Goal: Task Accomplishment & Management: Use online tool/utility

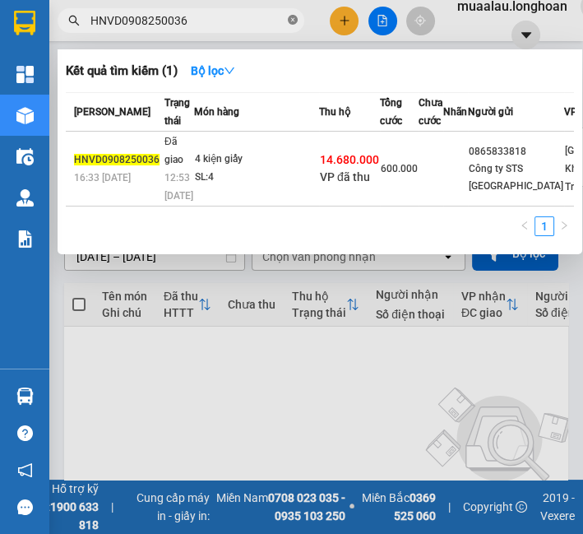
click at [290, 24] on icon "close-circle" at bounding box center [293, 20] width 10 height 10
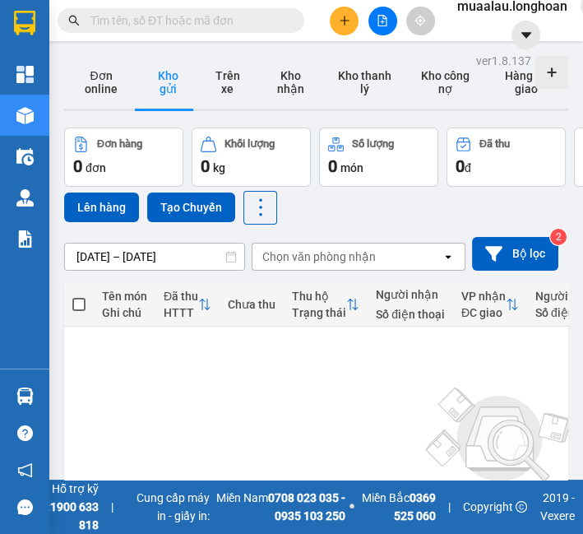
paste input "VPHM0308250007"
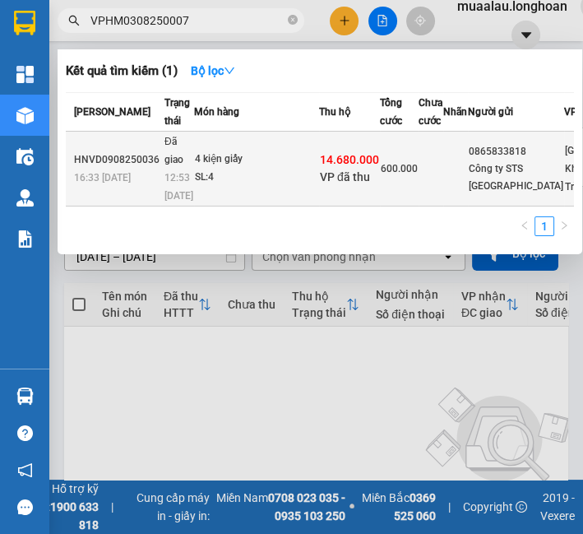
type input "VPHM0308250007"
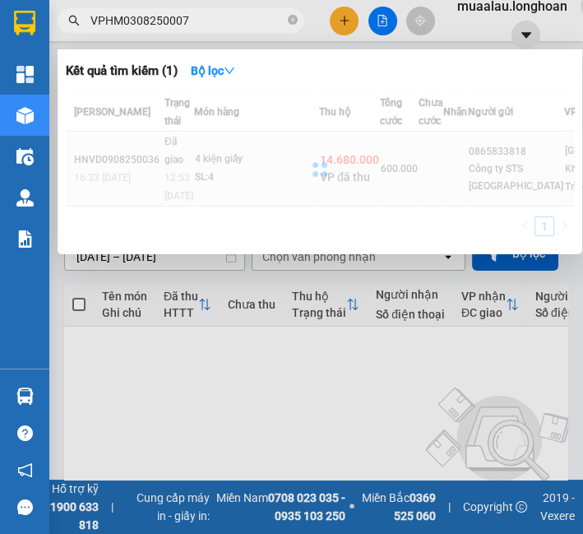
click at [219, 173] on div at bounding box center [320, 169] width 508 height 154
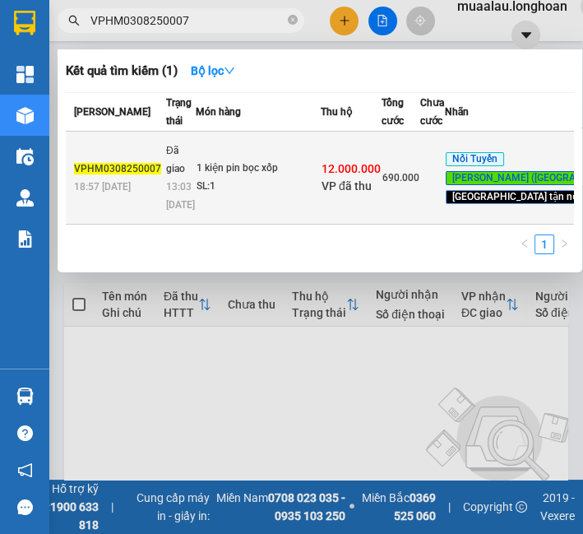
click at [197, 193] on div "SL: 1" at bounding box center [258, 187] width 123 height 18
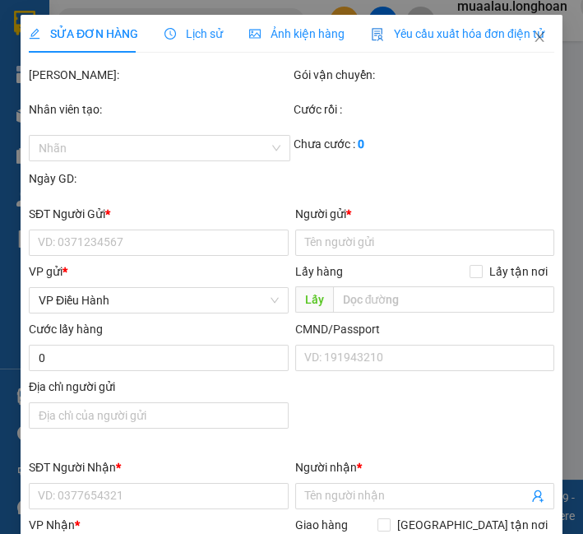
type input "0976538017"
type input "C vân"
type input "0919367020"
type input "tính"
type input "vlxd thu liễu,khóm châu long 6,châu đốc,an giang"
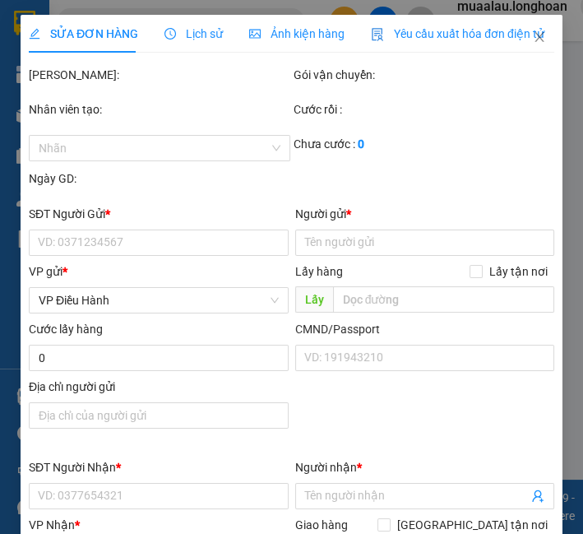
type input "150.000"
checkbox input "true"
type input "12.000.000"
type input "30.000"
type input "690.000"
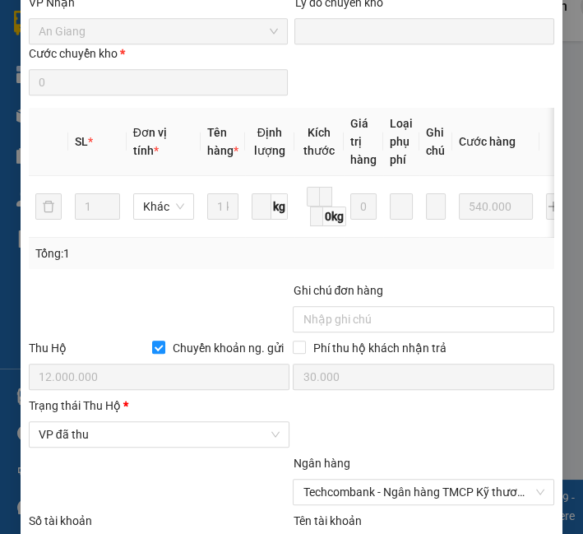
scroll to position [1005, 0]
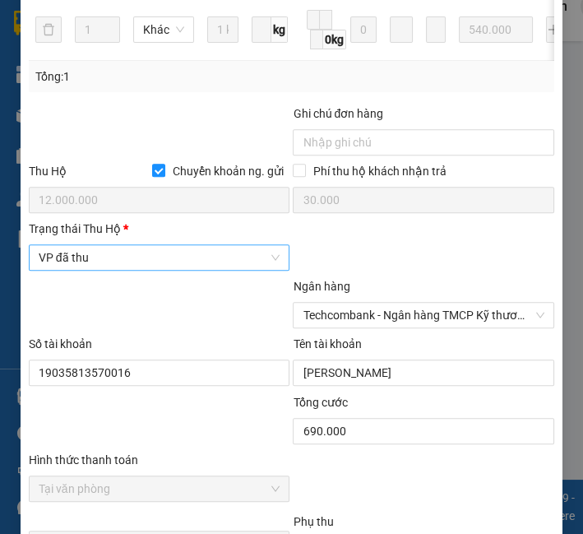
click at [134, 254] on span "VP đã thu" at bounding box center [160, 257] width 242 height 25
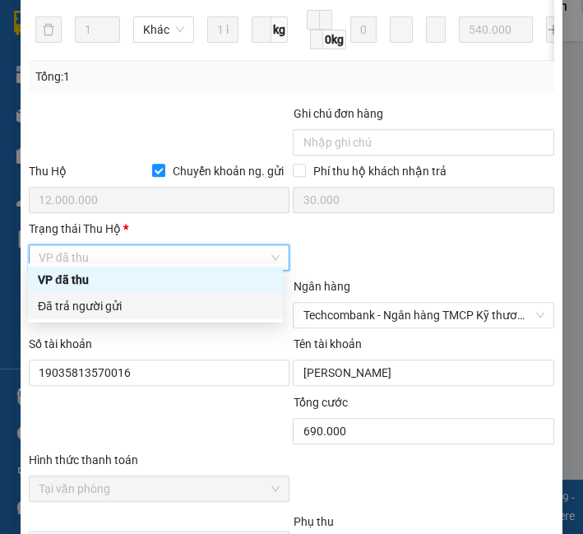
click at [124, 305] on div "Đã trả người gửi" at bounding box center [155, 306] width 235 height 18
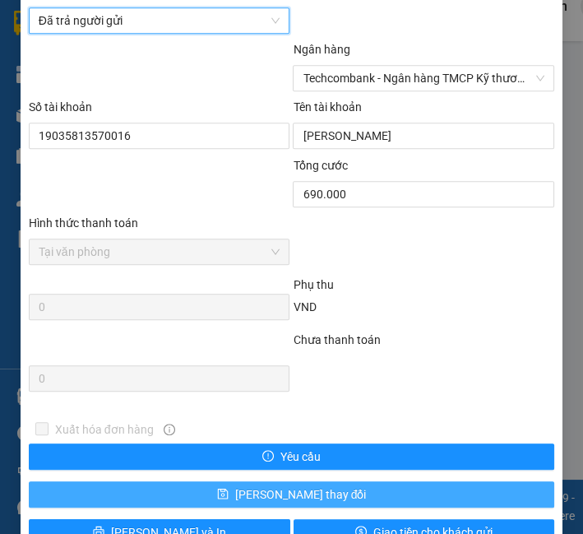
scroll to position [1273, 0]
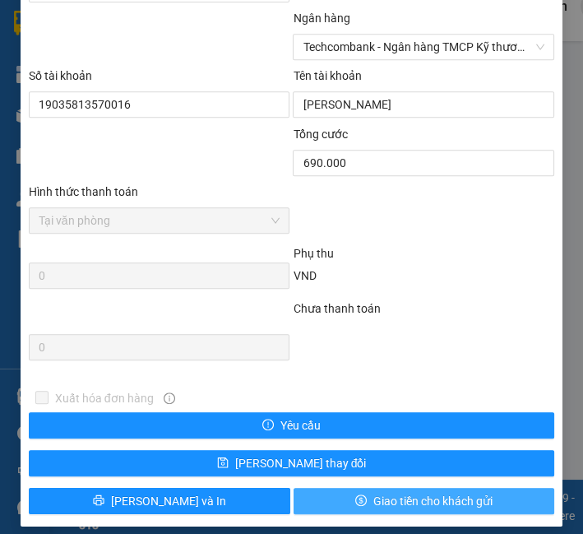
click at [458, 492] on span "Giao tiền cho khách gửi" at bounding box center [432, 501] width 119 height 18
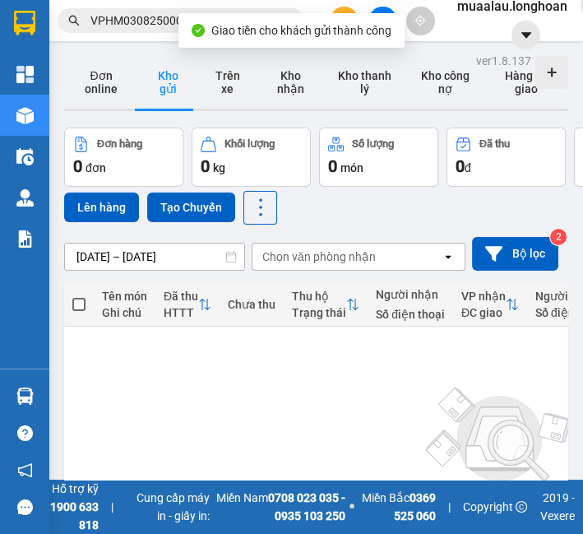
click at [169, 16] on input "VPHM0308250007" at bounding box center [187, 21] width 194 height 18
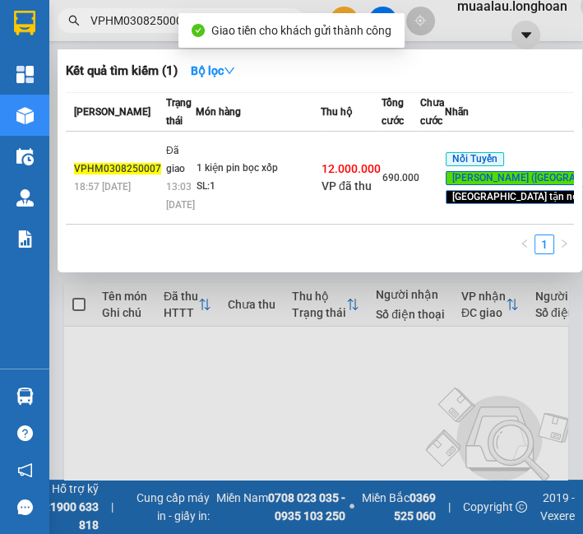
click at [169, 16] on input "VPHM0308250007" at bounding box center [187, 21] width 194 height 18
paste input "QU121008250006"
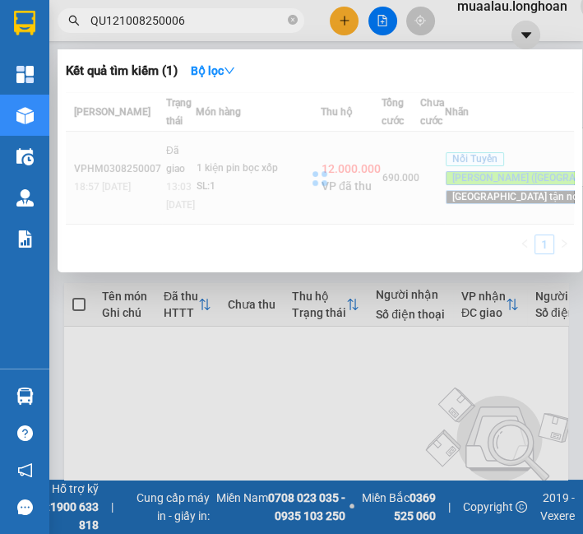
type input "QU121008250006"
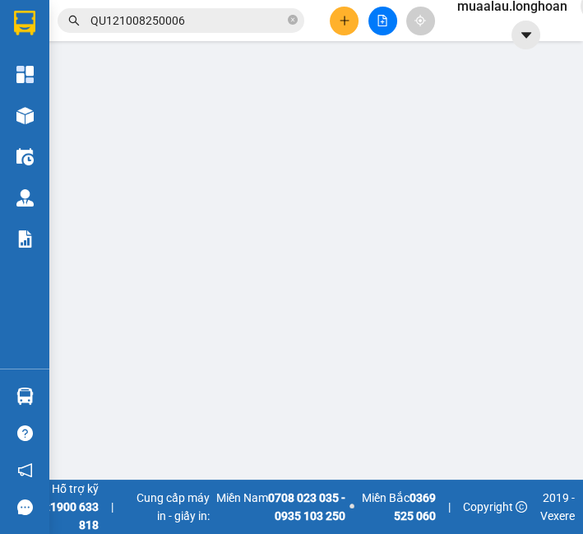
type input "0818844844"
type input "TÀI"
type input "0966717098"
type input "Đức"
checkbox input "true"
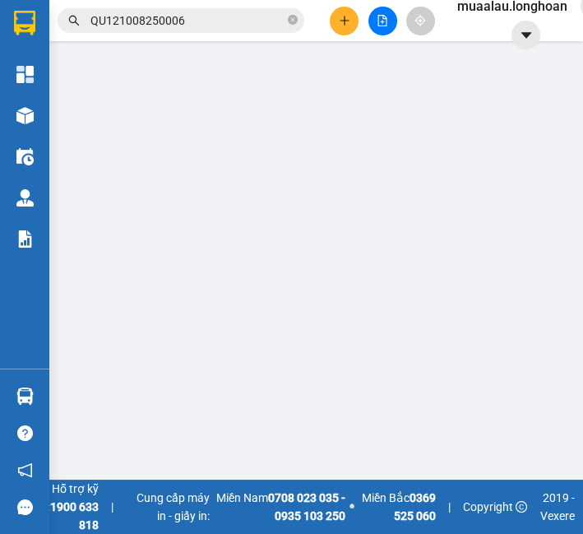
type input "432 Nguyễn Trãi, khóm 6, phường 9, Cà Mau"
type input "nhận theo kiện - hư hỏng ko chịu trách nhiệm"
checkbox input "true"
type input "1.092.000"
type input "10.000"
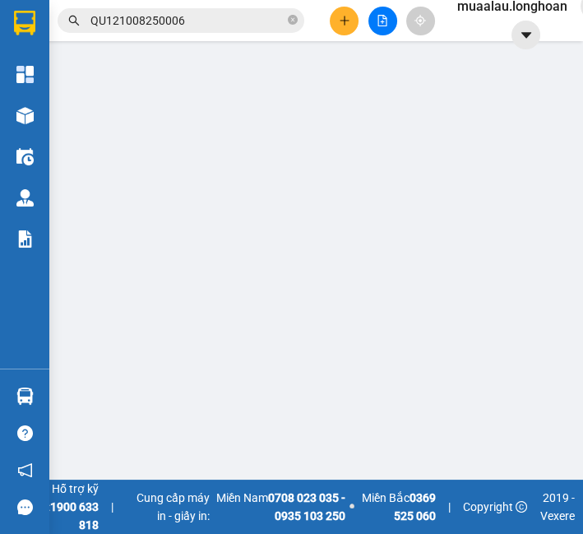
type input "125.000"
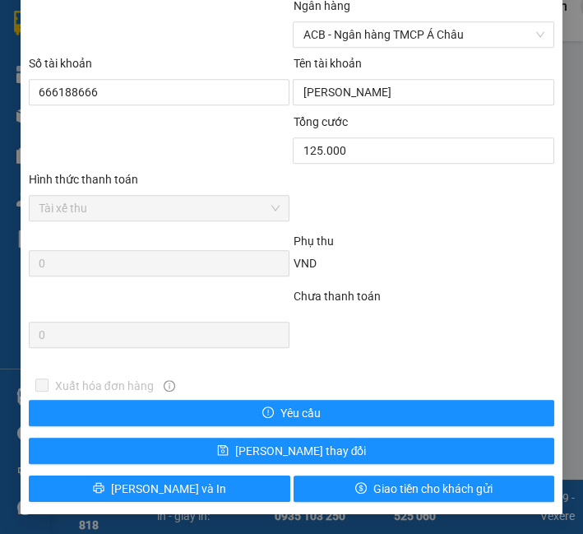
scroll to position [1020, 0]
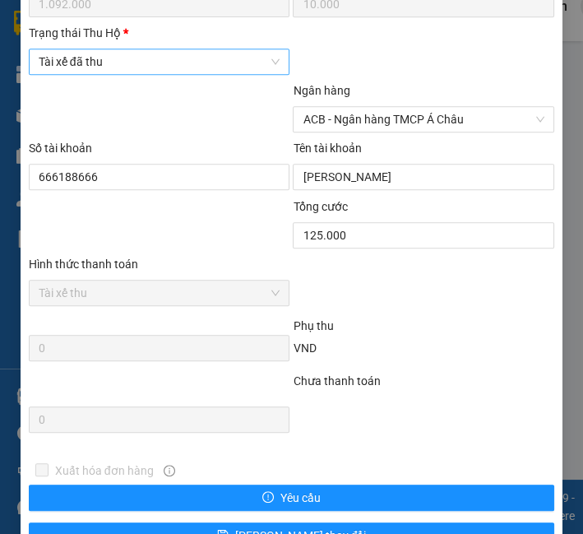
click at [122, 68] on span "Tài xế đã thu" at bounding box center [160, 61] width 242 height 25
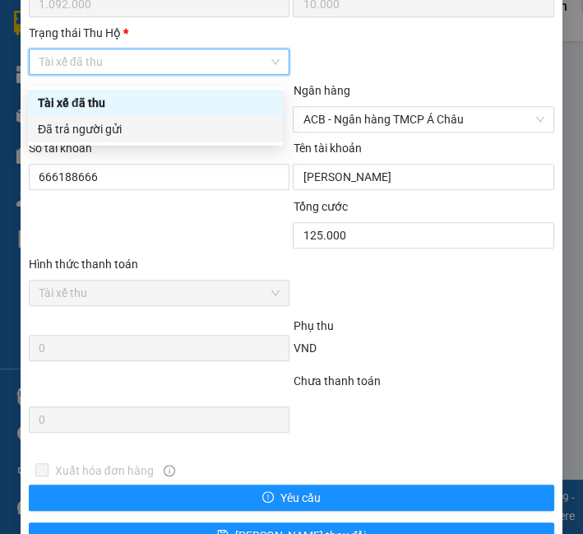
click at [125, 131] on div "Đã trả người gửi" at bounding box center [155, 129] width 235 height 18
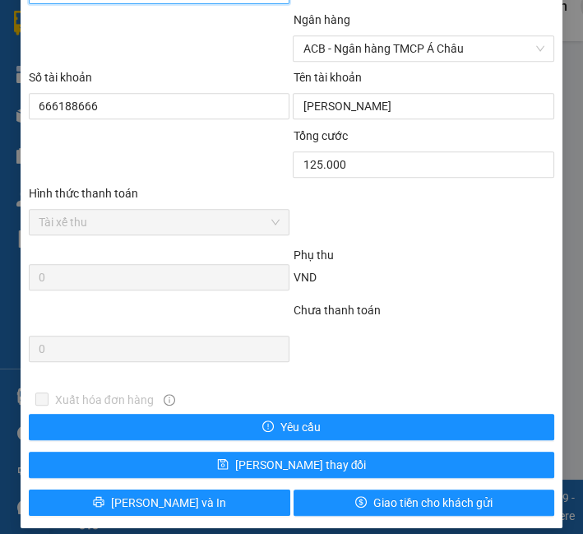
scroll to position [1111, 0]
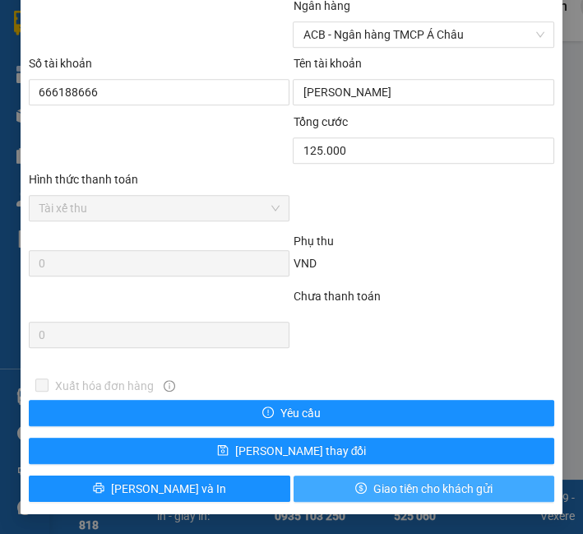
click at [357, 485] on button "Giao tiền cho khách gửi" at bounding box center [425, 488] width 262 height 26
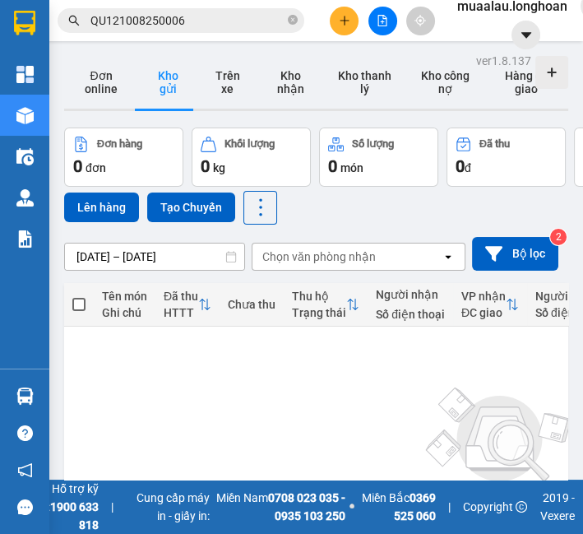
click at [138, 21] on input "QU121008250006" at bounding box center [187, 21] width 194 height 18
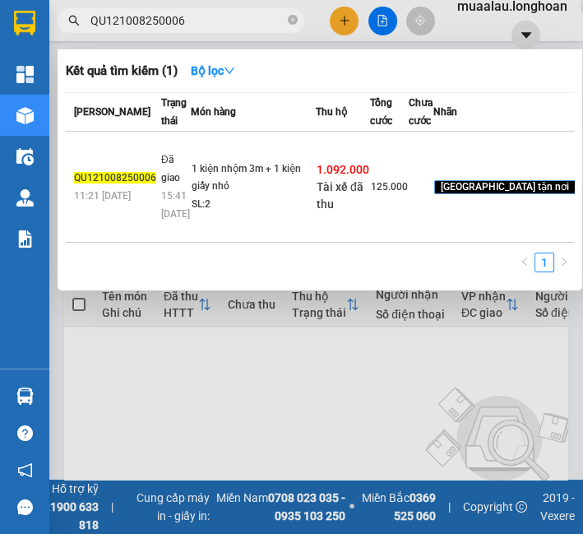
paste input "VPMD0708250031"
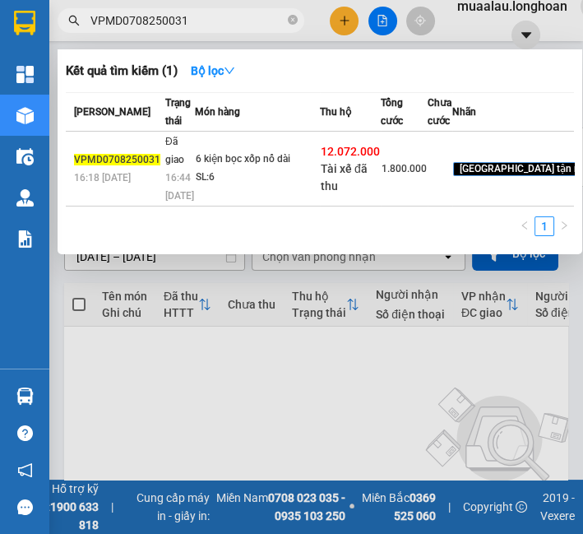
type input "VPMD0708250031"
click at [195, 182] on td "6 kiện bọc xốp nổ dài SL: 6" at bounding box center [257, 169] width 125 height 75
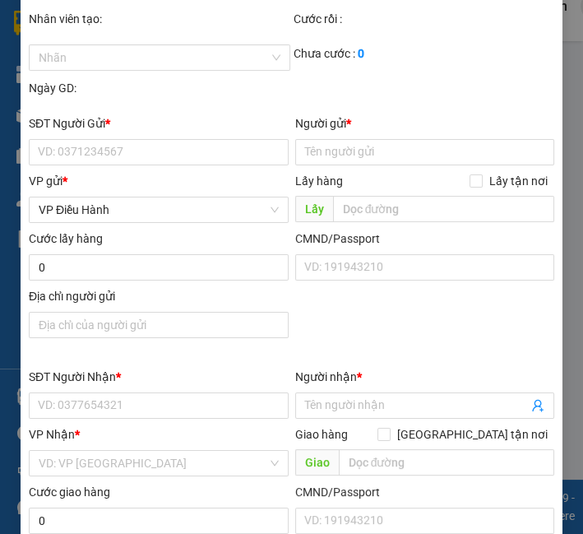
type input "0877856868"
type input "chiểu"
type input "0777177217"
type input "hương thịnh phát"
checkbox input "true"
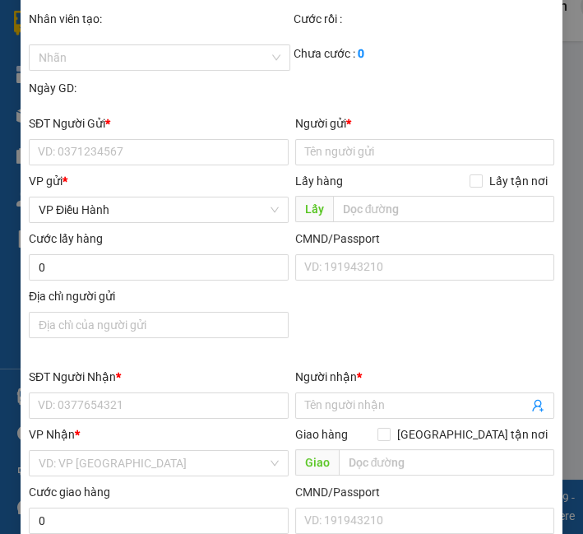
type input "ấp bình hồ xã vĩnh phú tây huyện long phước bạc liêu"
type input "hàng ko đồng kiểm giao nguyên kiện hư vỡ k đền"
checkbox input "true"
type input "12.072.000"
type input "30.000"
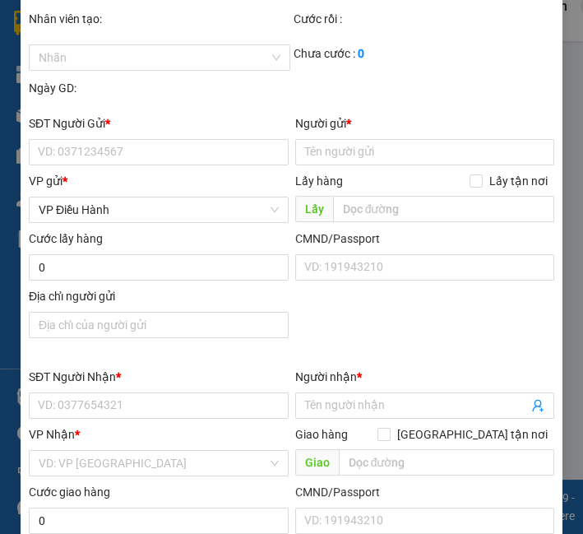
type input "1.800.000"
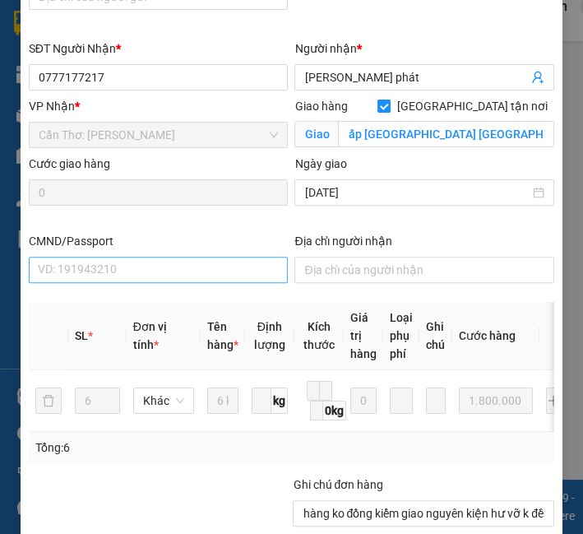
scroll to position [819, 0]
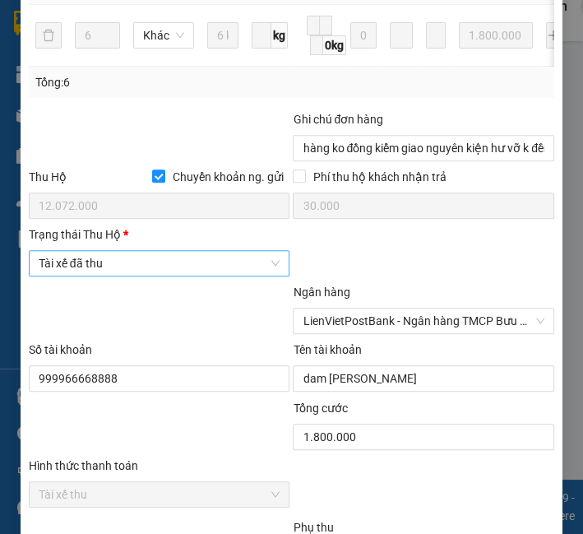
click at [132, 272] on span "Tài xế đã thu" at bounding box center [160, 263] width 242 height 25
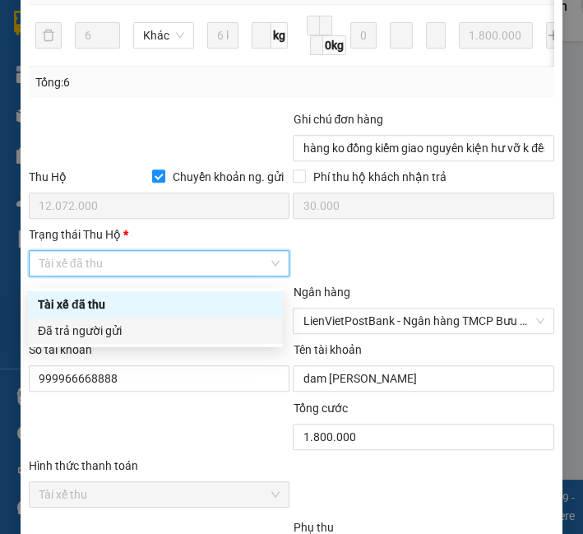
click at [130, 339] on div "Đã trả người gửi" at bounding box center [155, 331] width 235 height 18
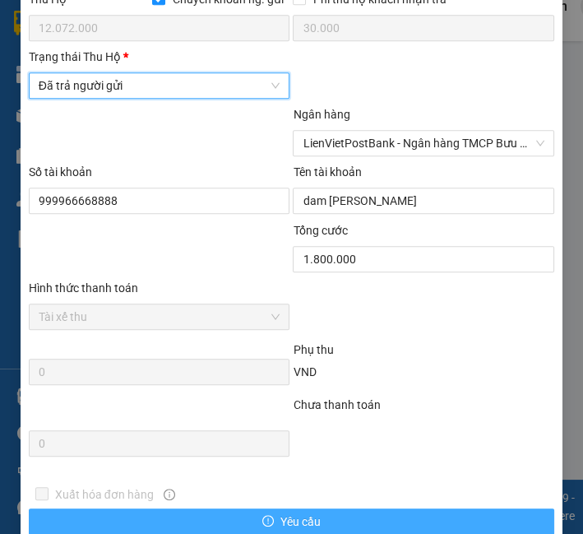
scroll to position [1111, 0]
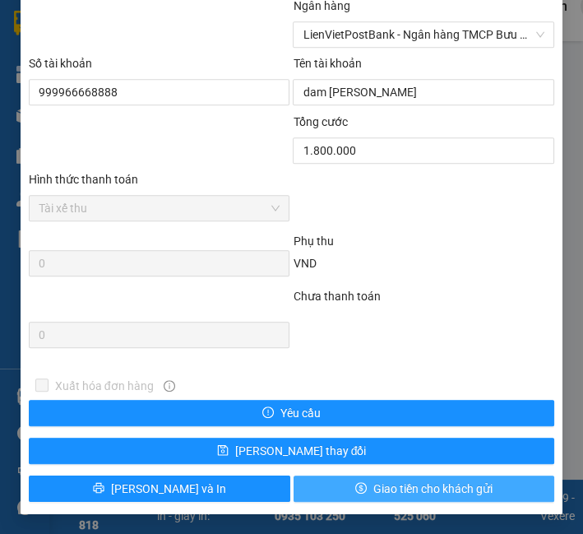
click at [404, 489] on span "Giao tiền cho khách gửi" at bounding box center [432, 489] width 119 height 18
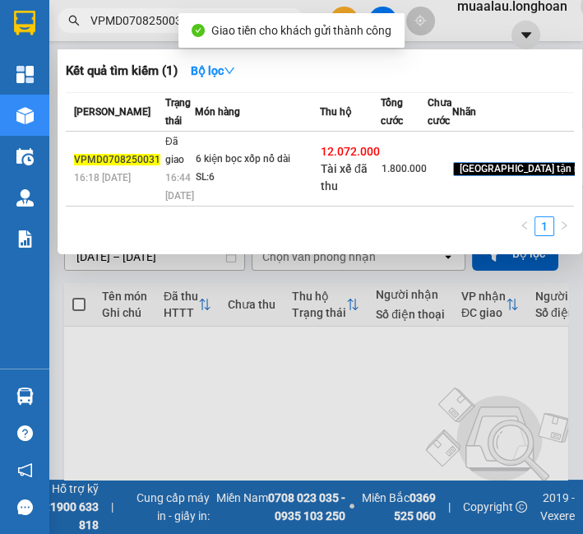
click at [125, 17] on input "VPMD0708250031" at bounding box center [187, 21] width 194 height 18
paste input "HNHD0508250018"
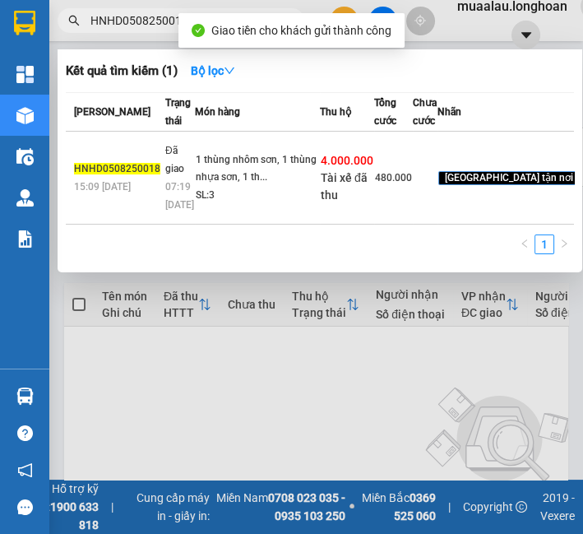
type input "HNHD0508250018"
click at [202, 180] on td "1 thùng nhôm sơn, 1 thùng nhựa sơn, 1 th... SL: 3" at bounding box center [257, 178] width 125 height 93
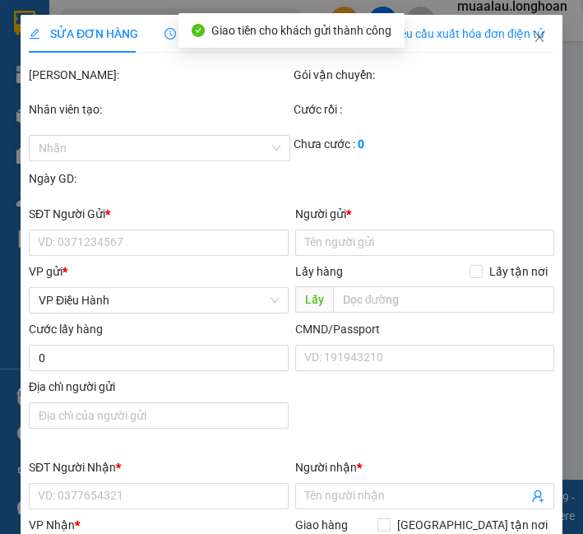
type input "0985036572"
type input "Ngô Hòa"
type input "0963473928"
type input "A Chung"
checkbox input "true"
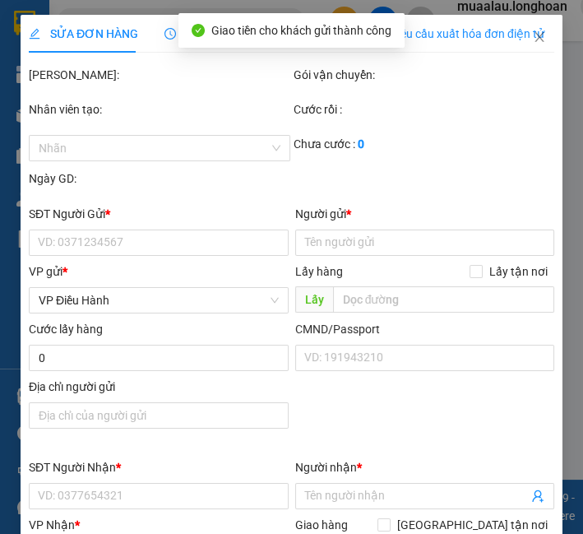
type input "Tổ 6, KP8, An Thới, Đặc khu Phú Quốc, kiên Giang"
checkbox input "true"
type input "4.000.000"
type input "20.000"
type input "480.000"
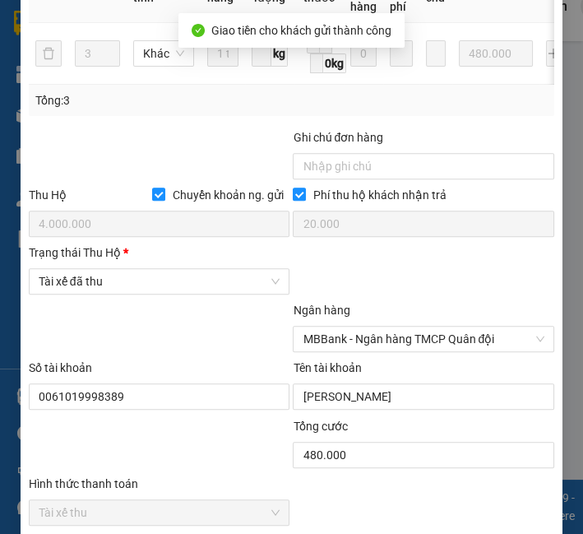
scroll to position [823, 0]
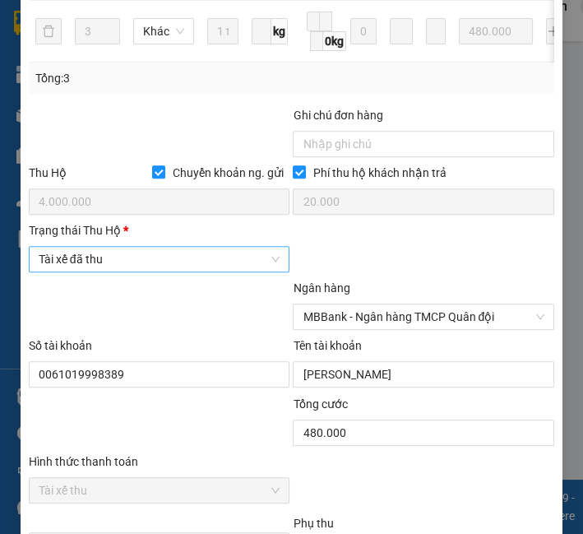
click at [120, 265] on span "Tài xế đã thu" at bounding box center [160, 259] width 242 height 25
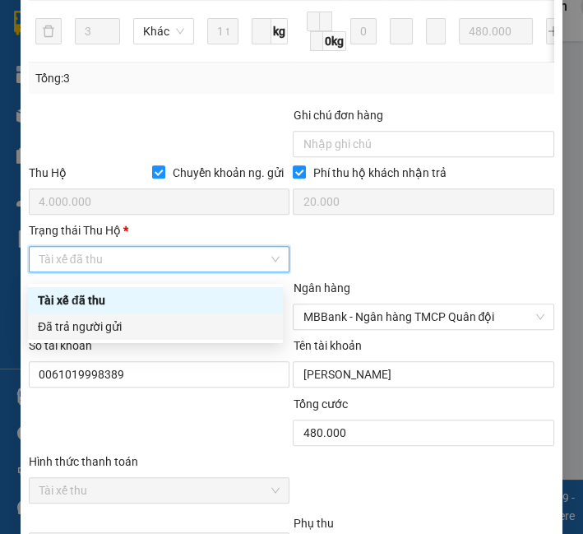
click at [114, 323] on div "Đã trả người gửi" at bounding box center [155, 327] width 235 height 18
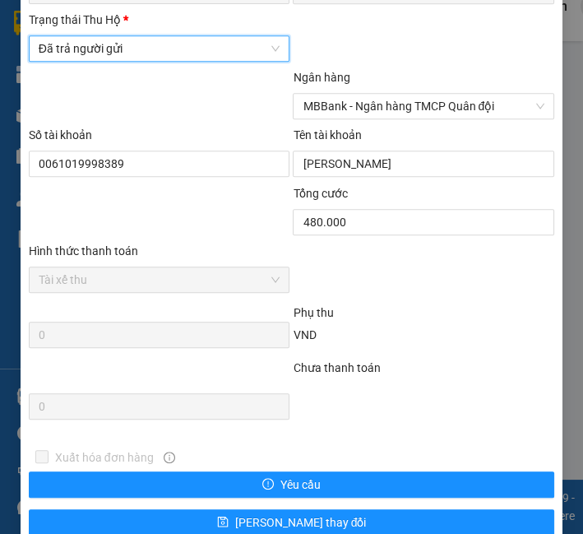
scroll to position [1111, 0]
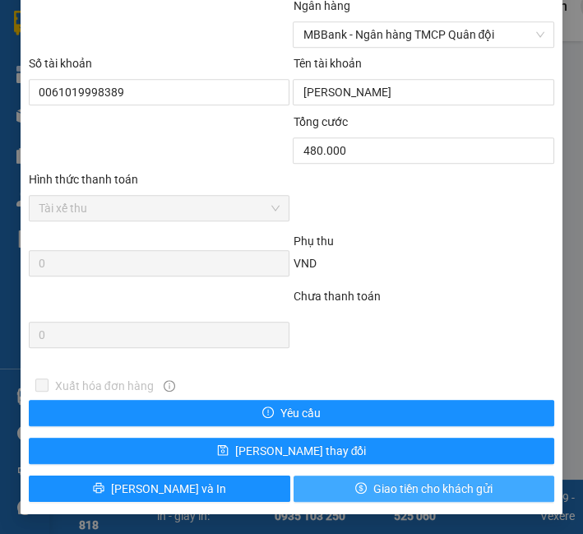
click at [358, 483] on button "Giao tiền cho khách gửi" at bounding box center [425, 488] width 262 height 26
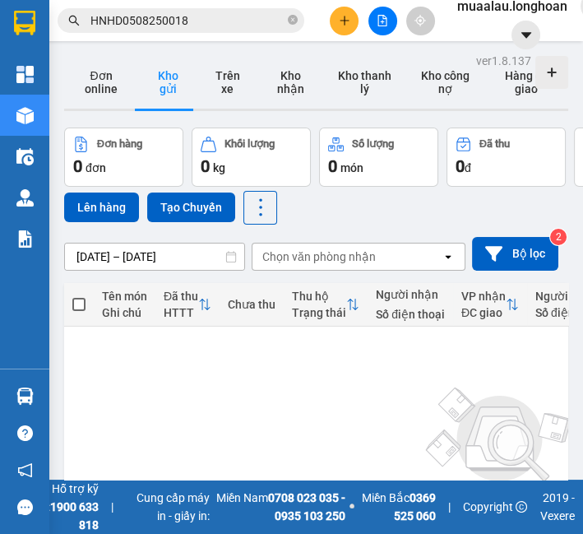
click at [234, 25] on input "HNHD0508250018" at bounding box center [187, 21] width 194 height 18
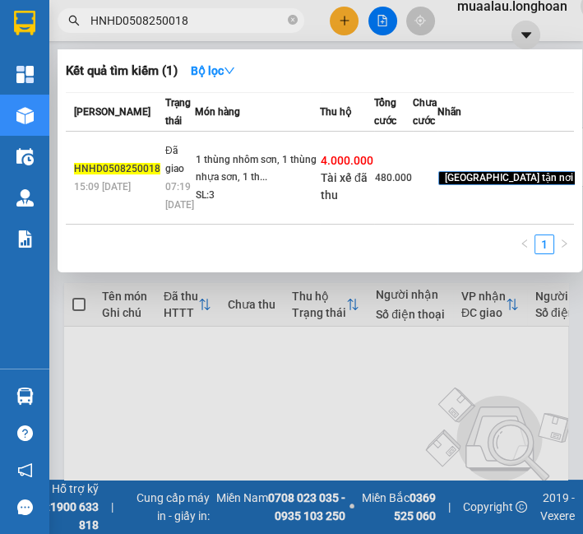
paste input "VHBT0408250035"
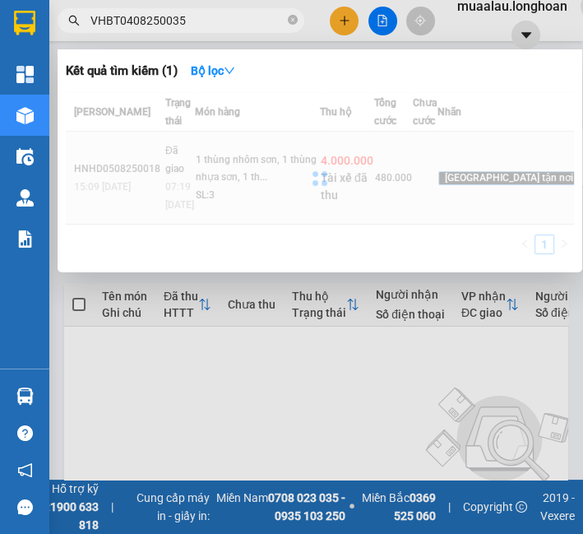
type input "VHBT0408250035"
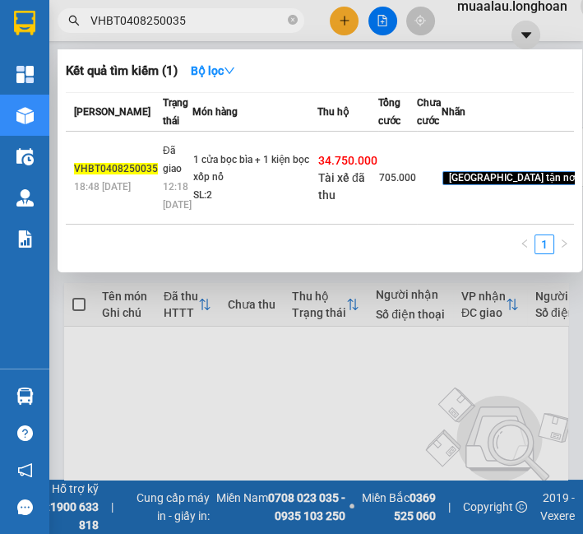
click at [240, 188] on td "1 cửa bọc bìa + 1 kiện bọc xốp nổ SL: 2" at bounding box center [254, 178] width 125 height 93
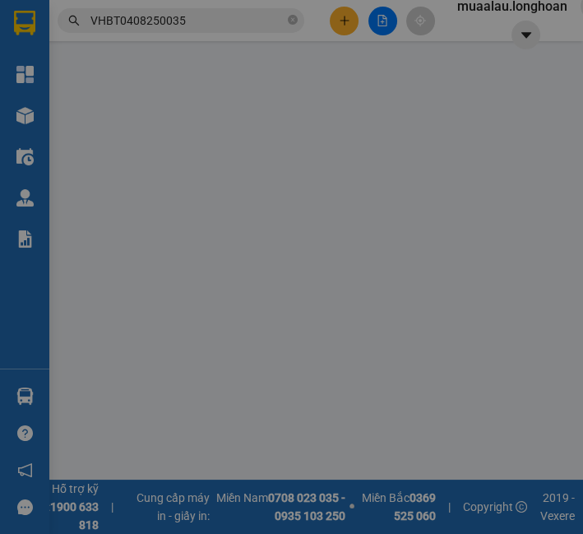
type input "0352211646"
type input "Phúc An"
type input "0988616077"
type input "Tiên Tân"
checkbox input "true"
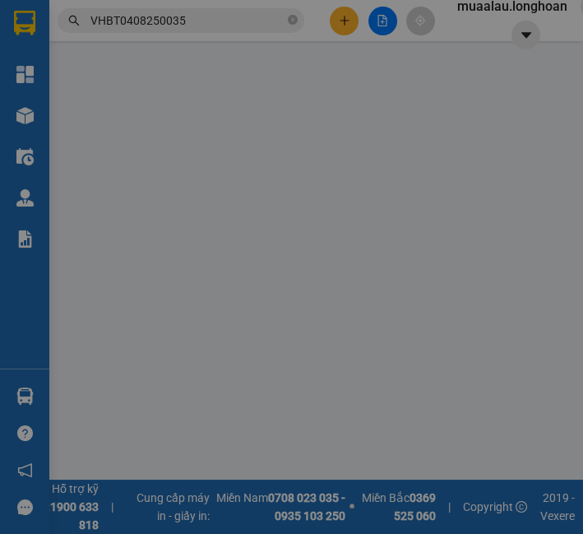
type input "820 võ văn kiệt, khóm 7, phường 2, tp sóc trăng"
checkbox input "true"
type input "34.750.000"
type input "70.000"
type input "705.000"
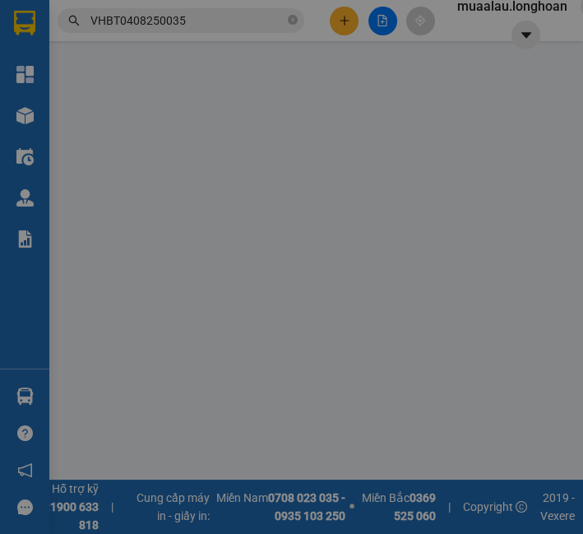
type input "50.000"
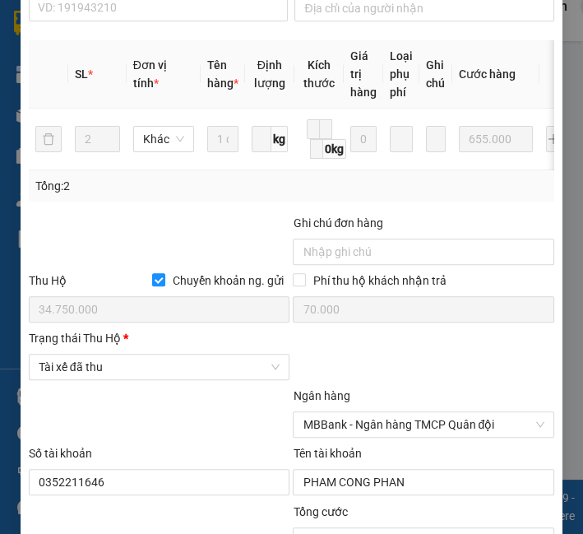
scroll to position [888, 0]
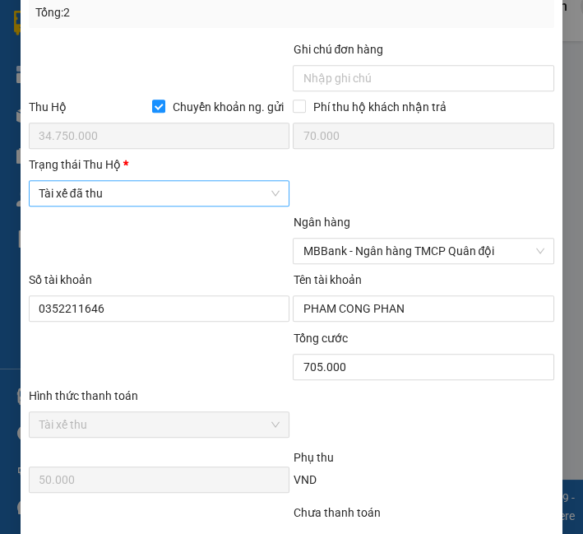
click at [176, 206] on span "Tài xế đã thu" at bounding box center [160, 193] width 242 height 25
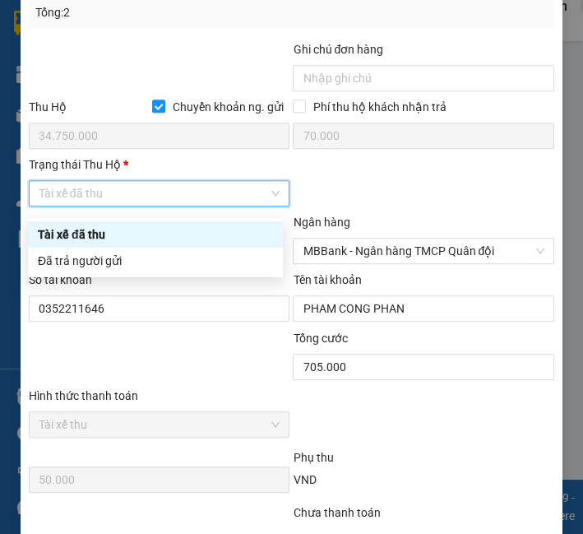
drag, startPoint x: 168, startPoint y: 239, endPoint x: 167, endPoint y: 259, distance: 20.6
click at [168, 253] on div "Tài xế đã thu Đã trả người gửi" at bounding box center [155, 247] width 255 height 53
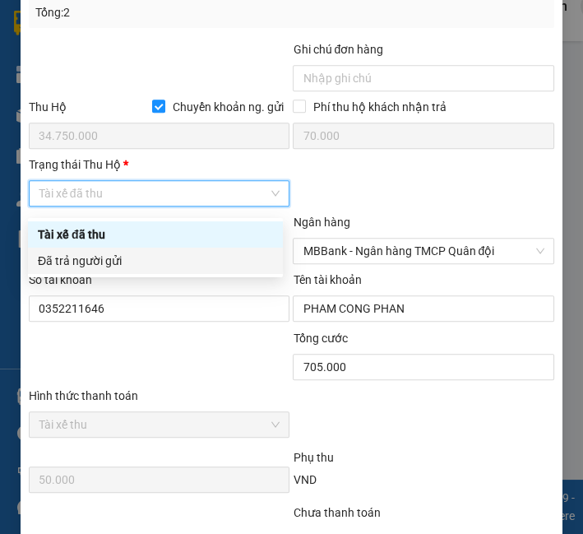
click at [167, 259] on div "Đã trả người gửi" at bounding box center [155, 261] width 235 height 18
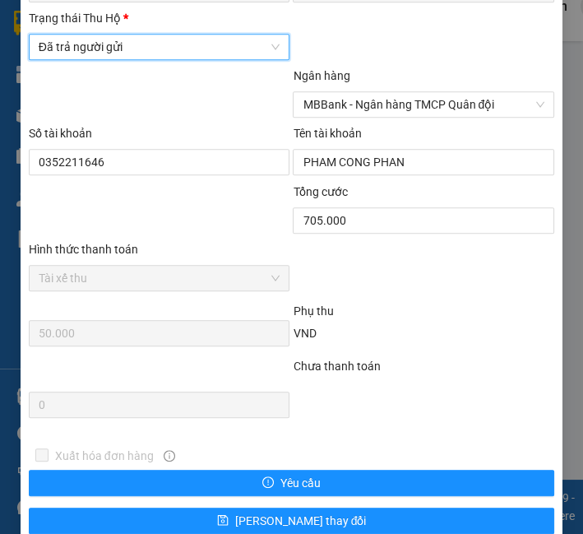
scroll to position [1111, 0]
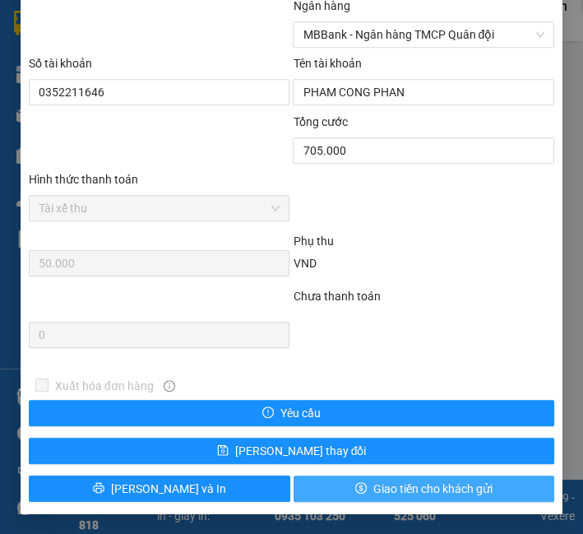
click at [346, 480] on button "Giao tiền cho khách gửi" at bounding box center [425, 488] width 262 height 26
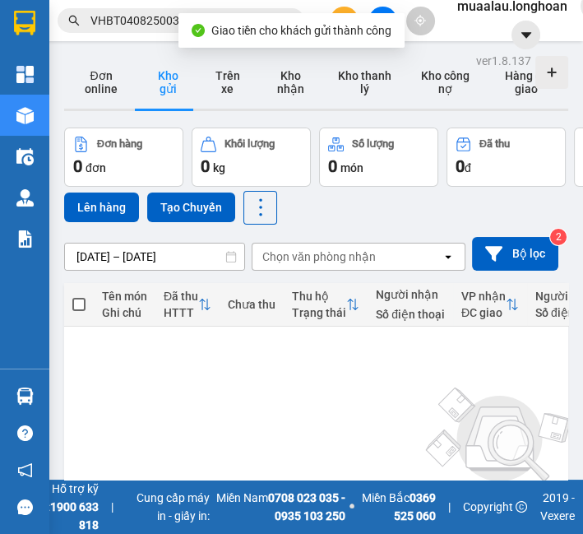
click at [138, 26] on input "VHBT0408250035" at bounding box center [187, 21] width 194 height 18
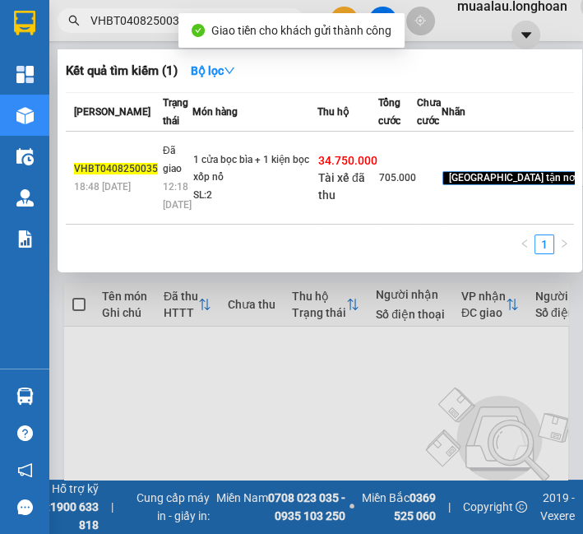
click at [138, 26] on input "VHBT0408250035" at bounding box center [187, 21] width 194 height 18
paste input "HNHD0708250011"
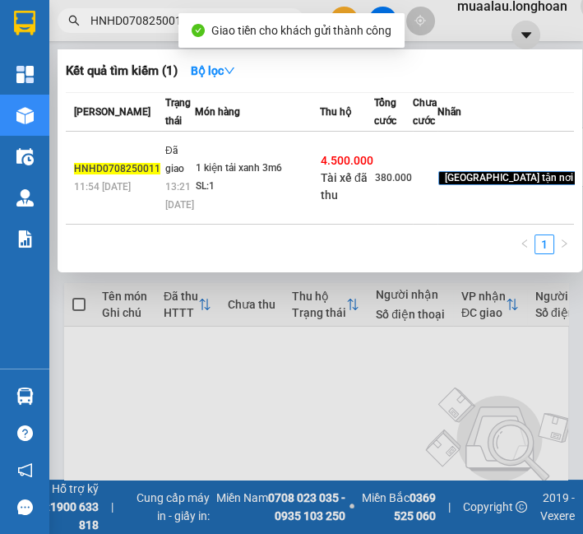
type input "HNHD0708250011"
click at [185, 169] on td "Đã giao 13:21 - 11/08" at bounding box center [178, 178] width 34 height 93
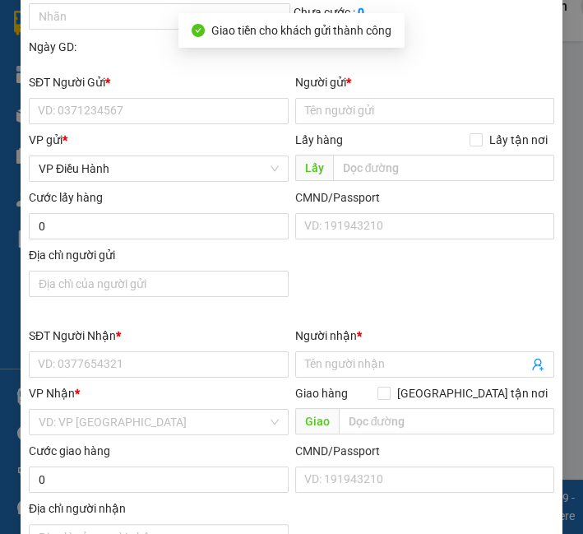
type input "0968521461"
type input "Hoàng Văn Dương"
type input "0903856067"
type input "Thu Hồng"
checkbox input "true"
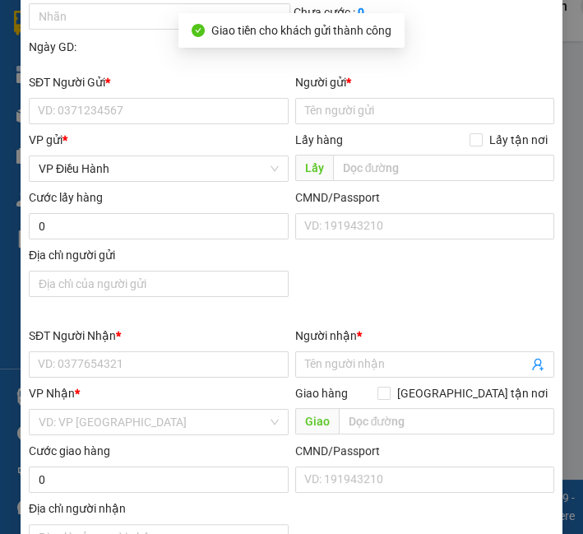
type input "84/12 Vườn Ổi, P3, Vĩnh Long"
checkbox input "true"
type input "4.500.000"
type input "20.000"
type input "380.000"
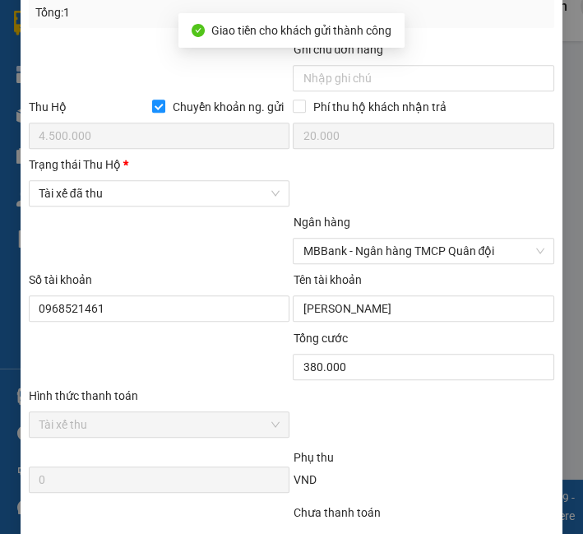
scroll to position [914, 0]
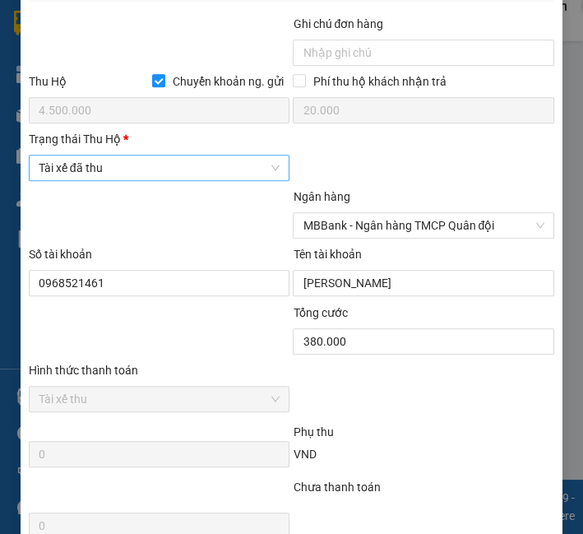
click at [146, 180] on span "Tài xế đã thu" at bounding box center [160, 167] width 242 height 25
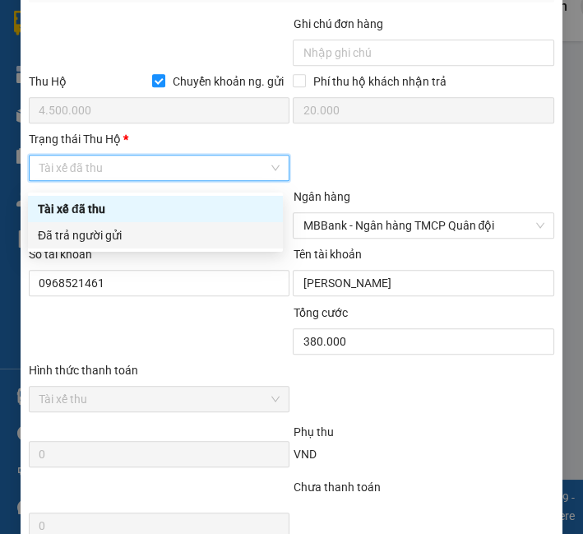
drag, startPoint x: 127, startPoint y: 218, endPoint x: 124, endPoint y: 235, distance: 17.5
click at [124, 235] on div "Tài xế đã thu Đã trả người gửi" at bounding box center [155, 222] width 255 height 53
click at [124, 235] on div "Đã trả người gửi" at bounding box center [155, 235] width 235 height 18
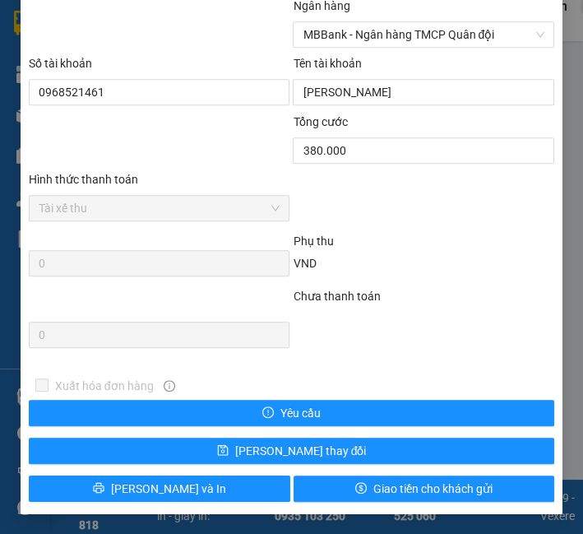
scroll to position [1111, 0]
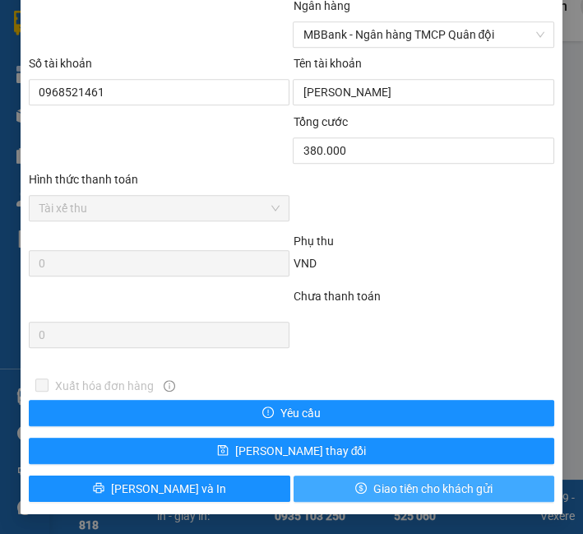
click at [360, 475] on button "Giao tiền cho khách gửi" at bounding box center [425, 488] width 262 height 26
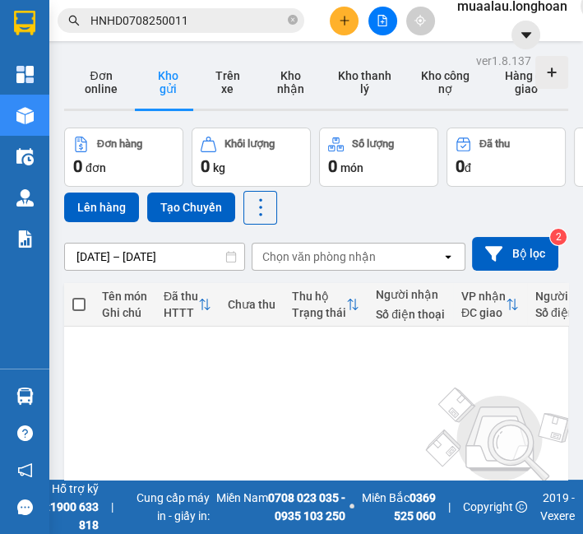
click at [137, 43] on main "ver 1.8.137 Đơn online Kho gửi Trên xe Kho nhận Kho thanh lý Kho công nợ Hàng đ…" at bounding box center [291, 240] width 583 height 480
click at [138, 37] on div "Kết quả tìm kiếm ( 1 ) Bộ lọc Mã ĐH Trạng thái Món hàng Thu hộ Tổng cước Chưa c…" at bounding box center [291, 20] width 583 height 41
click at [141, 26] on input "HNHD0708250011" at bounding box center [187, 21] width 194 height 18
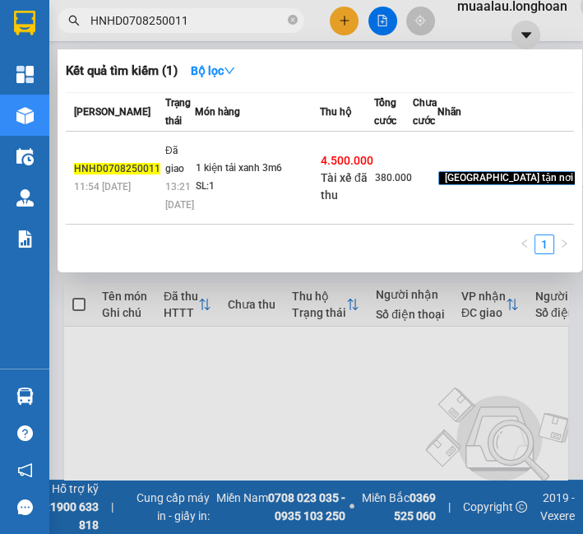
click at [141, 26] on input "HNHD0708250011" at bounding box center [187, 21] width 194 height 18
paste input "VPHM0608250007"
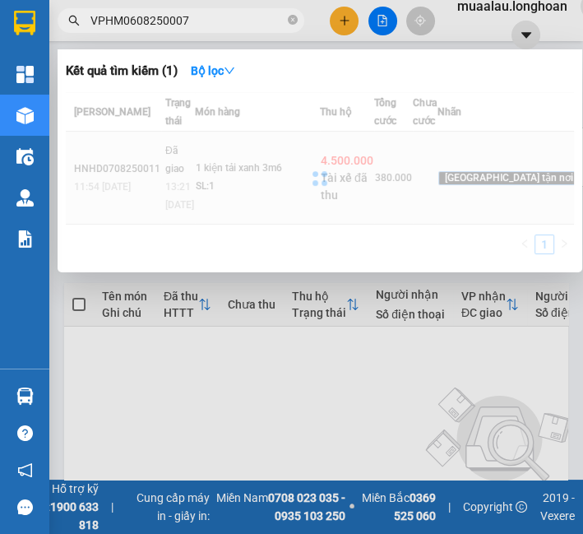
type input "VPHM0608250007"
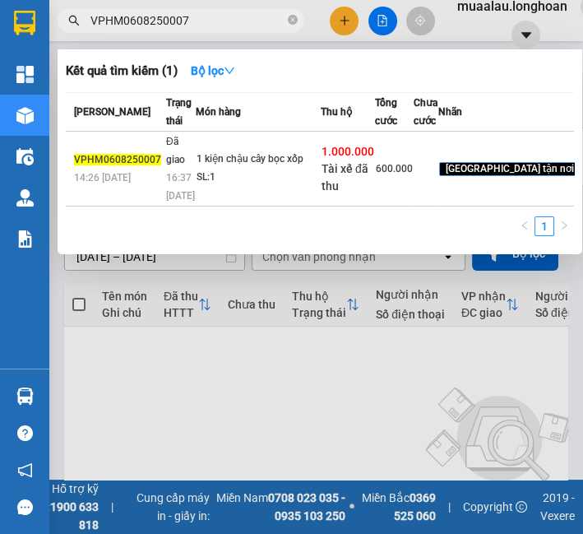
click at [239, 206] on td "1 kiện chậu cây bọc xốp SL: 1" at bounding box center [258, 169] width 125 height 75
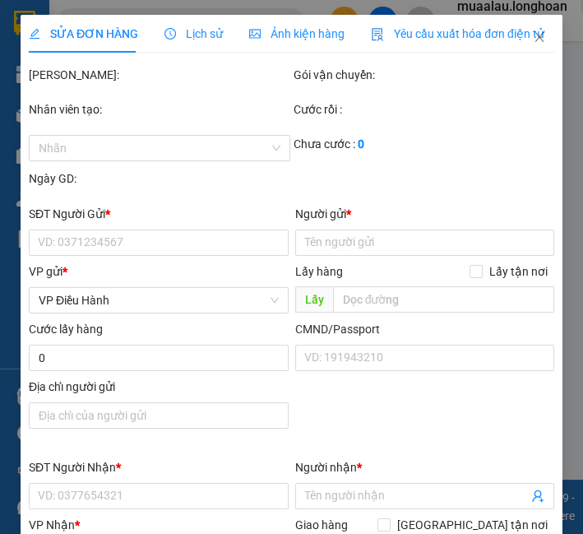
type input "0978726188"
type input "A Long"
type input "0909890218"
type input "trần kiệt long"
checkbox input "true"
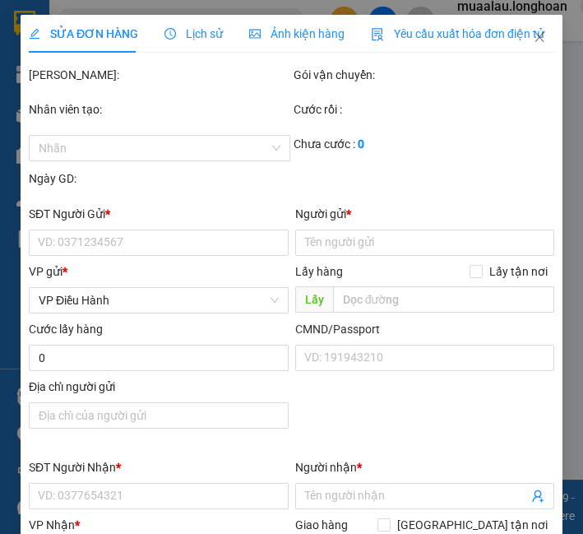
type input "b3-28 đường số 12,kđt tây bắc,p vĩnh quang,tp rạch giá,kiên giang"
type input "nhận nguyên kiện,giao nguyên kiện,bể vỡ k đền"
checkbox input "true"
type input "1.000.000"
type input "10.000"
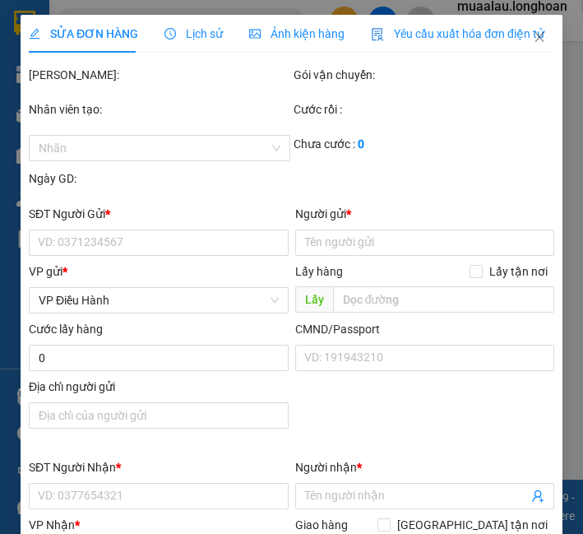
type input "600.000"
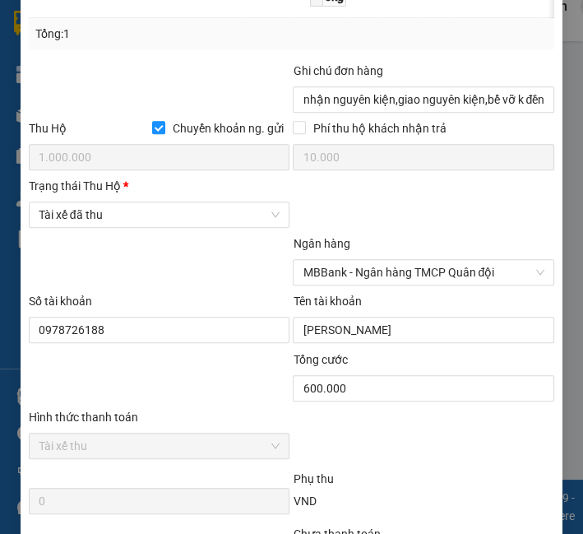
scroll to position [927, 0]
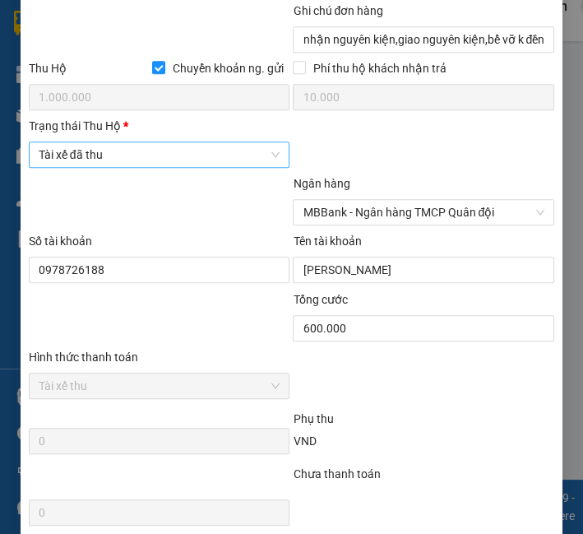
drag, startPoint x: 130, startPoint y: 151, endPoint x: 133, endPoint y: 163, distance: 12.0
click at [133, 161] on span "Tài xế đã thu" at bounding box center [160, 154] width 242 height 25
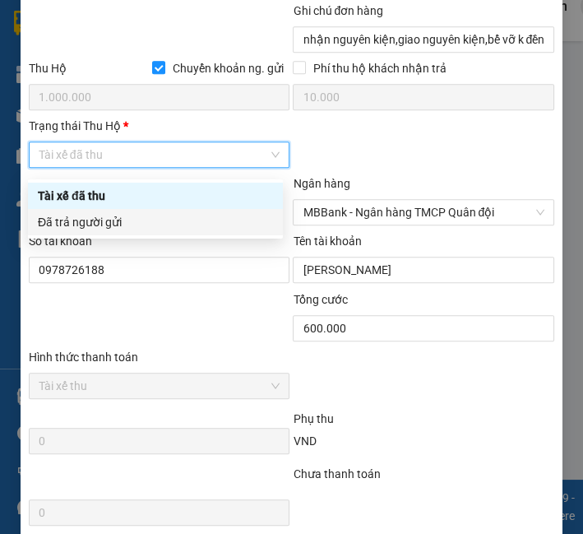
drag, startPoint x: 122, startPoint y: 209, endPoint x: 122, endPoint y: 220, distance: 10.7
click at [122, 220] on div "Đã trả người gửi" at bounding box center [155, 222] width 255 height 26
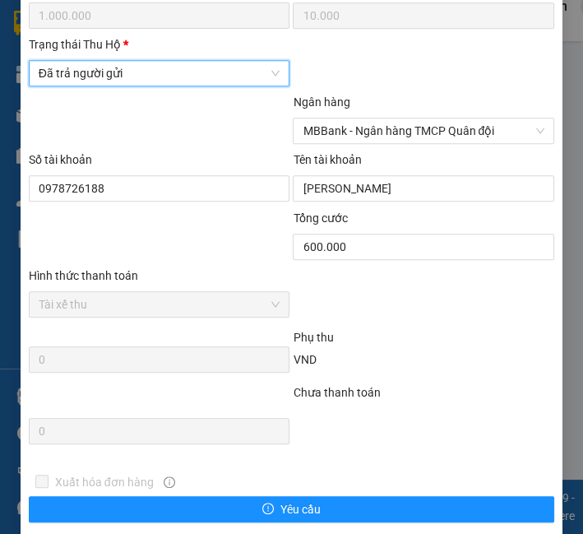
scroll to position [1111, 0]
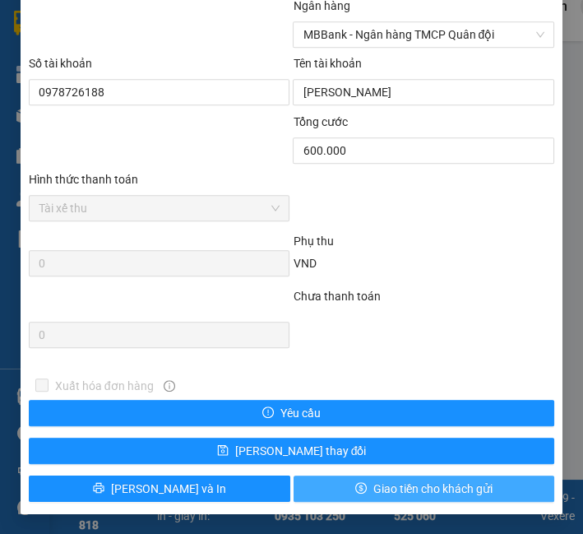
click at [457, 488] on span "Giao tiền cho khách gửi" at bounding box center [432, 489] width 119 height 18
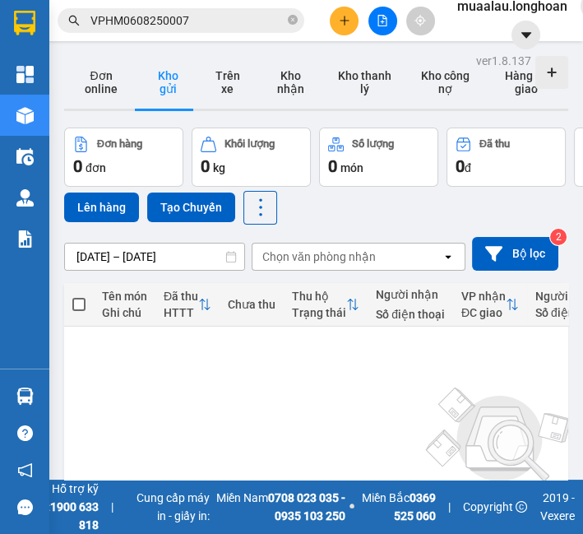
click at [136, 17] on input "VPHM0608250007" at bounding box center [187, 21] width 194 height 18
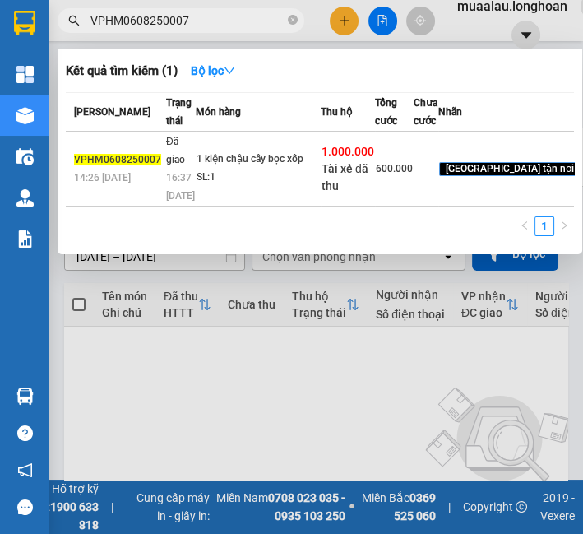
click at [136, 17] on input "VPHM0608250007" at bounding box center [187, 21] width 194 height 18
paste input "HNHD0708250025"
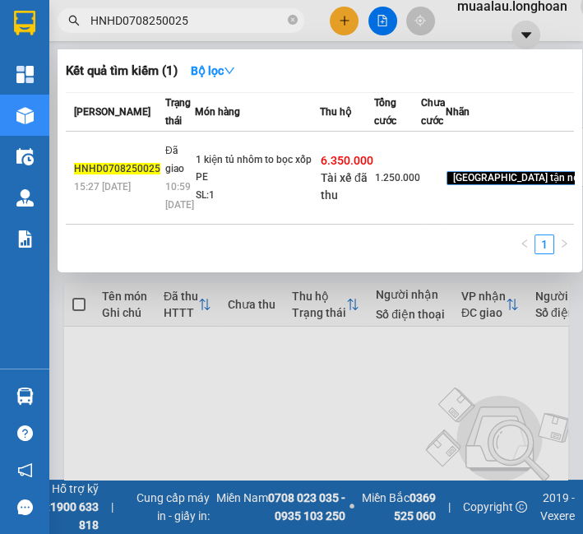
type input "HNHD0708250025"
click at [276, 196] on td "1 kiện tủ nhôm to bọc xốp PE SL: 1" at bounding box center [257, 178] width 125 height 93
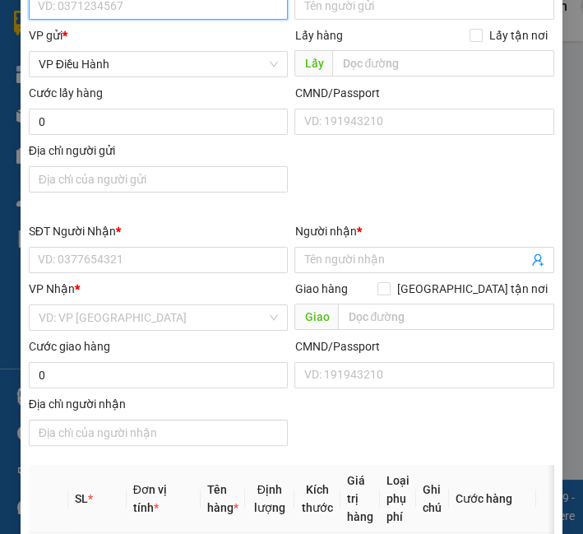
type input "0378377384"
type input "Hảo Triệu"
type input "0868994432"
type input "Đinh Hoàng TUấn"
checkbox input "true"
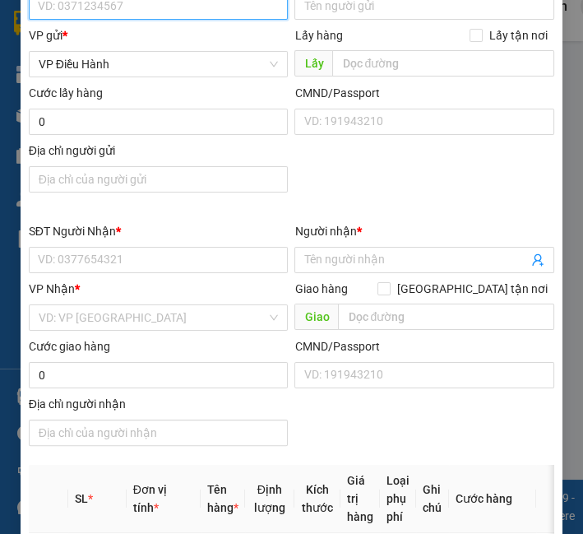
type input "Hẻm 12 Đường 3/2, Hưng Lợi, Ninh Kiều, Cần THơ"
checkbox input "true"
type input "6.350.000"
type input "25.000"
type input "1.250.000"
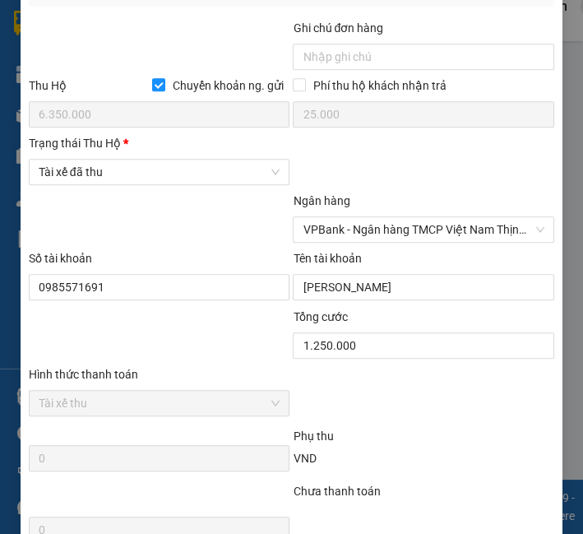
scroll to position [972, 0]
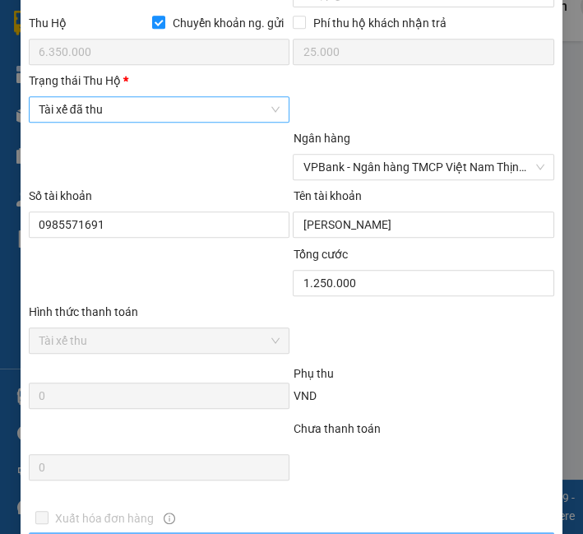
click at [201, 107] on span "Tài xế đã thu" at bounding box center [160, 109] width 242 height 25
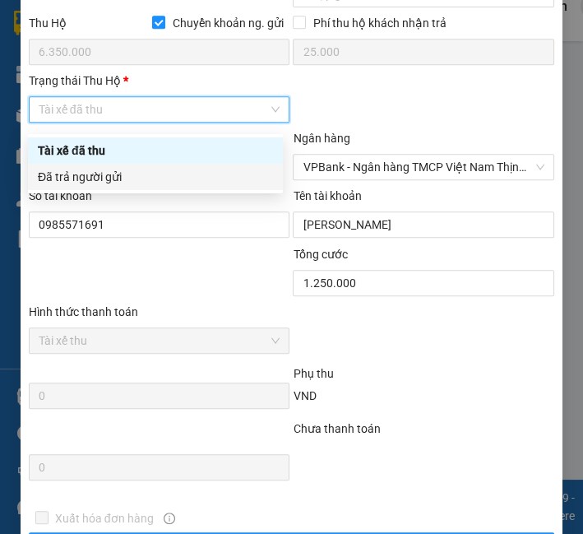
click at [186, 179] on div "Đã trả người gửi" at bounding box center [155, 177] width 235 height 18
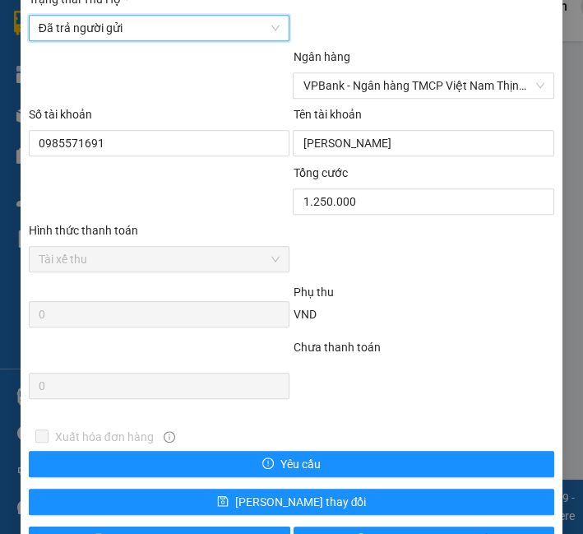
scroll to position [1111, 0]
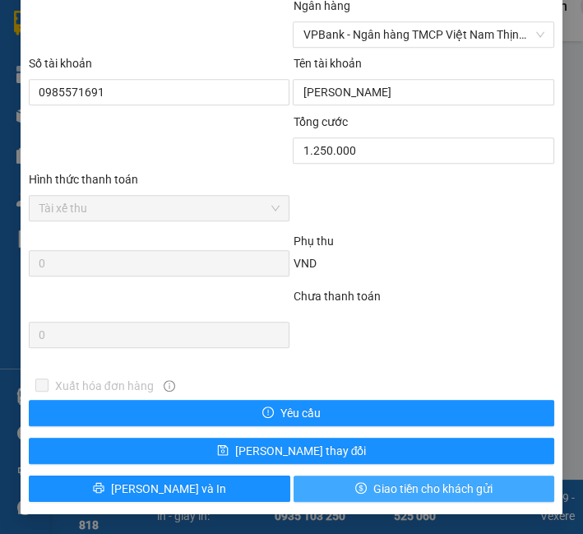
click at [438, 482] on span "Giao tiền cho khách gửi" at bounding box center [432, 489] width 119 height 18
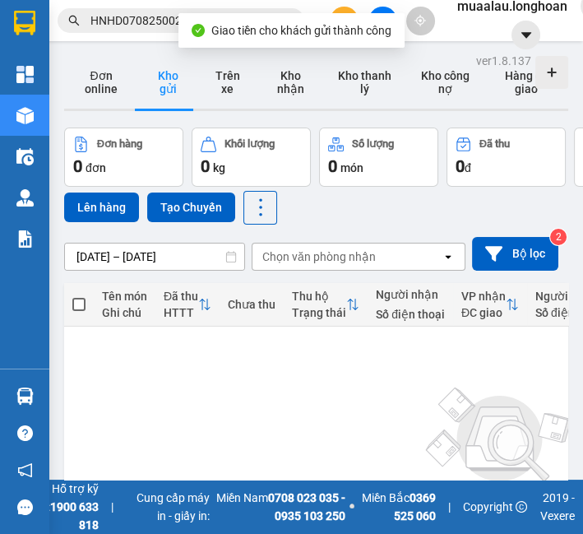
click at [98, 17] on input "HNHD0708250025" at bounding box center [187, 21] width 194 height 18
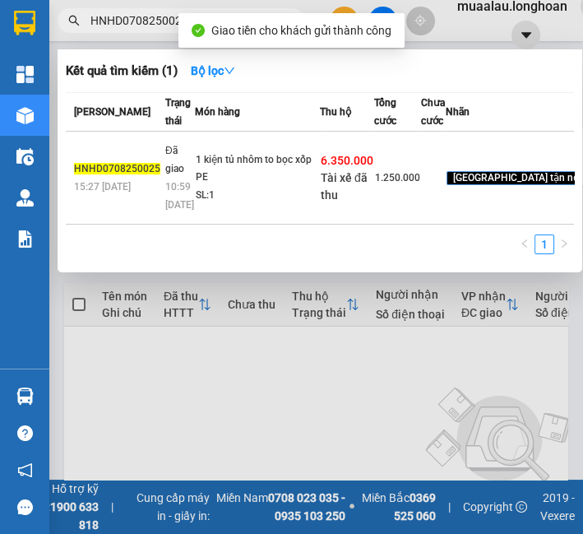
click at [98, 17] on input "HNHD0708250025" at bounding box center [187, 21] width 194 height 18
paste input "VHBT0608250006"
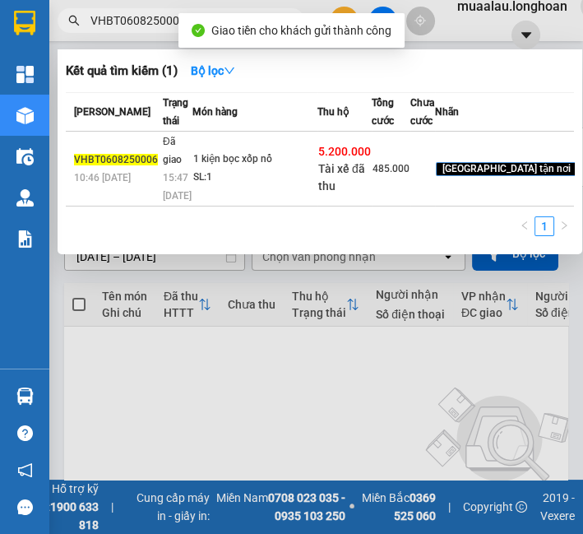
type input "VHBT0608250006"
click at [270, 174] on td "1 kiện bọc xốp nổ SL: 1" at bounding box center [254, 169] width 125 height 75
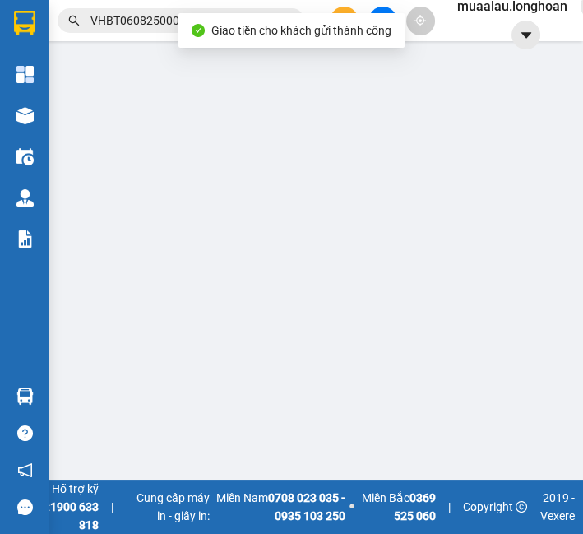
type input "0978095945"
type input "Hùng Thư"
type input "0375288941"
type input "sư thầy"
checkbox input "true"
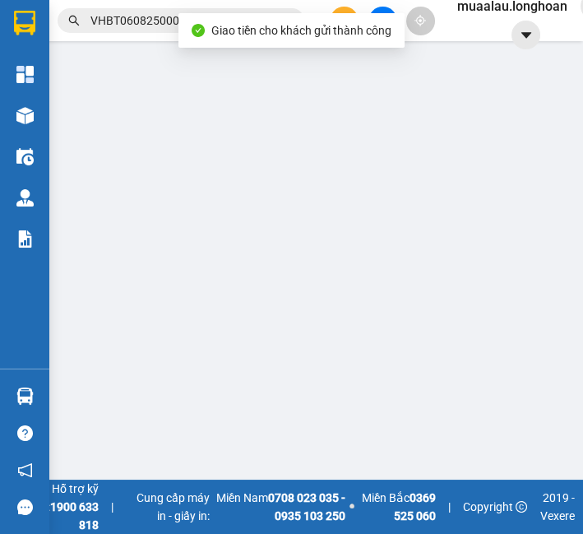
type input "phú cần, tiểu cần, trà vinh"
checkbox input "true"
type input "5.200.000"
type input "25.000"
type input "485.000"
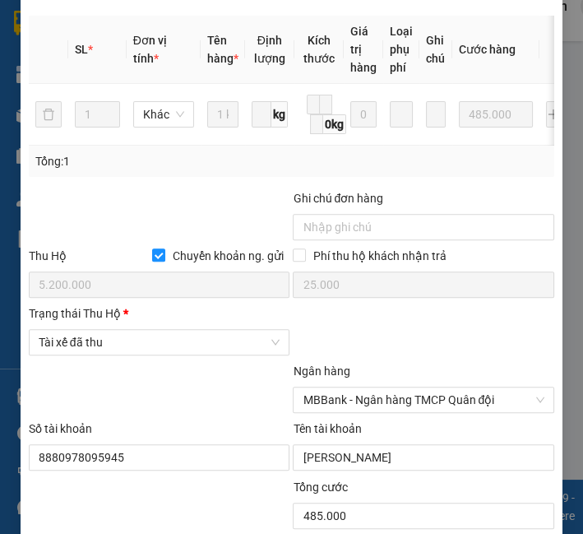
scroll to position [832, 0]
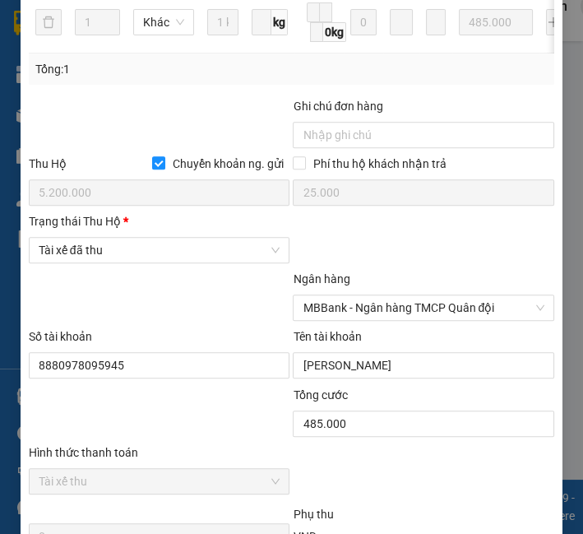
click at [93, 278] on div at bounding box center [159, 299] width 265 height 58
click at [108, 258] on span "Tài xế đã thu" at bounding box center [160, 250] width 242 height 25
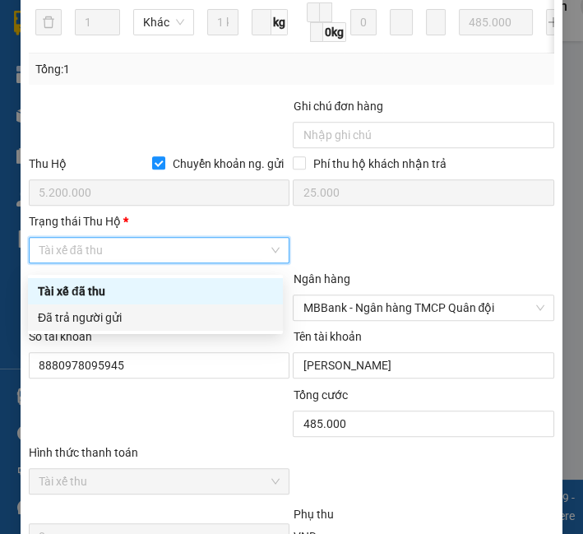
click at [91, 318] on div "Đã trả người gửi" at bounding box center [155, 317] width 235 height 18
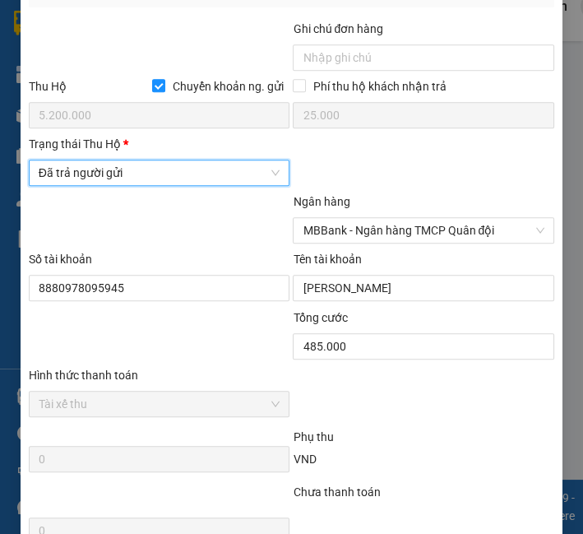
scroll to position [1111, 0]
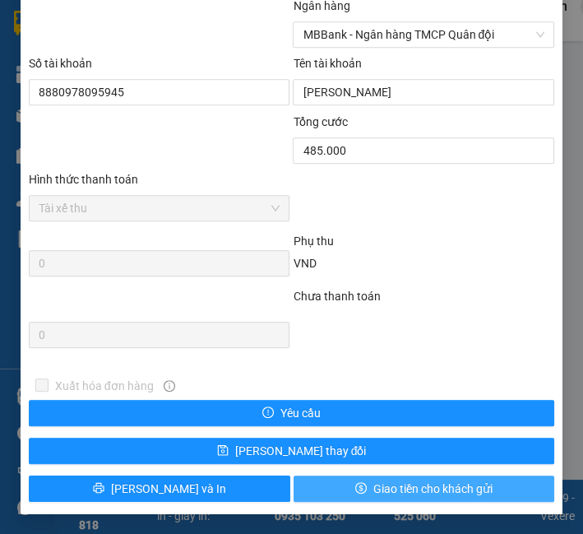
click at [385, 486] on span "Giao tiền cho khách gửi" at bounding box center [432, 489] width 119 height 18
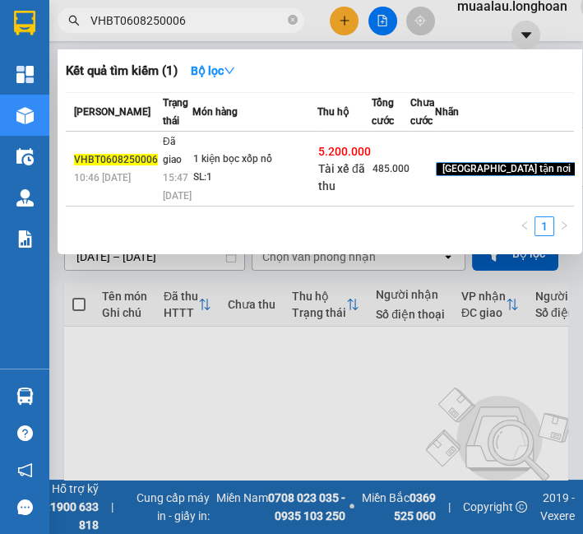
click at [169, 25] on input "VHBT0608250006" at bounding box center [187, 21] width 194 height 18
paste input "PHP0708250014"
type input "VPHP0708250014"
click at [168, 178] on td "Đã giao 12:39 - 11/08" at bounding box center [177, 169] width 34 height 75
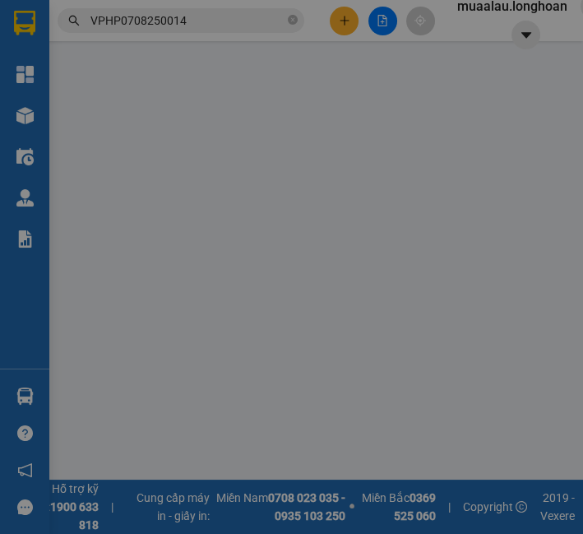
type input "0327364798"
type input "[PERSON_NAME]"
type input "0852443224"
type input "Giáp"
checkbox input "true"
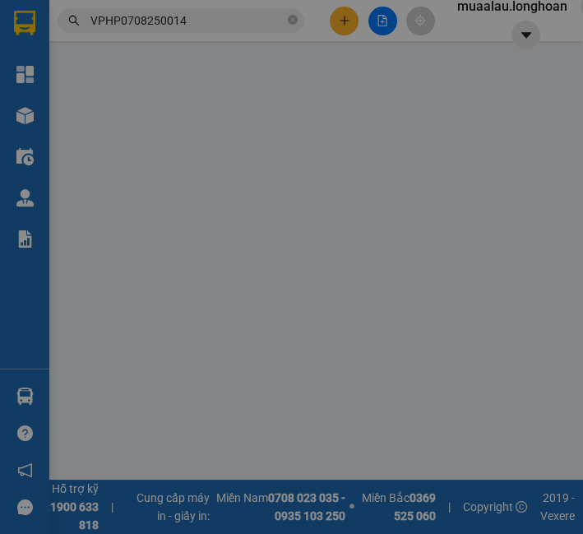
type input "VĨNH LONG - 34/55A tổ 2- ấp thuận tân bình B, thuận an, bình Minh"
checkbox input "true"
type input "2.500.000"
type input "20.000"
type input "180.000"
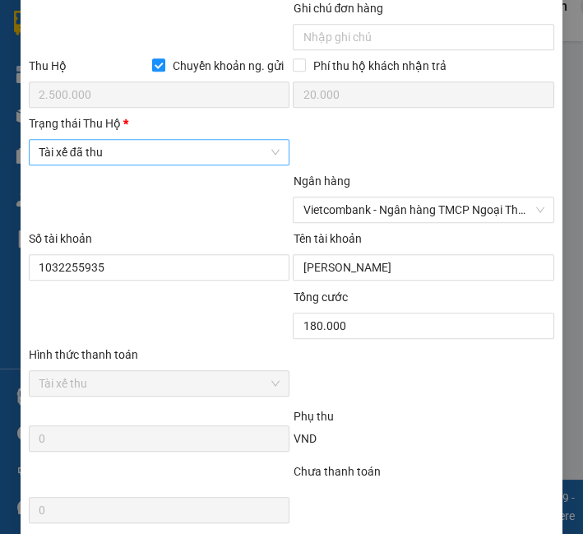
scroll to position [929, 0]
click at [122, 165] on span "Tài xế đã thu" at bounding box center [160, 153] width 242 height 25
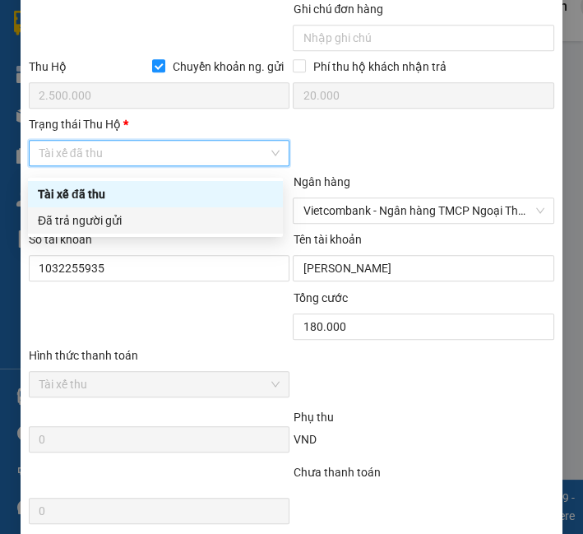
click at [113, 213] on div "Đã trả người gửi" at bounding box center [155, 220] width 235 height 18
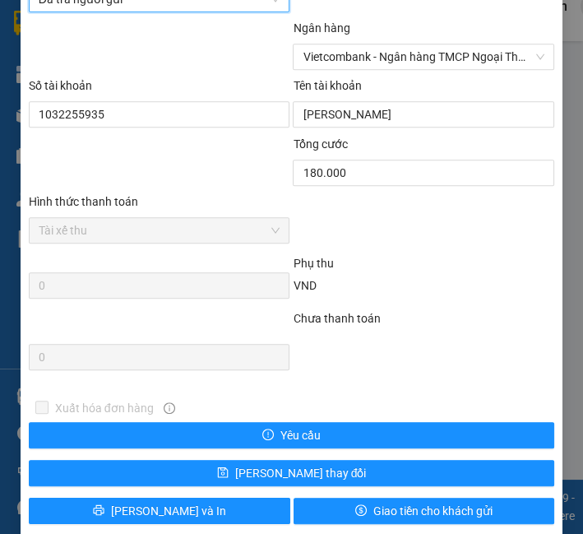
scroll to position [1111, 0]
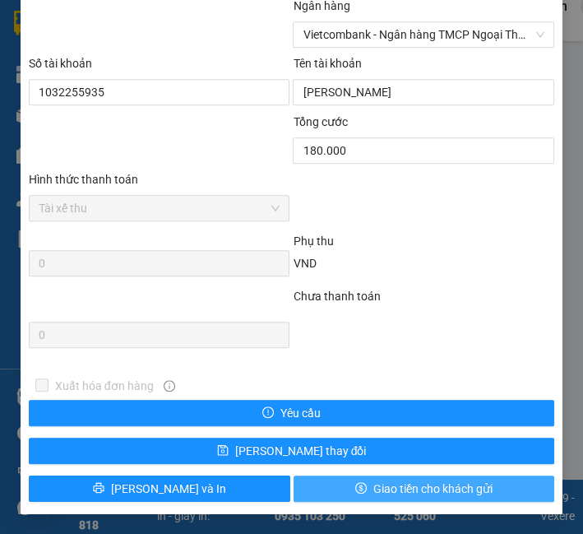
click at [381, 487] on span "Giao tiền cho khách gửi" at bounding box center [432, 489] width 119 height 18
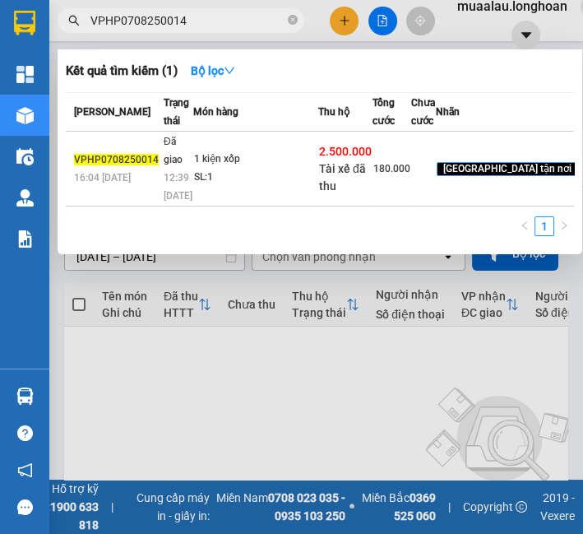
click at [121, 21] on input "VPHP0708250014" at bounding box center [187, 21] width 194 height 18
paste input "HNHD1008250002"
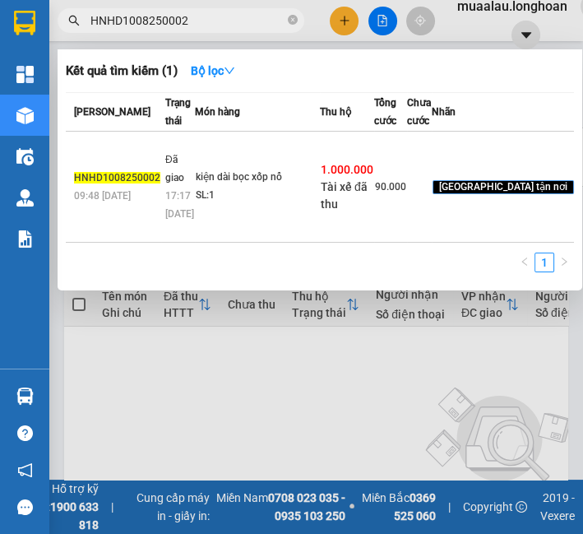
type input "HNHD1008250002"
click at [231, 175] on td "kiện dài bọc xốp nổ SL: 1" at bounding box center [257, 187] width 125 height 111
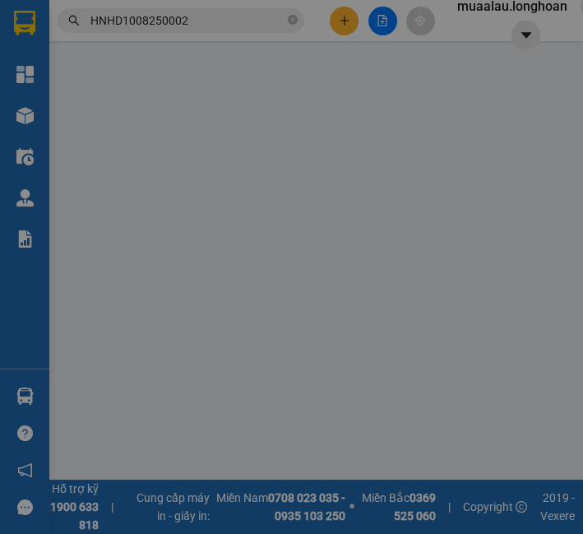
type input "0842014922"
type input "Hợp"
type input "0987737332"
type input "a Chuyền"
checkbox input "true"
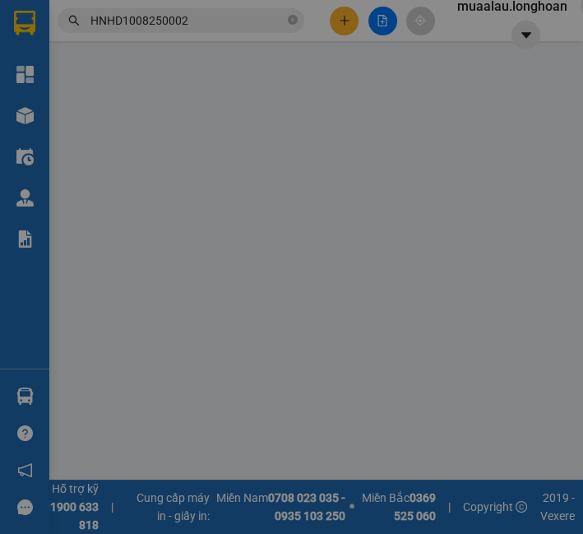
type input "Đội 2 Thôn Lê Như Hổ, xã Tân Hưng, tP Hưng Yên"
checkbox input "true"
type input "1.000.000"
type input "10.000"
type input "90.000"
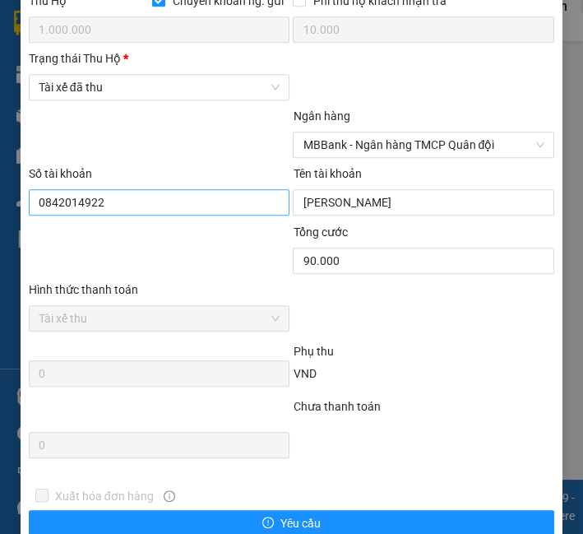
scroll to position [1005, 0]
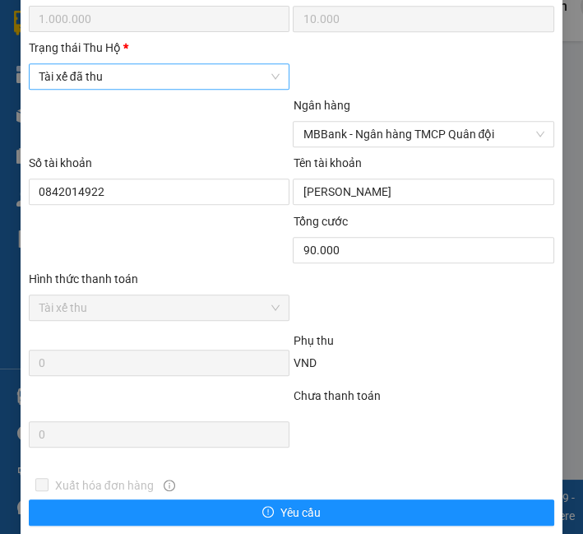
click at [161, 86] on span "Tài xế đã thu" at bounding box center [160, 76] width 242 height 25
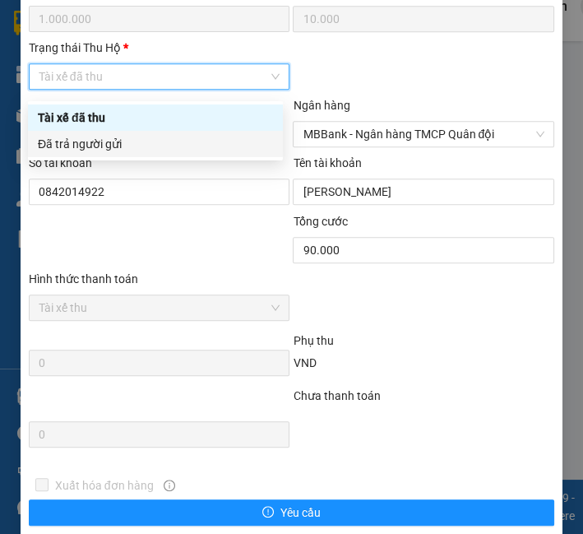
click at [153, 137] on div "Đã trả người gửi" at bounding box center [155, 144] width 235 height 18
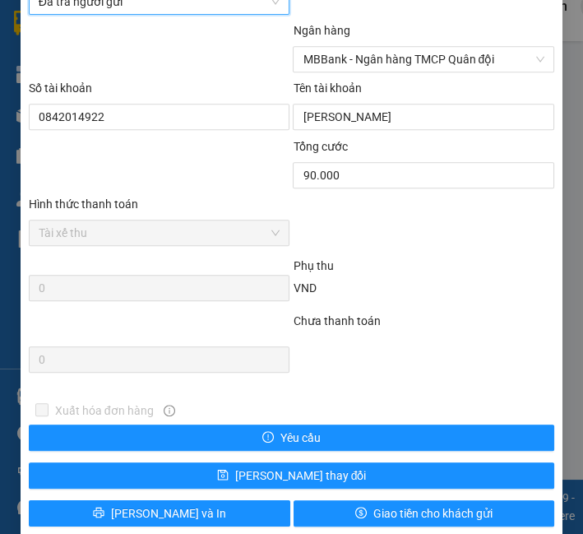
scroll to position [1111, 0]
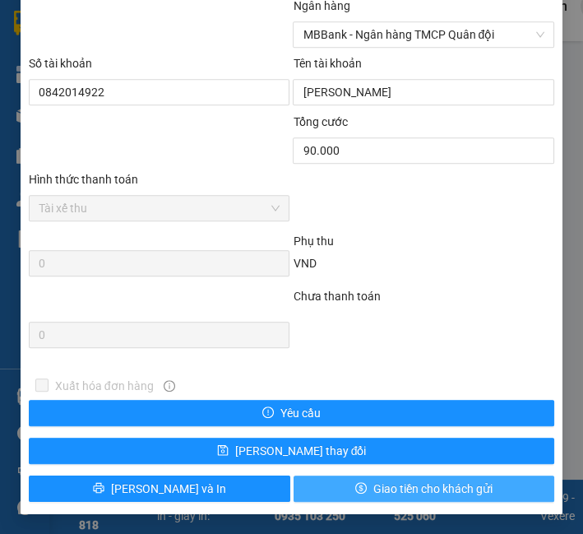
click at [502, 480] on button "Giao tiền cho khách gửi" at bounding box center [425, 488] width 262 height 26
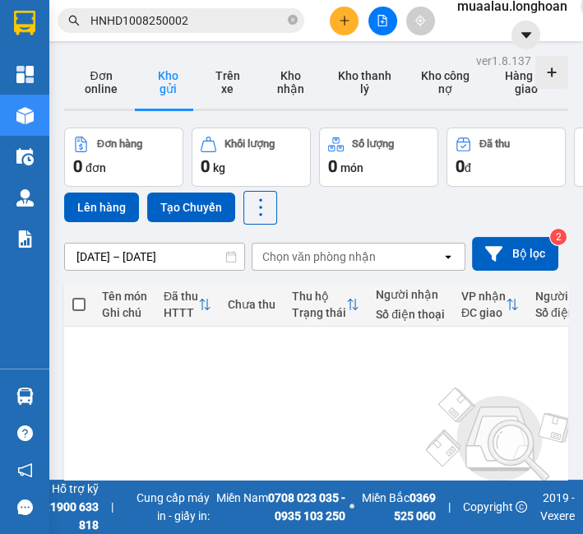
click at [168, 20] on input "HNHD1008250002" at bounding box center [187, 21] width 194 height 18
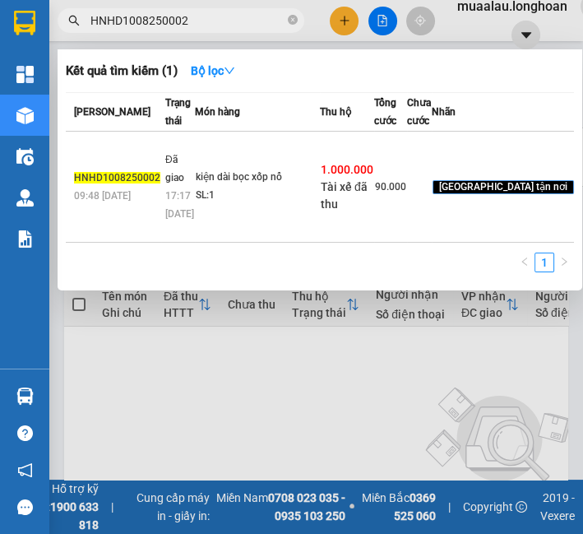
click at [168, 20] on input "HNHD1008250002" at bounding box center [187, 21] width 194 height 18
paste input "TH1008250005"
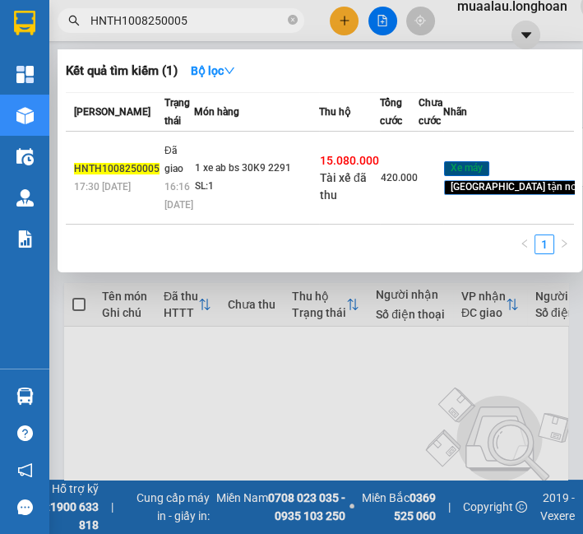
click at [205, 216] on td "1 xe ab bs 30K9 2291 SL: 1" at bounding box center [256, 178] width 125 height 93
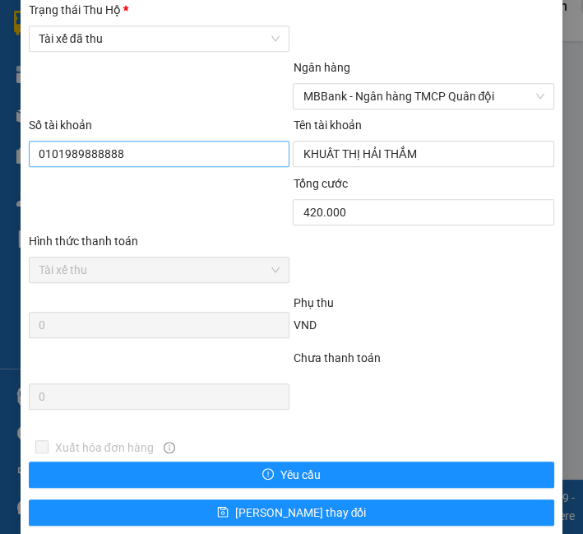
scroll to position [1015, 0]
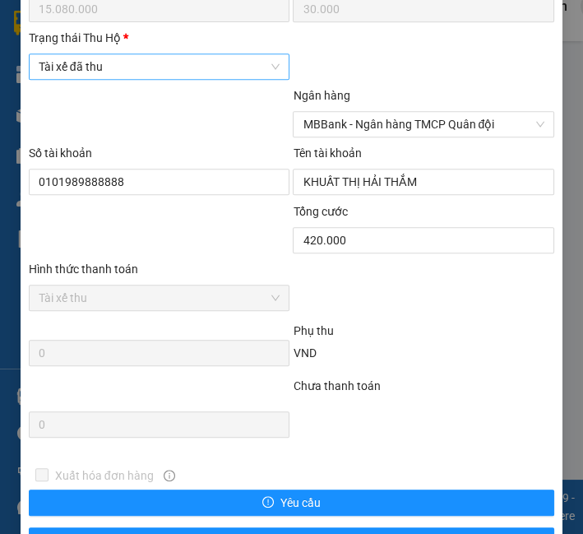
click at [138, 76] on span "Tài xế đã thu" at bounding box center [160, 66] width 242 height 25
click at [126, 148] on body "Kết quả tìm kiếm ( 1 ) Bộ lọc Mã ĐH Trạng thái Món hàng Thu hộ Tổng cước Chưa c…" at bounding box center [291, 267] width 583 height 534
click at [128, 138] on div at bounding box center [159, 115] width 265 height 58
click at [142, 71] on span "Tài xế đã thu" at bounding box center [160, 66] width 242 height 25
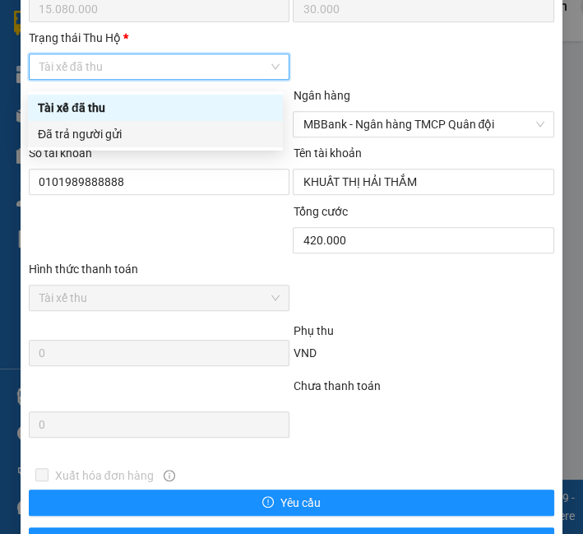
click at [129, 133] on div "Đã trả người gửi" at bounding box center [155, 134] width 235 height 18
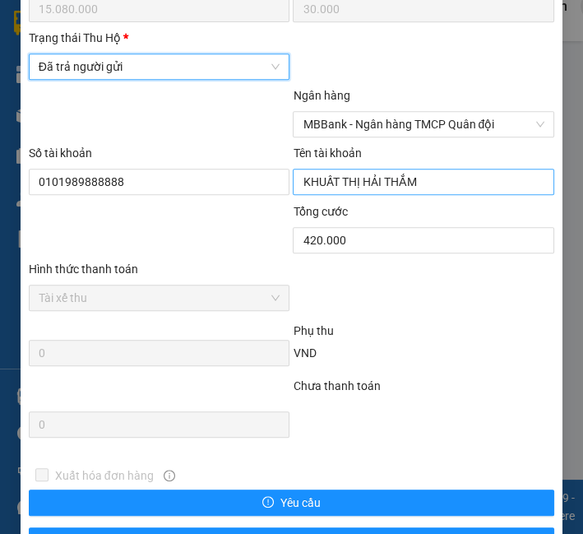
scroll to position [1111, 0]
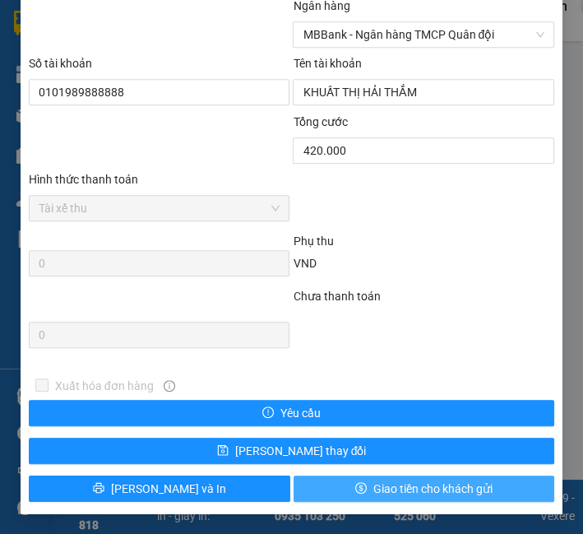
click at [367, 473] on div "Xuất hóa đơn hàng Yêu cầu [PERSON_NAME] thay đổi [PERSON_NAME] và In Giao tiền …" at bounding box center [291, 439] width 529 height 125
click at [373, 489] on span "Giao tiền cho khách gửi" at bounding box center [432, 489] width 119 height 18
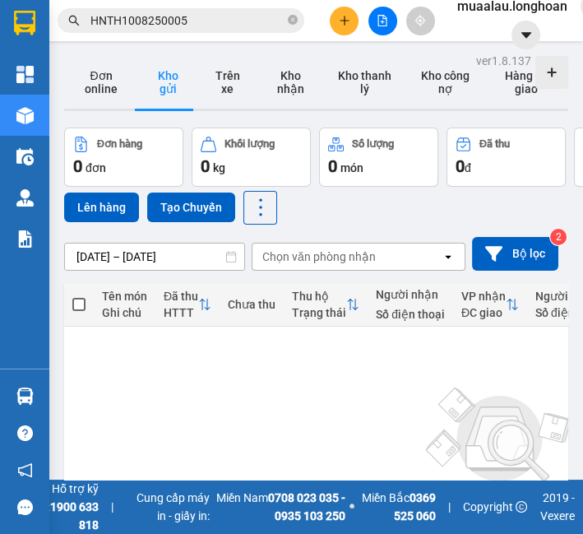
click at [152, 25] on input "HNTH1008250005" at bounding box center [187, 21] width 194 height 18
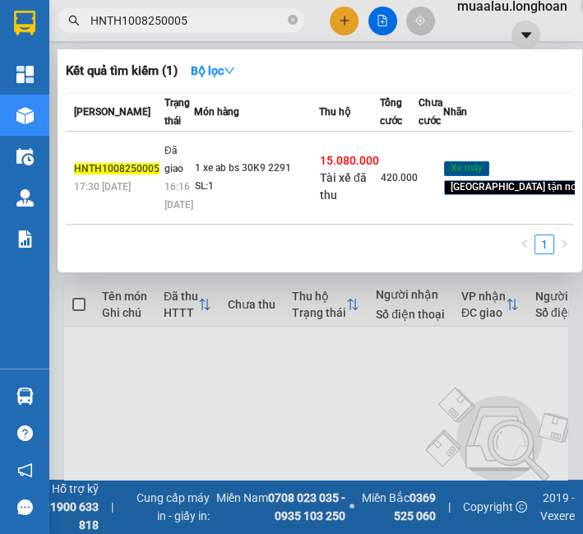
click at [152, 25] on input "HNTH1008250005" at bounding box center [187, 21] width 194 height 18
paste input "DNTK0808250013"
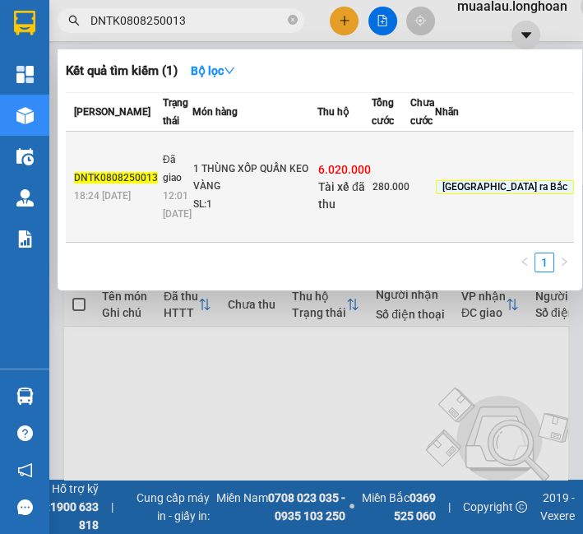
type input "DNTK0808250013"
click at [148, 220] on td "DNTK0808250013 18:24 - 08/08" at bounding box center [112, 187] width 93 height 111
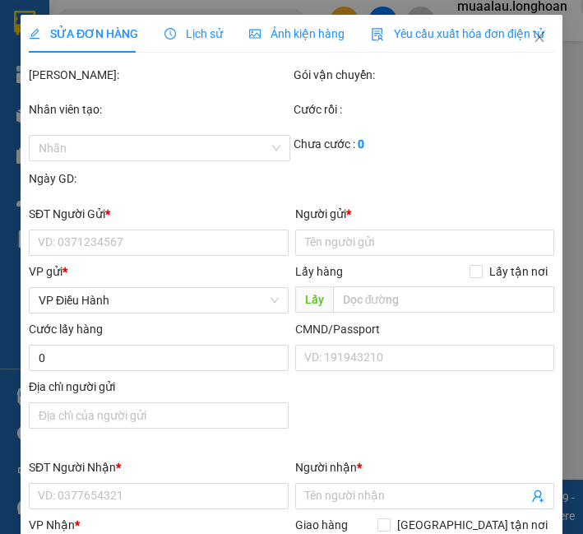
type input "0905950056"
type input "TUẤN"
type input "0917381843"
type input "TIẾN"
checkbox input "true"
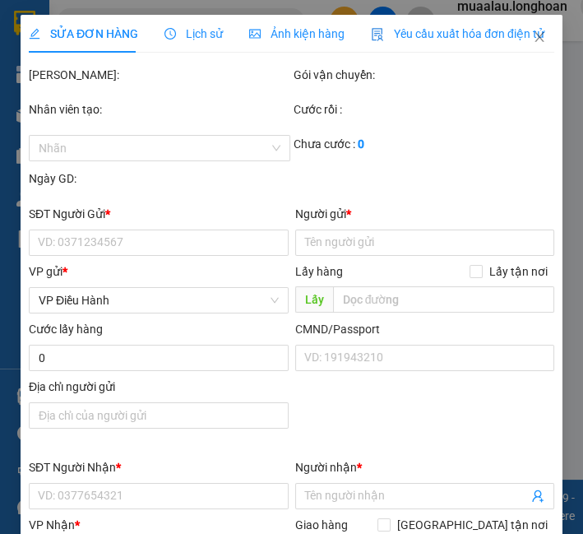
type input "ĐỘI 9 HÒA THÁI THỊNH,TRÀNG AN,BÌNH LỤC,HÀ NAM"
type input "KHÔNG BAO HƯ VỠ,MÓP MÉO"
checkbox input "true"
type input "6.020.000"
type input "25.000"
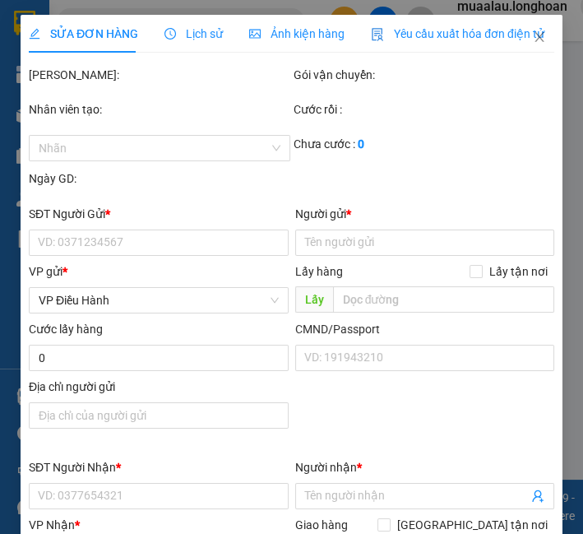
type input "280.000"
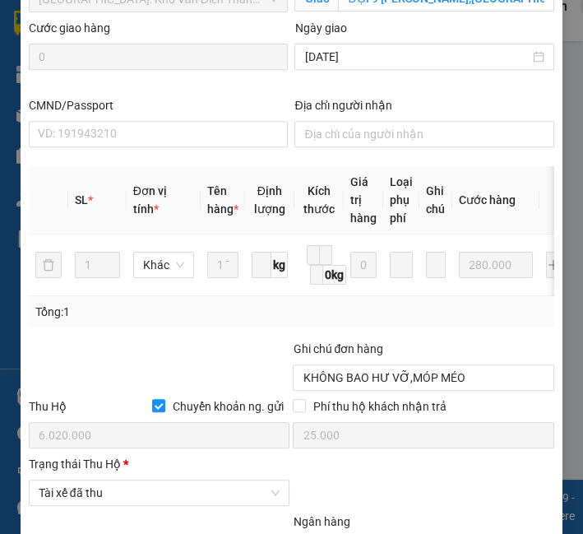
scroll to position [909, 0]
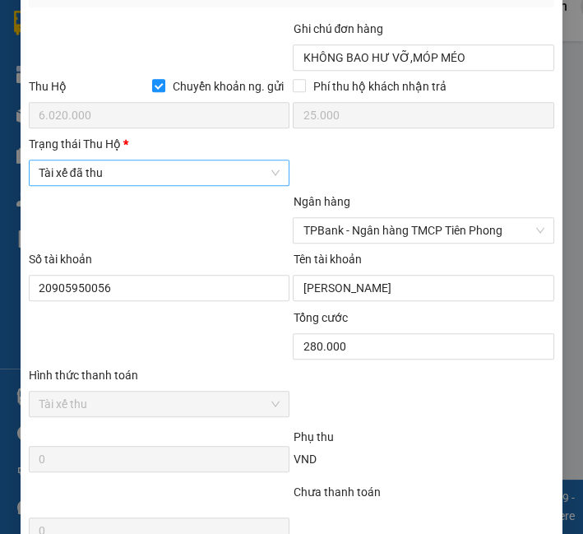
click at [142, 179] on span "Tài xế đã thu" at bounding box center [160, 172] width 242 height 25
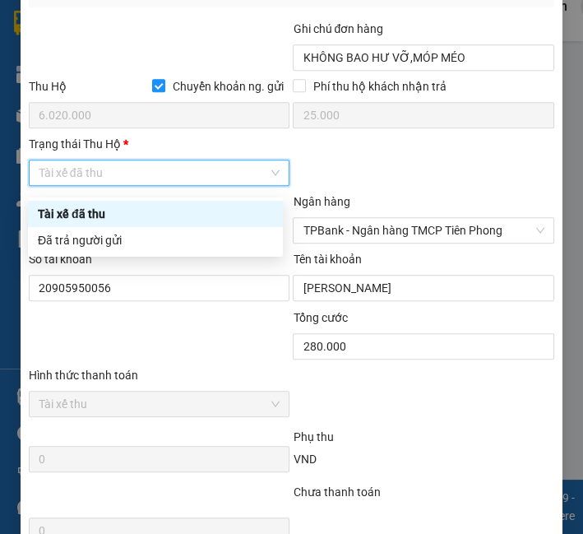
click at [140, 241] on div "Đã trả người gửi" at bounding box center [155, 240] width 235 height 18
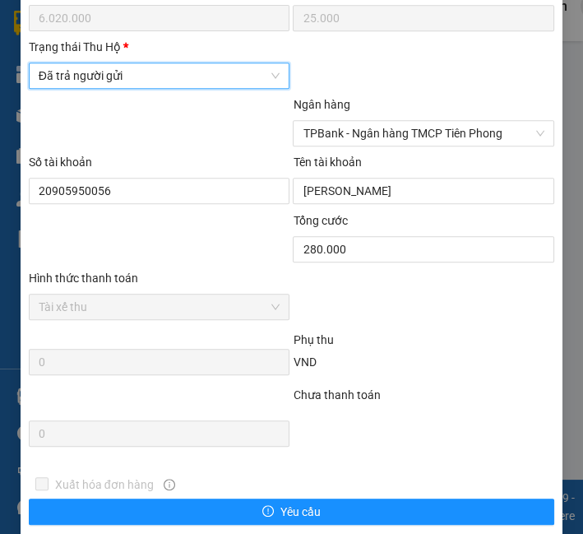
scroll to position [1111, 0]
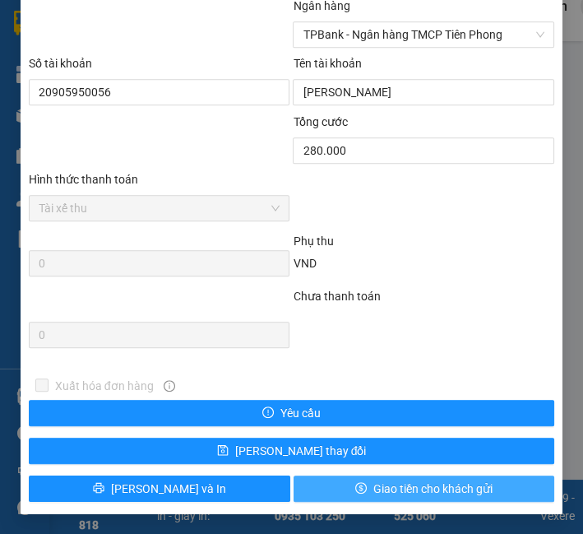
click at [331, 485] on button "Giao tiền cho khách gửi" at bounding box center [425, 488] width 262 height 26
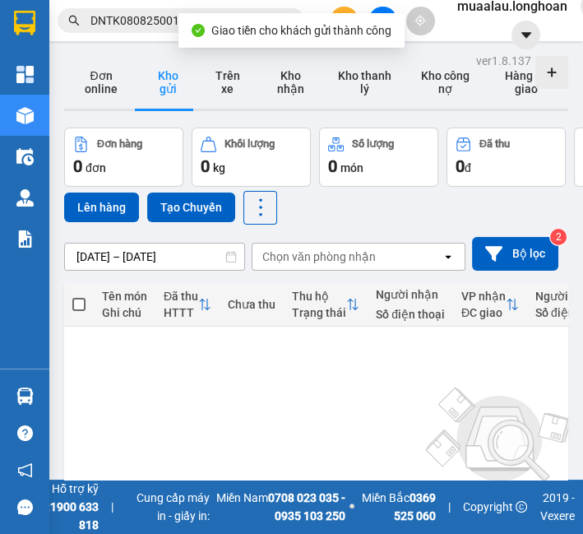
click at [126, 20] on input "DNTK0808250013" at bounding box center [187, 21] width 194 height 18
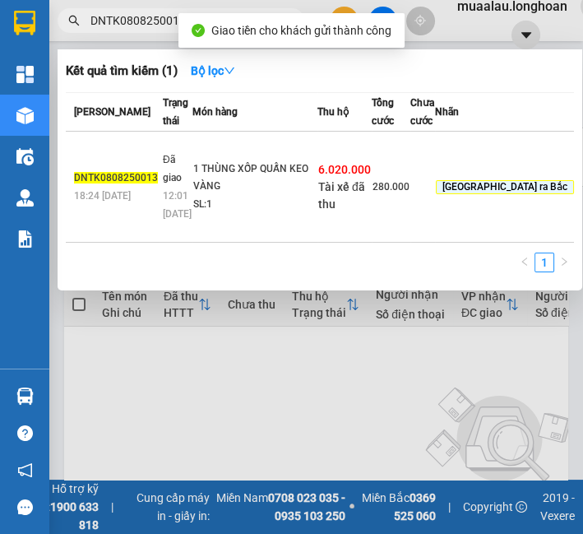
click at [126, 20] on input "DNTK0808250013" at bounding box center [187, 21] width 194 height 18
paste input "BXMT"
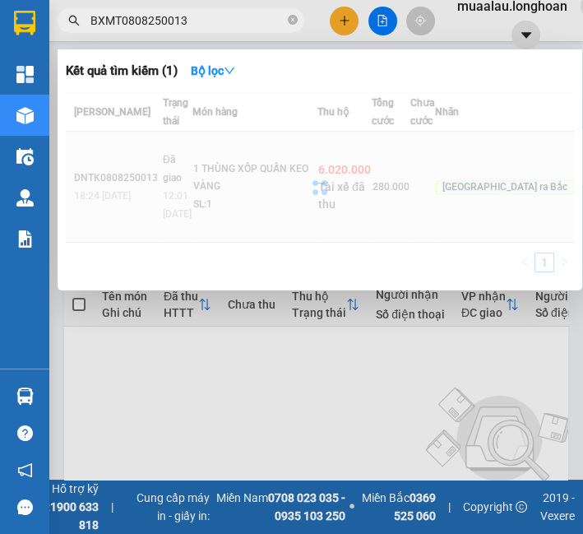
type input "BXMT0808250013"
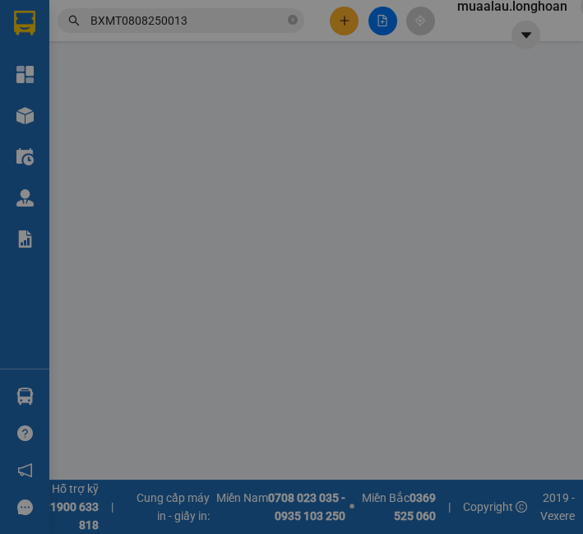
type input "0933337463"
type input "NHẬT HÒA"
type input "0967688345"
type input "A VƯƠNG"
checkbox input "true"
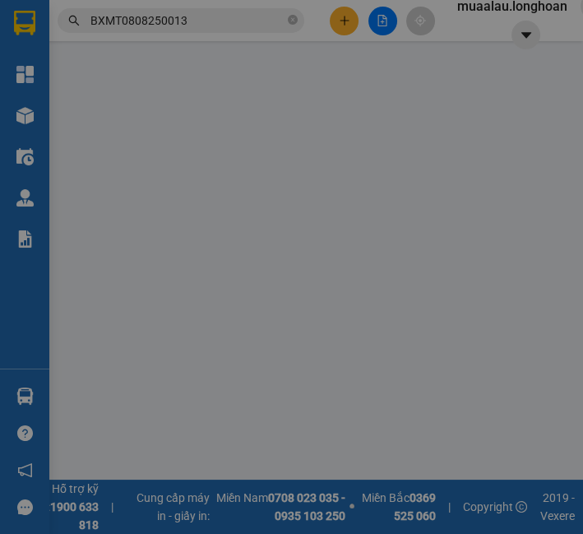
type input "70 HOÀNG VĂN THÁI,THANH XUÂN,HÀ NỘI"
checkbox input "true"
type input "1.790.000"
type input "10.000"
type input "360.000"
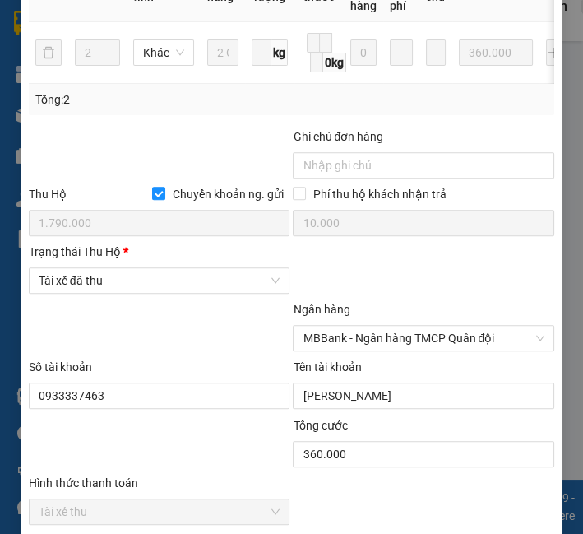
scroll to position [815, 0]
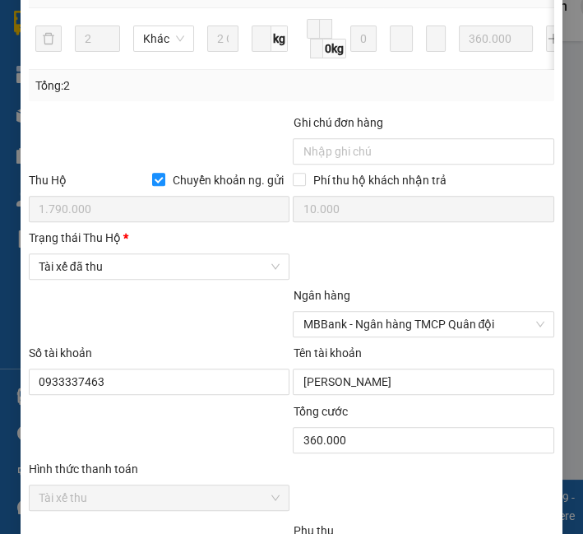
click at [128, 286] on div "Trạng thái Thu Hộ * Tài xế đã thu" at bounding box center [160, 258] width 262 height 58
click at [141, 271] on span "Tài xế đã thu" at bounding box center [160, 266] width 242 height 25
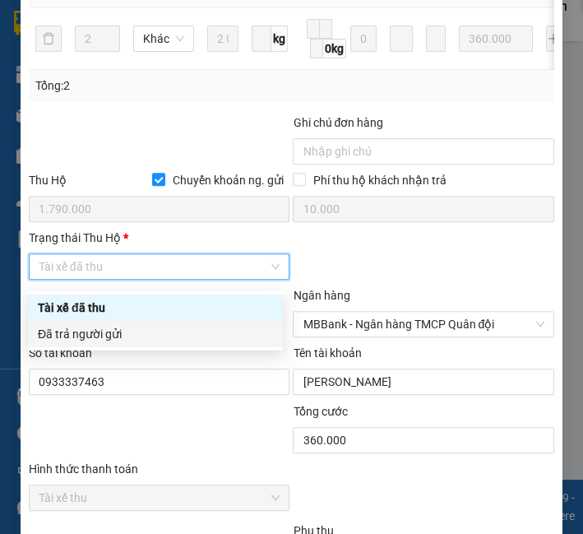
click at [129, 334] on div "Đã trả người gửi" at bounding box center [155, 334] width 235 height 18
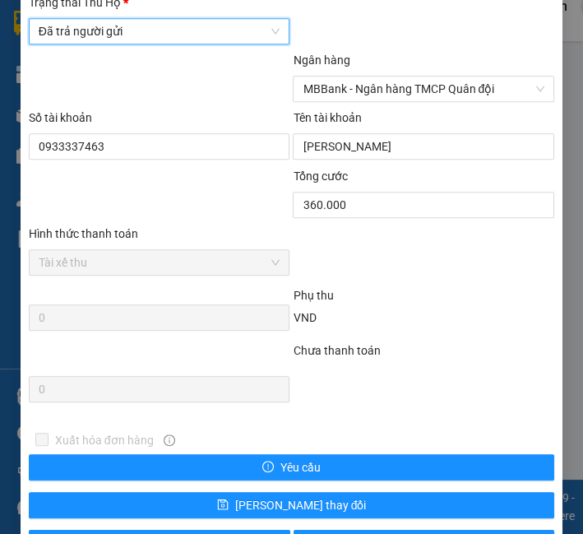
scroll to position [1111, 0]
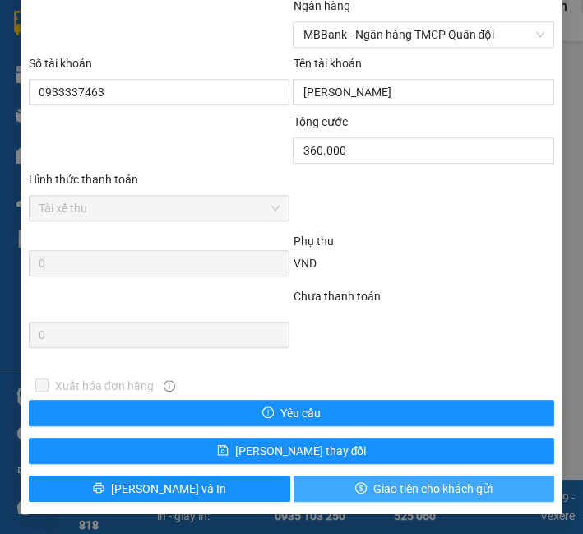
click at [392, 489] on span "Giao tiền cho khách gửi" at bounding box center [432, 489] width 119 height 18
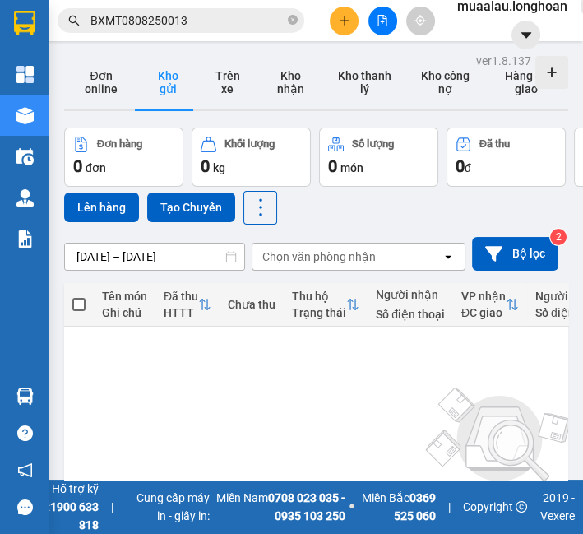
drag, startPoint x: 299, startPoint y: 18, endPoint x: 284, endPoint y: 26, distance: 16.9
click at [299, 18] on span "BXMT0808250013" at bounding box center [181, 20] width 247 height 25
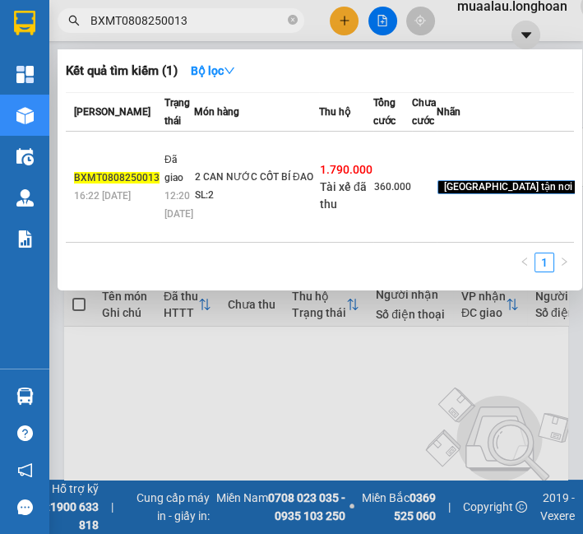
click at [286, 26] on span "BXMT0808250013" at bounding box center [181, 20] width 247 height 25
drag, startPoint x: 286, startPoint y: 26, endPoint x: 287, endPoint y: 18, distance: 8.3
click at [286, 22] on span "BXMT0808250013" at bounding box center [181, 20] width 247 height 25
click at [288, 18] on icon "close-circle" at bounding box center [293, 20] width 10 height 10
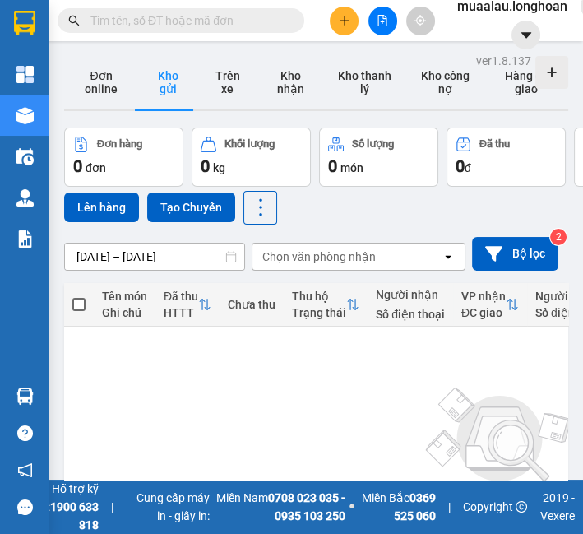
paste input "HQTP0708250009"
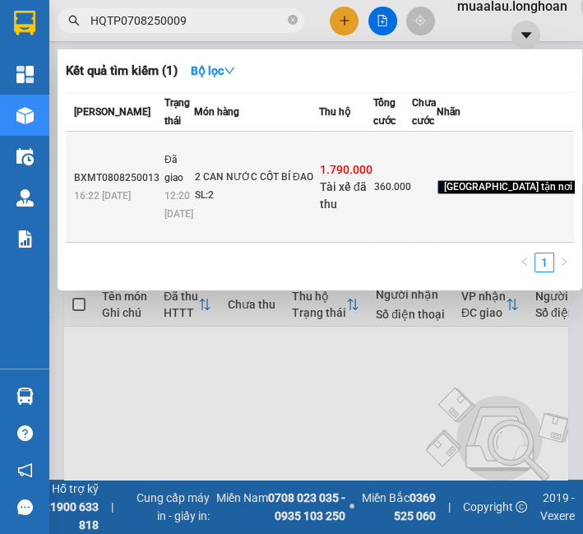
type input "HQTP0708250009"
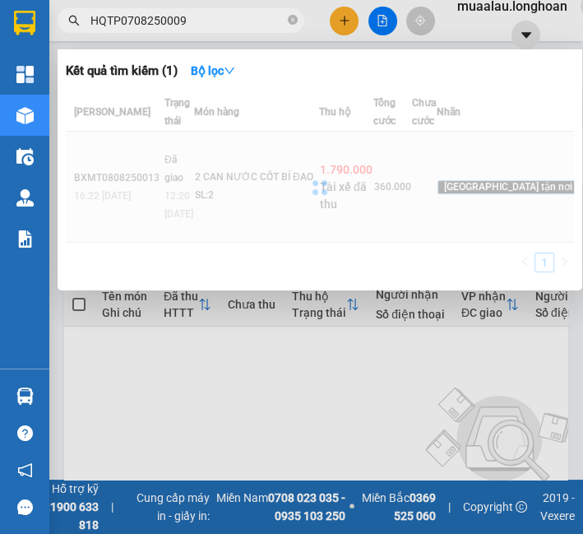
click at [227, 204] on div at bounding box center [320, 187] width 508 height 190
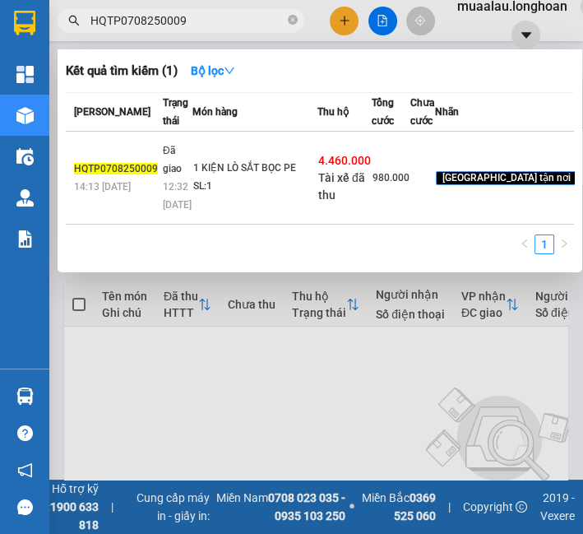
click at [227, 204] on td "1 KIỆN LÒ SẮT BỌC PE SL: 1" at bounding box center [254, 178] width 125 height 93
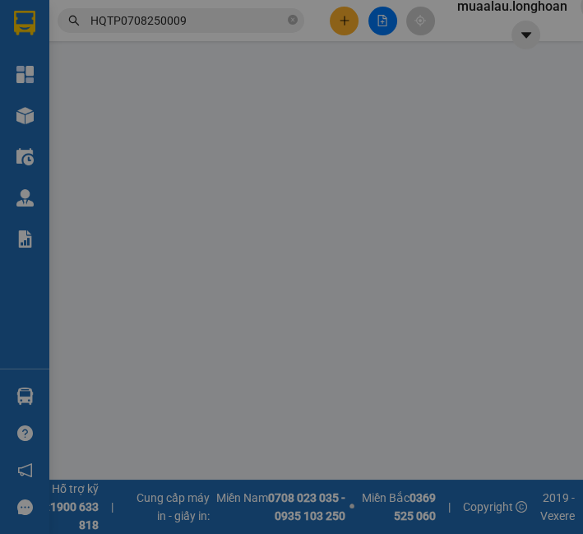
type input "0982000723"
type input "anh Trí"
type input "0962065660"
type input "TRƯƠNG TUẤN ANH"
checkbox input "true"
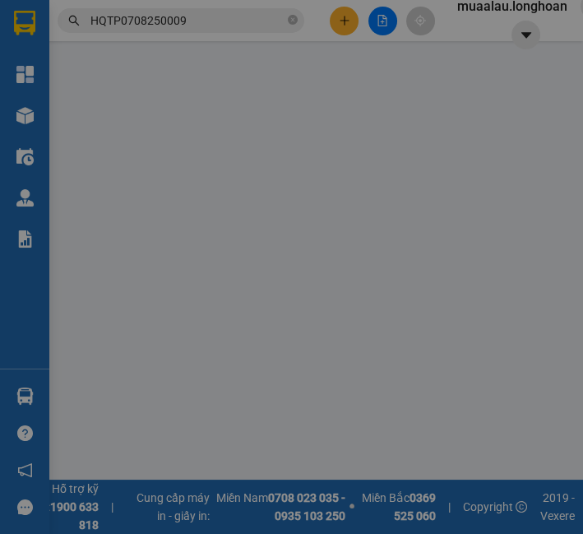
type input "CHỢ MẬU LÂM, KHAI QUANG, VĨNH YÊN, VĨNH PHÚC"
checkbox input "true"
type input "4.460.000"
type input "20.000"
type input "980.000"
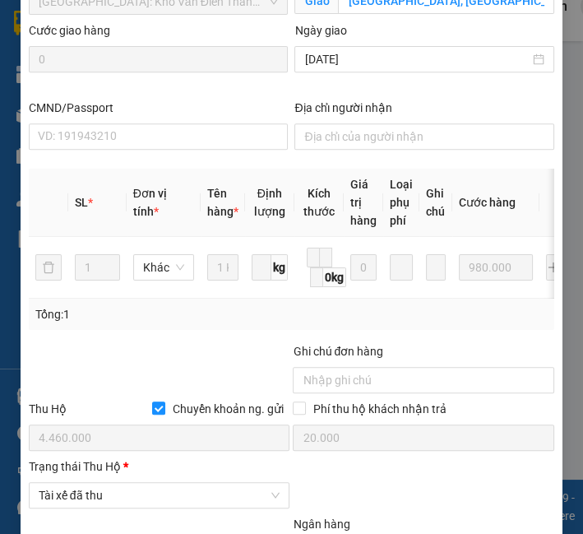
scroll to position [952, 0]
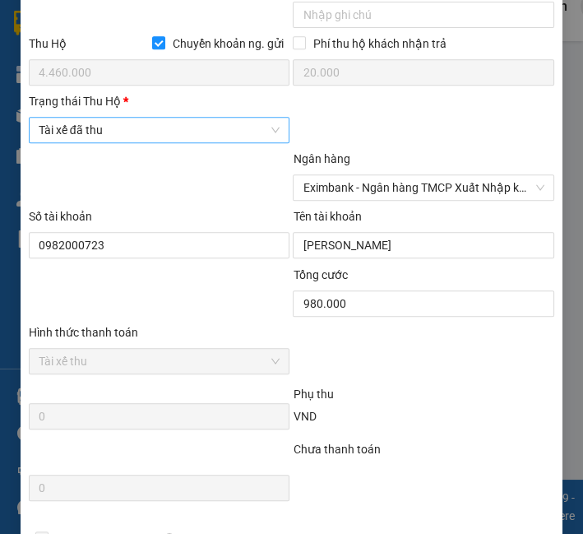
click at [111, 140] on span "Tài xế đã thu" at bounding box center [160, 130] width 242 height 25
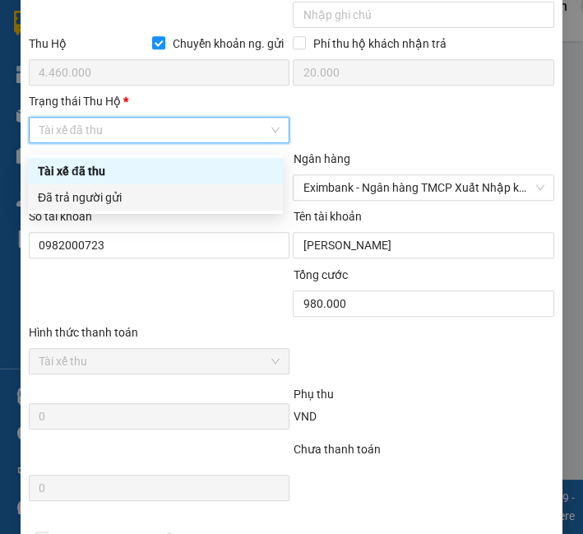
click at [109, 206] on div "Đã trả người gửi" at bounding box center [155, 197] width 235 height 18
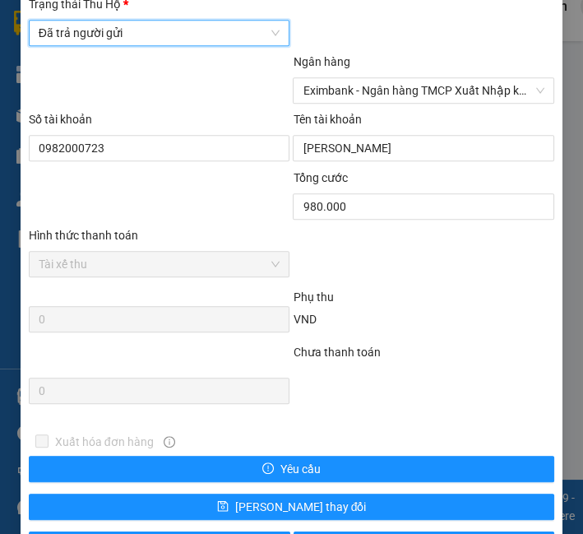
scroll to position [1111, 0]
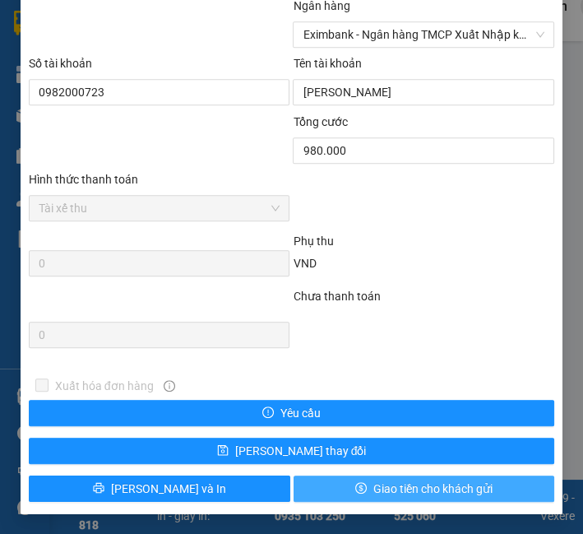
click at [395, 499] on button "Giao tiền cho khách gửi" at bounding box center [425, 488] width 262 height 26
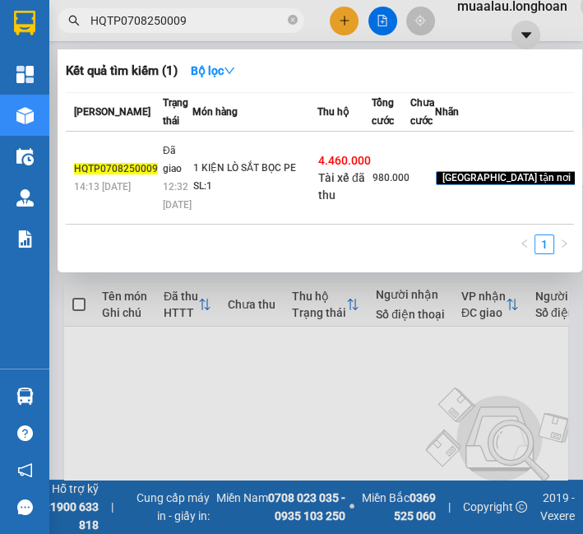
click at [183, 17] on input "HQTP0708250009" at bounding box center [187, 21] width 194 height 18
paste input "VPMD100825001"
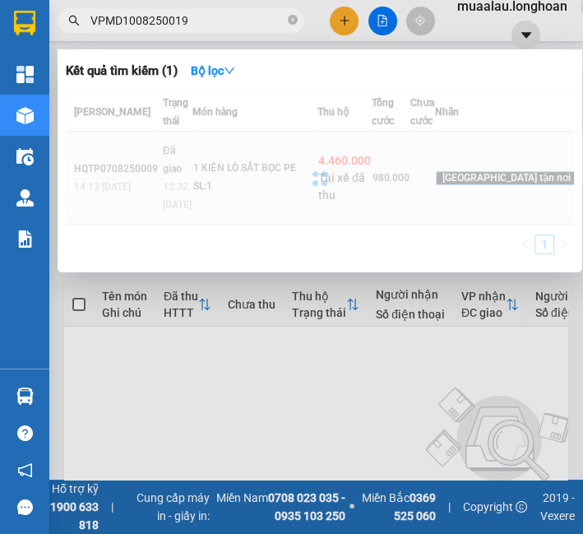
type input "VPMD1008250019"
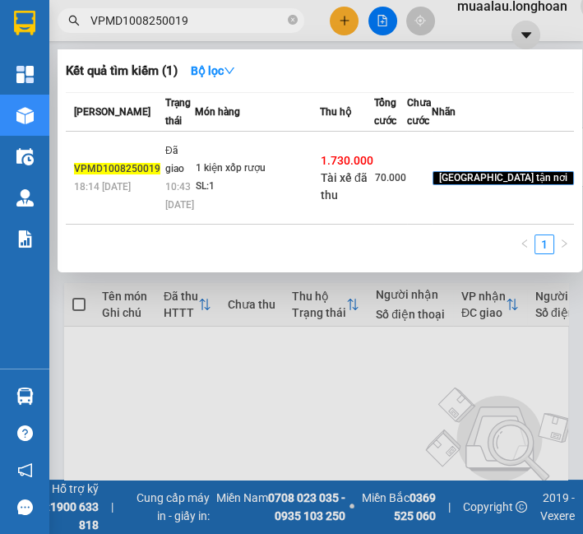
click at [213, 178] on div "1 kiện xốp rượu" at bounding box center [257, 169] width 123 height 18
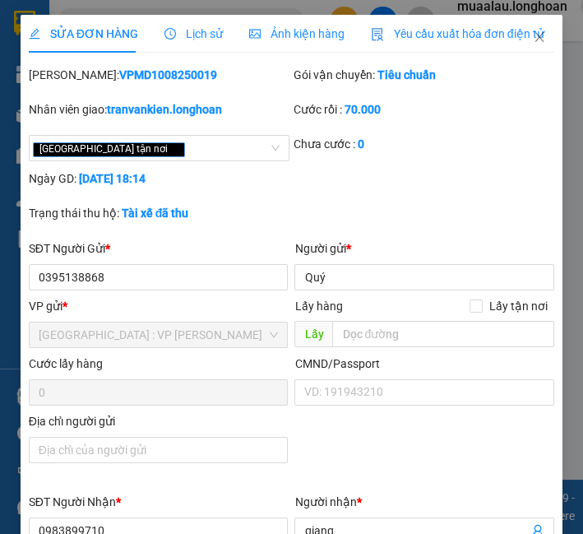
type input "0395138868"
type input "Quý"
type input "0983899710"
type input "giang"
checkbox input "true"
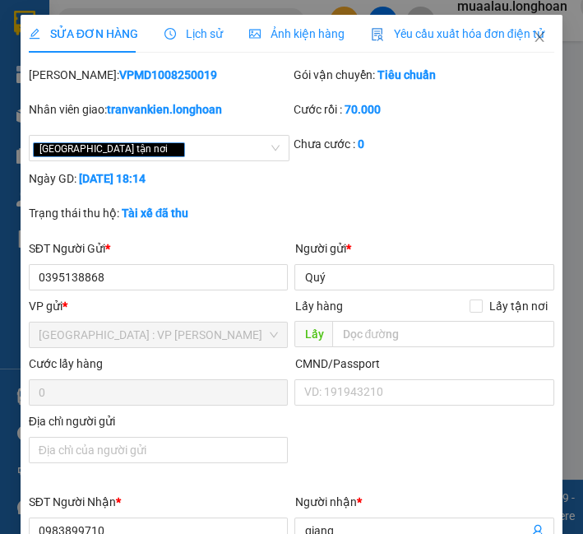
type input "cây xăng đại cầu p. hà nam tỉnh hà nam"
checkbox input "true"
type input "1.730.000"
type input "10.000"
type input "70.000"
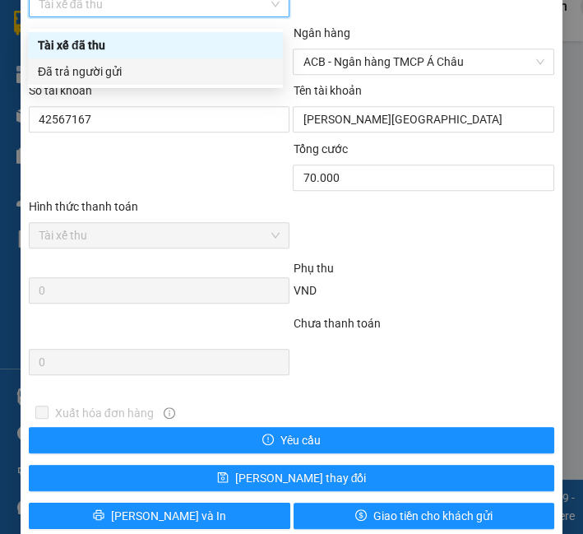
click at [157, 64] on div "Đã trả người gửi" at bounding box center [155, 71] width 255 height 26
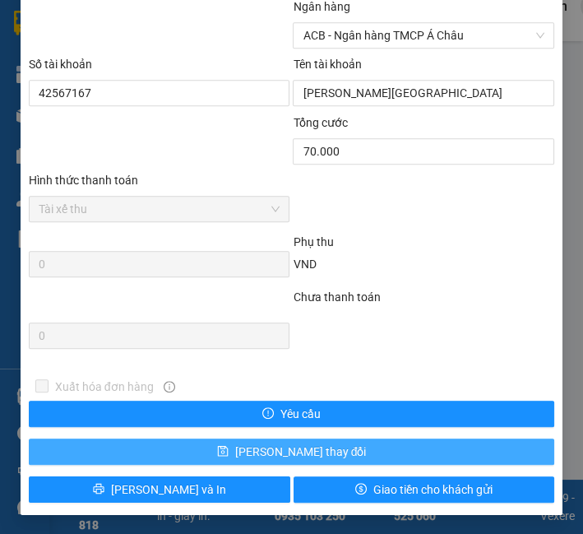
scroll to position [1111, 0]
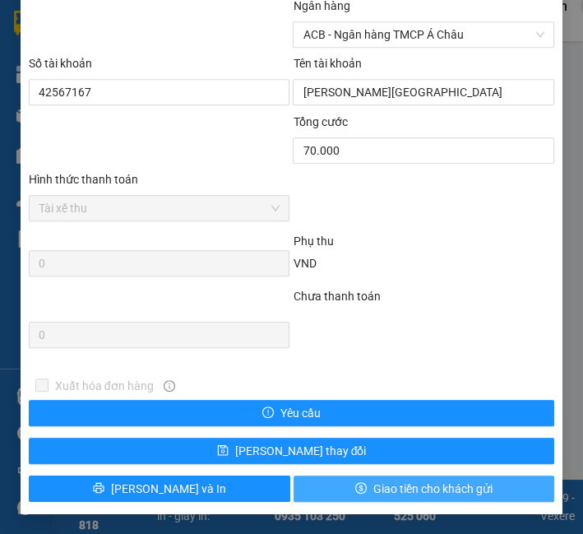
click at [373, 488] on span "Giao tiền cho khách gửi" at bounding box center [432, 489] width 119 height 18
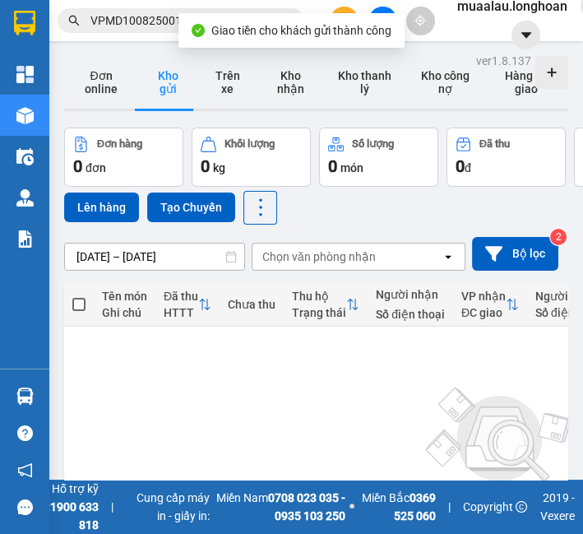
click at [157, 16] on input "VPMD1008250019" at bounding box center [187, 21] width 194 height 18
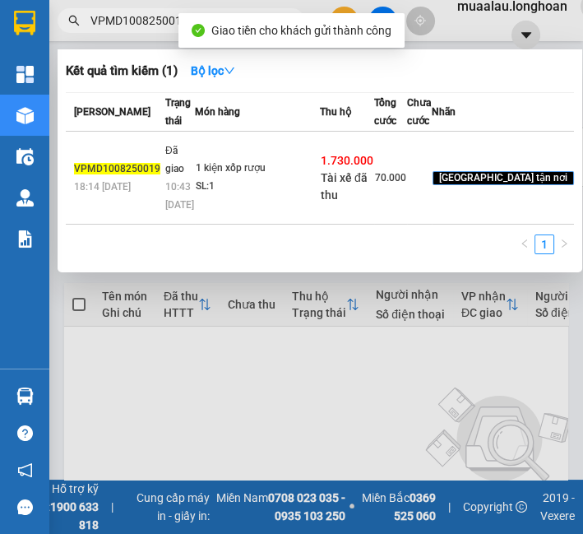
click at [157, 16] on input "VPMD1008250019" at bounding box center [187, 21] width 194 height 18
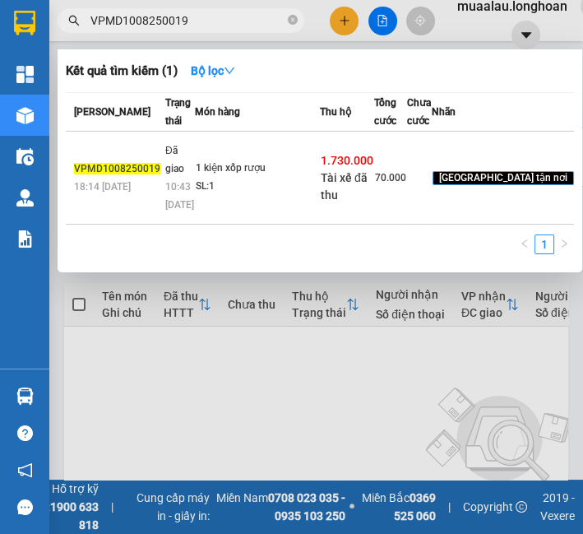
paste input "BXMT0808250008"
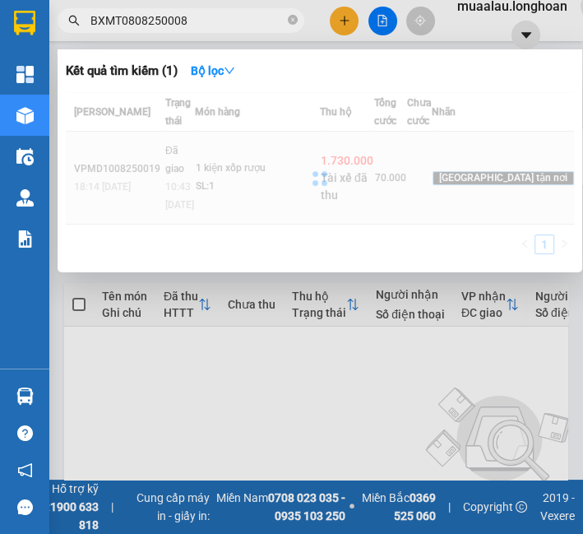
type input "BXMT0808250008"
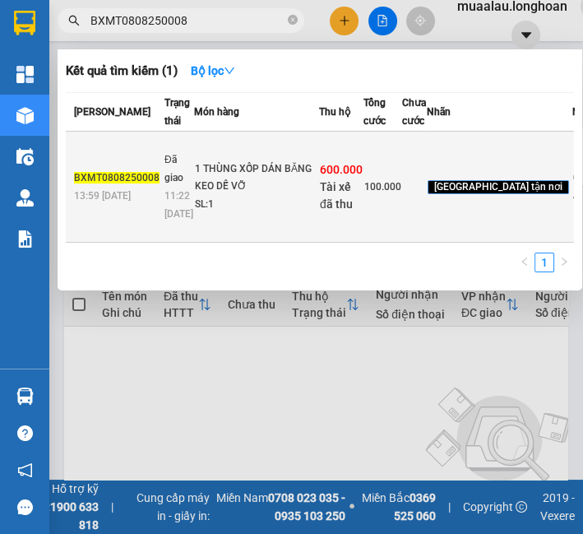
click at [194, 196] on td "1 THÙNG XỐP DÁN BĂNG KEO DỄ VỠ SL: 1" at bounding box center [256, 187] width 125 height 111
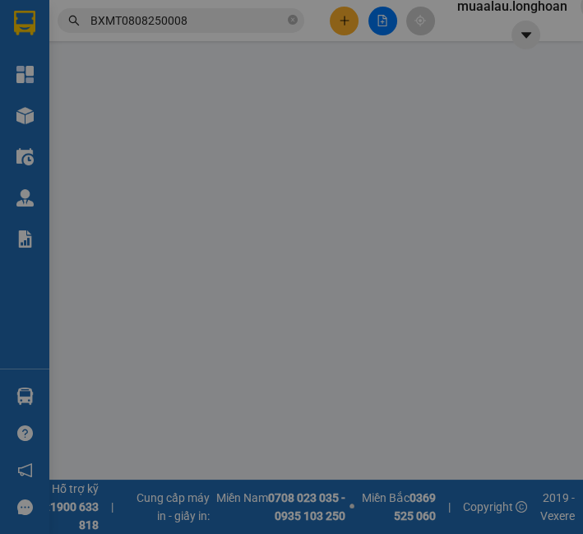
type input "0379381466"
type input "A ĐẠI"
type input "0974292457"
type input "TUÁN ANH"
checkbox input "true"
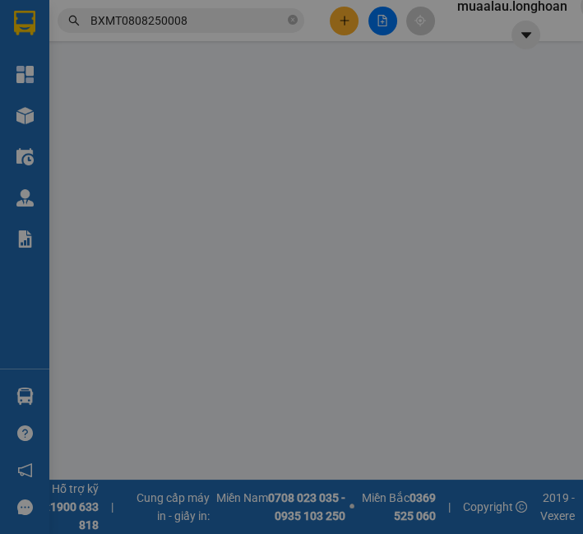
type input "61 NGHÁCH 101/11 THANH NHÀN,HAI BÀ TRƯNG,HÀ NỘI"
type input "HÀNG DỄ VỠ HƯ VỠ KHÔNG ĐỀN"
checkbox input "true"
type input "600.000"
type input "10.000"
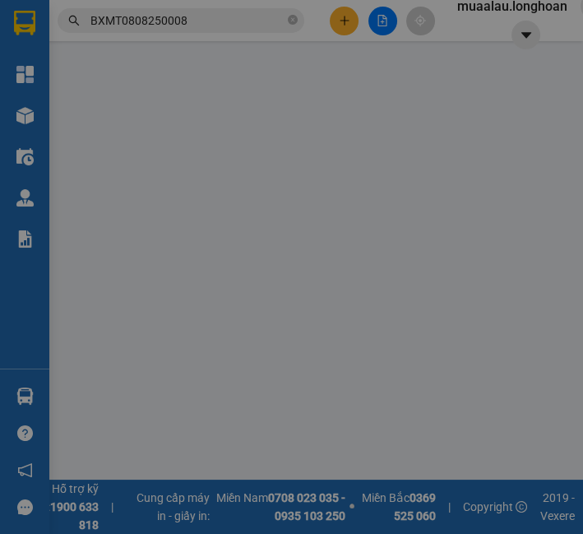
type input "100.000"
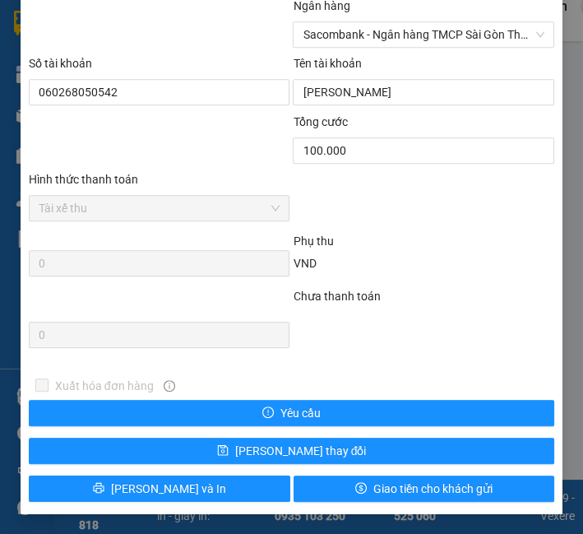
scroll to position [1020, 0]
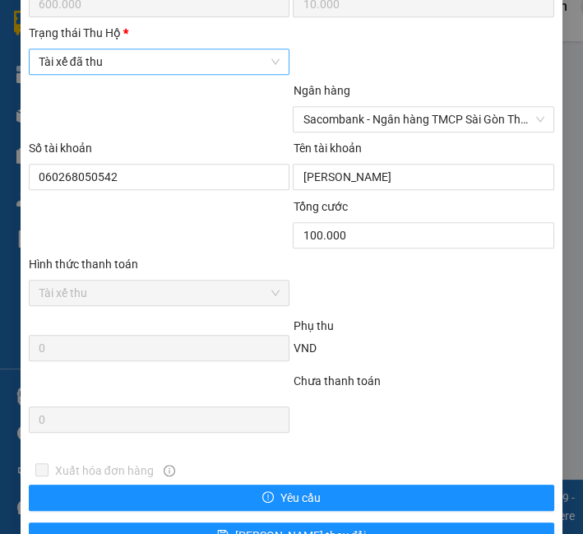
click at [160, 63] on span "Tài xế đã thu" at bounding box center [160, 61] width 242 height 25
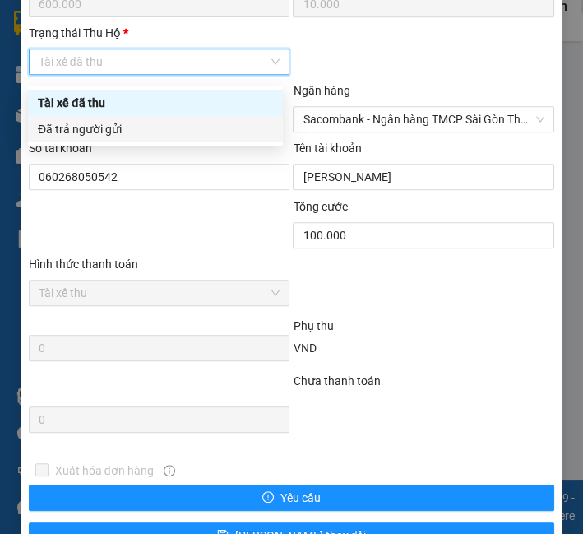
click at [164, 131] on div "Đã trả người gửi" at bounding box center [155, 129] width 235 height 18
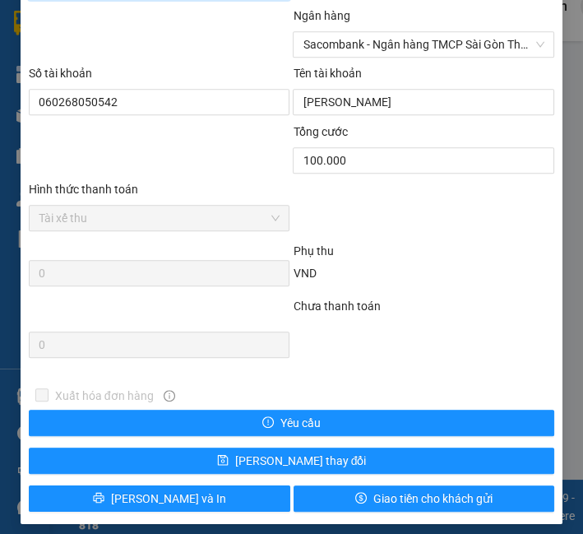
scroll to position [1111, 0]
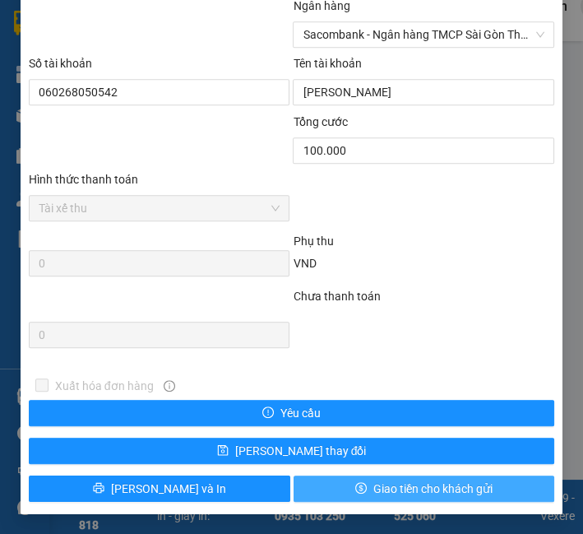
click at [407, 491] on span "Giao tiền cho khách gửi" at bounding box center [432, 489] width 119 height 18
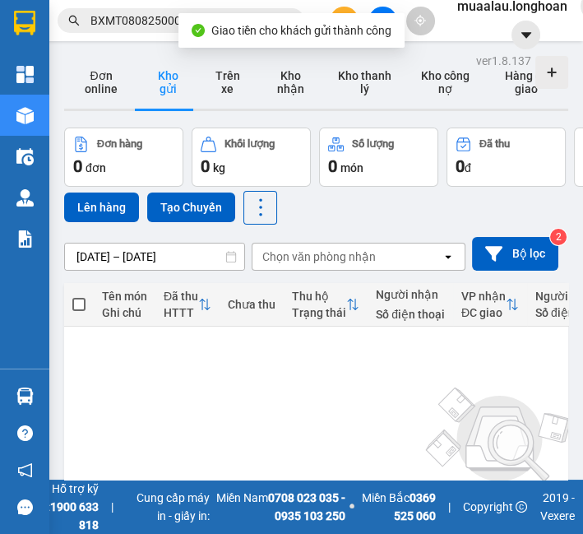
click at [127, 17] on input "BXMT0808250008" at bounding box center [187, 21] width 194 height 18
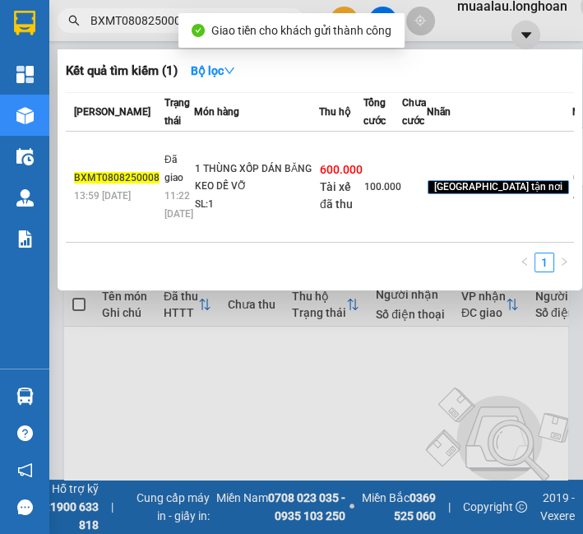
click at [127, 17] on input "BXMT0808250008" at bounding box center [187, 21] width 194 height 18
paste input "VPMD100825001"
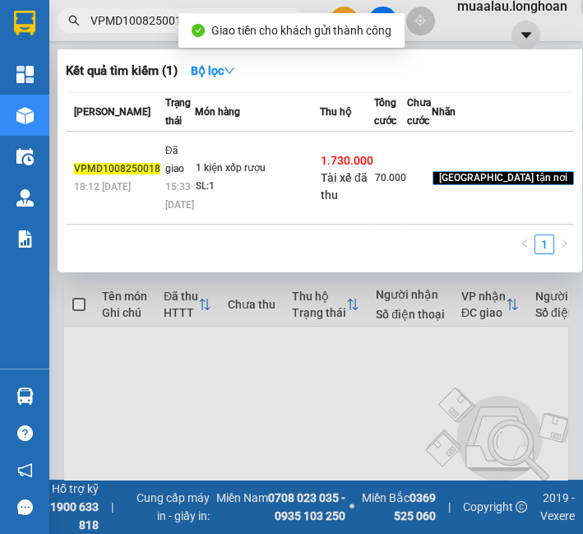
type input "VPMD1008250018"
click at [255, 160] on td "1 kiện xốp rượu SL: 1" at bounding box center [257, 178] width 125 height 93
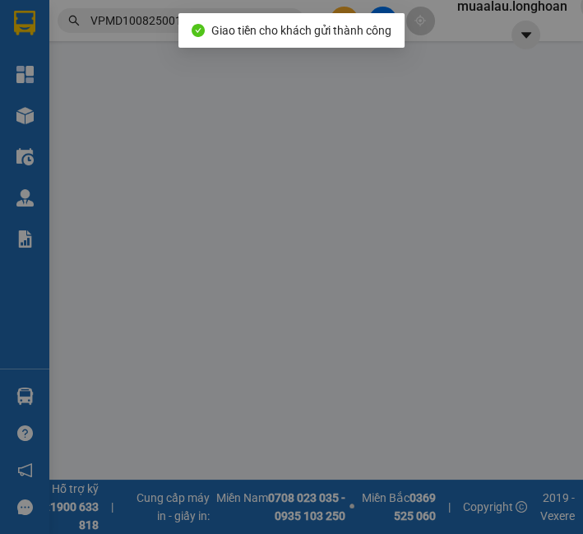
type input "0395138868"
type input "Quý"
type input "0968626269"
type input "a thế"
checkbox input "true"
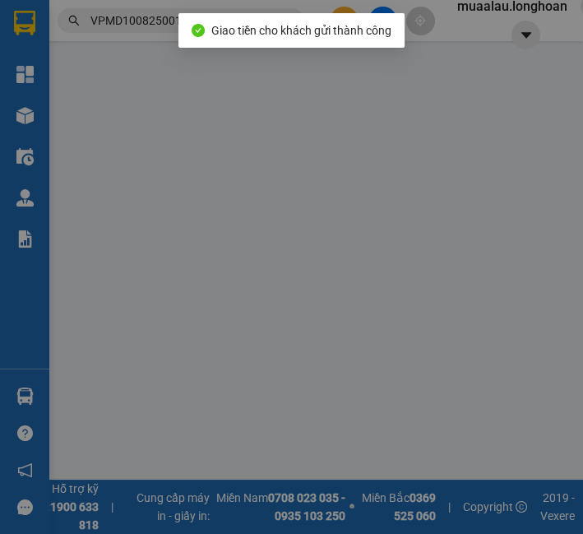
type input "sn 12 tổ 4 khu 1 p. thanh miếu việt trì phú thọ"
checkbox input "true"
type input "1.730.000"
type input "10.000"
type input "70.000"
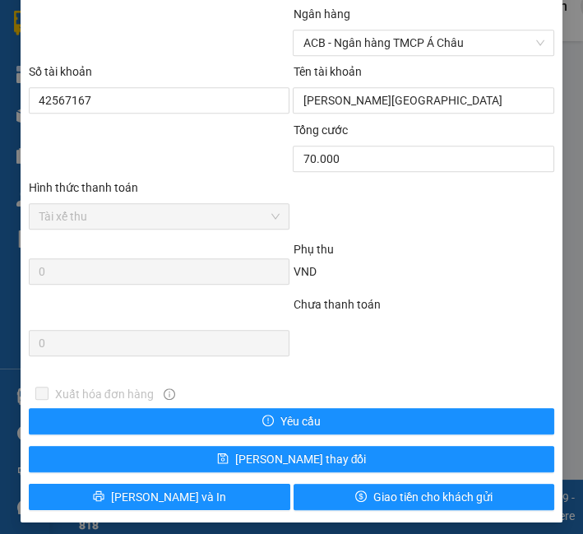
scroll to position [1005, 0]
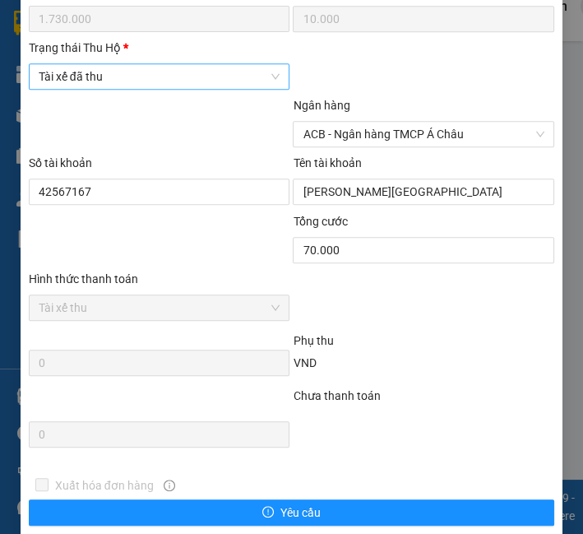
click at [86, 81] on span "Tài xế đã thu" at bounding box center [160, 76] width 242 height 25
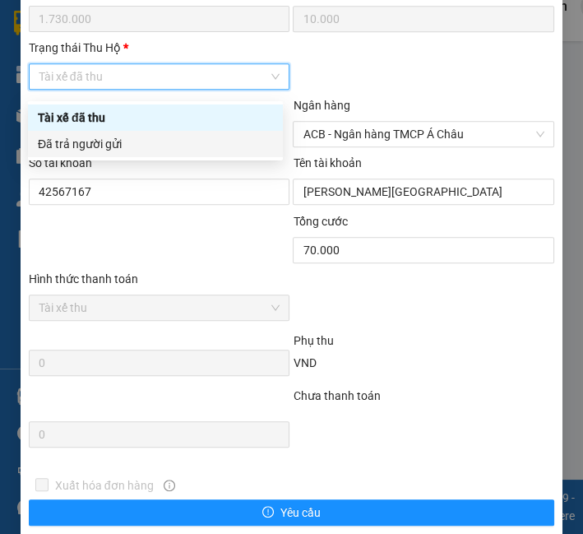
click at [84, 147] on div "Đã trả người gửi" at bounding box center [155, 144] width 235 height 18
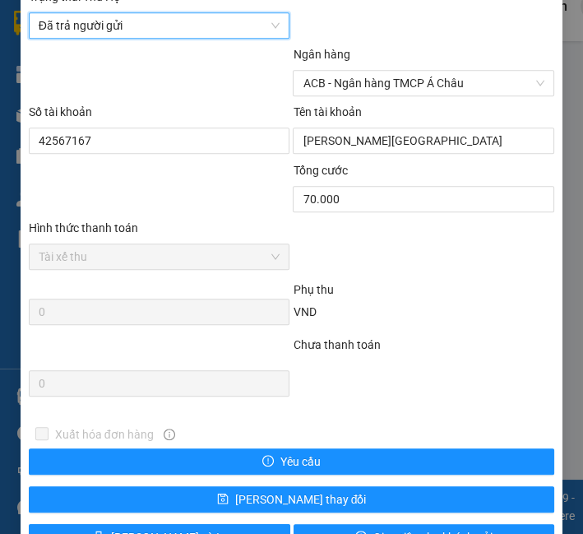
scroll to position [1111, 0]
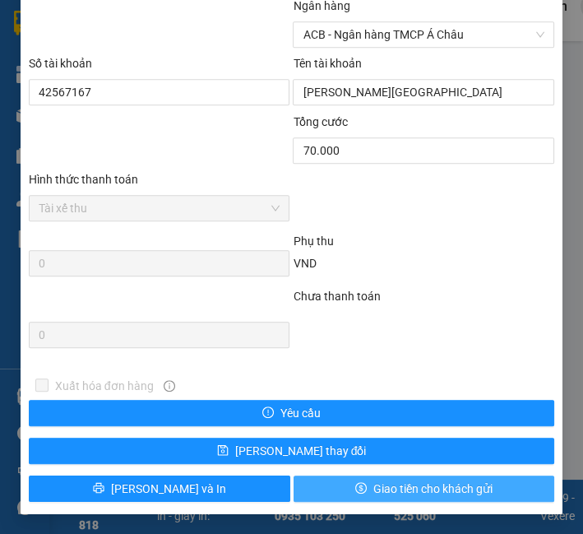
click at [367, 499] on button "Giao tiền cho khách gửi" at bounding box center [425, 488] width 262 height 26
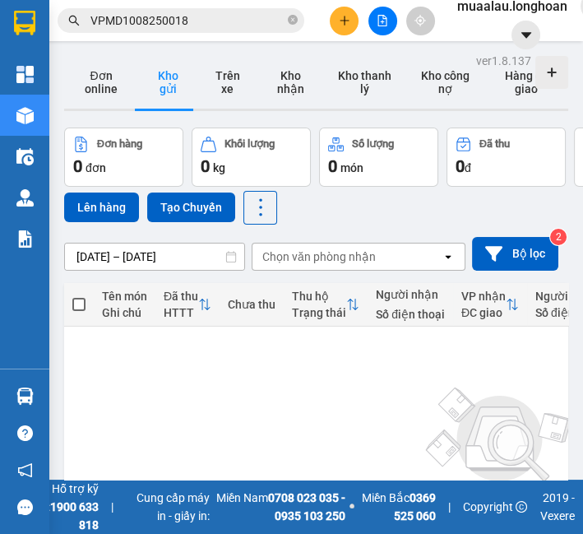
click at [147, 22] on input "VPMD1008250018" at bounding box center [187, 21] width 194 height 18
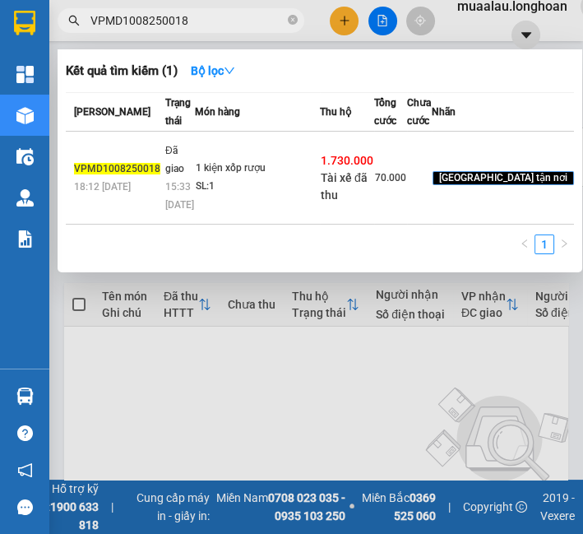
click at [147, 22] on input "VPMD1008250018" at bounding box center [187, 21] width 194 height 18
paste input "100608250019"
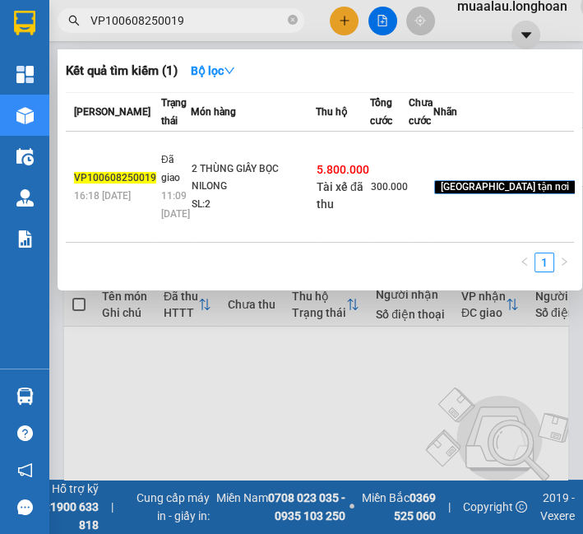
type input "VP100608250019"
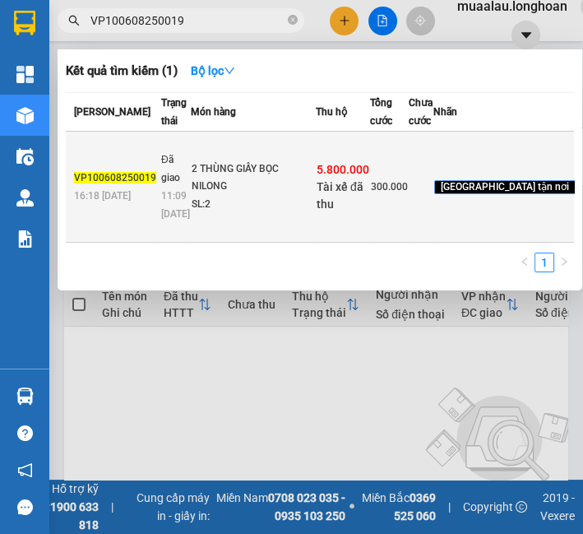
click at [192, 196] on div "2 THÙNG GIẤY BỌC NILONG" at bounding box center [253, 177] width 123 height 35
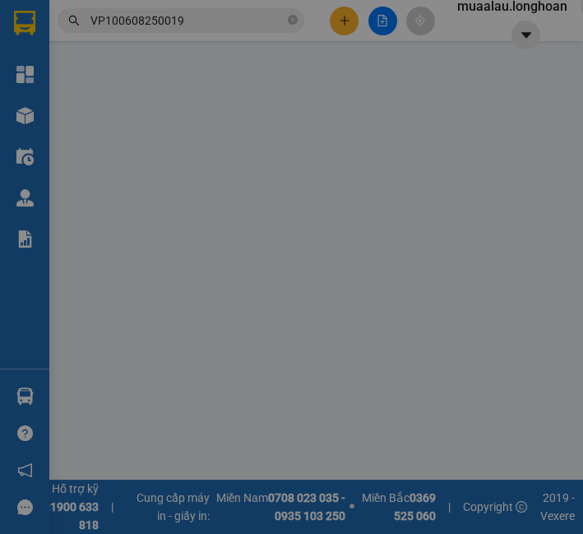
type input "0931896836"
type input "KHĂNG THẮNG"
type input "0866606592"
type input "anh minh"
checkbox input "true"
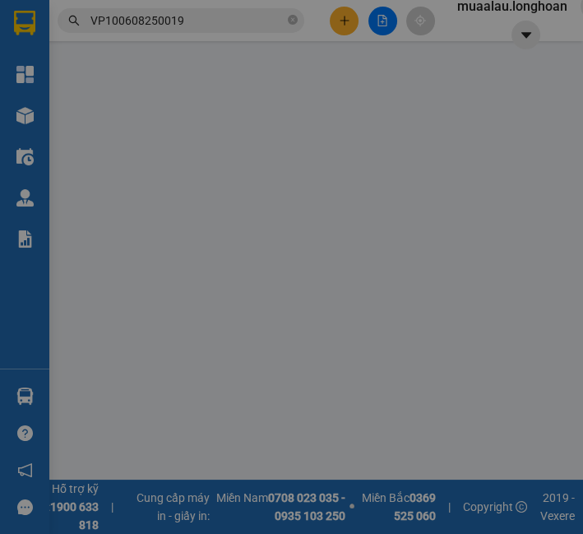
type input "ngõ 401 cổ nhuế,bắc từ liêm,hà nội"
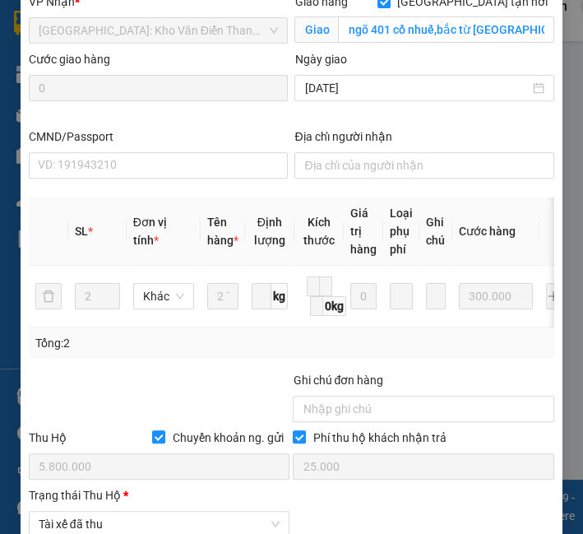
scroll to position [923, 0]
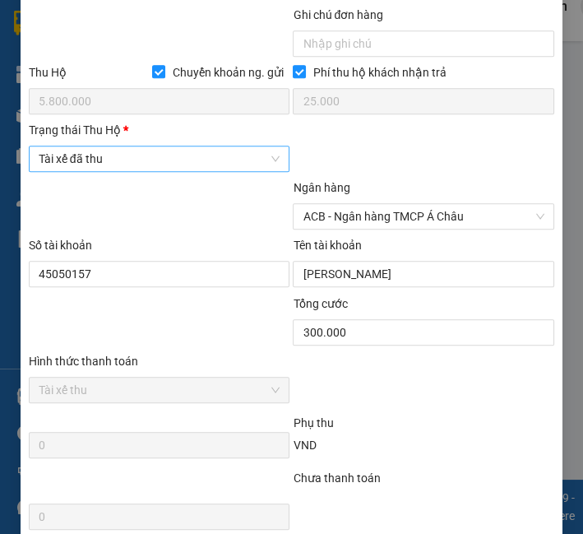
click at [170, 171] on span "Tài xế đã thu" at bounding box center [160, 158] width 242 height 25
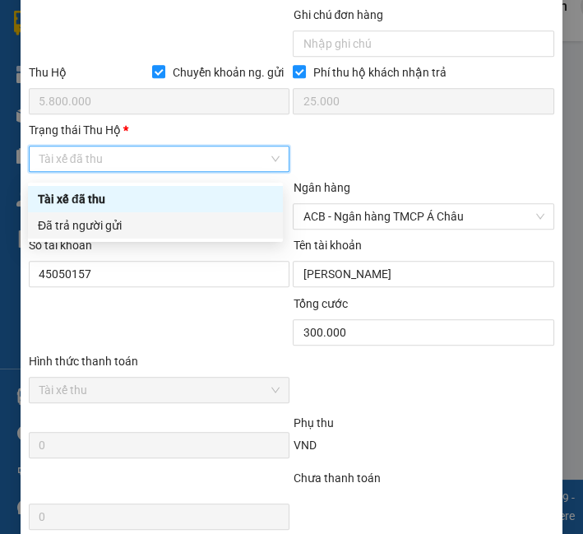
click at [160, 226] on div "Đã trả người gửi" at bounding box center [155, 225] width 235 height 18
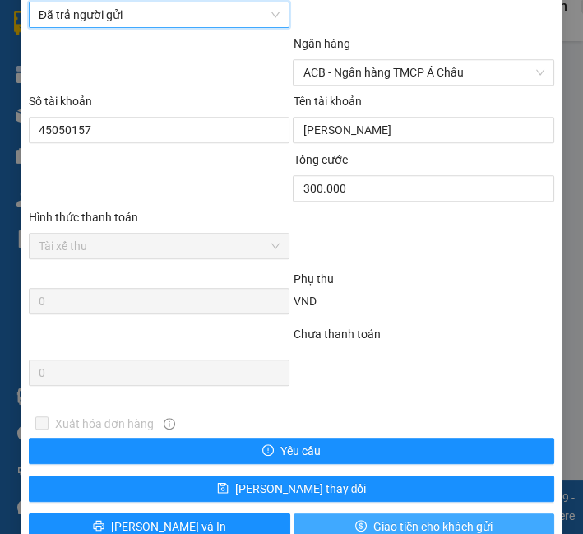
scroll to position [1111, 0]
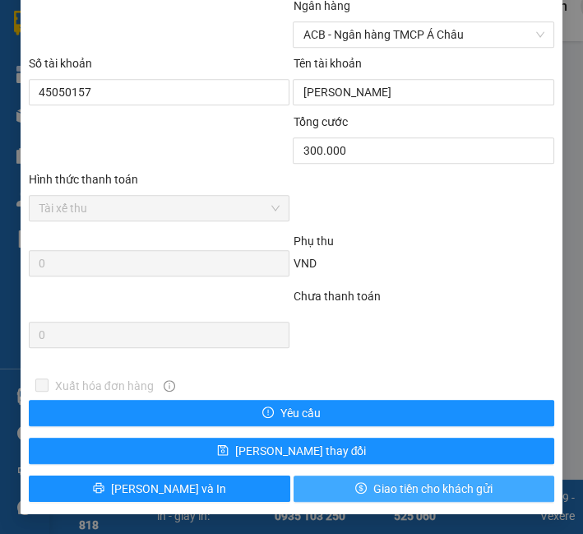
click at [404, 483] on span "Giao tiền cho khách gửi" at bounding box center [432, 489] width 119 height 18
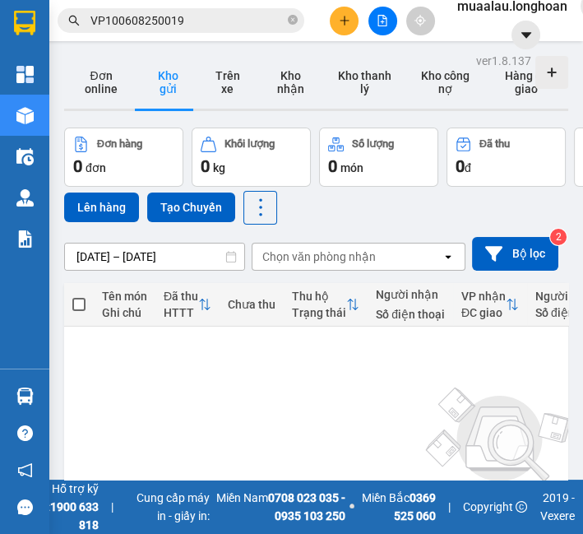
click at [164, 20] on input "VP100608250019" at bounding box center [187, 21] width 194 height 18
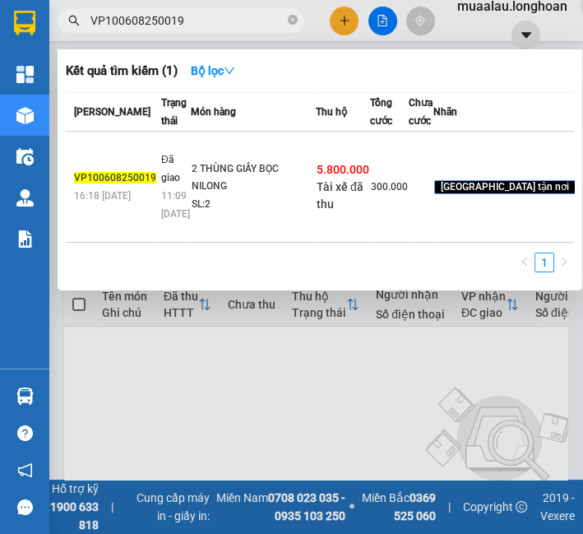
click at [164, 20] on input "VP100608250019" at bounding box center [187, 21] width 194 height 18
paste input "HBT0908250032"
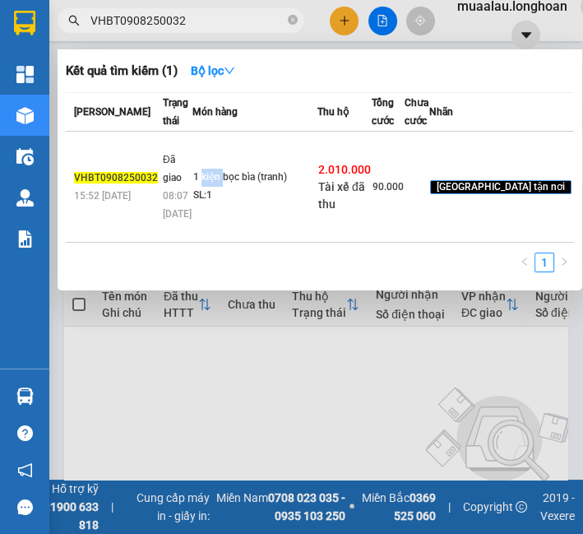
click at [200, 166] on td "1 kiện bọc bìa (tranh) SL: 1" at bounding box center [254, 187] width 125 height 111
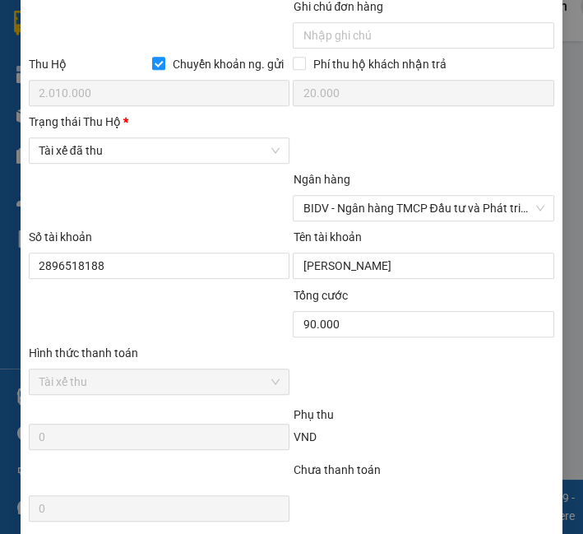
scroll to position [929, 0]
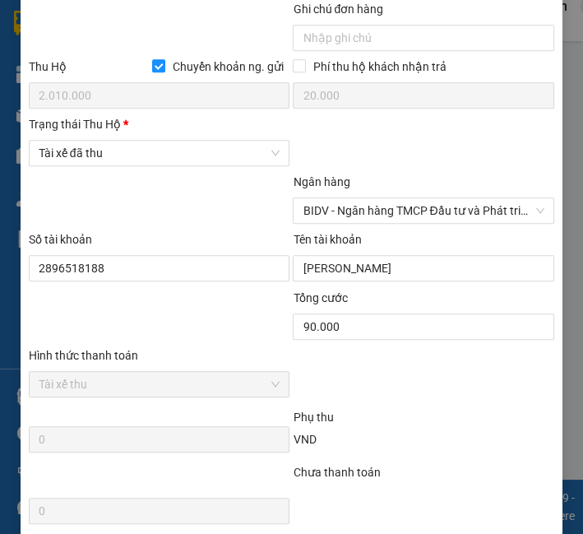
click at [169, 133] on div "Trạng thái [PERSON_NAME] *" at bounding box center [160, 124] width 262 height 18
click at [169, 141] on input "Trạng thái [PERSON_NAME] *" at bounding box center [154, 153] width 230 height 25
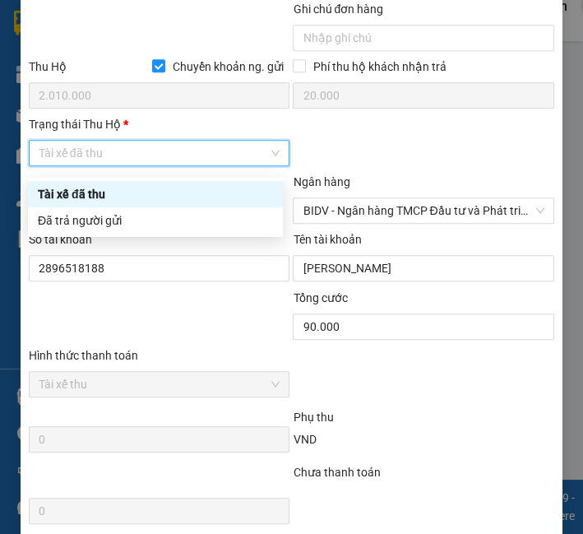
click at [169, 165] on span "Tài xế đã thu" at bounding box center [160, 153] width 242 height 25
click at [169, 226] on div "Đã trả người gửi" at bounding box center [155, 220] width 235 height 18
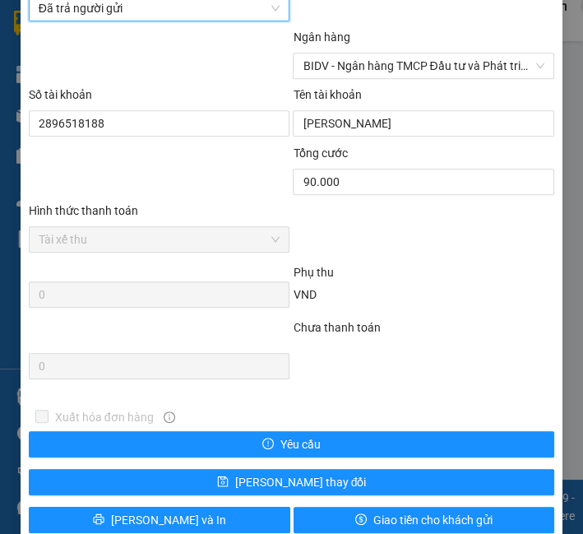
scroll to position [1111, 0]
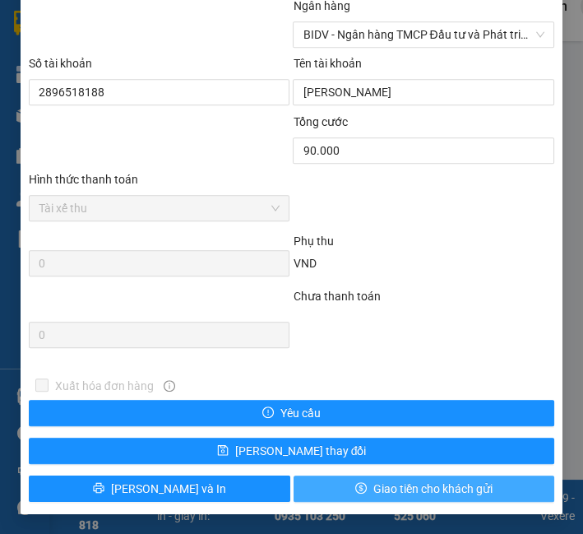
click at [376, 495] on span "Giao tiền cho khách gửi" at bounding box center [432, 489] width 119 height 18
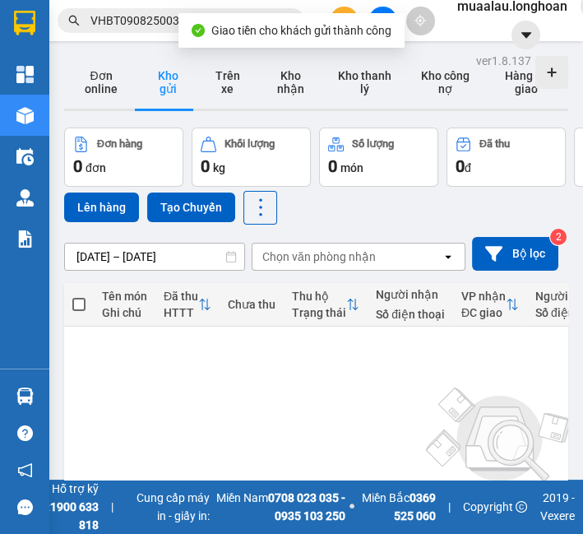
click at [150, 12] on input "VHBT0908250032" at bounding box center [187, 21] width 194 height 18
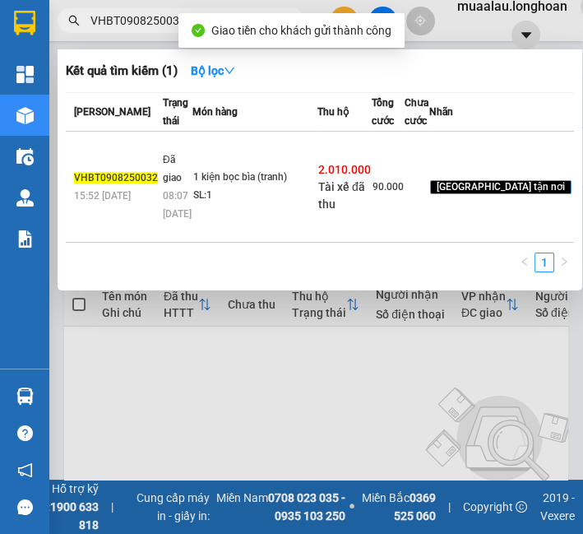
click at [150, 12] on input "VHBT0908250032" at bounding box center [187, 21] width 194 height 18
paste input "PBT0608250015"
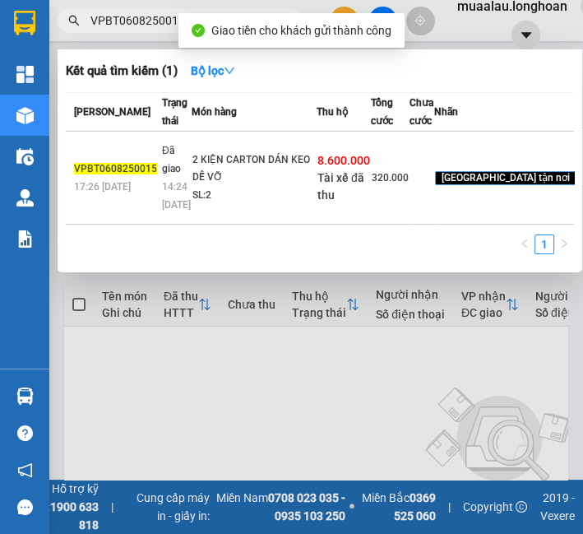
click at [192, 187] on div "2 KIỆN CARTON DÁN KEO DỄ VỠ" at bounding box center [253, 168] width 123 height 35
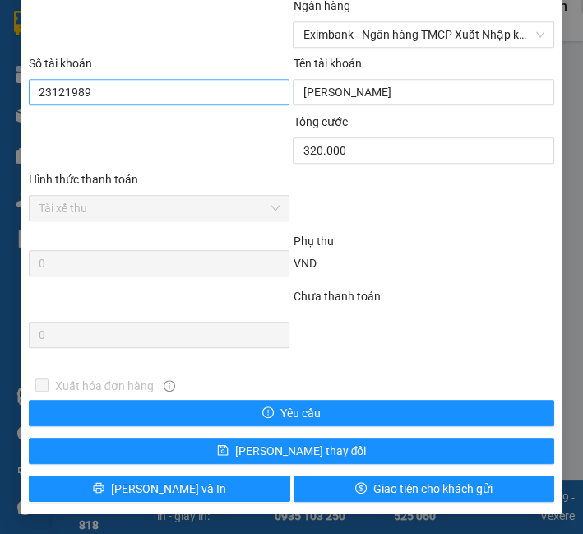
scroll to position [929, 0]
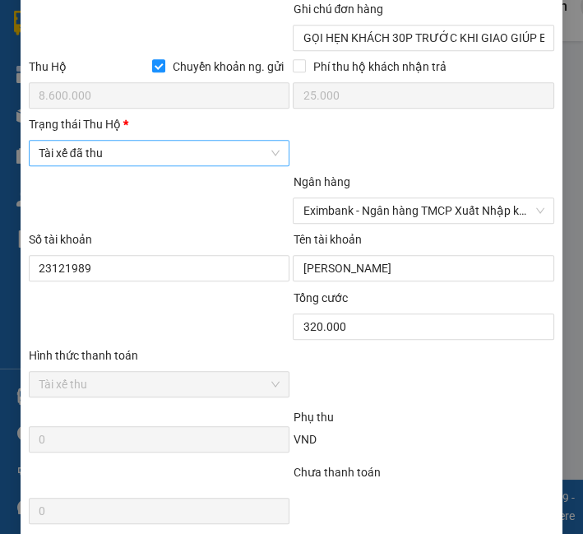
click at [139, 156] on span "Tài xế đã thu" at bounding box center [160, 153] width 242 height 25
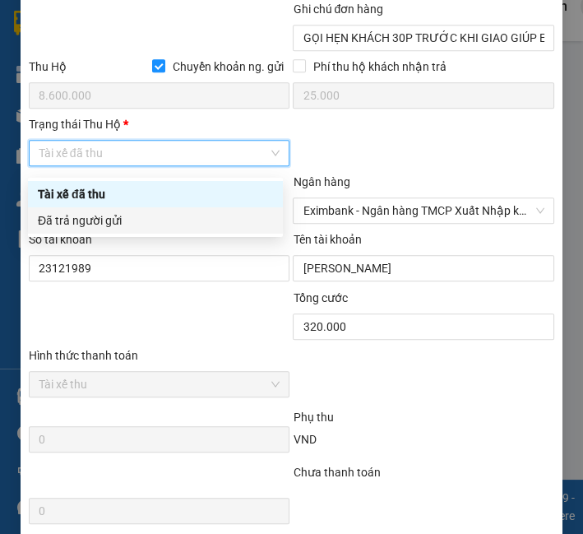
click at [129, 222] on div "Đã trả người gửi" at bounding box center [155, 220] width 235 height 18
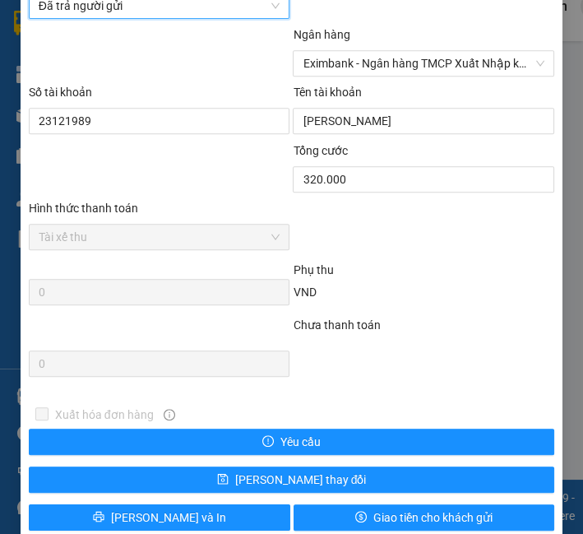
scroll to position [1111, 0]
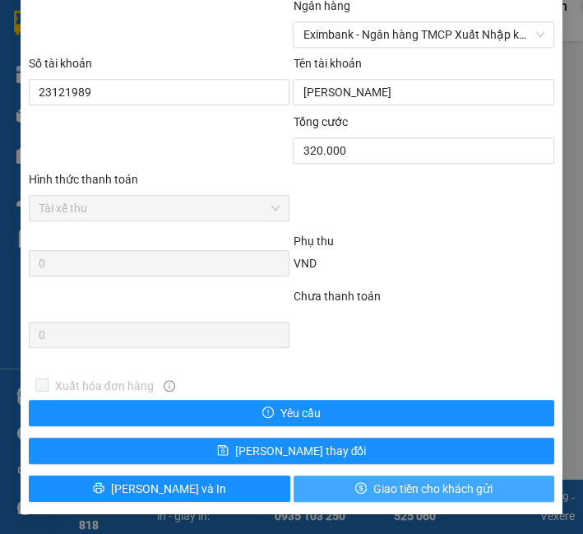
click at [373, 490] on span "Giao tiền cho khách gửi" at bounding box center [432, 489] width 119 height 18
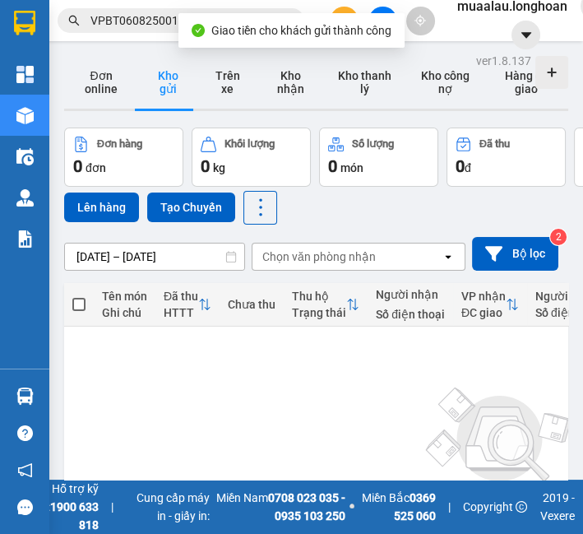
drag, startPoint x: 148, startPoint y: 34, endPoint x: 148, endPoint y: 22, distance: 11.5
click at [148, 34] on div "Kết quả tìm kiếm ( 1 ) Bộ lọc Mã ĐH Trạng thái Món hàng Thu hộ Tổng cước Chưa c…" at bounding box center [160, 21] width 321 height 29
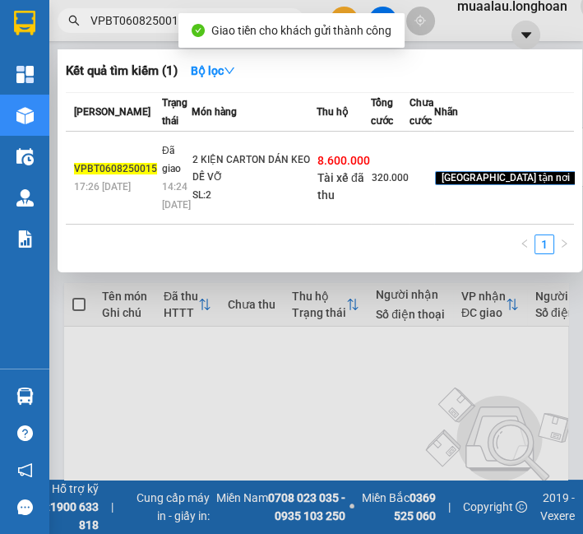
click at [148, 22] on input "VPBT0608250015" at bounding box center [187, 21] width 194 height 18
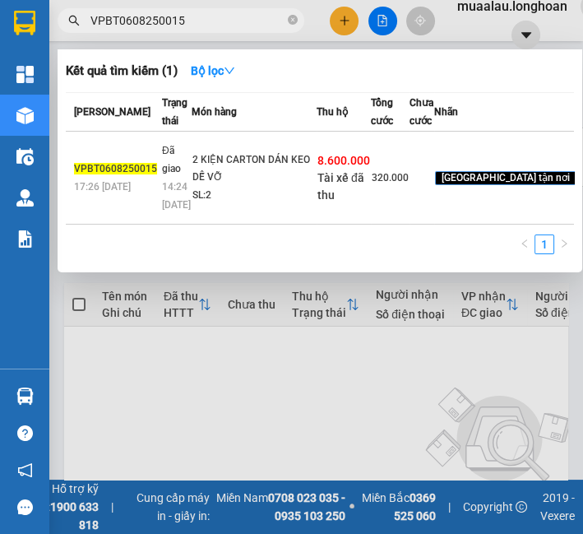
paste input "HNHD0808250024"
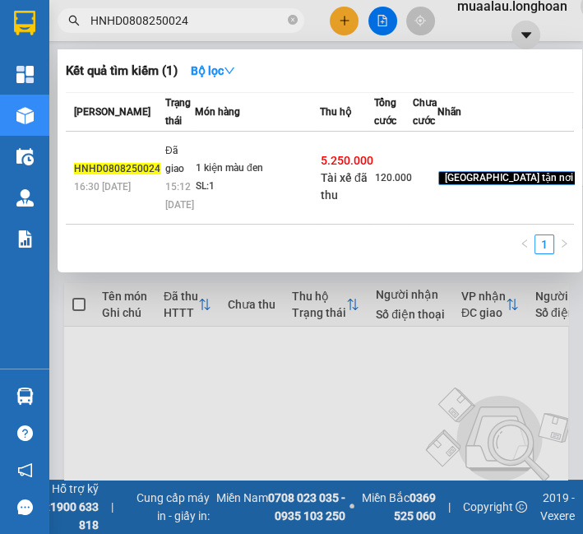
click at [202, 168] on td "1 kiện màu đen SL: 1" at bounding box center [257, 178] width 125 height 93
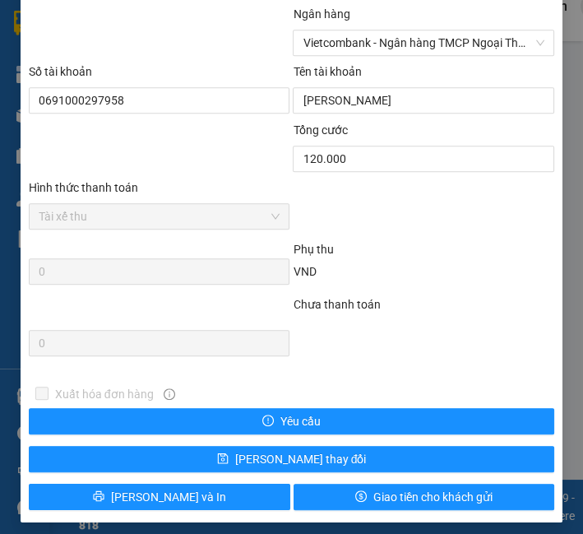
scroll to position [914, 0]
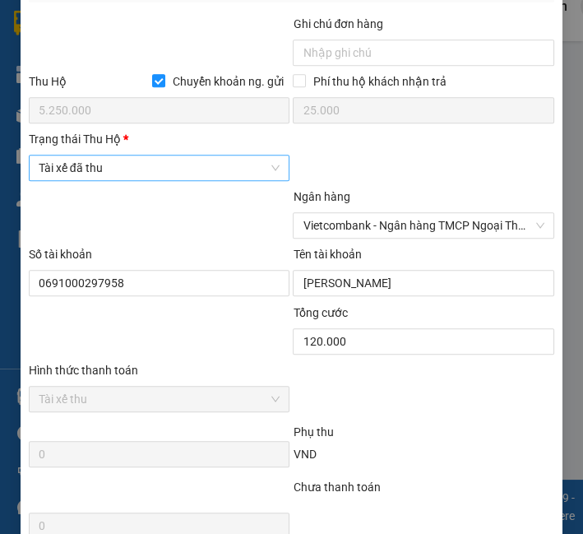
click at [183, 178] on span "Tài xế đã thu" at bounding box center [160, 167] width 242 height 25
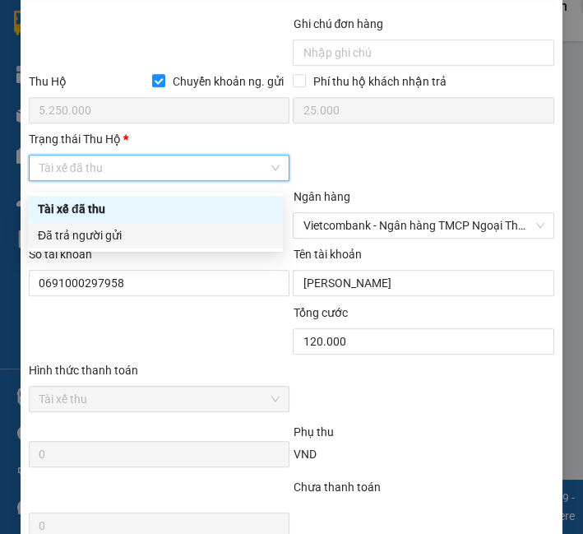
click at [172, 230] on div "Đã trả người gửi" at bounding box center [155, 235] width 235 height 18
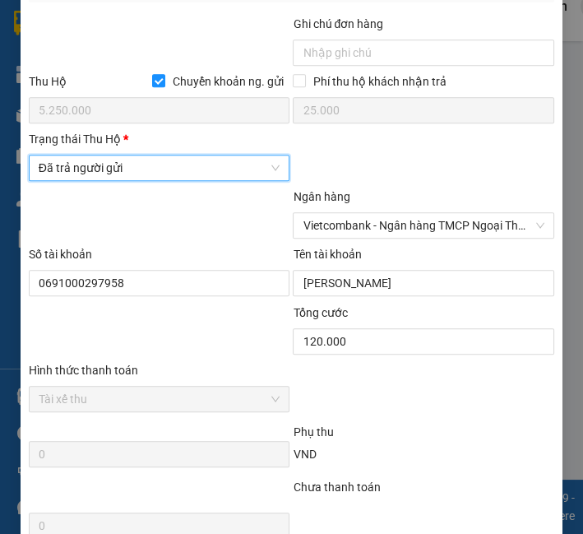
scroll to position [1111, 0]
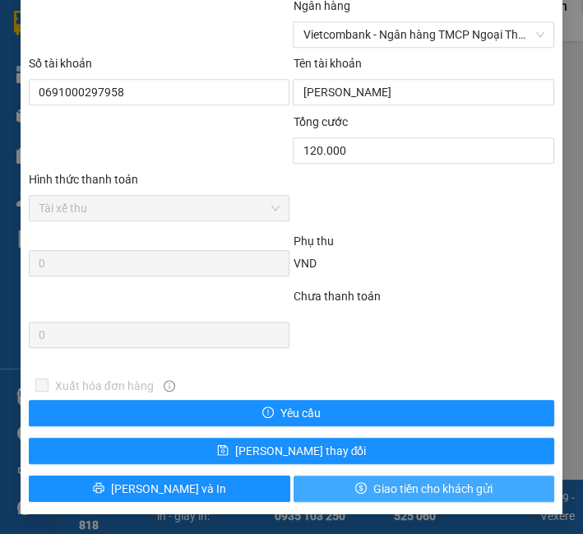
drag, startPoint x: 366, startPoint y: 481, endPoint x: 343, endPoint y: 467, distance: 26.9
click at [373, 483] on span "Giao tiền cho khách gửi" at bounding box center [432, 489] width 119 height 18
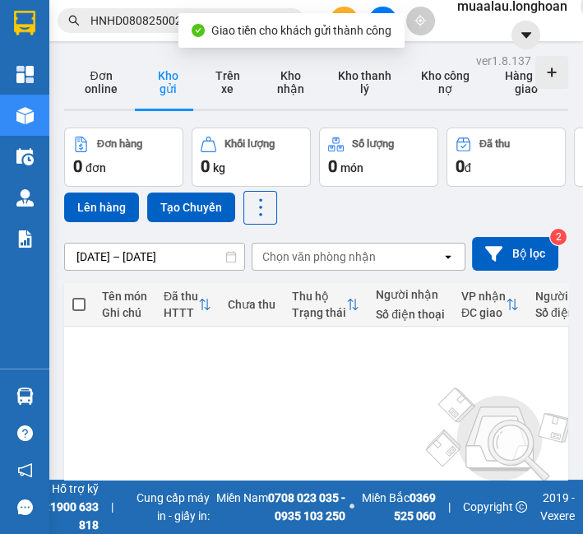
click at [160, 22] on input "HNHD0808250024" at bounding box center [187, 21] width 194 height 18
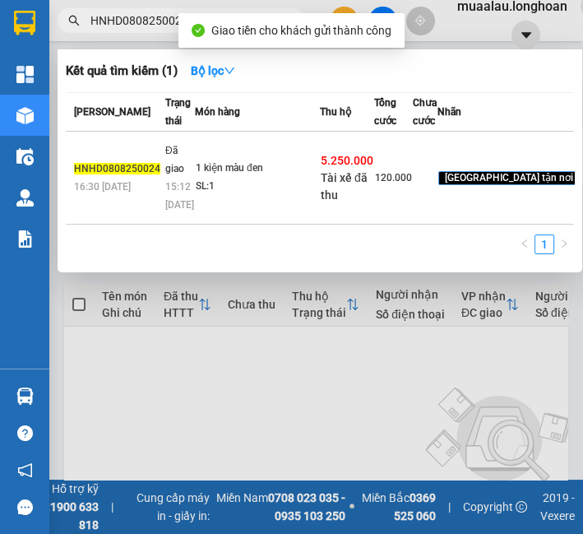
click at [160, 22] on input "HNHD0808250024" at bounding box center [187, 21] width 194 height 18
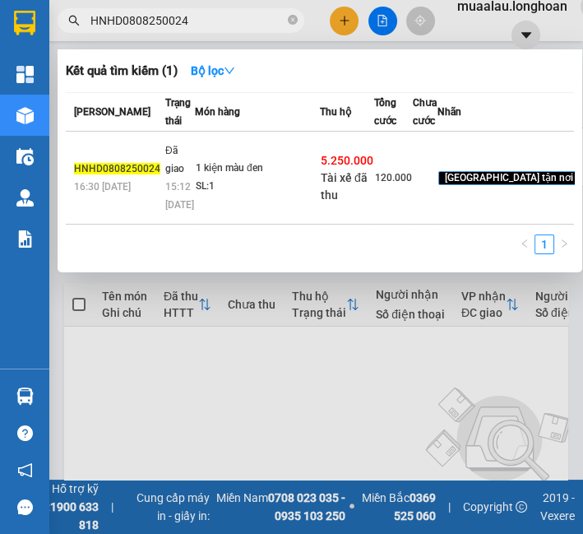
paste input "VHBT080825005"
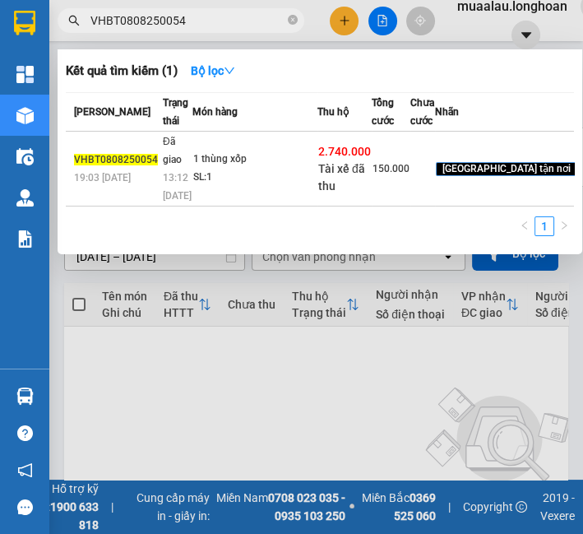
click at [258, 187] on div "SL: 1" at bounding box center [254, 178] width 123 height 18
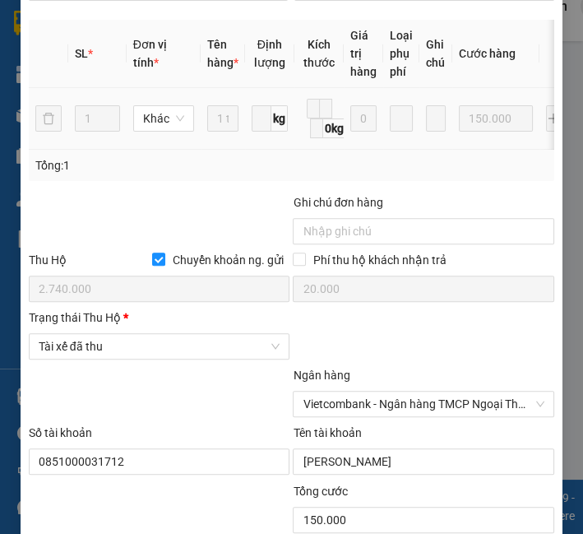
scroll to position [1005, 0]
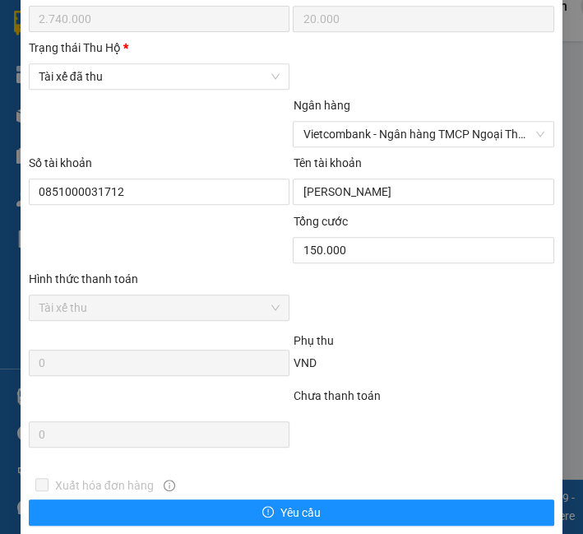
click at [155, 63] on div "Trạng thái [PERSON_NAME] *" at bounding box center [160, 51] width 262 height 25
click at [157, 89] on span "Tài xế đã thu" at bounding box center [160, 76] width 242 height 25
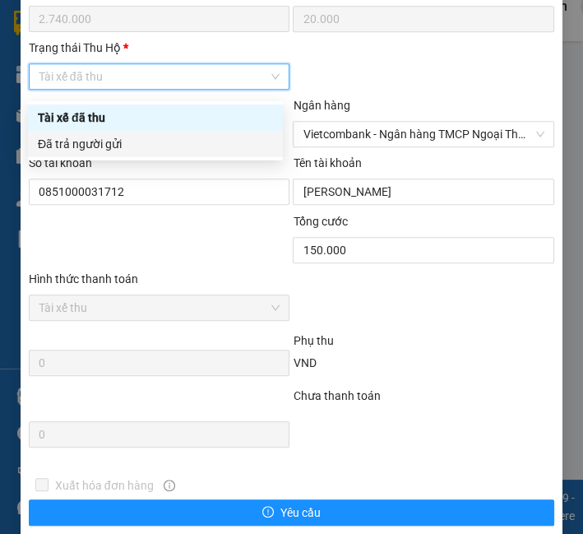
click at [150, 140] on div "Đã trả người gửi" at bounding box center [155, 144] width 235 height 18
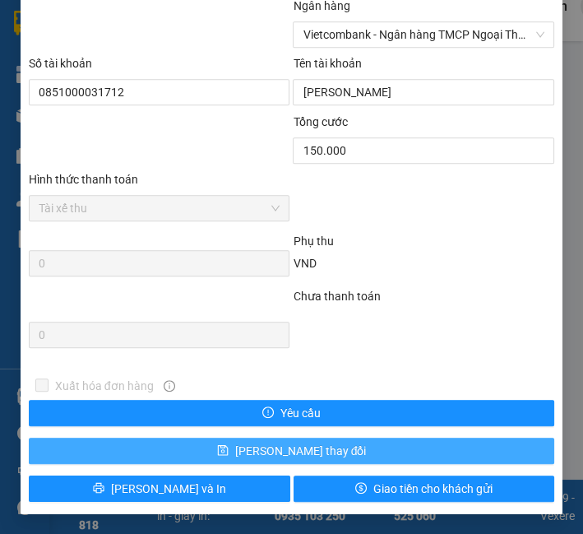
scroll to position [1111, 0]
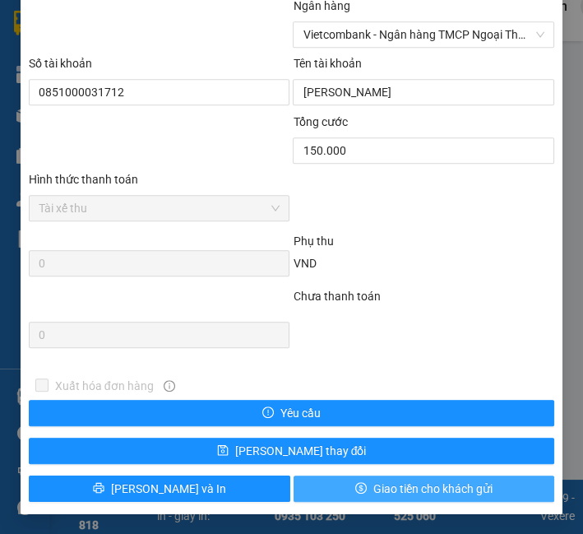
click at [373, 482] on span "Giao tiền cho khách gửi" at bounding box center [432, 489] width 119 height 18
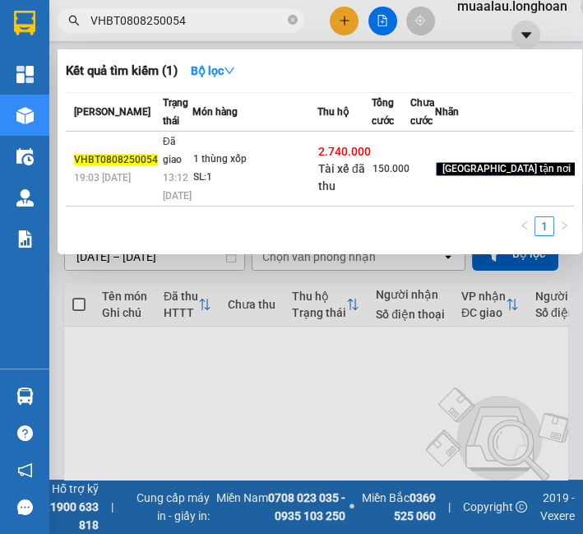
click at [197, 8] on span "VHBT0808250054" at bounding box center [181, 20] width 247 height 25
drag, startPoint x: 197, startPoint y: 8, endPoint x: 197, endPoint y: 22, distance: 14.0
click at [197, 21] on span "VHBT0808250054" at bounding box center [181, 20] width 247 height 25
click at [197, 22] on input "VHBT0808250054" at bounding box center [187, 21] width 194 height 18
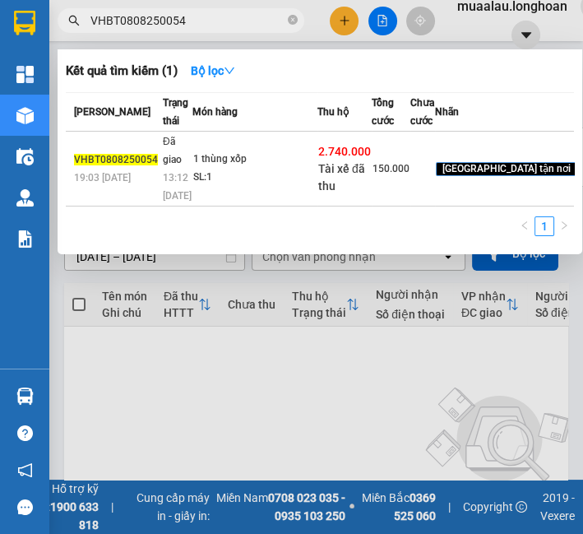
paste input "PLB0808250019"
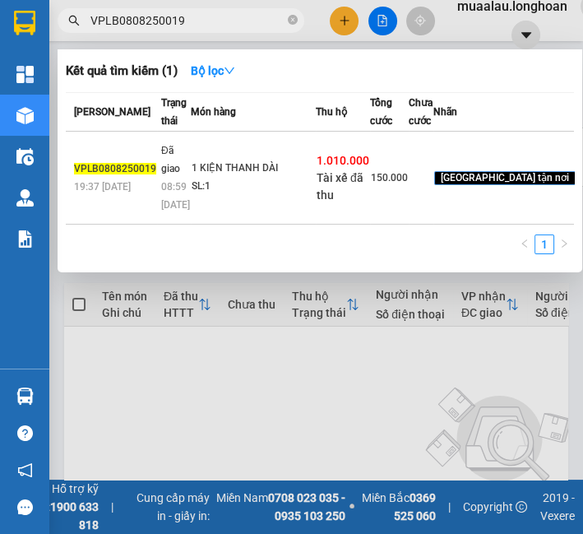
click at [243, 178] on div "1 KIỆN THANH DÀI" at bounding box center [253, 169] width 123 height 18
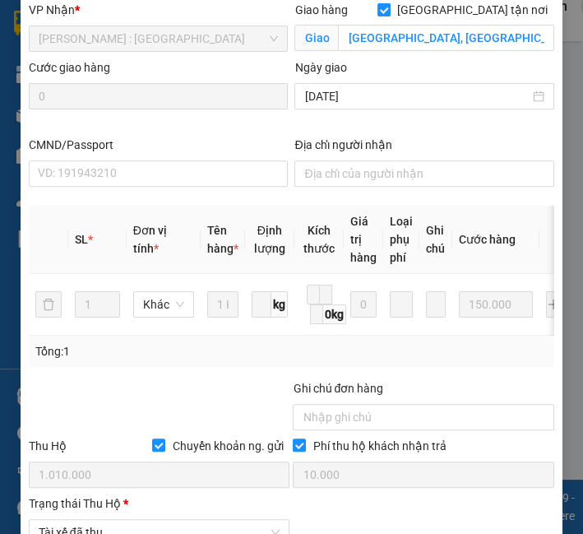
scroll to position [914, 0]
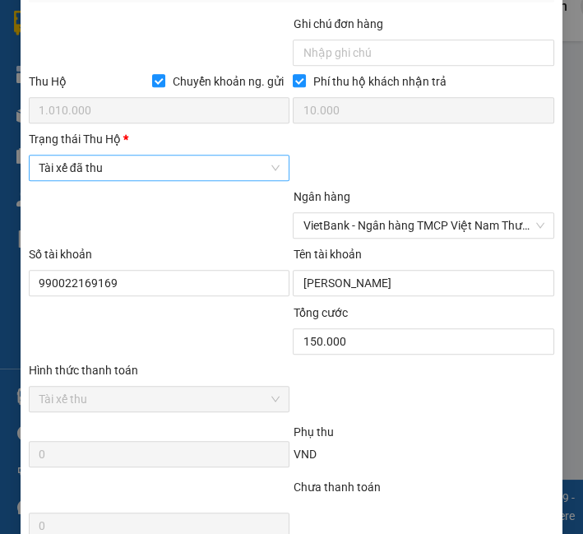
click at [146, 180] on span "Tài xế đã thu" at bounding box center [160, 167] width 242 height 25
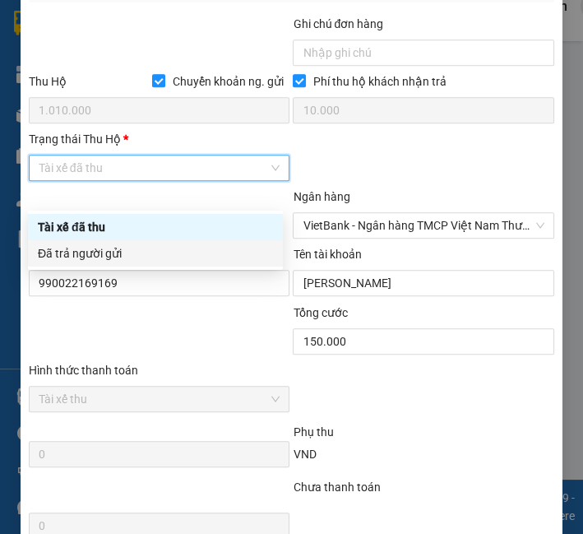
click at [129, 262] on div "Đã trả người gửi" at bounding box center [155, 253] width 235 height 18
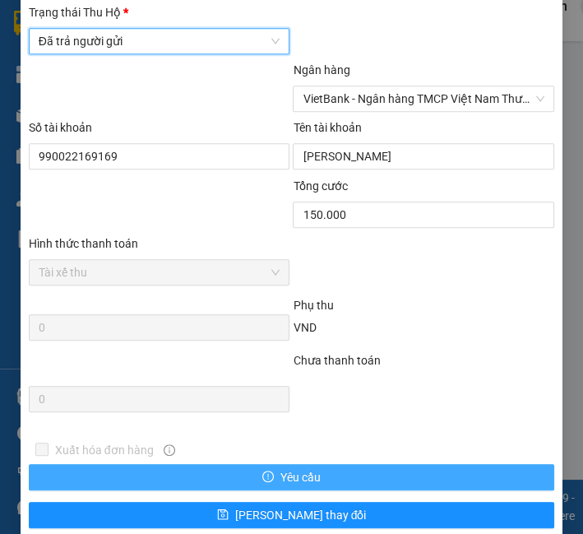
scroll to position [1130, 0]
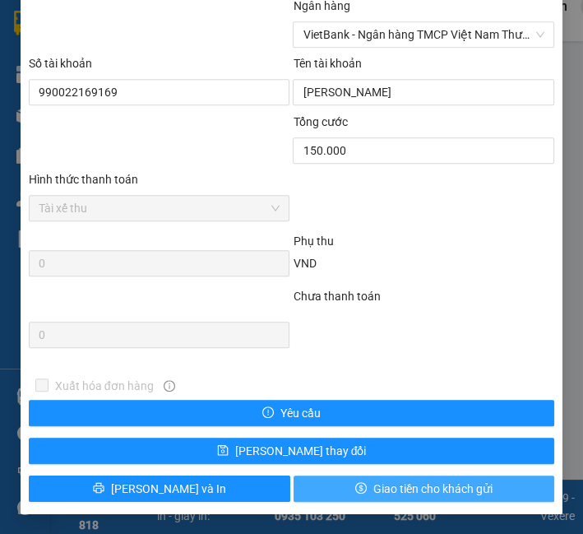
click at [393, 484] on span "Giao tiền cho khách gửi" at bounding box center [432, 489] width 119 height 18
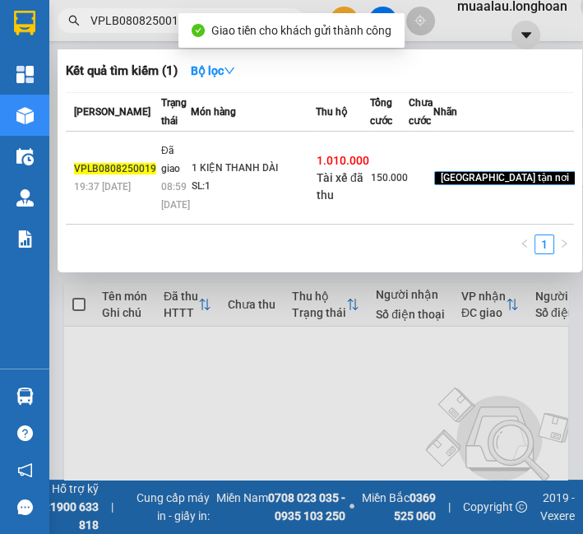
click at [154, 17] on input "VPLB0808250019" at bounding box center [187, 21] width 194 height 18
paste input "HP0708250007"
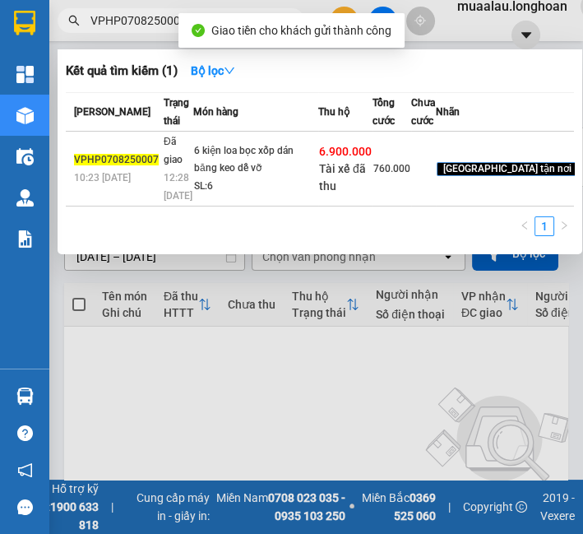
click at [173, 165] on span "Đã giao" at bounding box center [173, 151] width 19 height 30
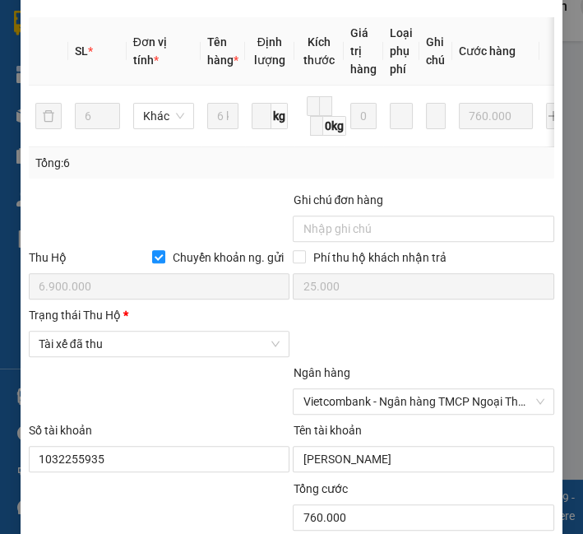
scroll to position [823, 0]
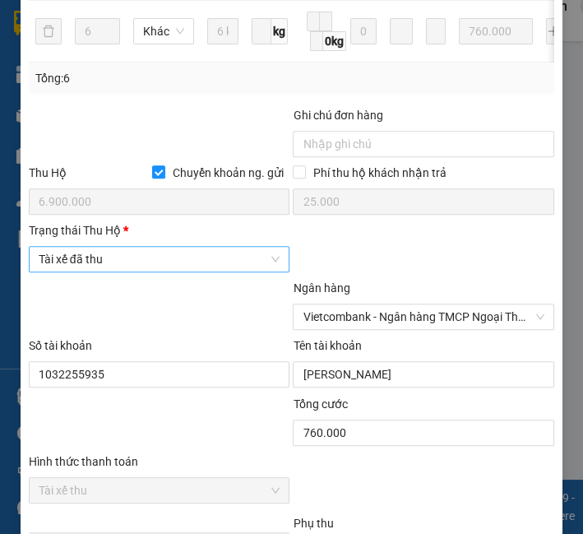
click at [133, 271] on span "Tài xế đã thu" at bounding box center [160, 259] width 242 height 25
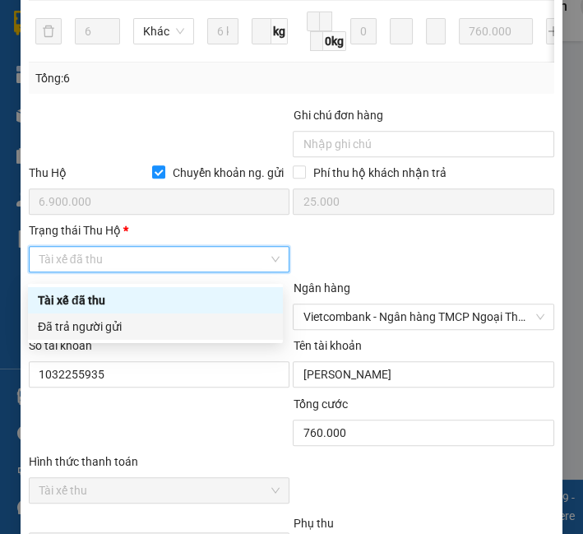
click at [117, 327] on div "Đã trả người gửi" at bounding box center [155, 327] width 235 height 18
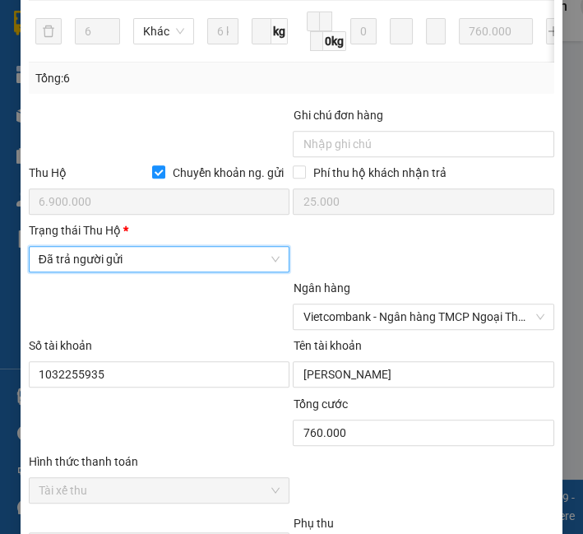
scroll to position [1111, 0]
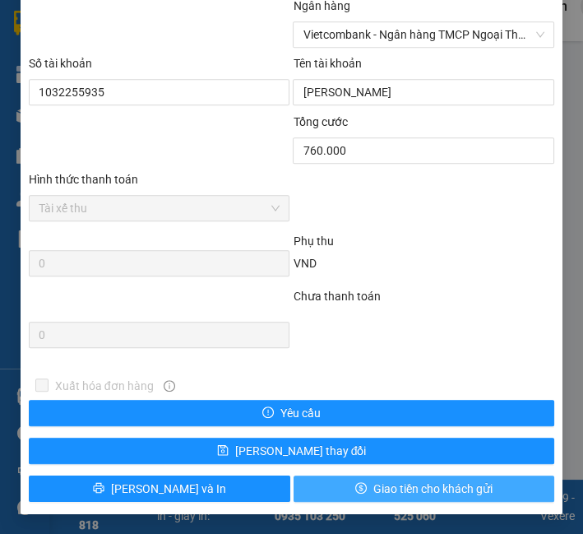
click at [434, 482] on span "Giao tiền cho khách gửi" at bounding box center [432, 489] width 119 height 18
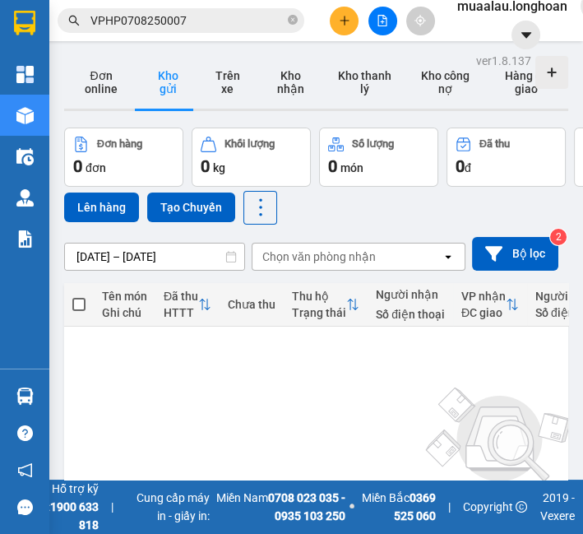
click at [129, 30] on span "VPHP0708250007" at bounding box center [181, 20] width 247 height 25
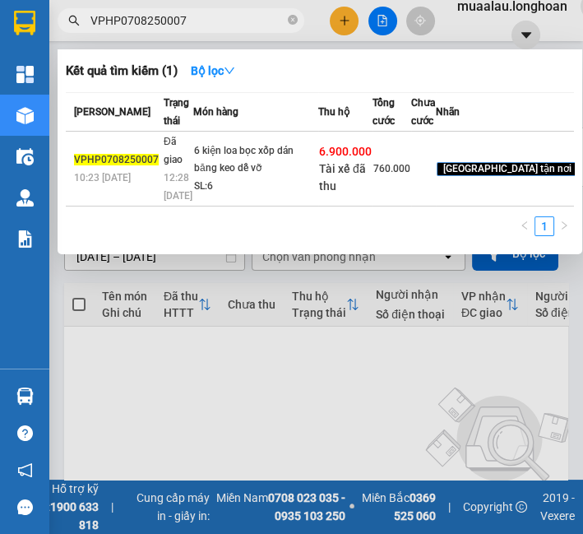
click at [129, 30] on span "VPHP0708250007" at bounding box center [181, 20] width 247 height 25
click at [129, 22] on input "VPHP0708250007" at bounding box center [187, 21] width 194 height 18
paste input "MD080825002"
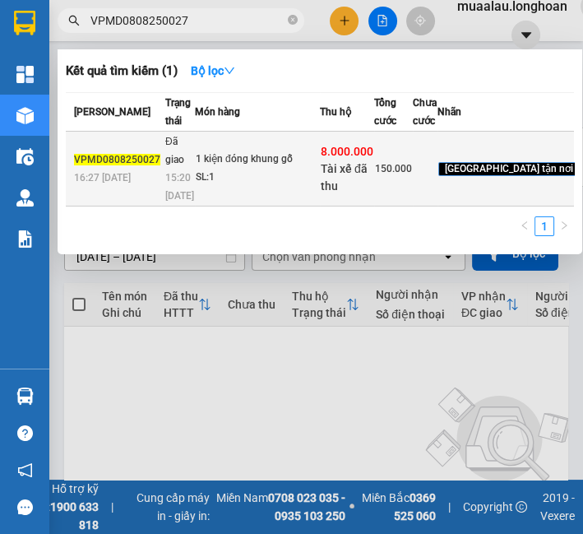
click at [271, 169] on div "1 kiện đóng khung gỗ" at bounding box center [257, 160] width 123 height 18
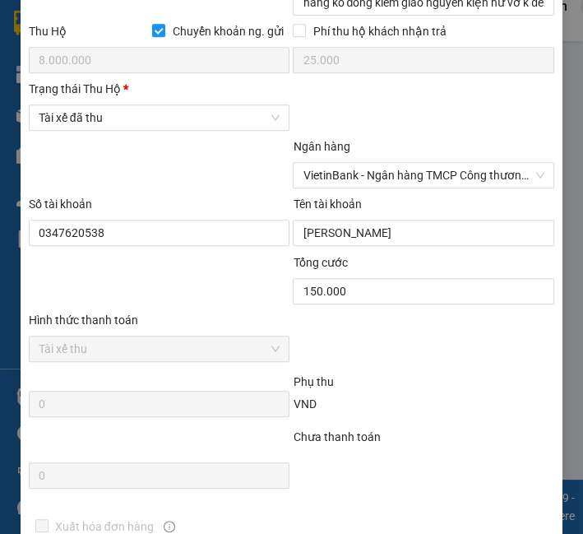
scroll to position [914, 0]
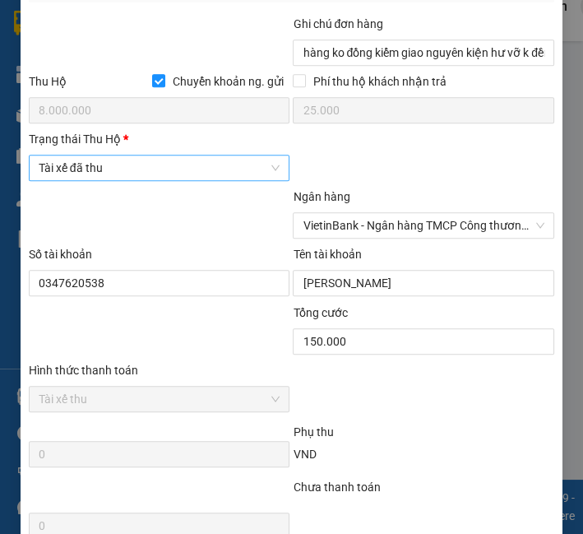
click at [169, 174] on span "Tài xế đã thu" at bounding box center [160, 167] width 242 height 25
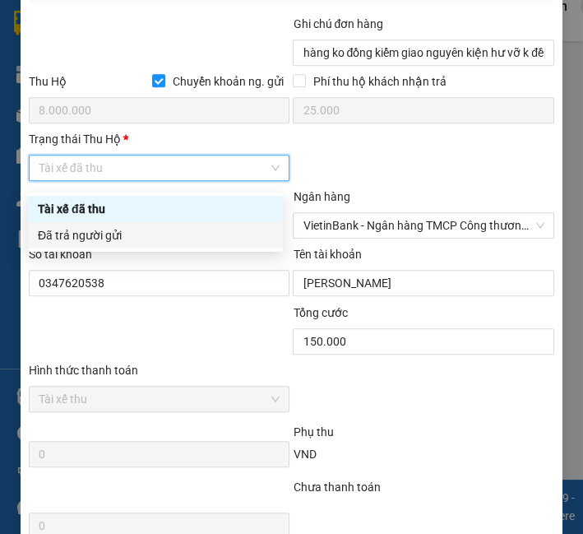
click at [149, 248] on div "Đã trả người gửi" at bounding box center [155, 235] width 255 height 26
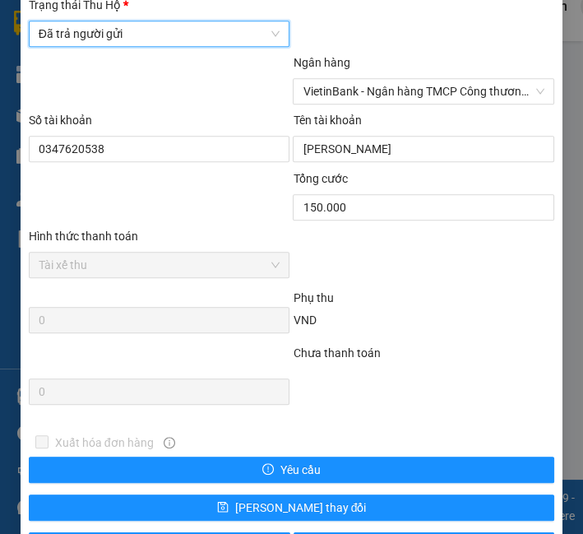
scroll to position [1111, 0]
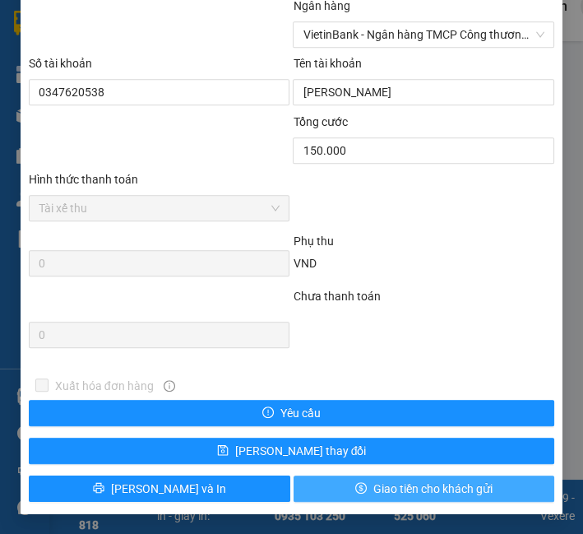
click at [360, 482] on button "Giao tiền cho khách gửi" at bounding box center [425, 488] width 262 height 26
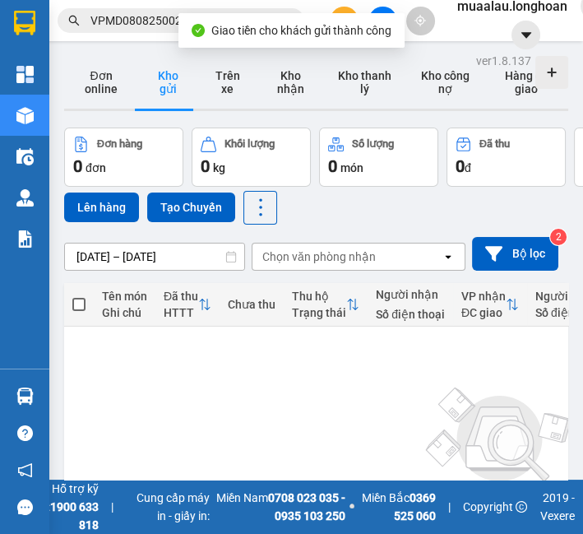
click at [114, 16] on input "VPMD0808250027" at bounding box center [187, 21] width 194 height 18
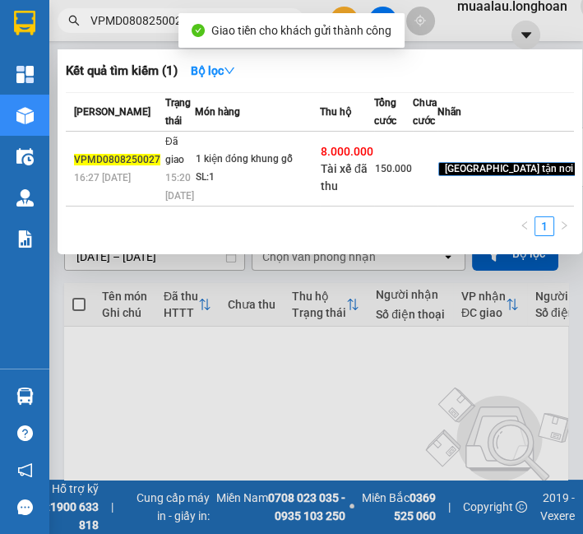
click at [114, 16] on input "VPMD0808250027" at bounding box center [187, 21] width 194 height 18
paste input "HM0808250022"
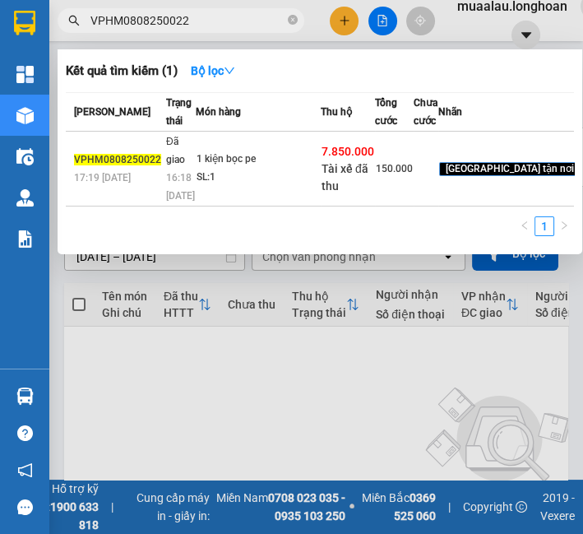
click at [196, 198] on td "1 kiện bọc pe SL: 1" at bounding box center [258, 169] width 125 height 75
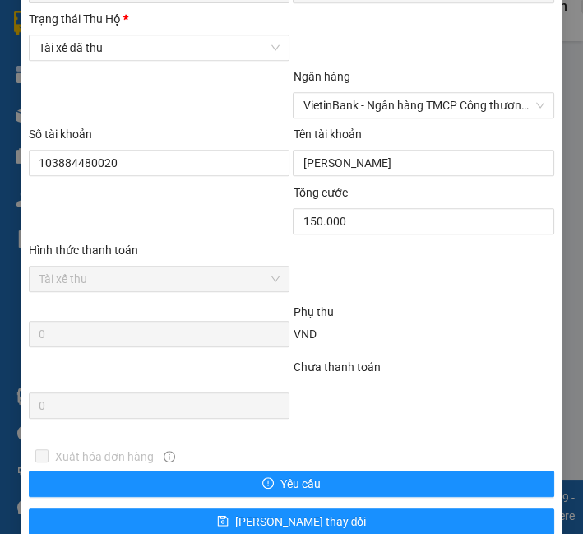
scroll to position [1005, 0]
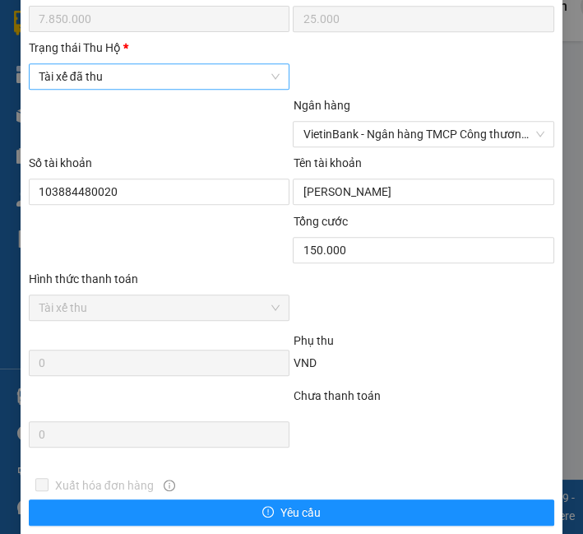
click at [121, 76] on span "Tài xế đã thu" at bounding box center [160, 76] width 242 height 25
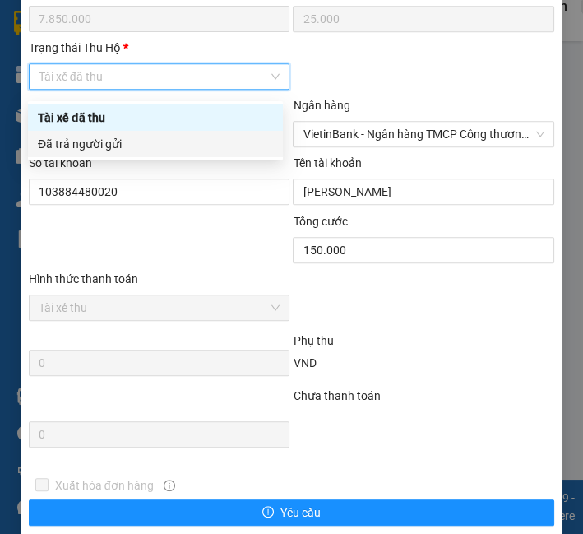
click at [123, 141] on div "Đã trả người gửi" at bounding box center [155, 144] width 235 height 18
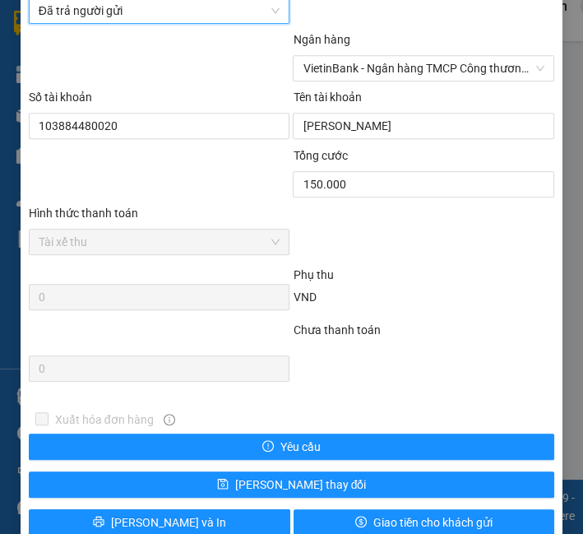
scroll to position [1111, 0]
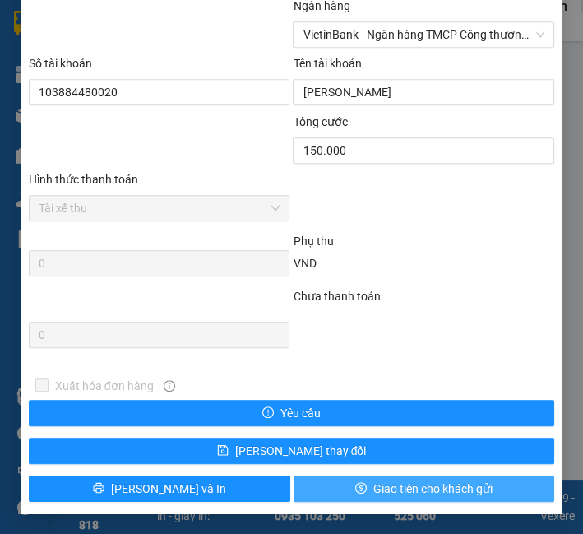
click at [336, 489] on button "Giao tiền cho khách gửi" at bounding box center [425, 488] width 262 height 26
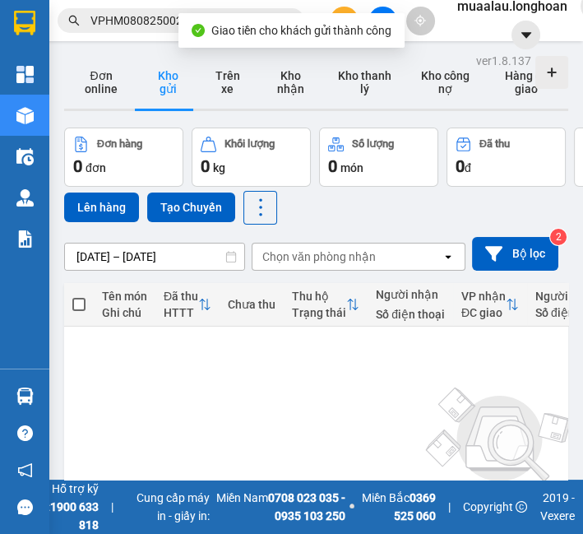
click at [148, 16] on input "VPHM0808250022" at bounding box center [187, 21] width 194 height 18
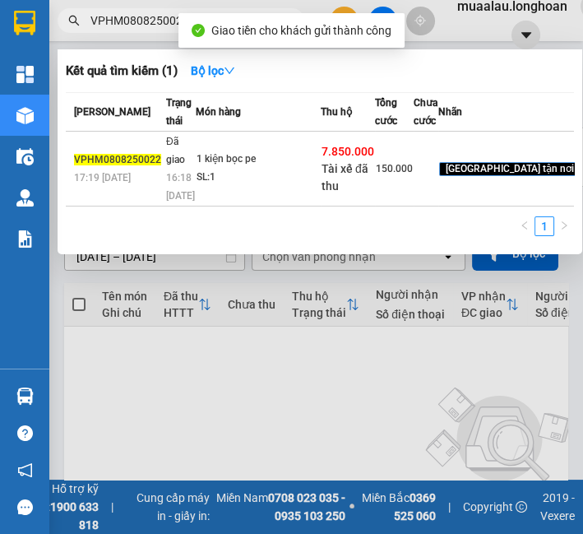
click at [148, 16] on input "VPHM0808250022" at bounding box center [187, 21] width 194 height 18
paste input "33"
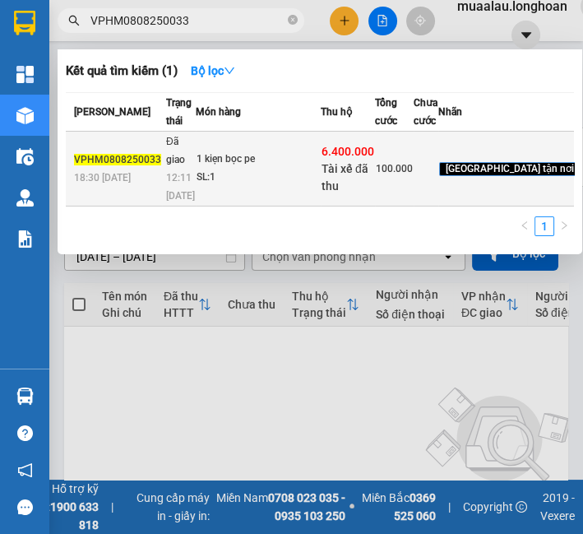
click at [247, 187] on div "SL: 1" at bounding box center [258, 178] width 123 height 18
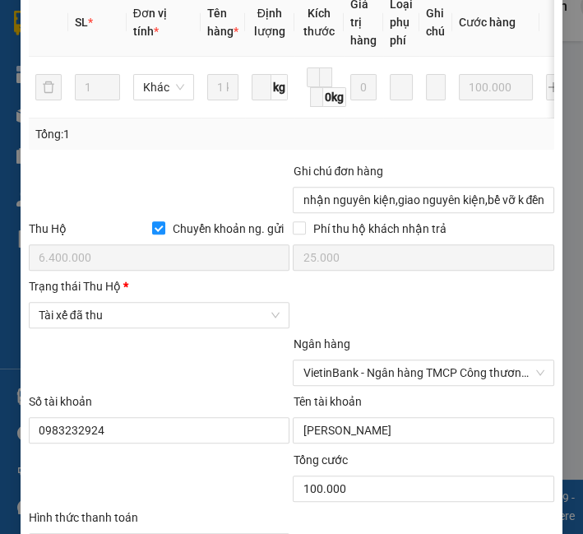
scroll to position [802, 0]
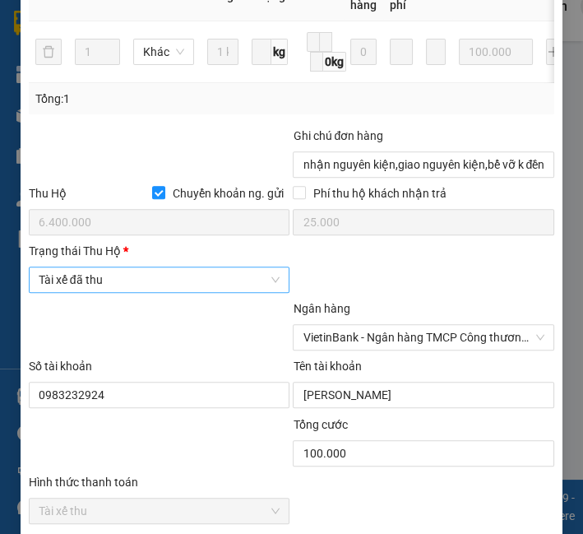
click at [210, 292] on span "Tài xế đã thu" at bounding box center [160, 279] width 242 height 25
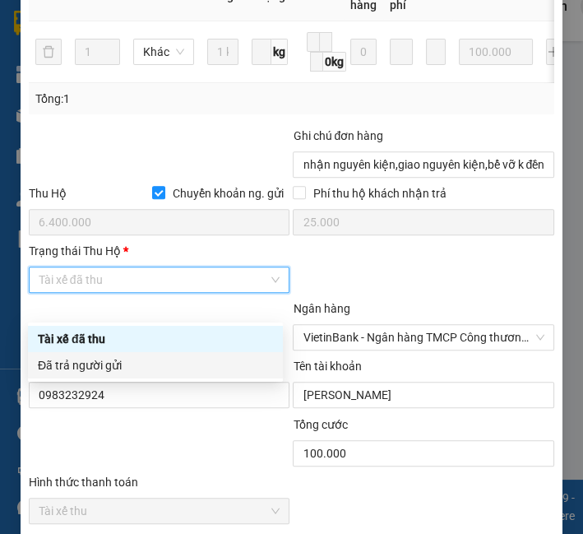
click at [174, 374] on div "Đã trả người gửi" at bounding box center [155, 365] width 255 height 26
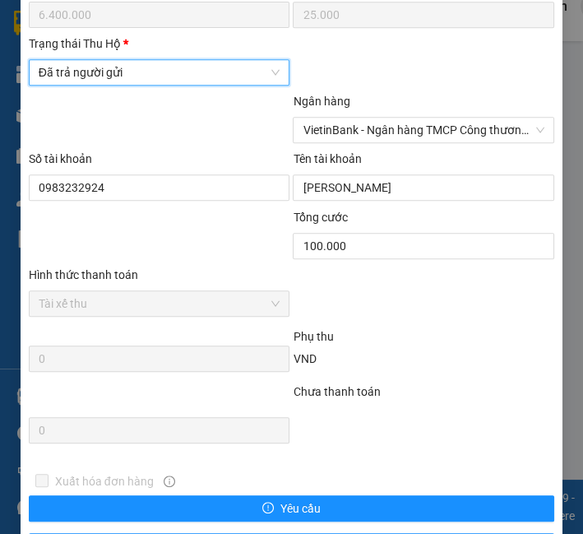
scroll to position [1130, 0]
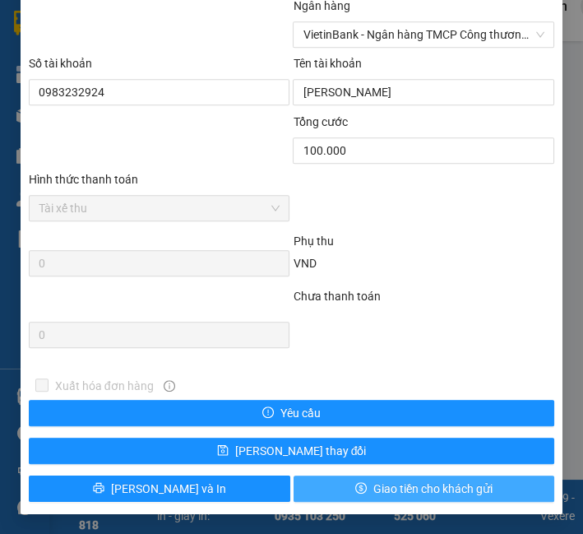
click at [341, 495] on button "Giao tiền cho khách gửi" at bounding box center [425, 488] width 262 height 26
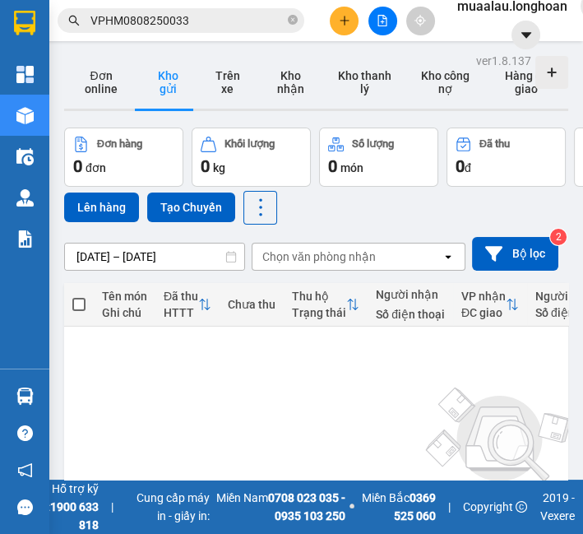
click at [174, 20] on input "VPHM0808250033" at bounding box center [187, 21] width 194 height 18
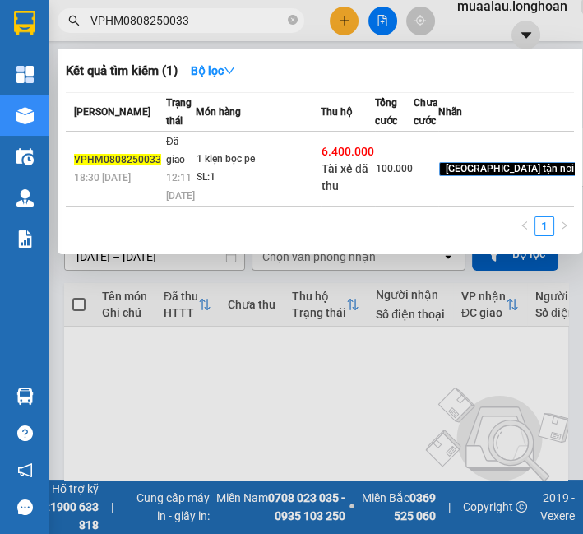
click at [174, 20] on input "VPHM0808250033" at bounding box center [187, 21] width 194 height 18
paste input "5"
click at [261, 198] on td "1 kiện carton SL: 1" at bounding box center [258, 169] width 125 height 75
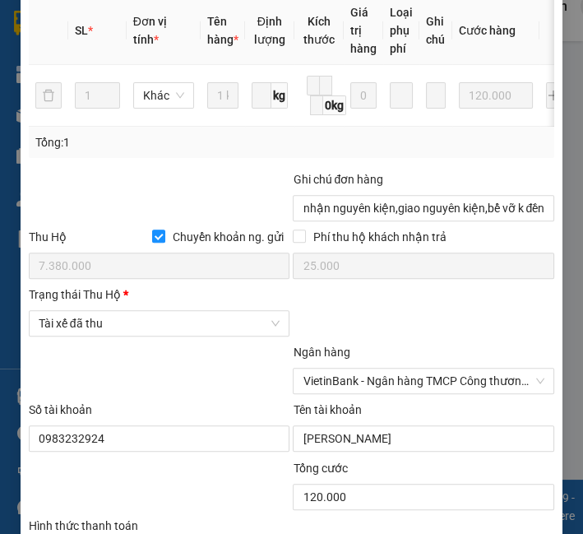
scroll to position [942, 0]
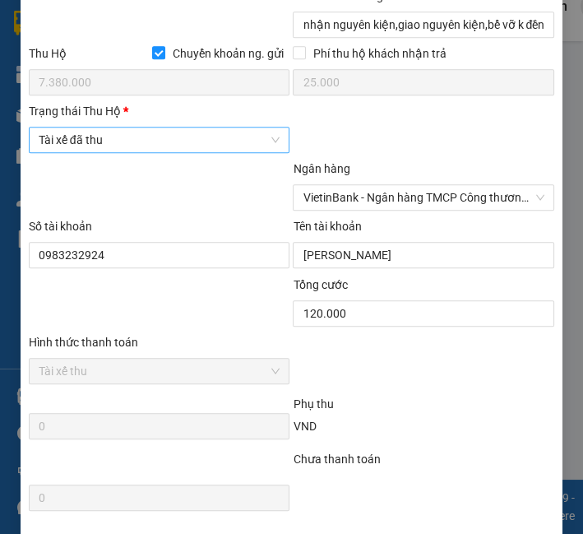
click at [230, 152] on span "Tài xế đã thu" at bounding box center [160, 140] width 242 height 25
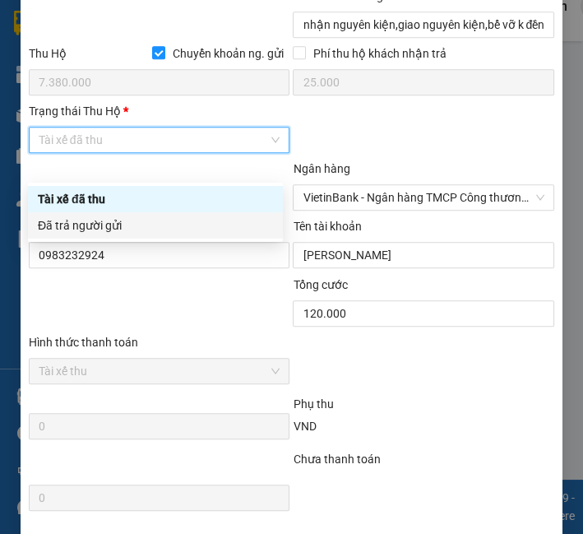
click at [214, 225] on div "Đã trả người gửi" at bounding box center [155, 225] width 235 height 18
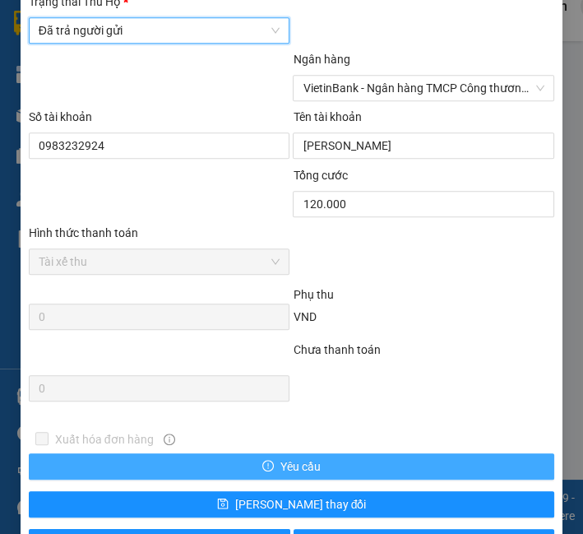
scroll to position [1130, 0]
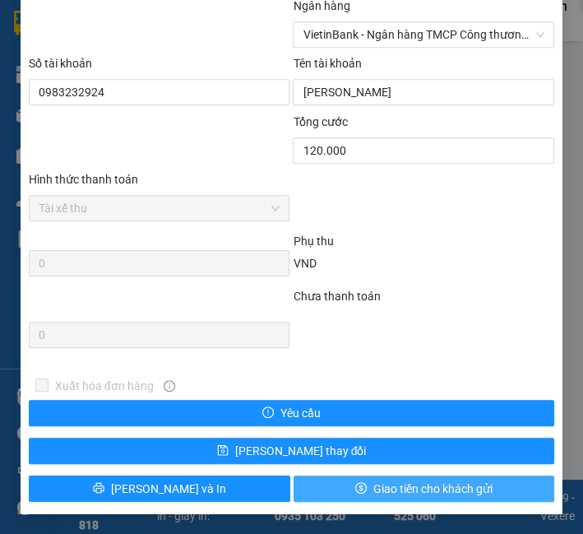
click at [443, 480] on span "Giao tiền cho khách gửi" at bounding box center [432, 489] width 119 height 18
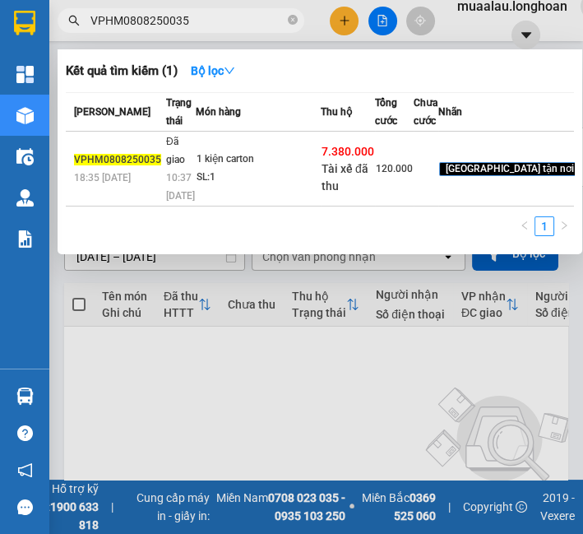
click at [152, 20] on input "VPHM0808250035" at bounding box center [187, 21] width 194 height 18
paste input "HD150725001"
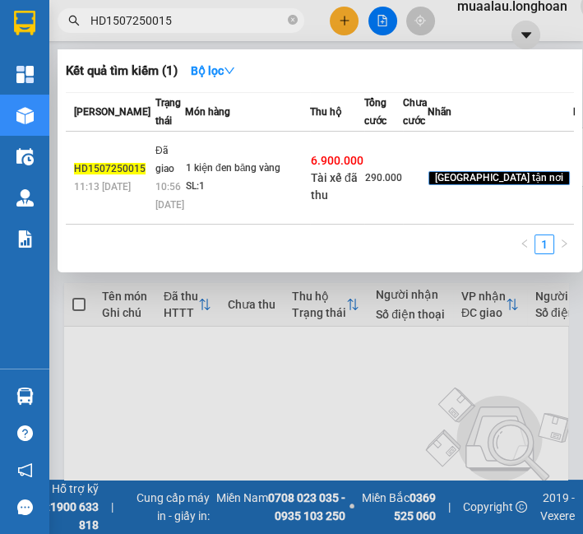
click at [214, 196] on div "SL: 1" at bounding box center [247, 187] width 123 height 18
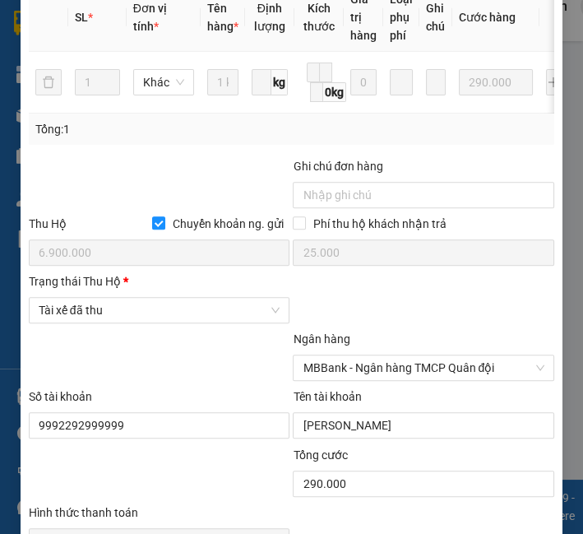
scroll to position [925, 0]
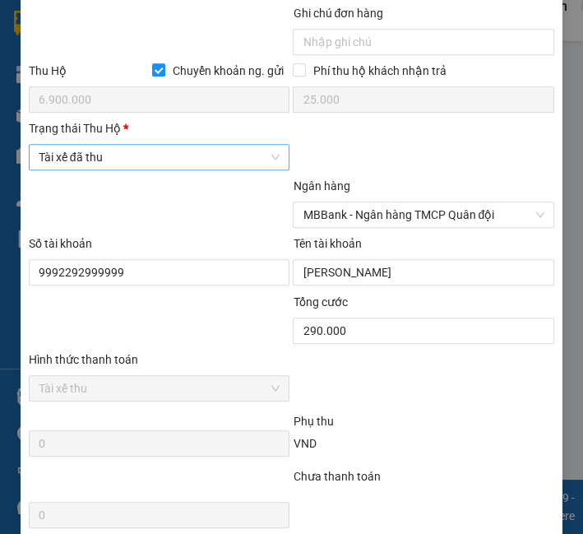
click at [149, 169] on span "Tài xế đã thu" at bounding box center [160, 157] width 242 height 25
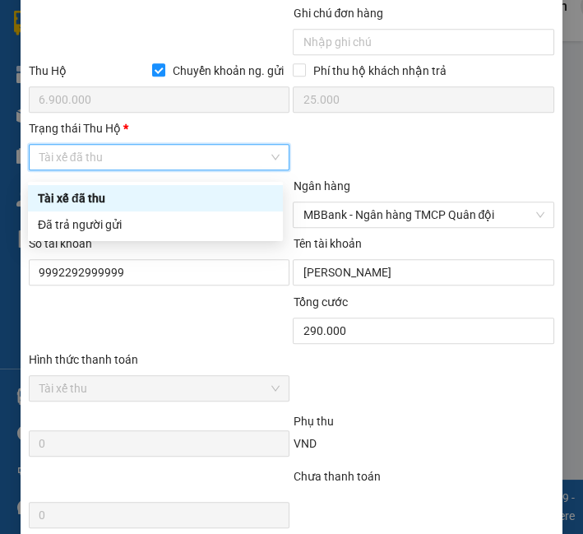
drag, startPoint x: 149, startPoint y: 199, endPoint x: 154, endPoint y: 219, distance: 20.4
click at [154, 219] on div "Tài xế đã thu Đã trả người gửi" at bounding box center [155, 211] width 255 height 53
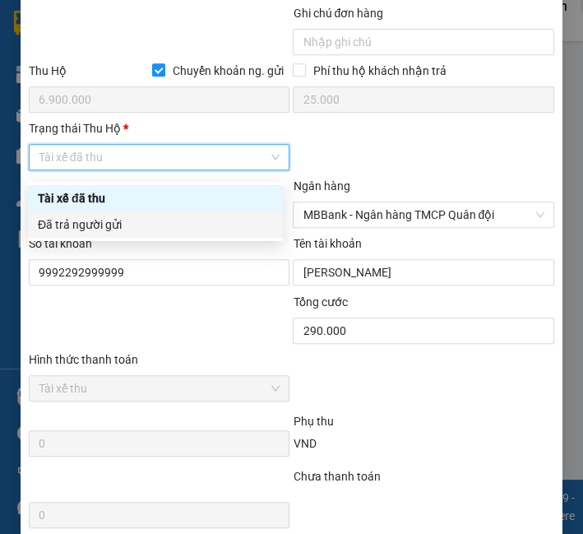
click at [154, 219] on div "Đã trả người gửi" at bounding box center [155, 225] width 235 height 18
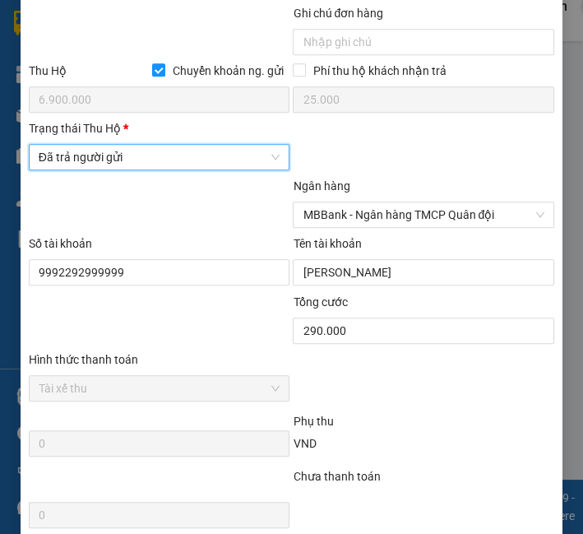
scroll to position [1111, 0]
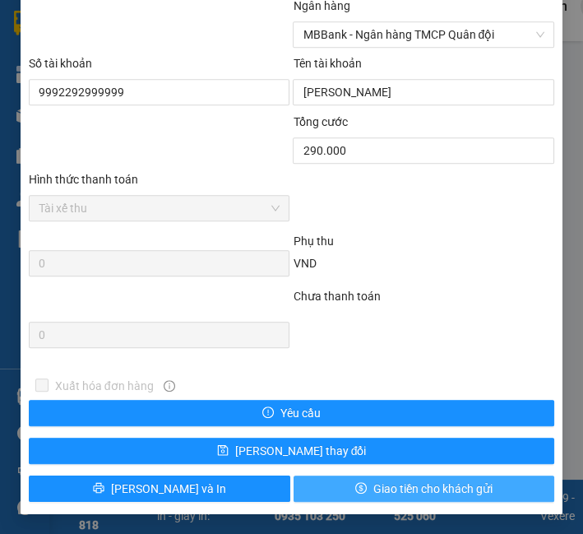
click at [341, 487] on button "Giao tiền cho khách gửi" at bounding box center [425, 488] width 262 height 26
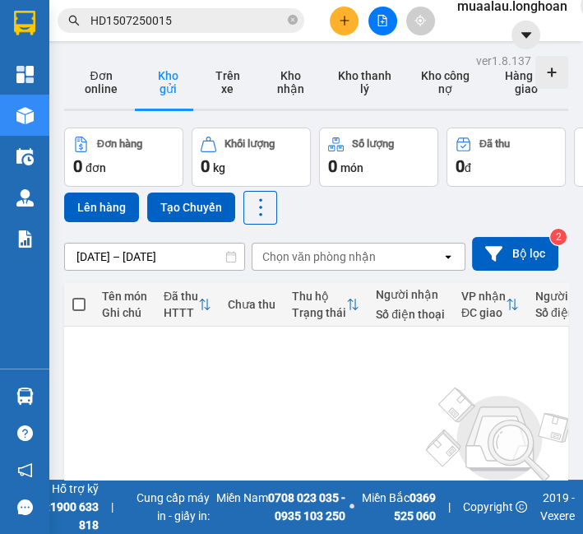
click at [195, 26] on input "HD1507250015" at bounding box center [187, 21] width 194 height 18
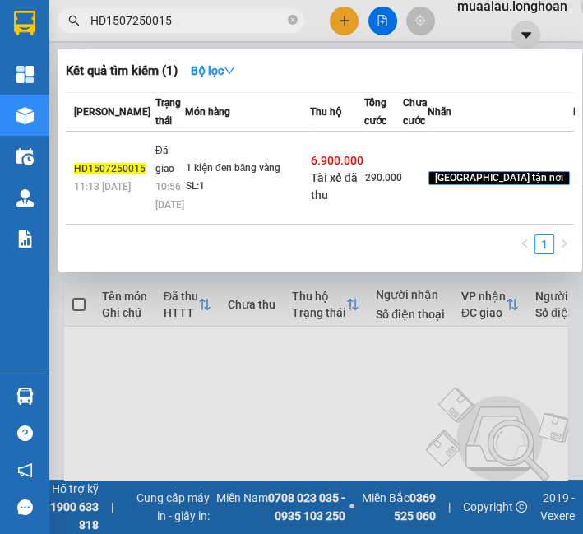
click at [195, 26] on input "HD1507250015" at bounding box center [187, 21] width 194 height 18
paste input "NHD0708250013"
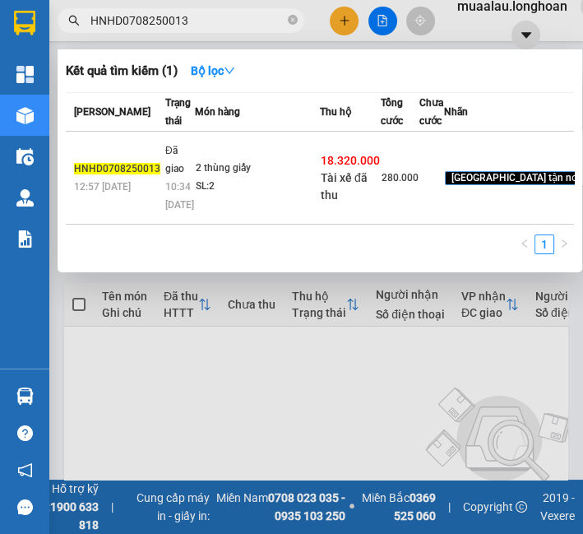
click at [235, 177] on td "2 thùng giấy SL: 2" at bounding box center [257, 178] width 125 height 93
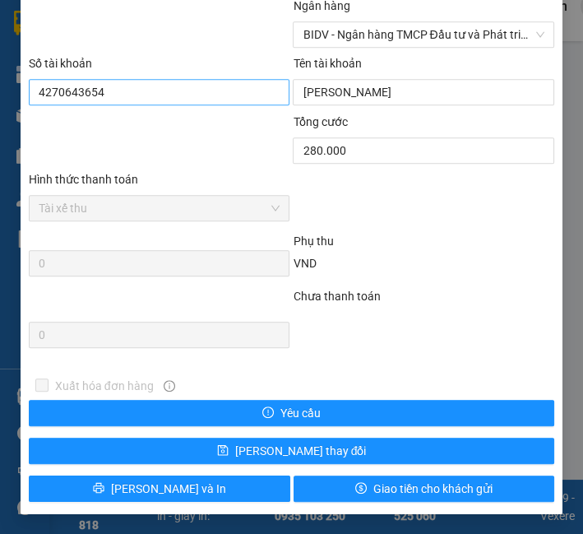
scroll to position [1020, 0]
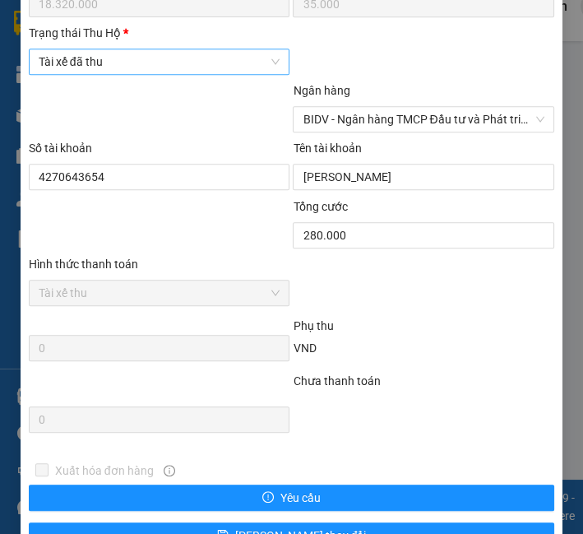
click at [146, 67] on span "Tài xế đã thu" at bounding box center [160, 61] width 242 height 25
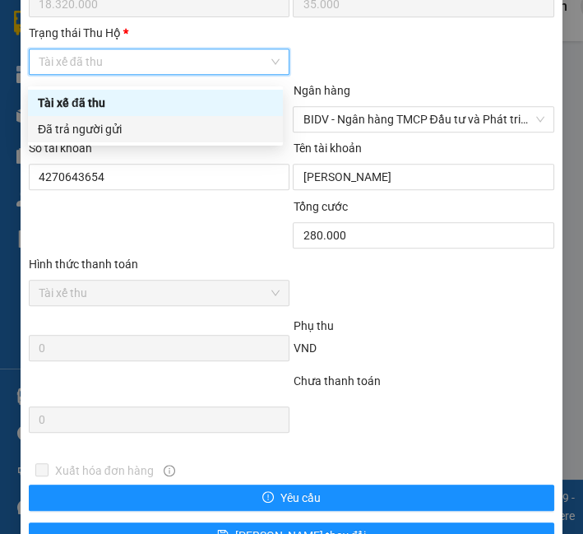
click at [141, 123] on div "Đã trả người gửi" at bounding box center [155, 129] width 235 height 18
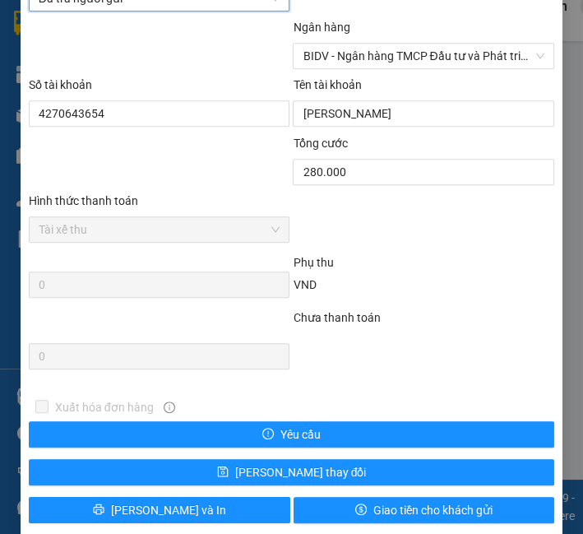
scroll to position [1111, 0]
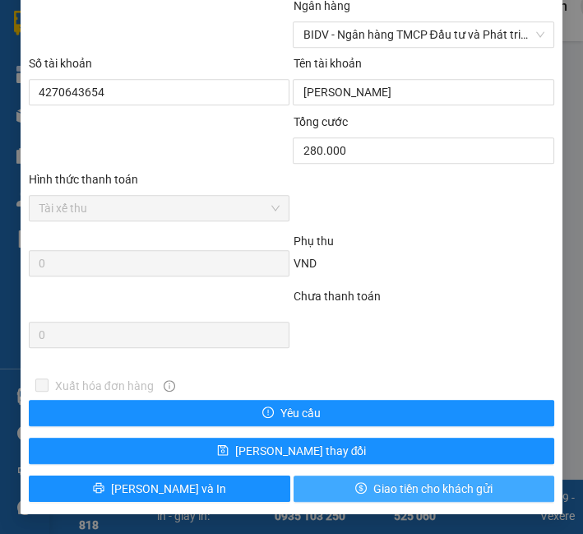
click at [315, 480] on button "Giao tiền cho khách gửi" at bounding box center [425, 488] width 262 height 26
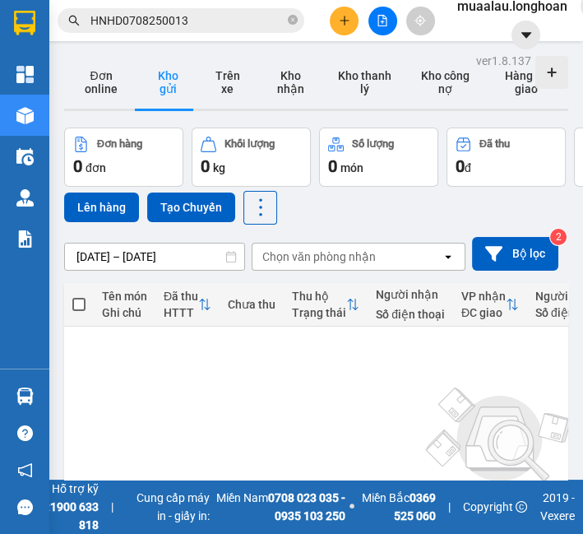
click at [154, 12] on input "HNHD0708250013" at bounding box center [187, 21] width 194 height 18
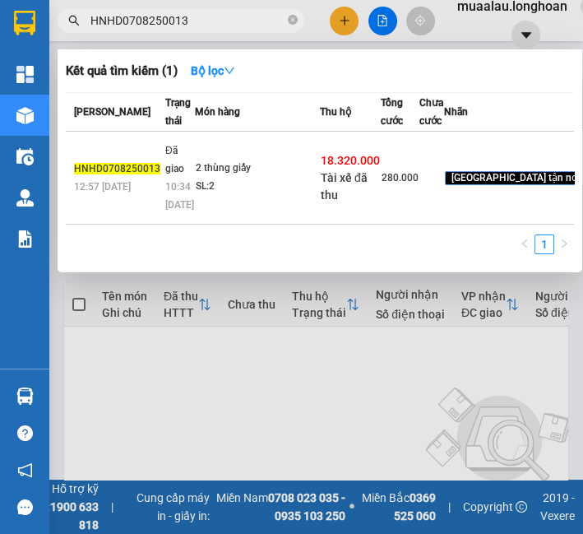
click at [154, 12] on input "HNHD0708250013" at bounding box center [187, 21] width 194 height 18
paste input "QTP0908250010"
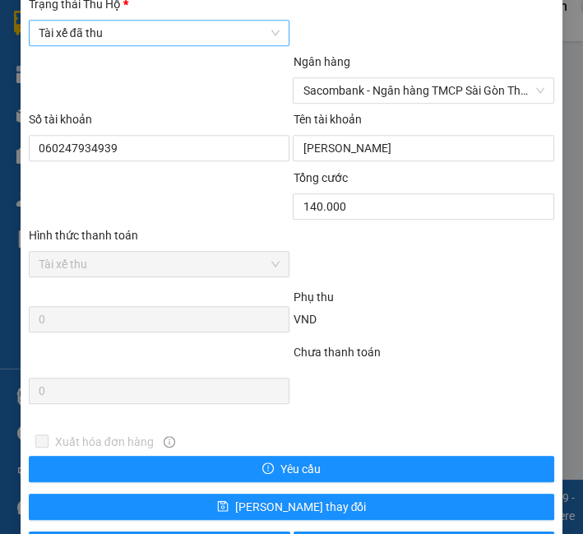
scroll to position [1020, 0]
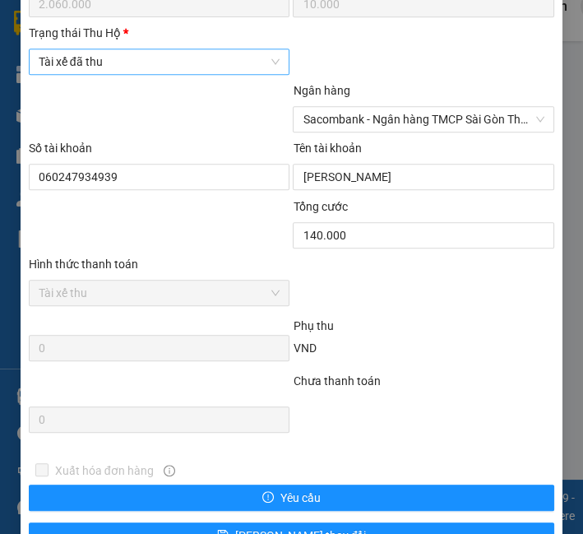
click at [160, 74] on span "Tài xế đã thu" at bounding box center [160, 61] width 242 height 25
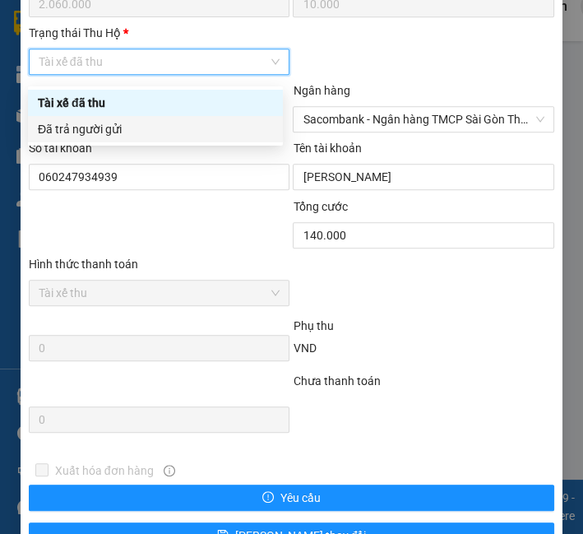
click at [146, 134] on div "Đã trả người gửi" at bounding box center [155, 129] width 235 height 18
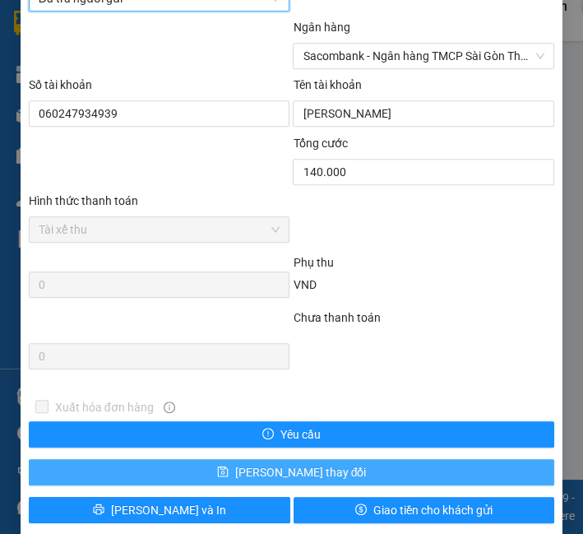
scroll to position [1111, 0]
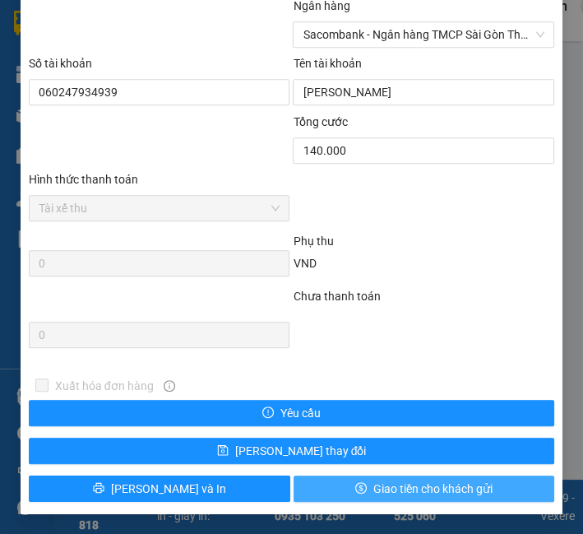
click at [387, 489] on span "Giao tiền cho khách gửi" at bounding box center [432, 489] width 119 height 18
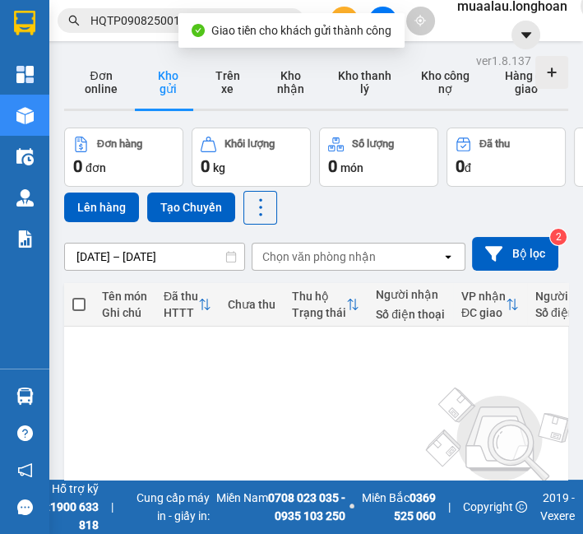
click at [169, 28] on input "HQTP0908250010" at bounding box center [187, 21] width 194 height 18
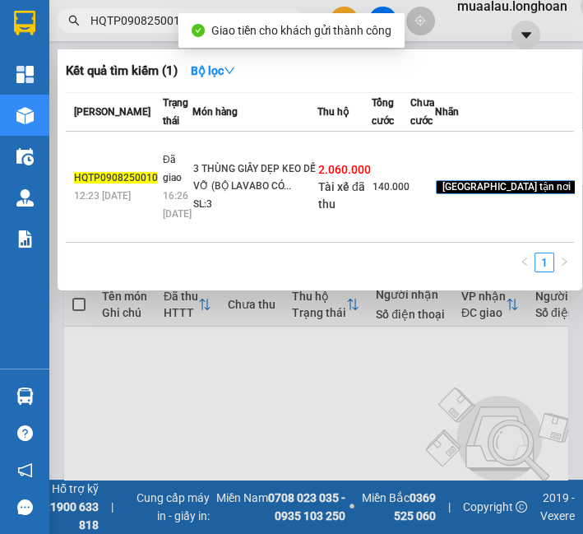
click at [169, 28] on input "HQTP0908250010" at bounding box center [187, 21] width 194 height 18
paste input "NTH0808250008"
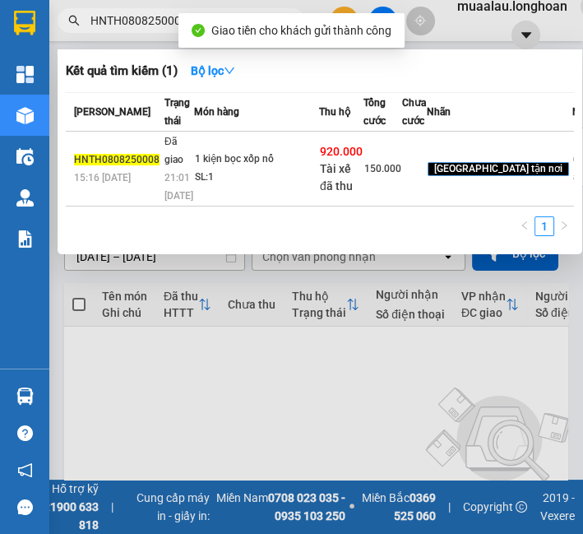
click at [289, 201] on td "1 kiện bọc xốp nổ SL: 1" at bounding box center [256, 169] width 125 height 75
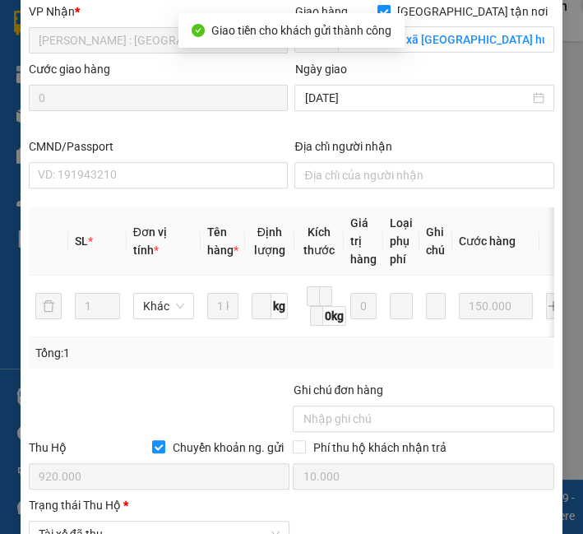
scroll to position [914, 0]
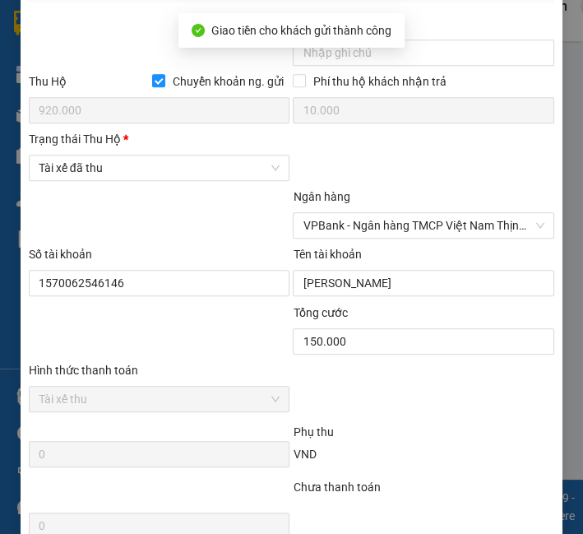
click at [96, 196] on div at bounding box center [159, 217] width 265 height 58
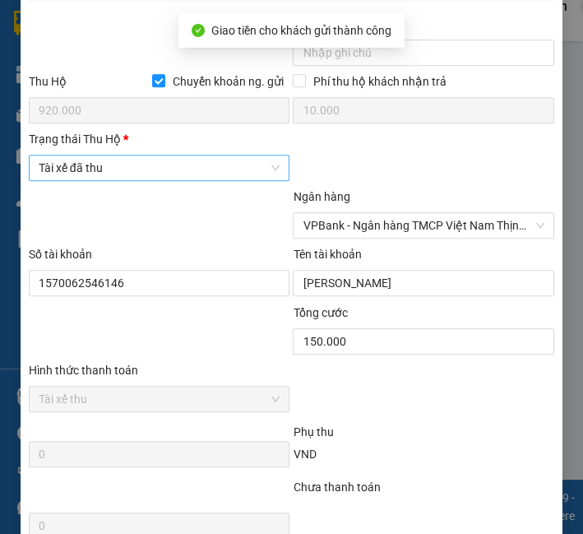
click at [105, 178] on span "Tài xế đã thu" at bounding box center [160, 167] width 242 height 25
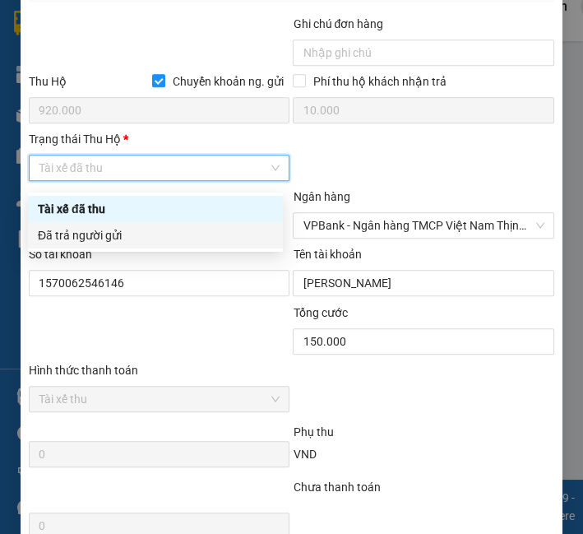
click at [97, 236] on div "Đã trả người gửi" at bounding box center [155, 235] width 235 height 18
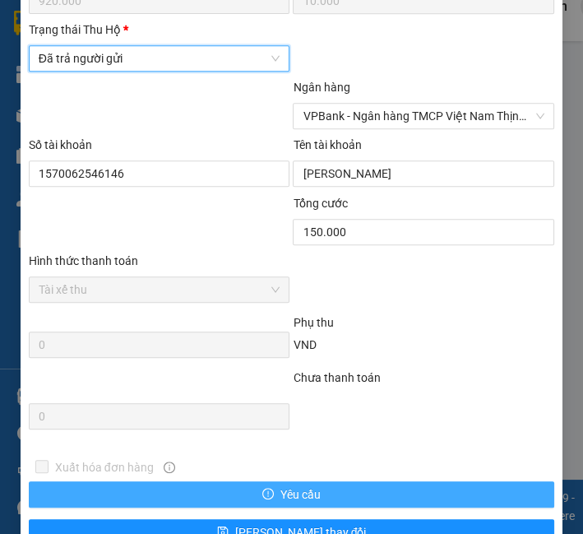
scroll to position [1111, 0]
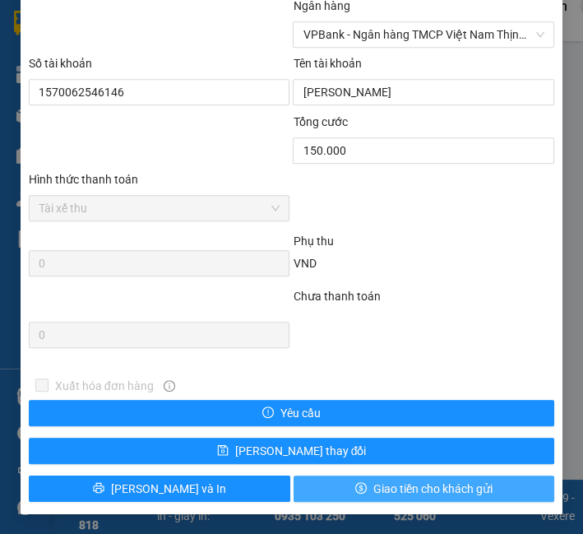
click at [462, 475] on div "Xuất hóa đơn hàng Yêu cầu [PERSON_NAME] thay đổi [PERSON_NAME] và In Giao tiền …" at bounding box center [291, 439] width 529 height 125
click at [460, 489] on span "Giao tiền cho khách gửi" at bounding box center [432, 489] width 119 height 18
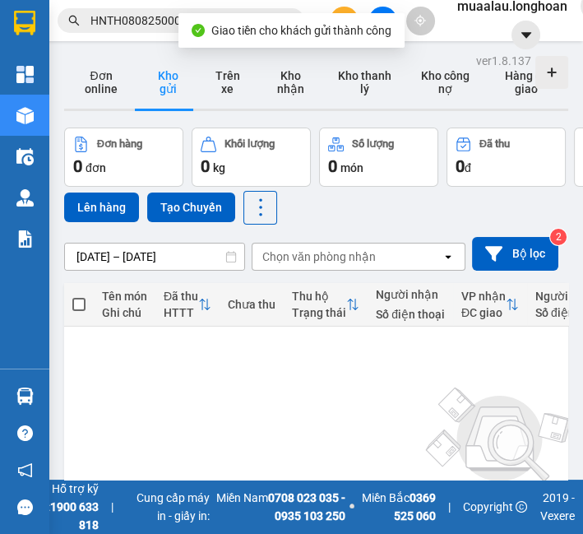
click at [128, 22] on input "HNTH0808250008" at bounding box center [187, 21] width 194 height 18
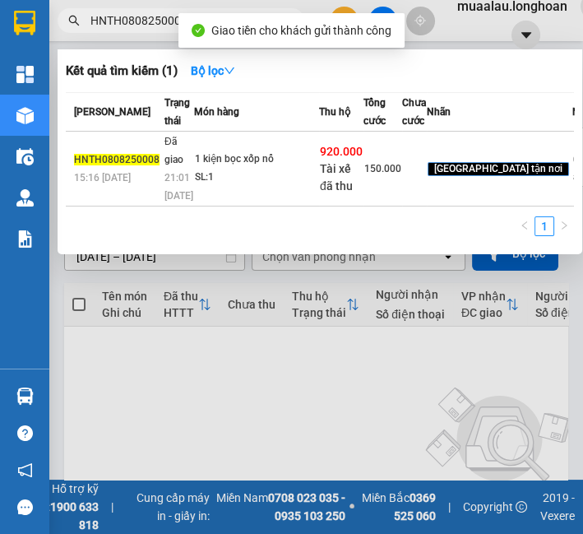
click at [128, 22] on input "HNTH0808250008" at bounding box center [187, 21] width 194 height 18
paste input "VPHP0708250006"
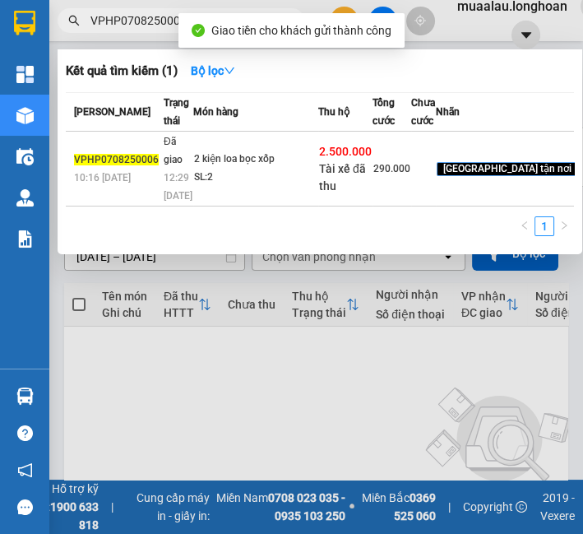
click at [225, 169] on div "2 kiện loa bọc xốp" at bounding box center [255, 160] width 123 height 18
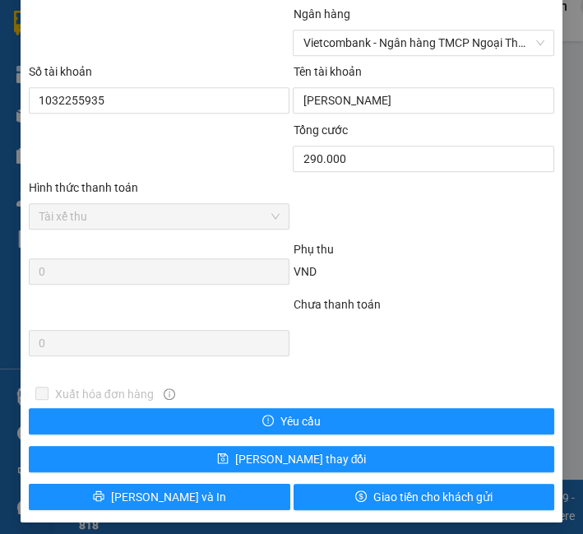
scroll to position [1005, 0]
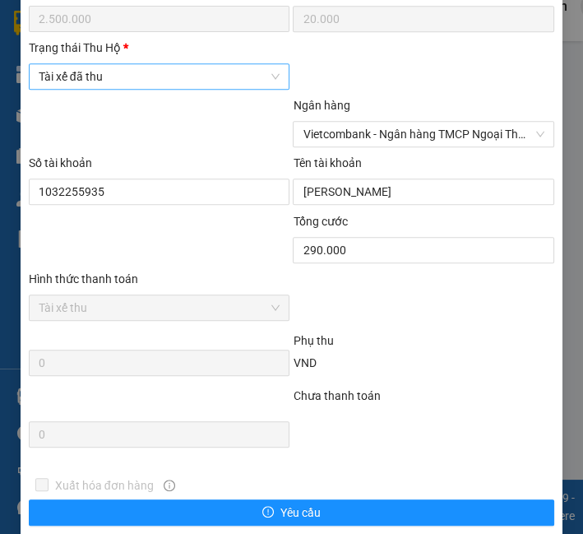
click at [182, 79] on span "Tài xế đã thu" at bounding box center [160, 76] width 242 height 25
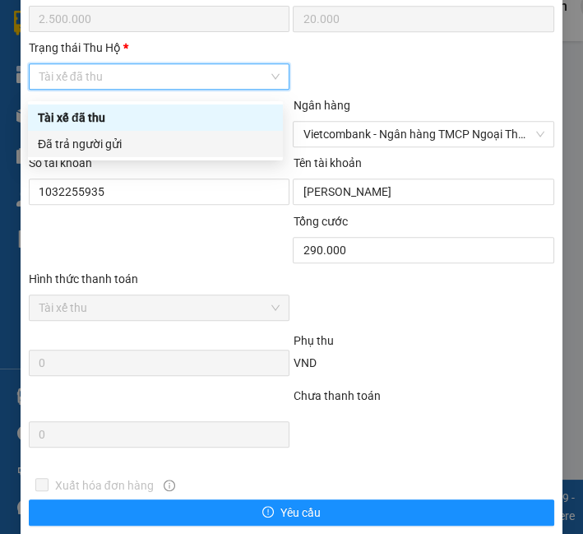
click at [166, 148] on div "Đã trả người gửi" at bounding box center [155, 144] width 235 height 18
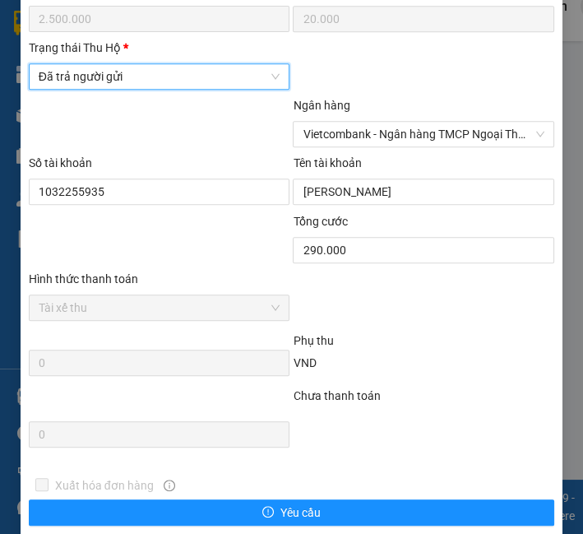
scroll to position [1111, 0]
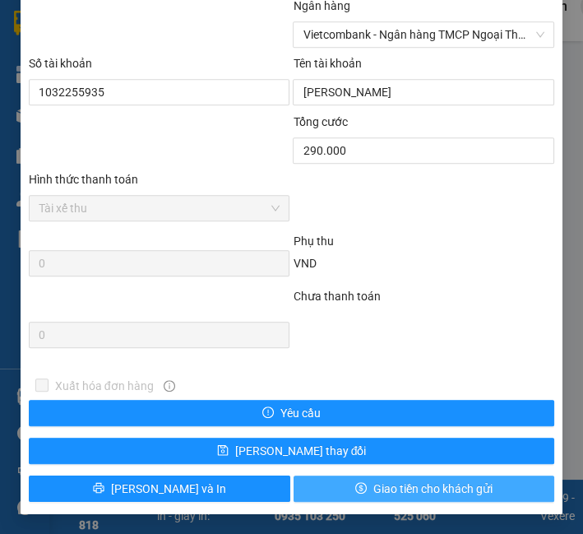
click at [319, 499] on button "Giao tiền cho khách gửi" at bounding box center [425, 488] width 262 height 26
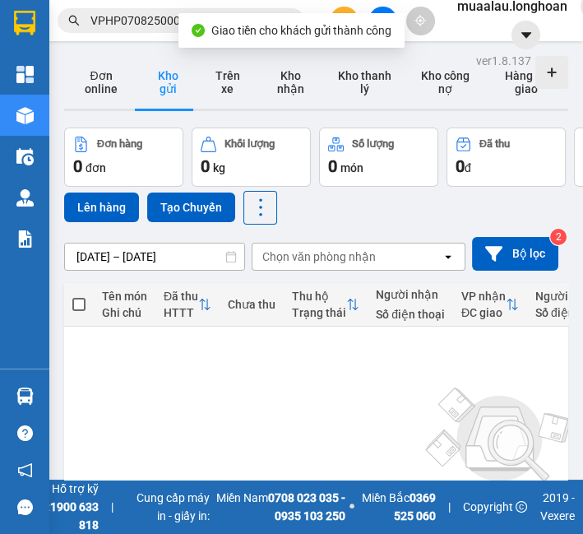
drag, startPoint x: 108, startPoint y: 3, endPoint x: 107, endPoint y: 12, distance: 8.3
click at [108, 3] on div "Kết quả tìm kiếm ( 1 ) Bộ lọc Mã ĐH Trạng thái Món hàng Thu hộ Tổng cước Chưa c…" at bounding box center [291, 20] width 583 height 41
click at [110, 26] on input "VPHP0708250006" at bounding box center [187, 21] width 194 height 18
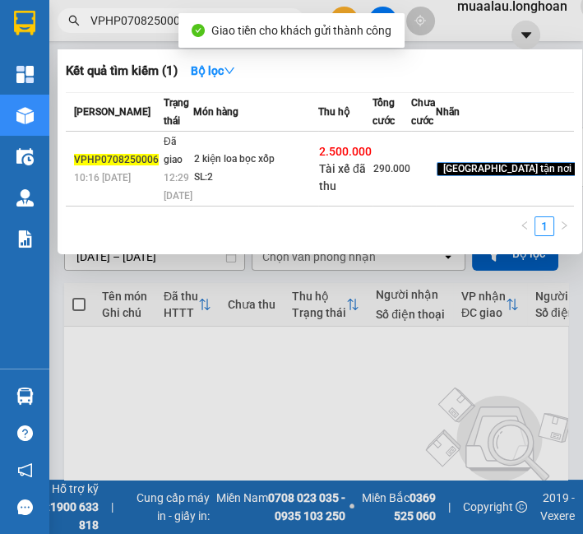
click at [110, 26] on input "VPHP0708250006" at bounding box center [187, 21] width 194 height 18
paste input "HBT0708250012"
click at [308, 197] on td "1 cabo bọc bìa SL: 1" at bounding box center [254, 169] width 125 height 75
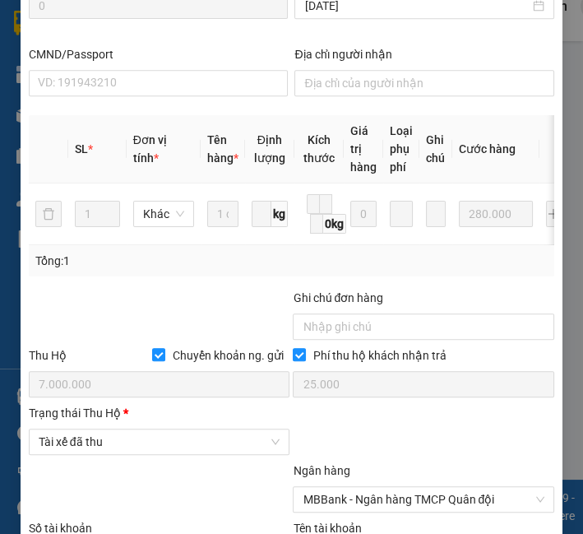
scroll to position [833, 0]
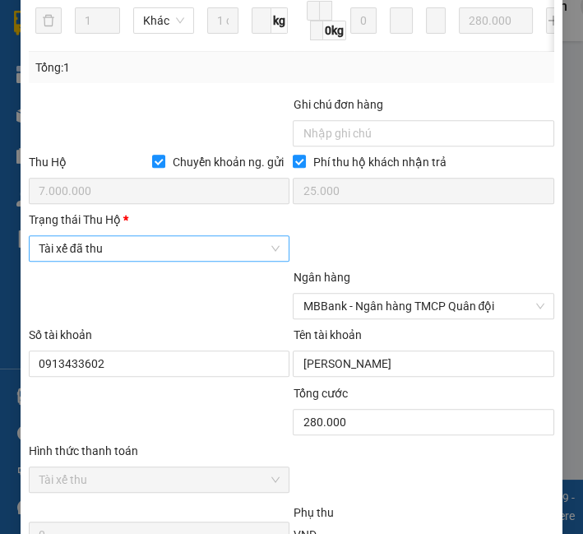
click at [118, 250] on span "Tài xế đã thu" at bounding box center [160, 248] width 242 height 25
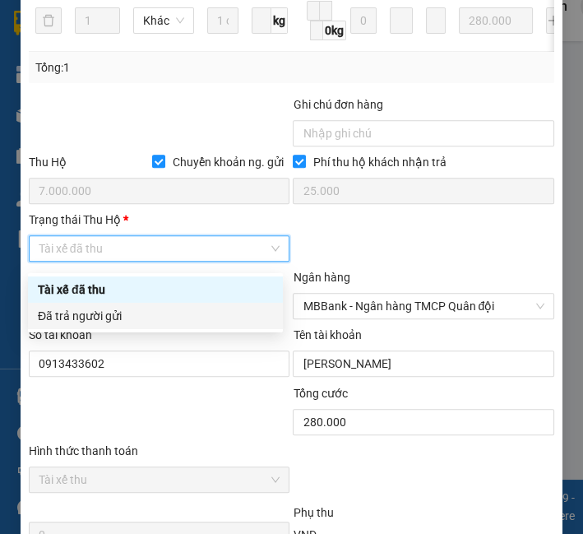
click at [116, 332] on body "Kết quả tìm kiếm ( 1 ) Bộ lọc Mã ĐH Trạng thái Món hàng Thu hộ Tổng cước Chưa c…" at bounding box center [291, 267] width 583 height 534
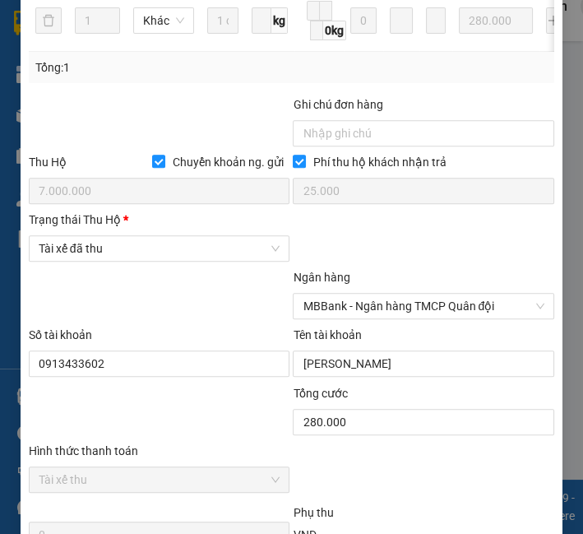
click at [122, 268] on div "Trạng thái Thu Hộ * Tài xế đã thu" at bounding box center [160, 240] width 262 height 58
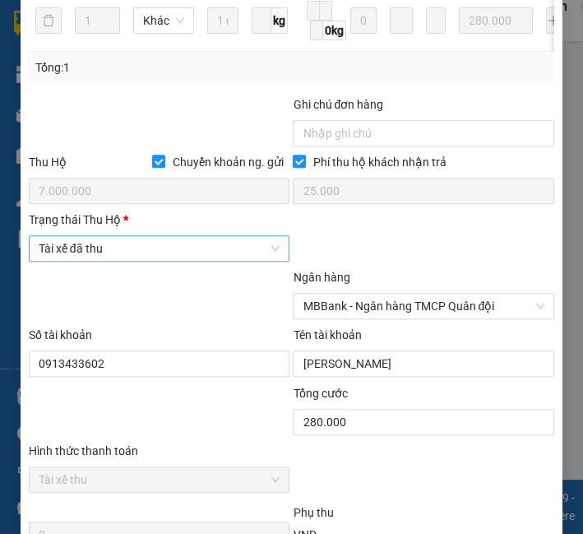
click at [131, 257] on span "Tài xế đã thu" at bounding box center [160, 248] width 242 height 25
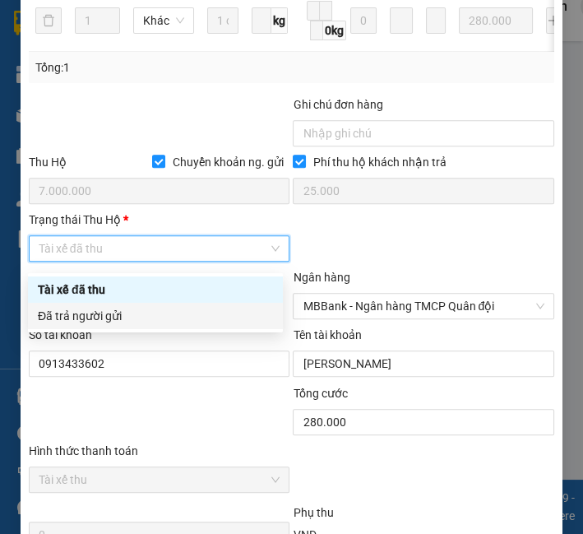
click at [126, 313] on div "Đã trả người gửi" at bounding box center [155, 316] width 235 height 18
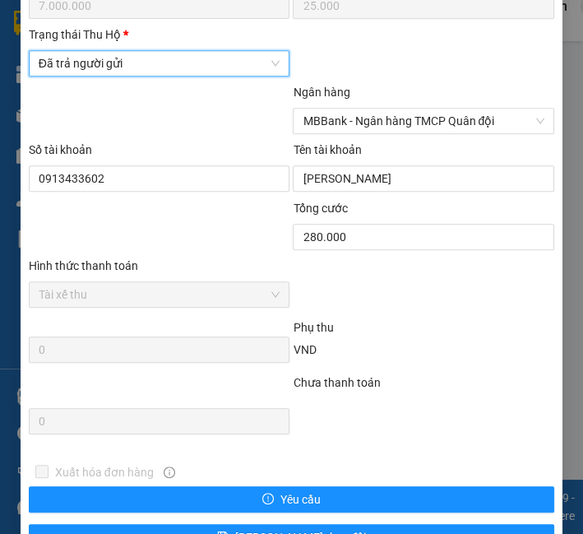
scroll to position [1111, 0]
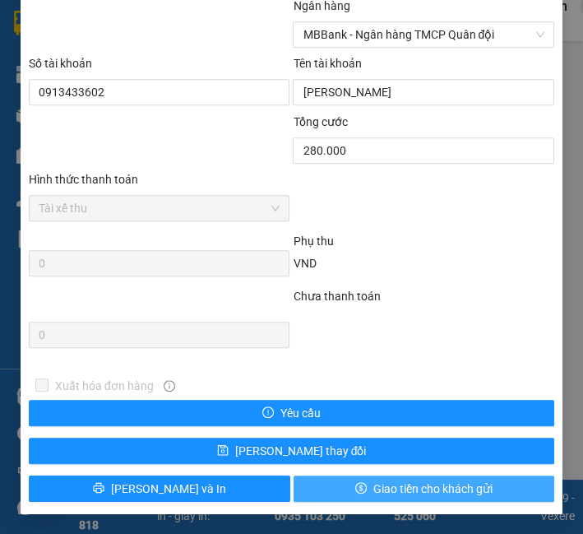
click at [373, 488] on span "Giao tiền cho khách gửi" at bounding box center [432, 489] width 119 height 18
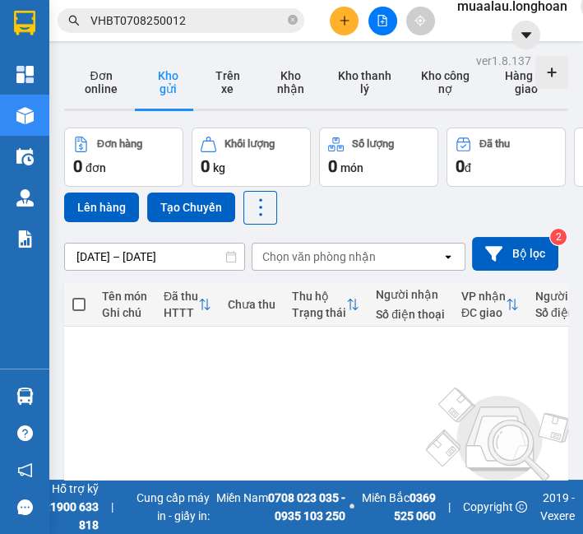
click at [298, 20] on span "VHBT0708250012" at bounding box center [181, 20] width 247 height 25
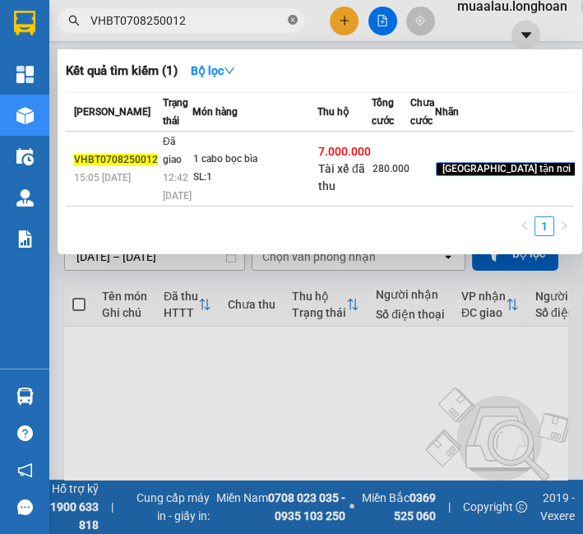
click at [296, 20] on icon "close-circle" at bounding box center [293, 20] width 10 height 10
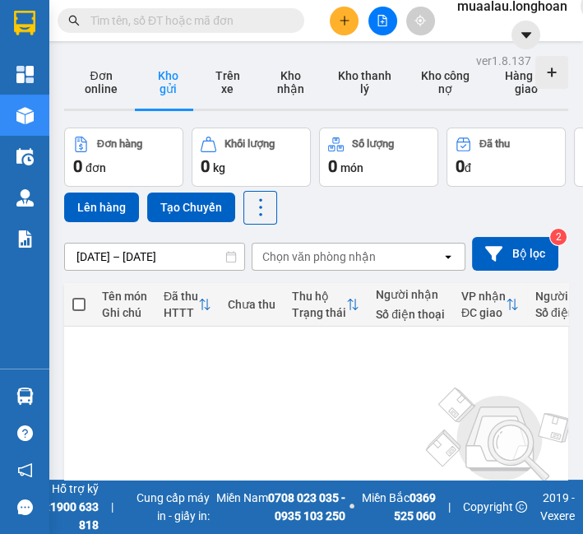
paste input "VHBT0808250011"
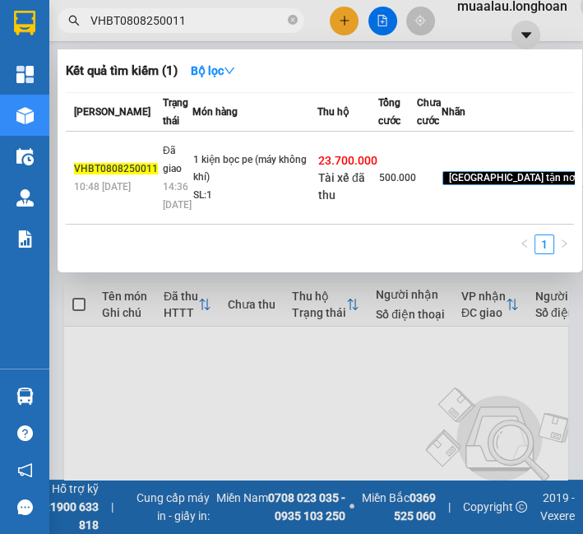
click at [296, 187] on div "1 kiện bọc pe (máy không khí)" at bounding box center [254, 168] width 123 height 35
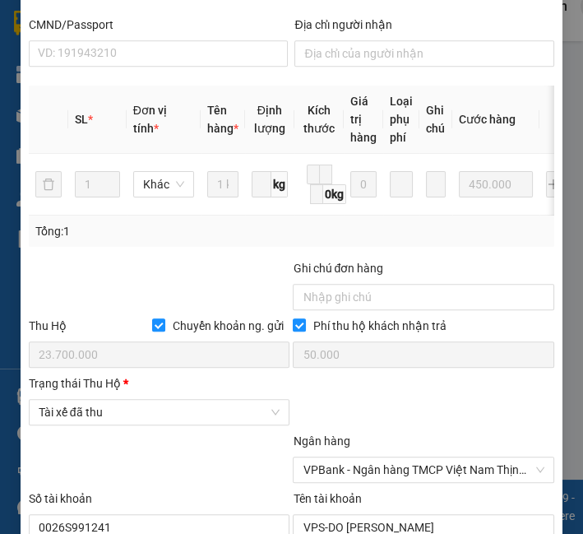
scroll to position [876, 0]
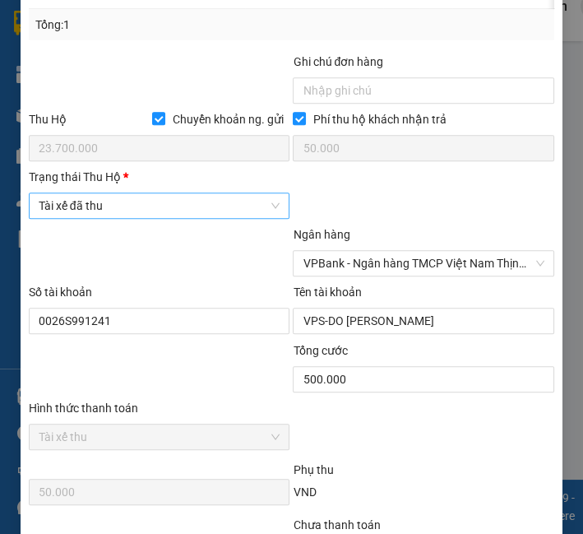
click at [133, 215] on span "Tài xế đã thu" at bounding box center [160, 205] width 242 height 25
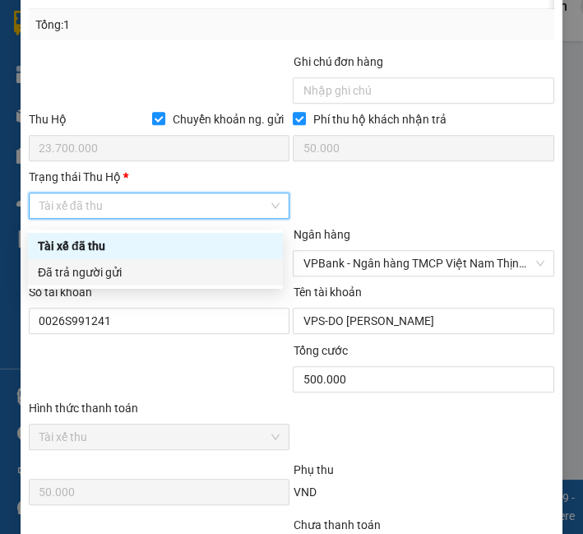
click at [126, 262] on div "Đã trả người gửi" at bounding box center [155, 272] width 255 height 26
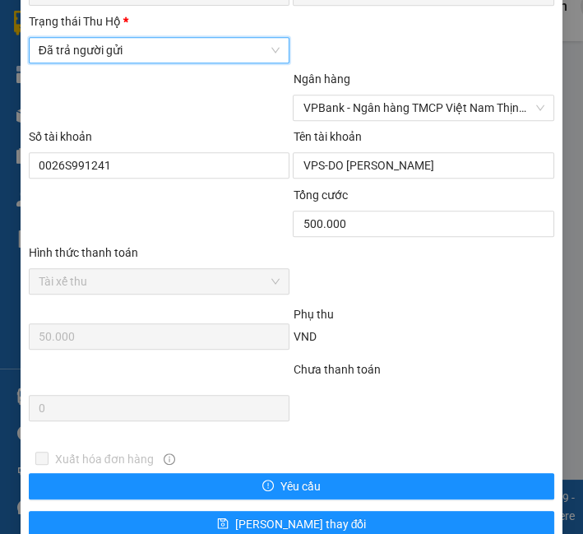
scroll to position [1111, 0]
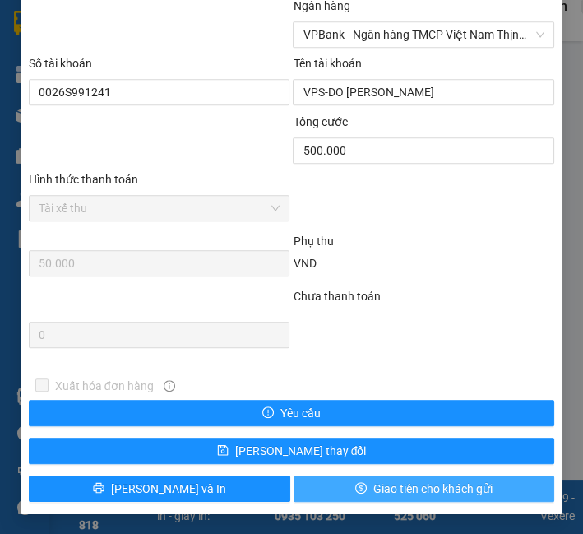
click at [409, 481] on span "Giao tiền cho khách gửi" at bounding box center [432, 489] width 119 height 18
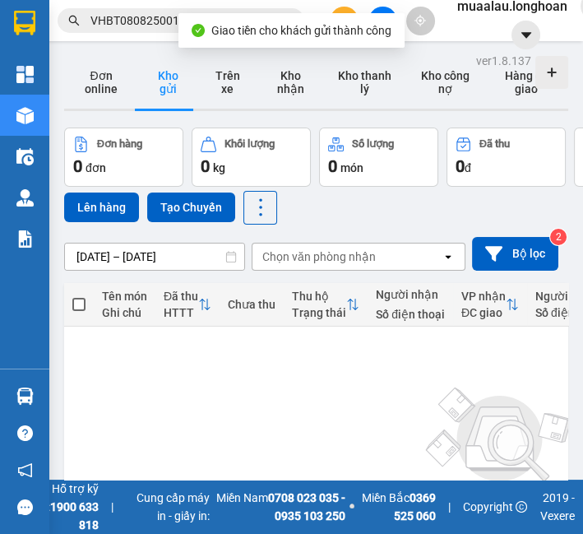
click at [174, 12] on input "VHBT0808250011" at bounding box center [187, 21] width 194 height 18
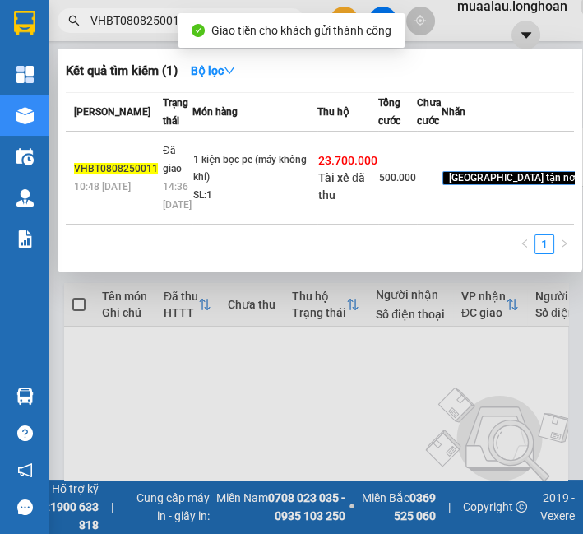
paste input "PLB0708250015"
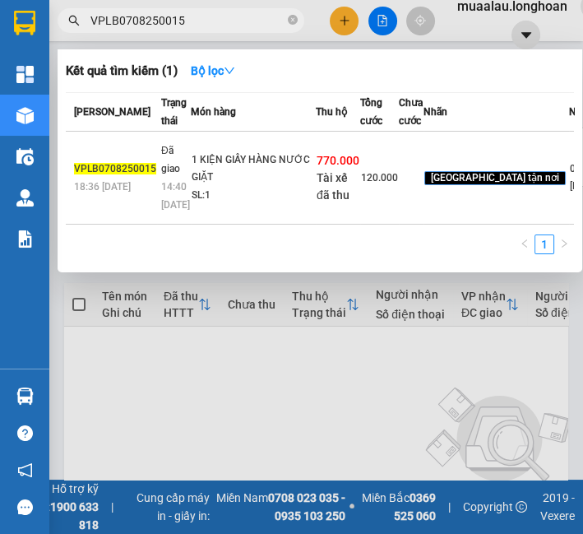
click at [264, 187] on div "1 KIỆN GIẤY HÀNG NƯỚC GIẶT" at bounding box center [253, 168] width 123 height 35
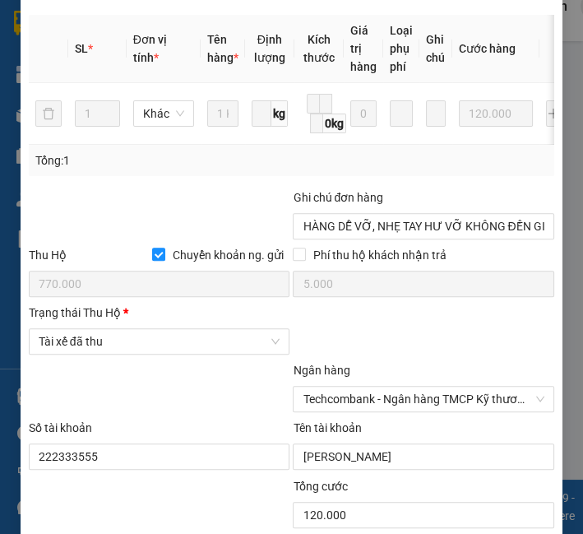
scroll to position [914, 0]
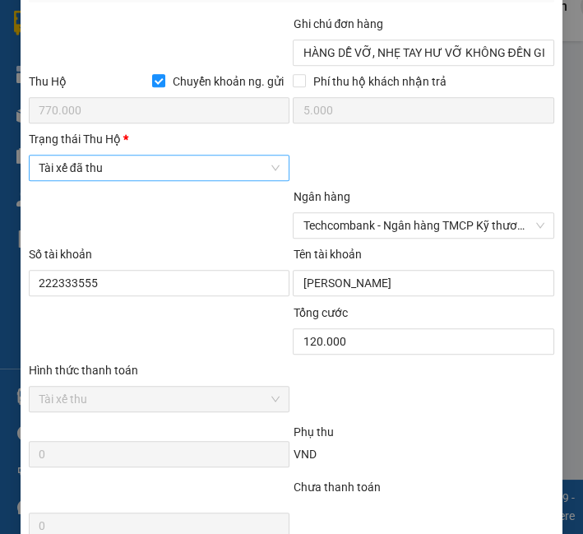
click at [153, 170] on span "Tài xế đã thu" at bounding box center [160, 167] width 242 height 25
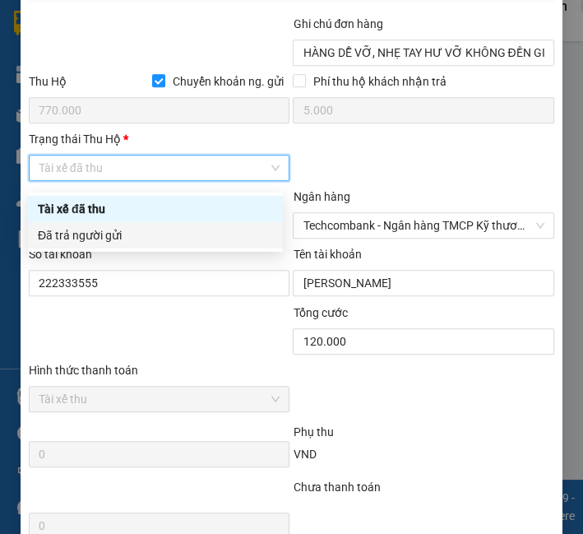
click at [144, 231] on div "Đã trả người gửi" at bounding box center [155, 235] width 235 height 18
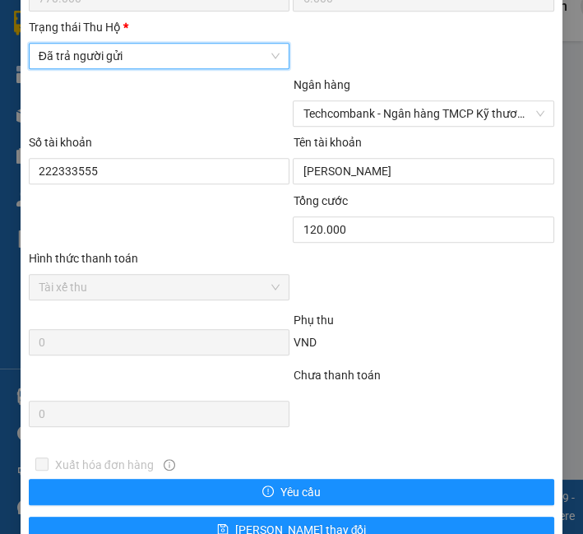
scroll to position [1111, 0]
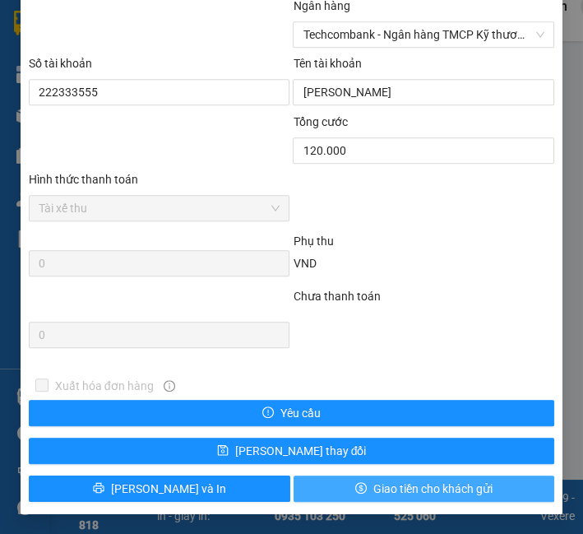
click at [396, 492] on span "Giao tiền cho khách gửi" at bounding box center [432, 489] width 119 height 18
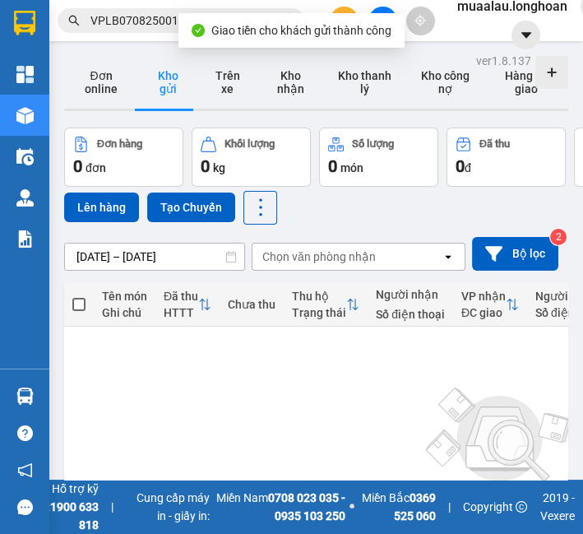
click at [131, 18] on input "VPLB0708250015" at bounding box center [187, 21] width 194 height 18
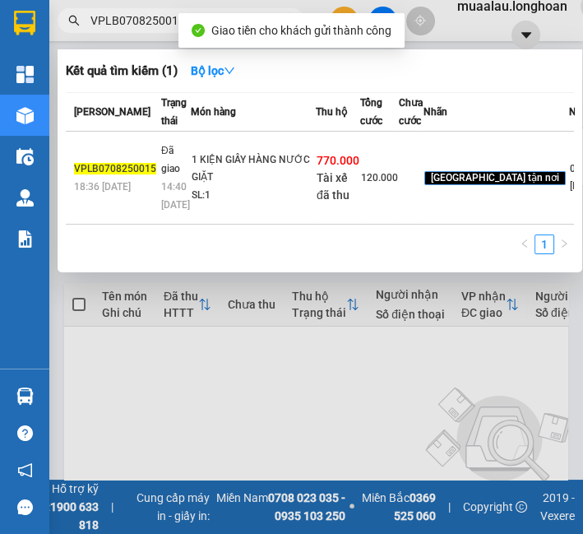
click at [131, 18] on input "VPLB0708250015" at bounding box center [187, 21] width 194 height 18
paste input "HNVD"
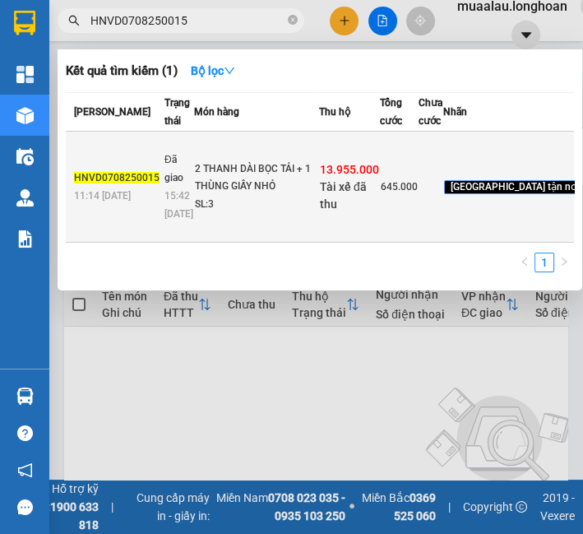
click at [281, 189] on td "2 THANH DÀI BỌC TẢI + 1 THÙNG GIẤY NHỎ SL: 3" at bounding box center [256, 187] width 125 height 111
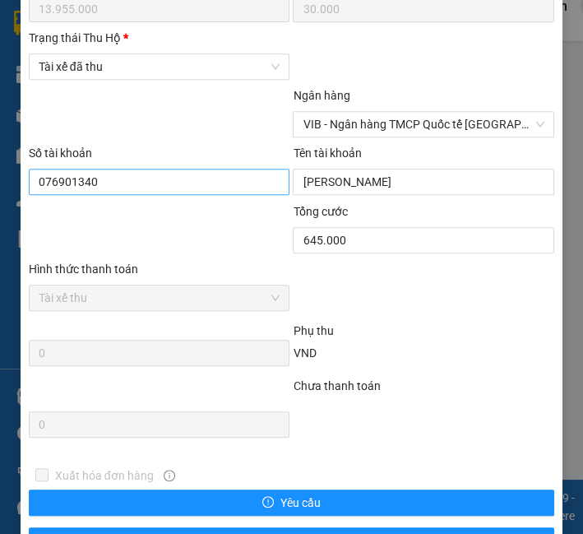
scroll to position [832, 0]
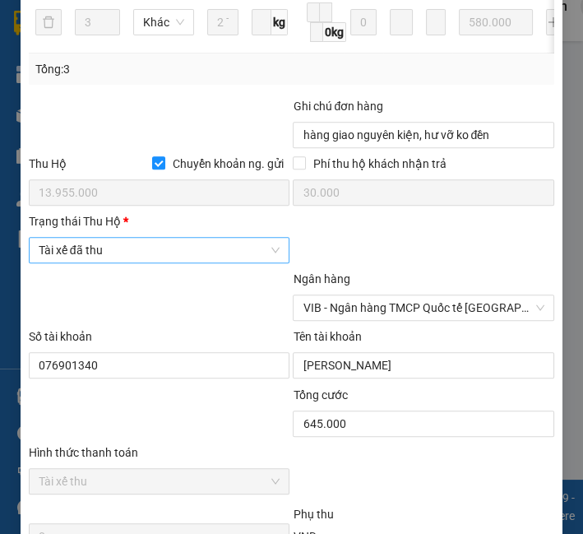
click at [155, 262] on span "Tài xế đã thu" at bounding box center [160, 250] width 242 height 25
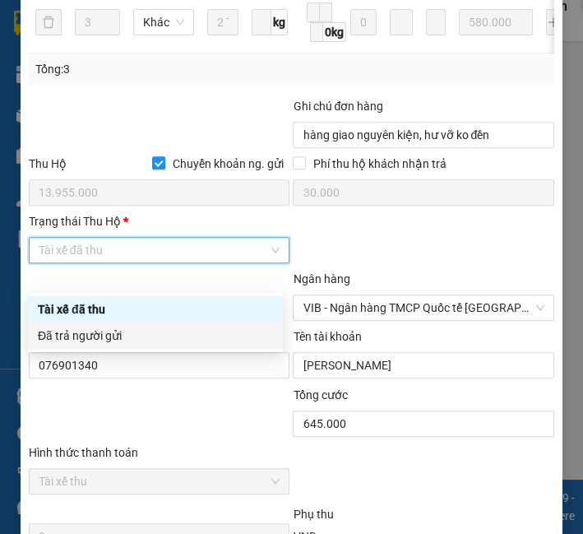
click at [146, 336] on div "Đã trả người gửi" at bounding box center [155, 336] width 235 height 18
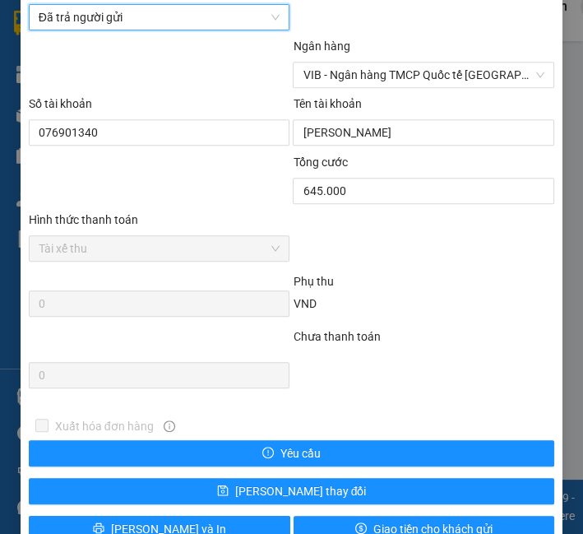
scroll to position [1130, 0]
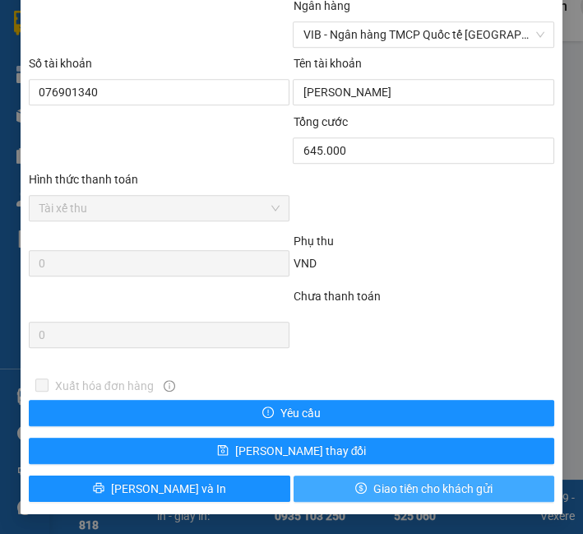
click at [440, 482] on span "Giao tiền cho khách gửi" at bounding box center [432, 489] width 119 height 18
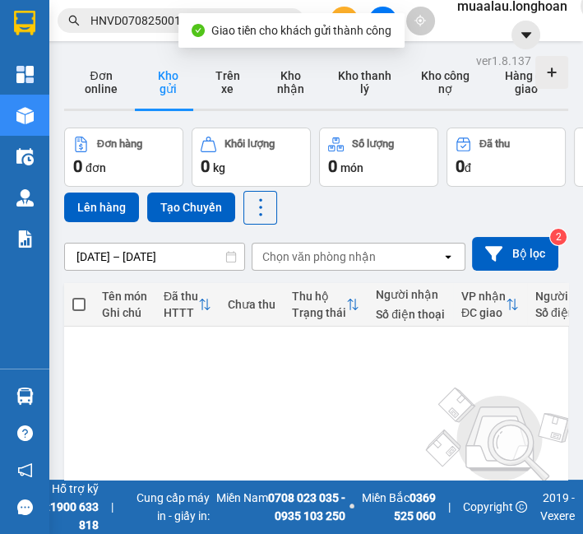
click at [152, 12] on input "HNVD0708250015" at bounding box center [187, 21] width 194 height 18
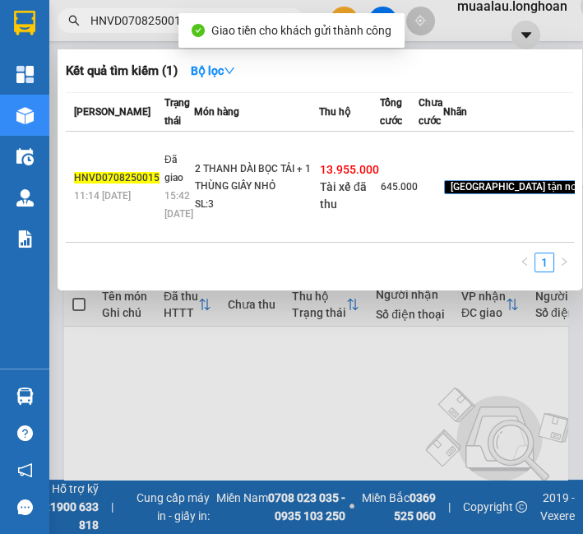
click at [152, 12] on input "HNVD0708250015" at bounding box center [187, 21] width 194 height 18
paste input "VPHM0708250013"
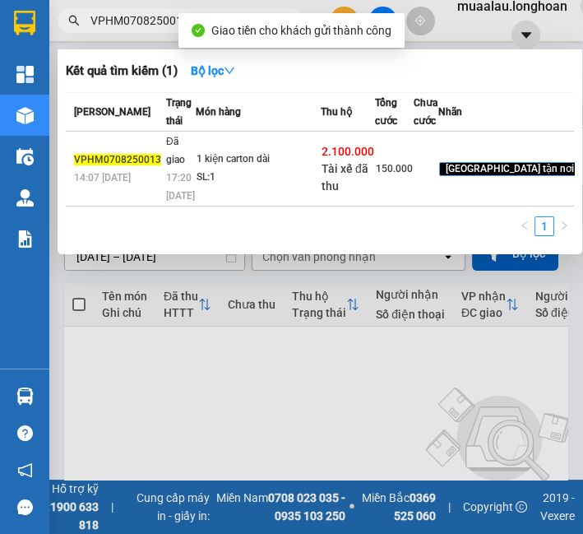
click at [196, 192] on td "1 kiện carton dài SL: 1" at bounding box center [258, 169] width 125 height 75
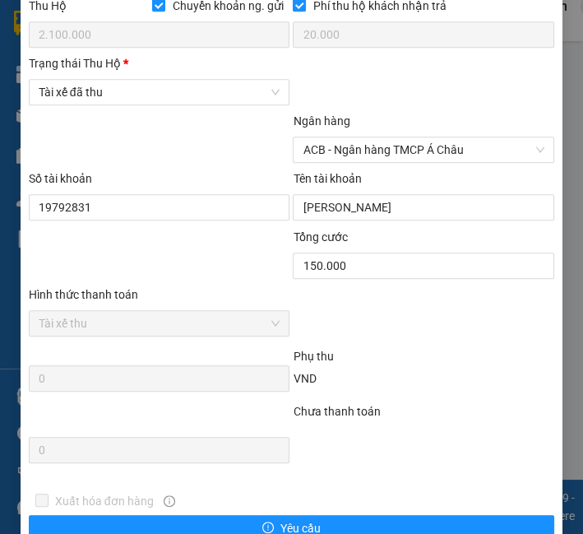
scroll to position [1005, 0]
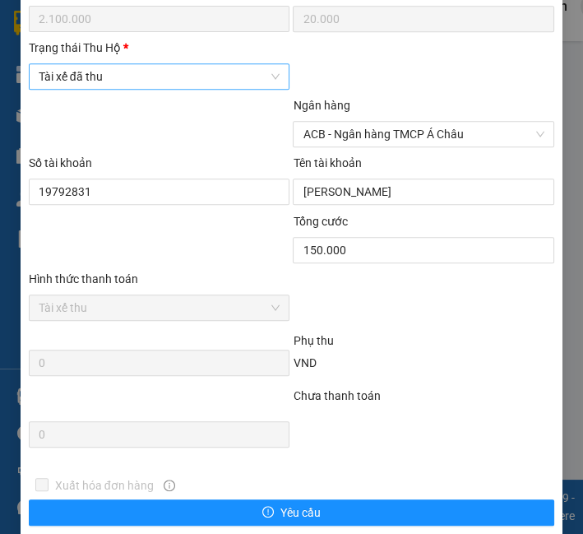
click at [185, 78] on span "Tài xế đã thu" at bounding box center [160, 76] width 242 height 25
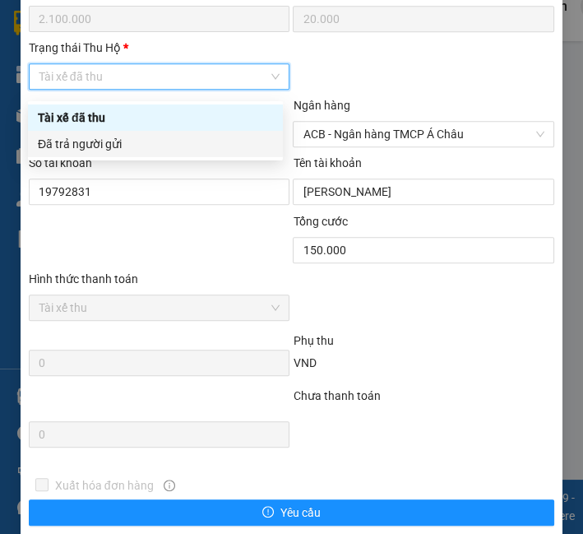
click at [172, 146] on div "Đã trả người gửi" at bounding box center [155, 144] width 235 height 18
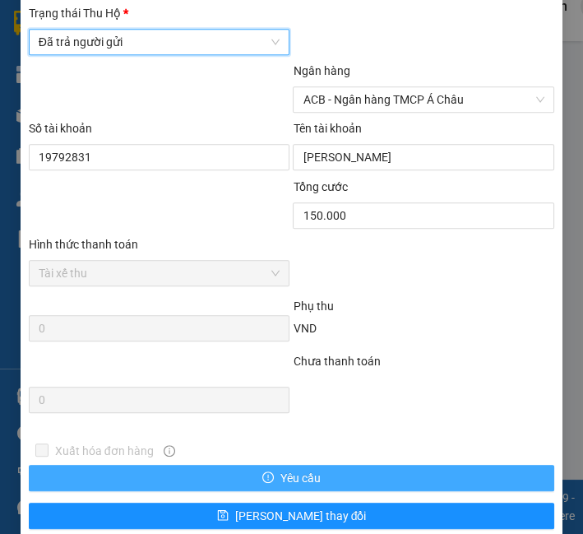
scroll to position [1111, 0]
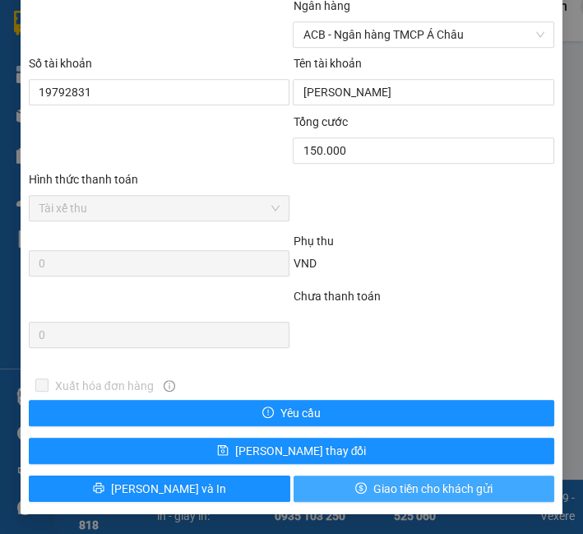
click at [322, 488] on button "Giao tiền cho khách gửi" at bounding box center [425, 488] width 262 height 26
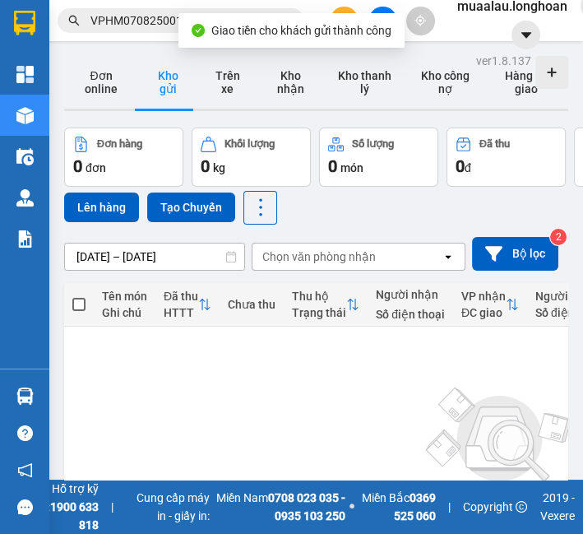
click at [133, 20] on input "VPHM0708250013" at bounding box center [187, 21] width 194 height 18
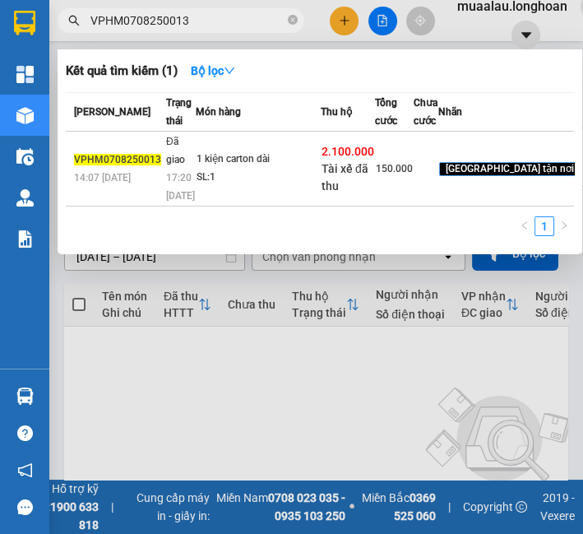
click at [133, 20] on input "VPHM0708250013" at bounding box center [187, 21] width 194 height 18
paste input "HNHD0708250008"
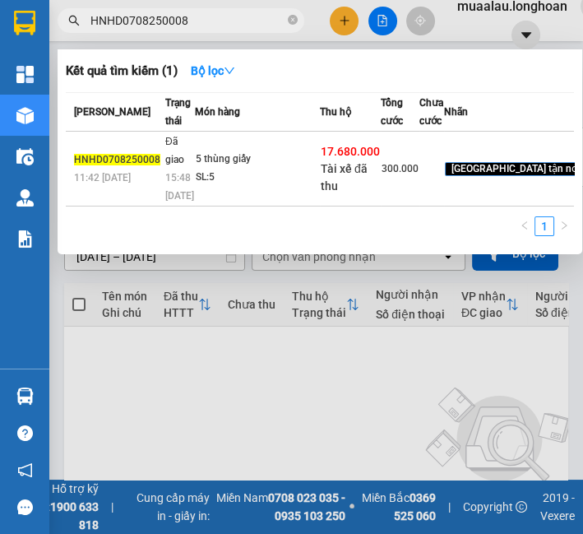
click at [222, 187] on div "SL: 5" at bounding box center [257, 178] width 123 height 18
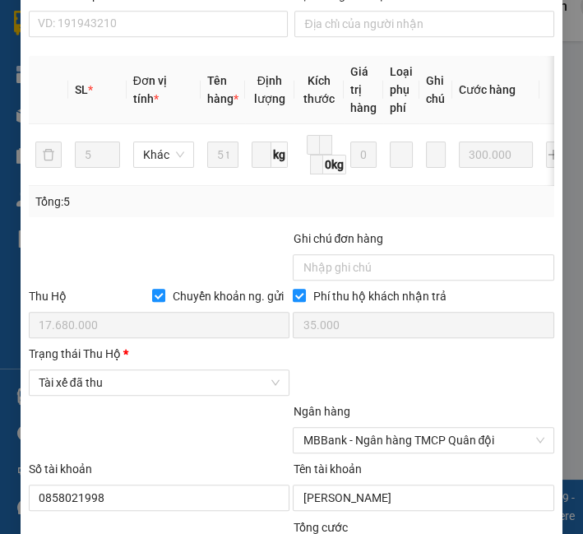
scroll to position [843, 0]
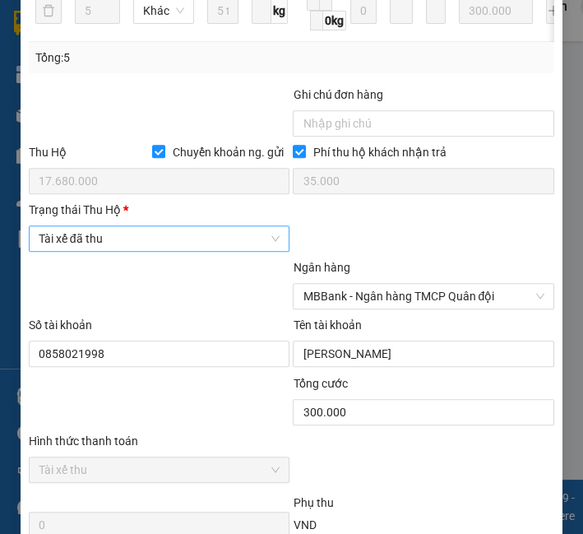
click at [190, 243] on span "Tài xế đã thu" at bounding box center [160, 238] width 242 height 25
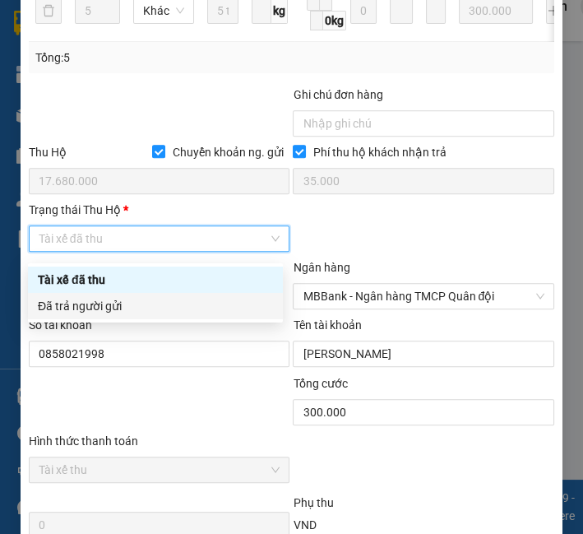
click at [179, 313] on div "Đã trả người gửi" at bounding box center [155, 306] width 235 height 18
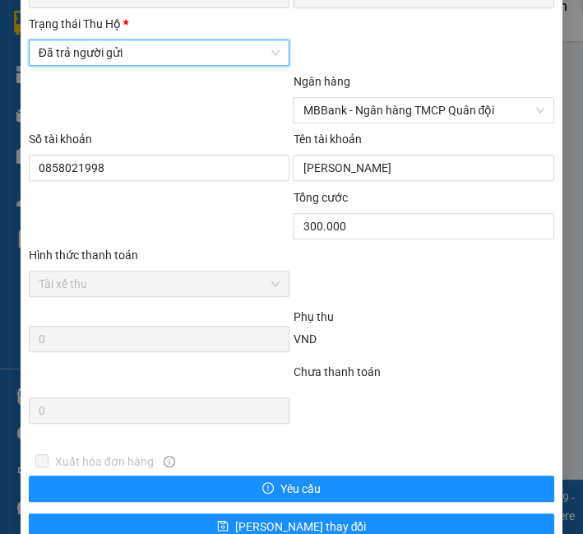
scroll to position [1111, 0]
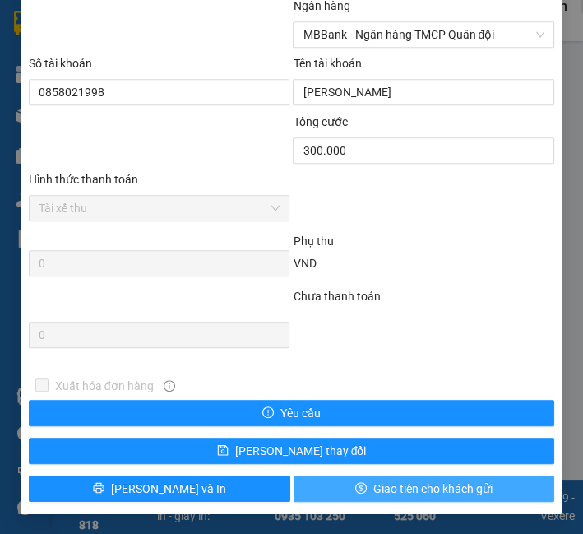
click at [442, 494] on span "Giao tiền cho khách gửi" at bounding box center [432, 489] width 119 height 18
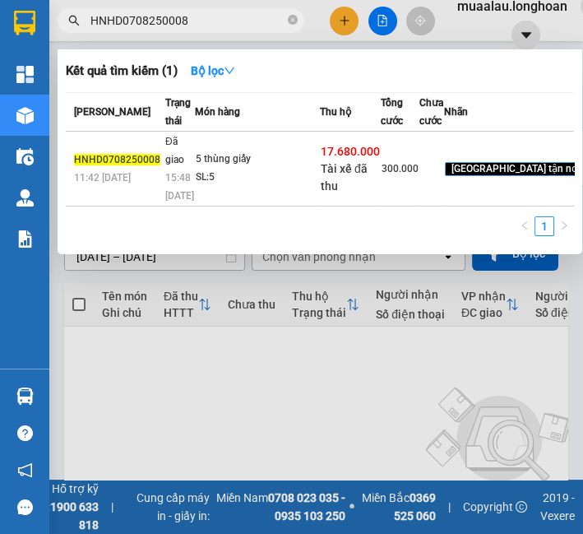
click at [150, 23] on input "HNHD0708250008" at bounding box center [187, 21] width 194 height 18
paste input "TH0708250005"
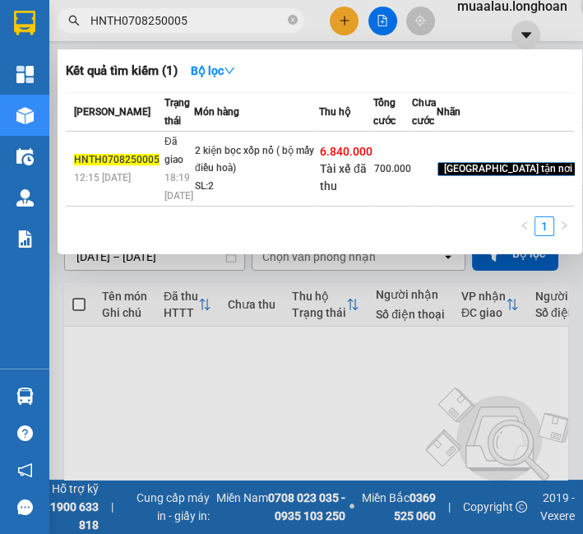
click at [319, 206] on td "6.840.000 Tài xế đã thu" at bounding box center [346, 169] width 54 height 75
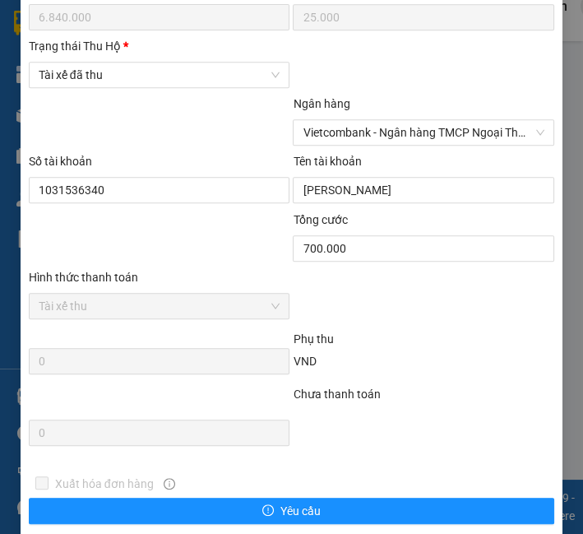
scroll to position [977, 0]
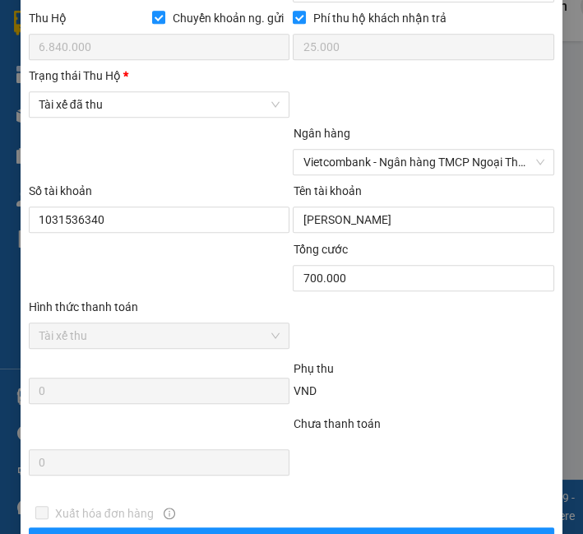
click at [188, 91] on div "Trạng thái [PERSON_NAME] *" at bounding box center [160, 79] width 262 height 25
click at [188, 117] on span "Tài xế đã thu" at bounding box center [160, 104] width 242 height 25
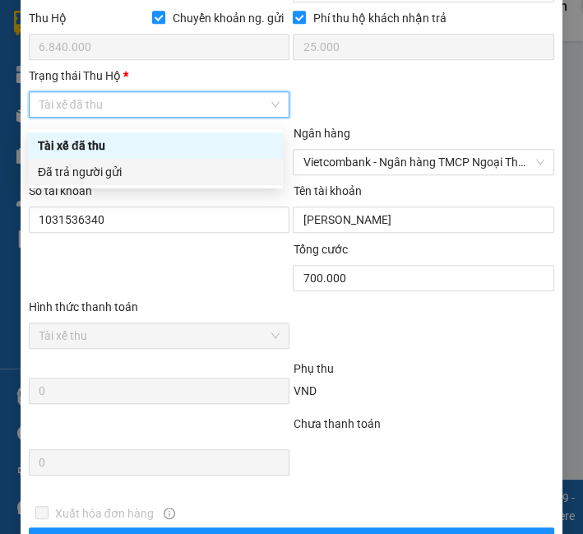
click at [178, 165] on div "Đã trả người gửi" at bounding box center [155, 172] width 235 height 18
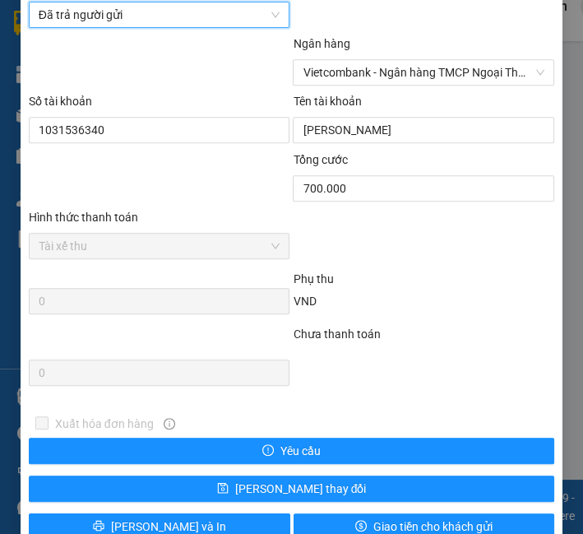
scroll to position [1111, 0]
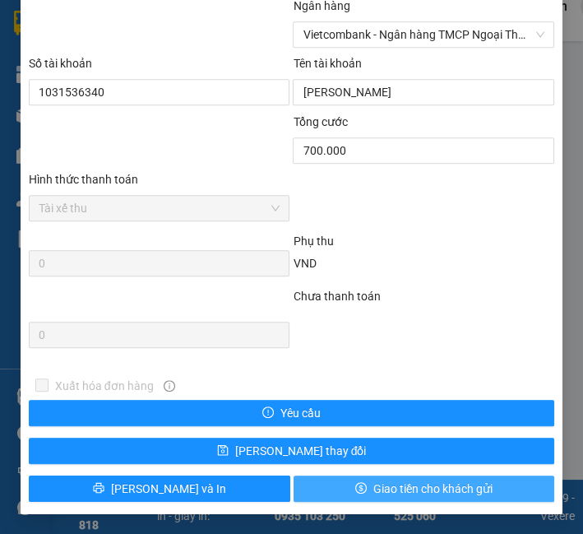
click at [424, 480] on span "Giao tiền cho khách gửi" at bounding box center [432, 489] width 119 height 18
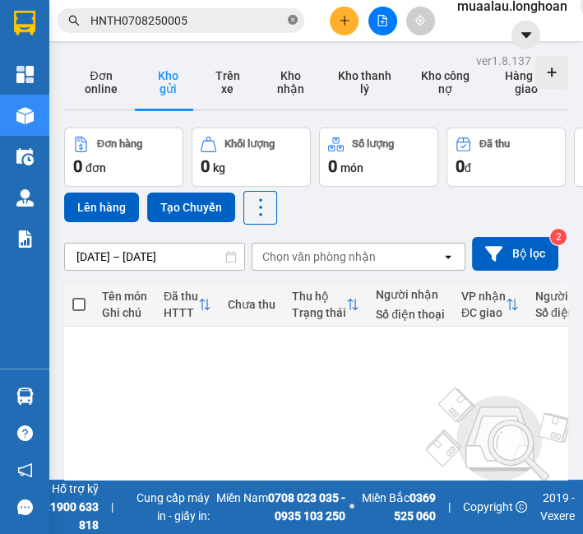
click at [292, 16] on icon "close-circle" at bounding box center [293, 20] width 10 height 10
paste input "VPMD0708250024"
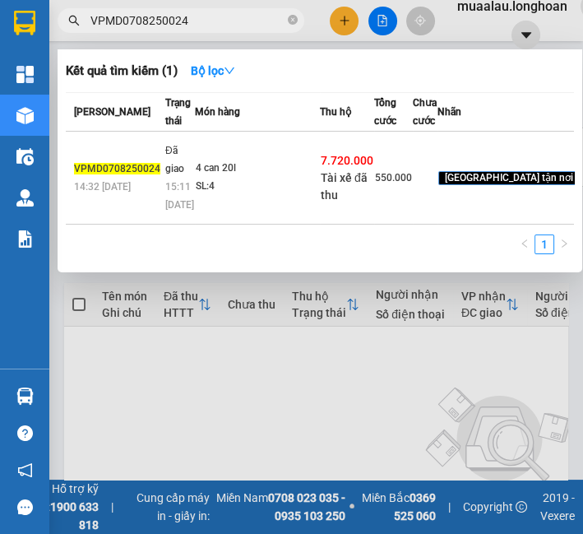
click at [161, 225] on td "Đã giao 15:11 - 11/08" at bounding box center [178, 178] width 34 height 93
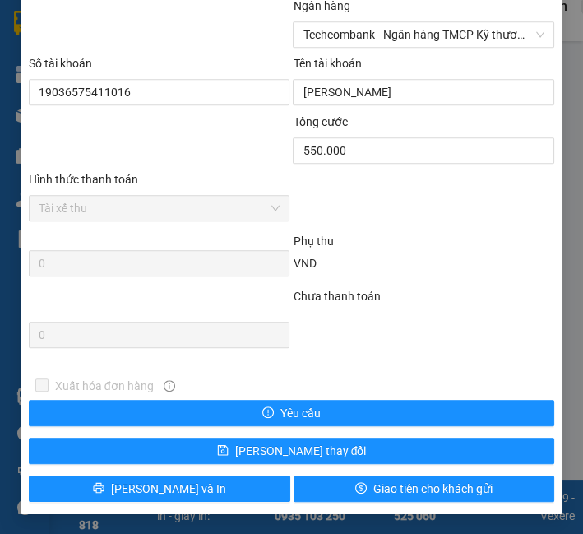
scroll to position [1033, 0]
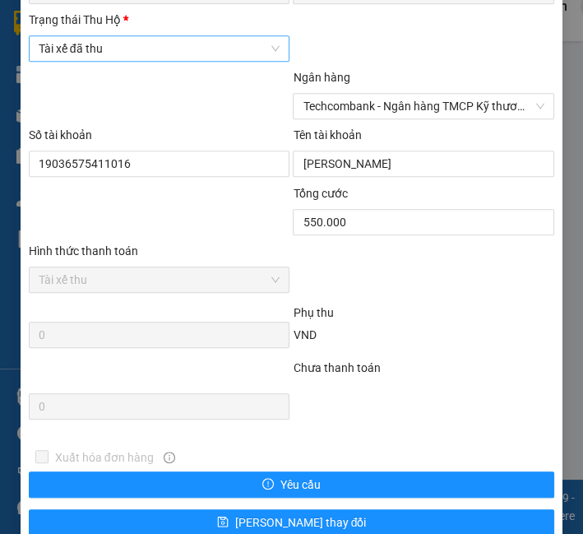
click at [138, 61] on span "Tài xế đã thu" at bounding box center [160, 48] width 242 height 25
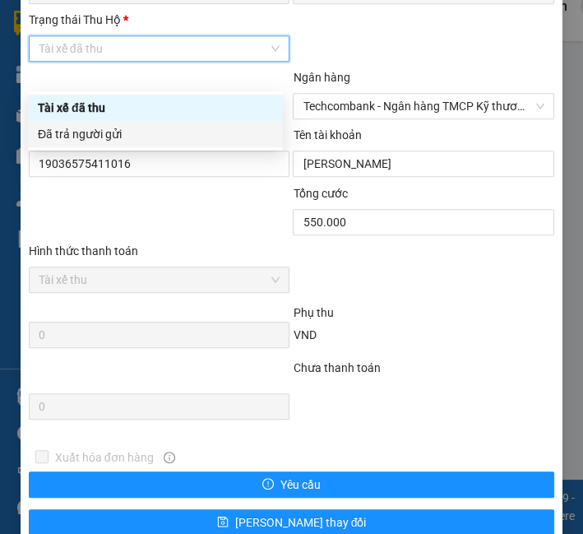
click at [127, 134] on div "Đã trả người gửi" at bounding box center [155, 134] width 235 height 18
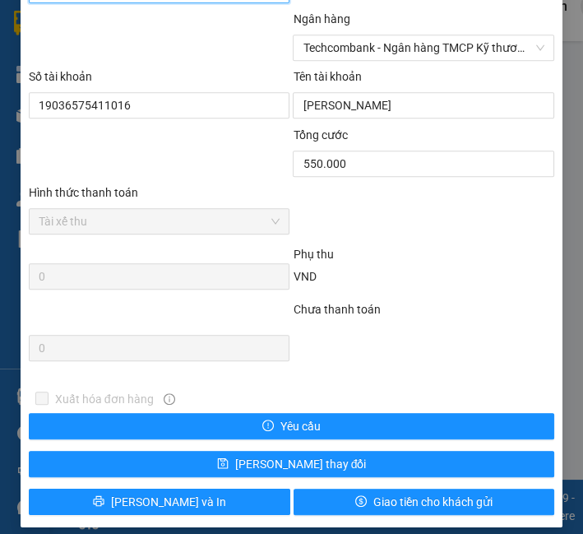
scroll to position [1130, 0]
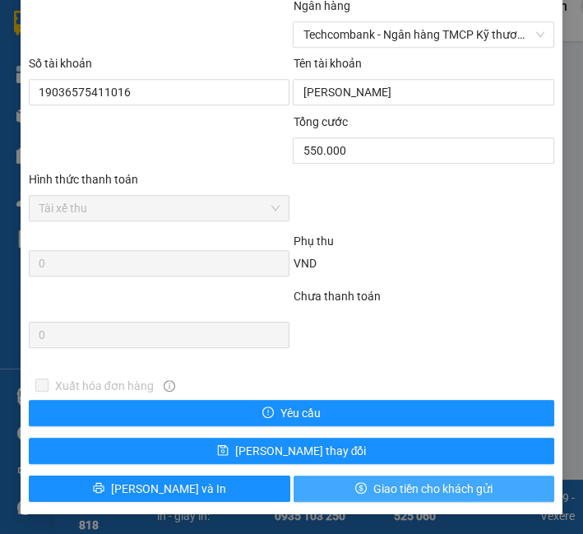
click at [406, 493] on span "Giao tiền cho khách gửi" at bounding box center [432, 489] width 119 height 18
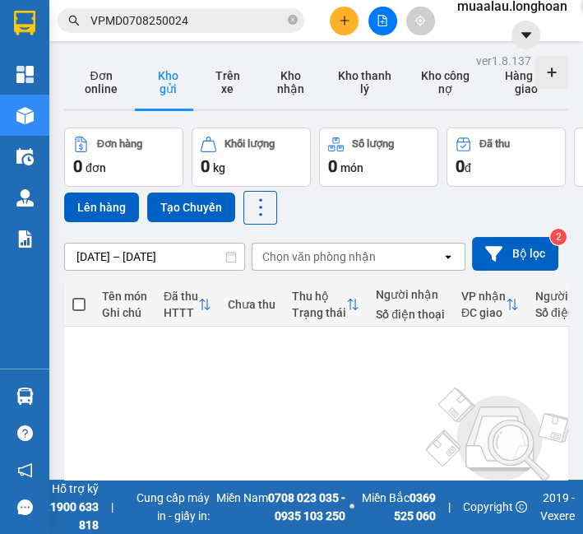
click at [145, 16] on input "VPMD0708250024" at bounding box center [187, 21] width 194 height 18
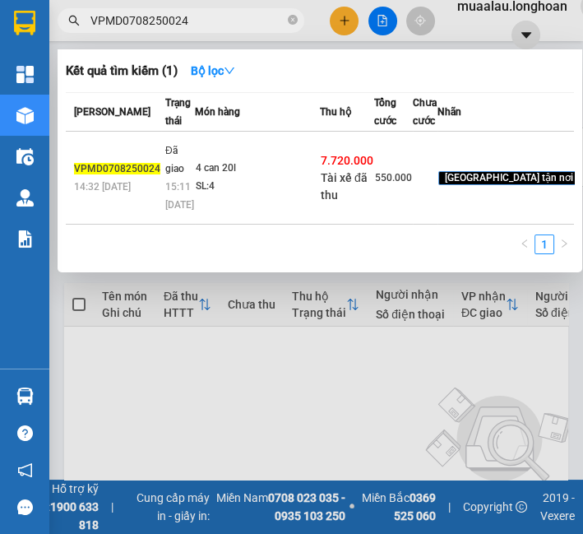
click at [145, 16] on input "VPMD0708250024" at bounding box center [187, 21] width 194 height 18
paste input "HNHD0708250023"
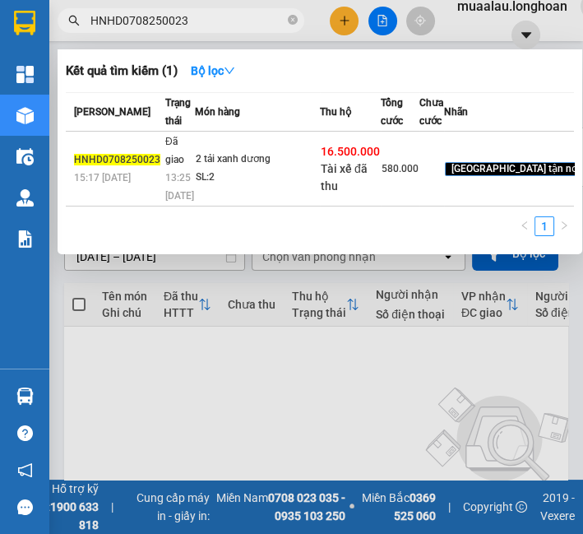
click at [271, 206] on td "2 tải xanh dương SL: 2" at bounding box center [257, 169] width 125 height 75
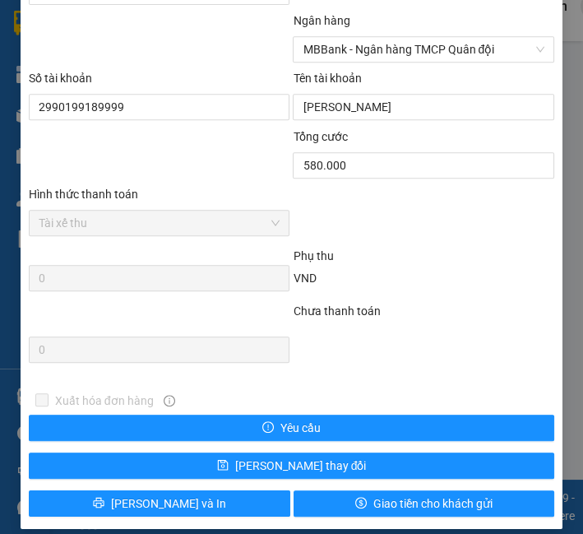
scroll to position [1090, 0]
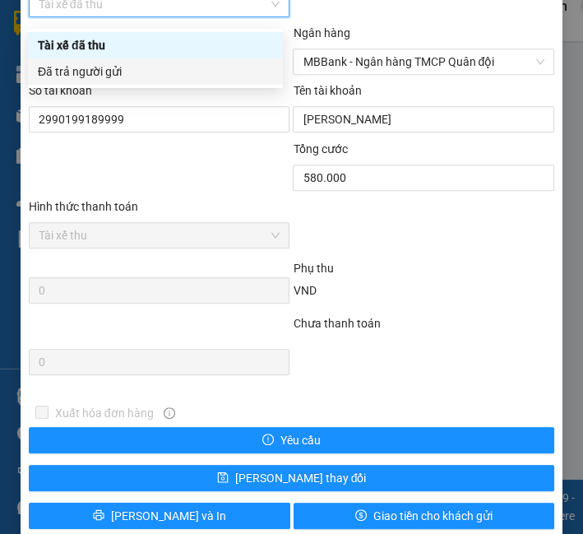
click at [165, 70] on div "Đã trả người gửi" at bounding box center [155, 72] width 235 height 18
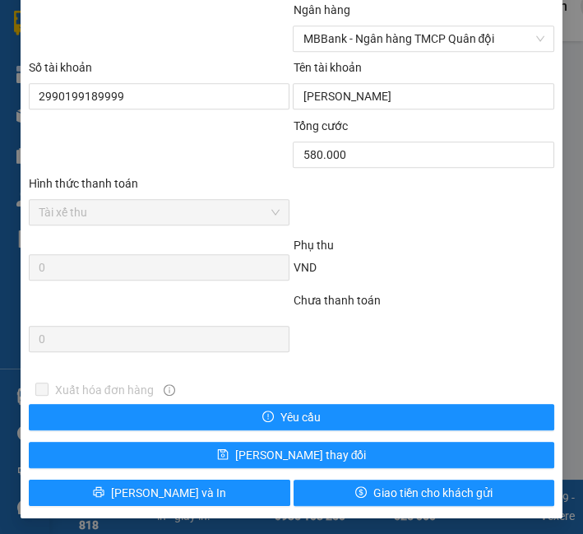
scroll to position [1111, 0]
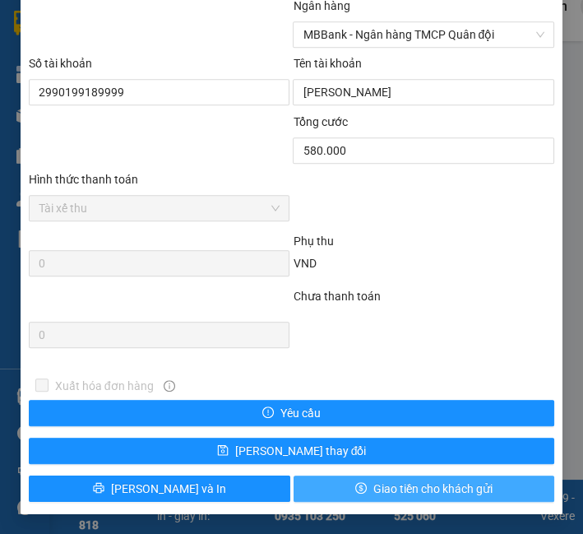
click at [485, 480] on button "Giao tiền cho khách gửi" at bounding box center [425, 488] width 262 height 26
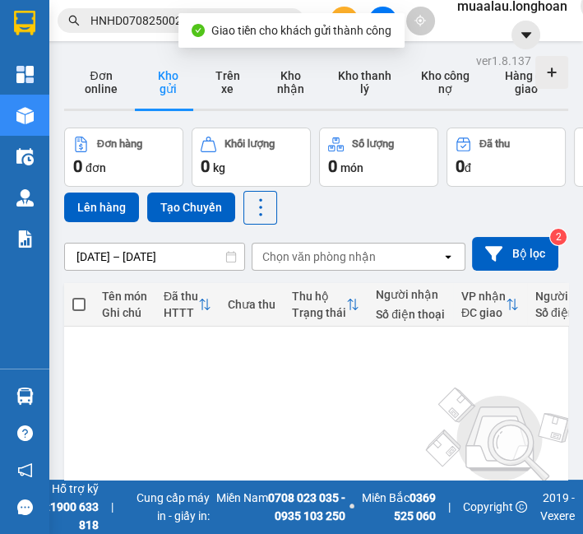
click at [167, 10] on span "HNHD0708250023" at bounding box center [181, 20] width 247 height 25
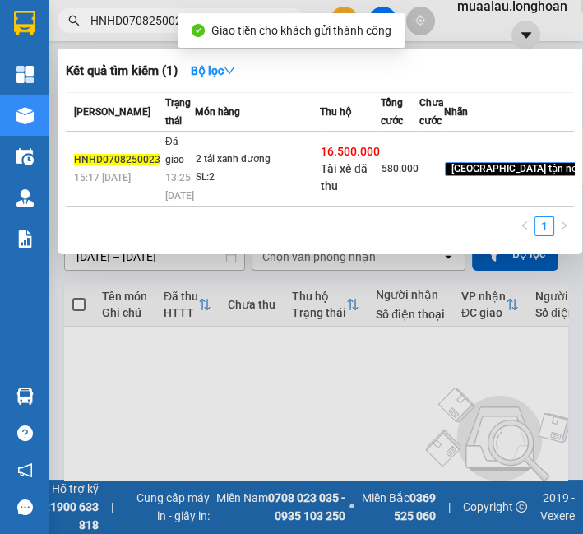
click at [167, 10] on span "HNHD0708250023" at bounding box center [181, 20] width 247 height 25
click at [151, 27] on input "HNHD0708250023" at bounding box center [187, 21] width 194 height 18
paste input "VPHP0708250015"
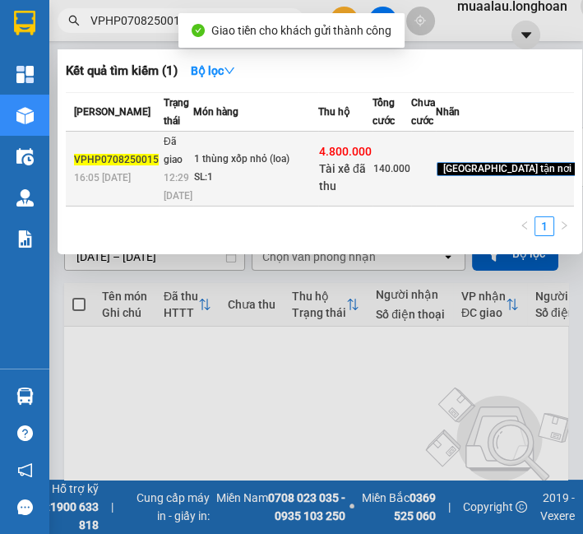
click at [284, 165] on td "1 thùng xốp nhỏ (loa) SL: 1" at bounding box center [255, 169] width 125 height 75
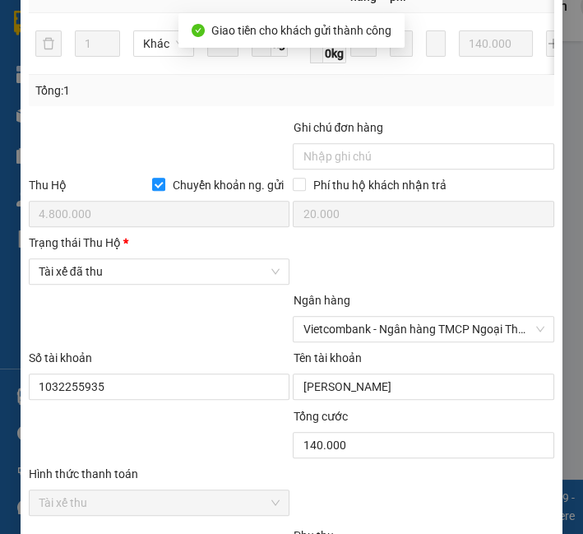
scroll to position [914, 0]
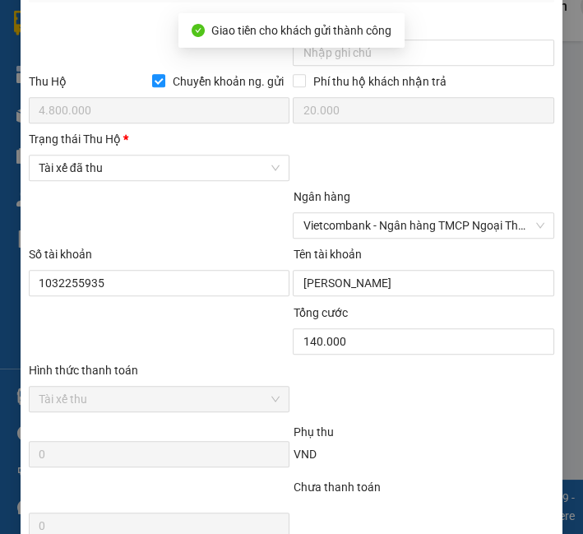
click at [190, 196] on div at bounding box center [159, 217] width 265 height 58
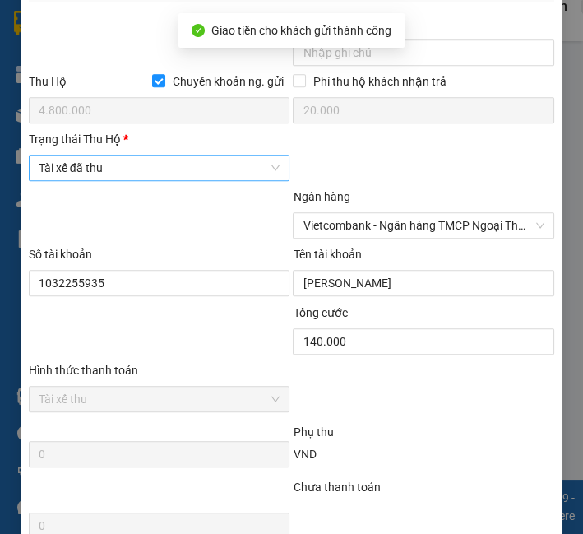
click at [197, 180] on span "Tài xế đã thu" at bounding box center [160, 167] width 242 height 25
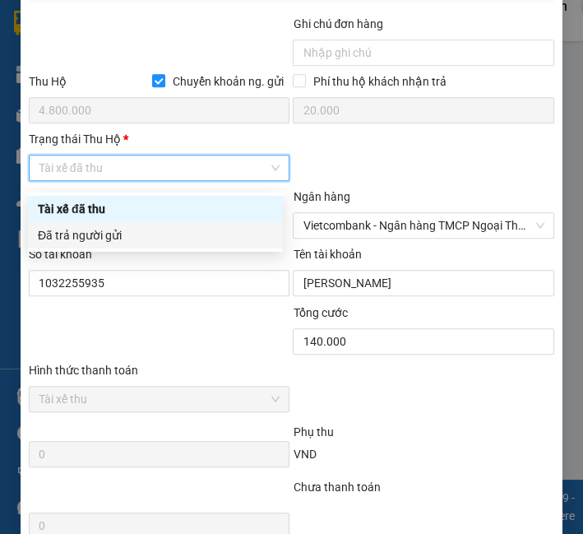
click at [171, 239] on div "Đã trả người gửi" at bounding box center [155, 235] width 235 height 18
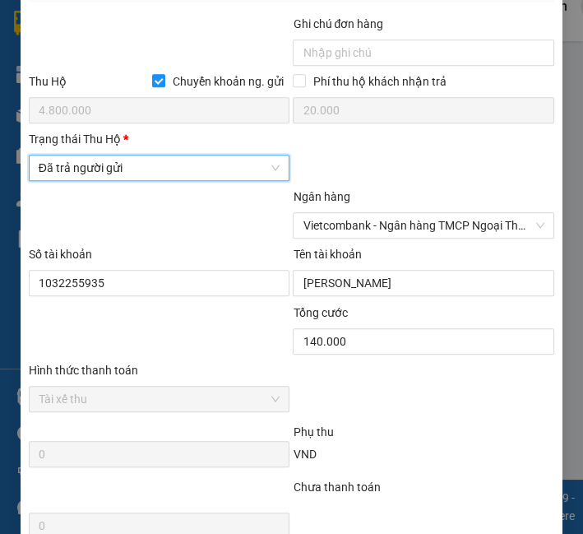
scroll to position [1111, 0]
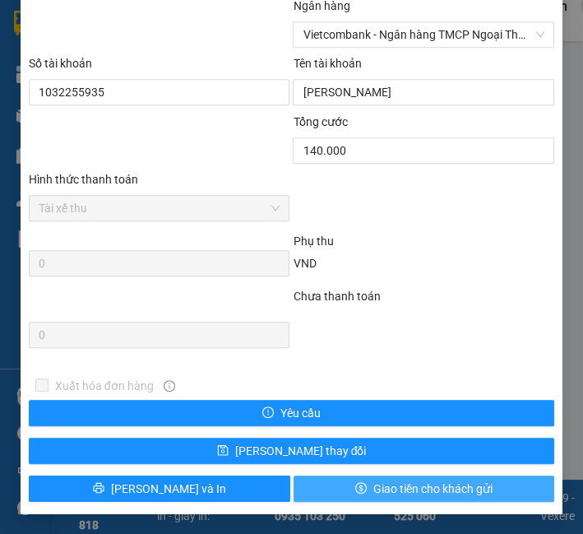
click at [346, 480] on button "Giao tiền cho khách gửi" at bounding box center [425, 488] width 262 height 26
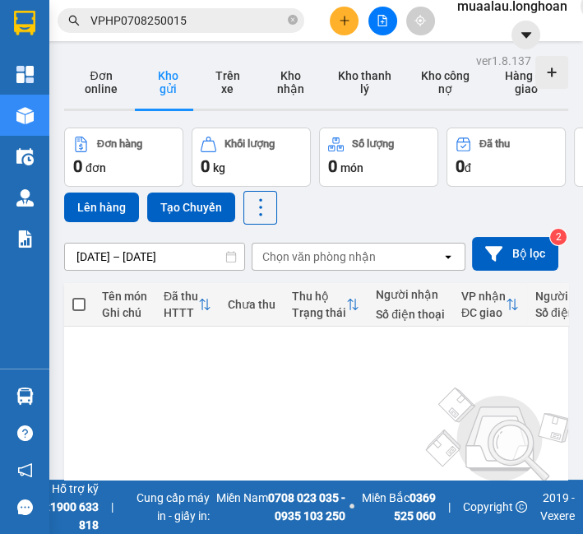
click at [262, 16] on input "VPHP0708250015" at bounding box center [187, 21] width 194 height 18
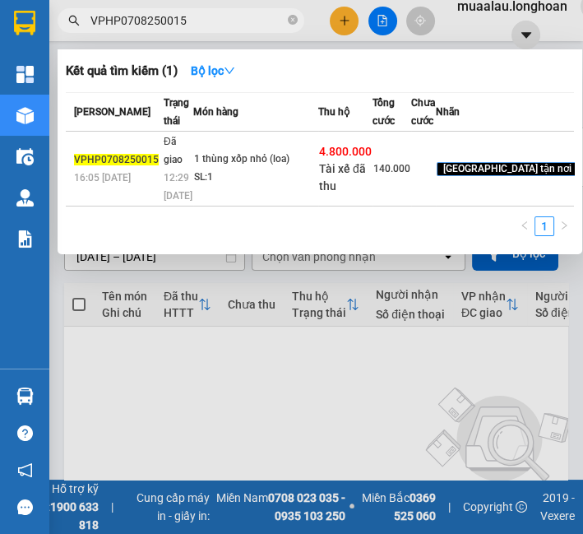
click at [262, 16] on input "VPHP0708250015" at bounding box center [187, 21] width 194 height 18
paste input "MD0708250042"
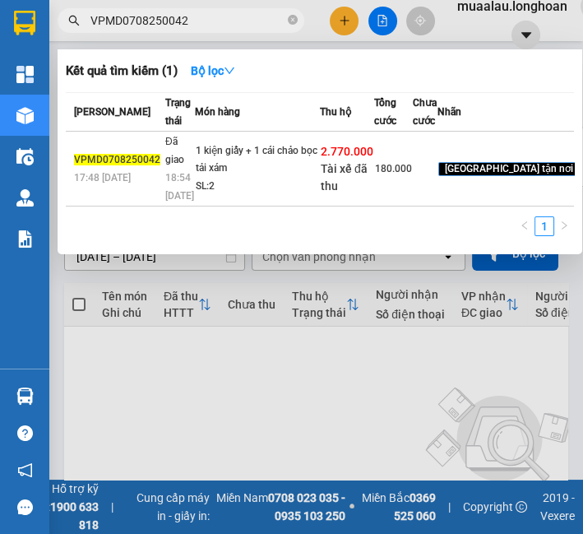
click at [273, 192] on td "1 kiện giấy + 1 cái chảo bọc tải xám SL: 2" at bounding box center [257, 169] width 125 height 75
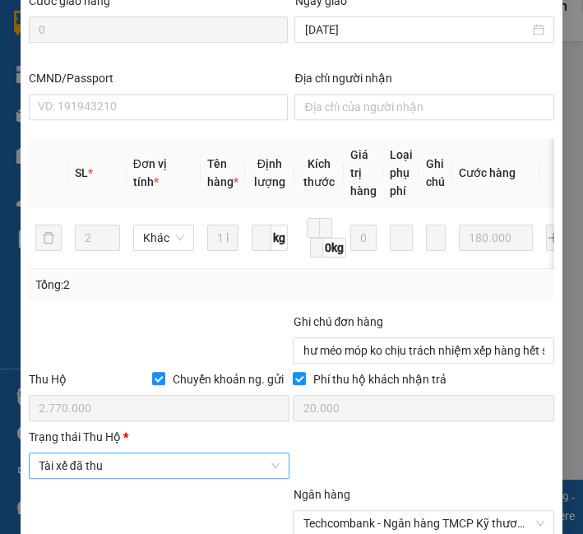
scroll to position [830, 0]
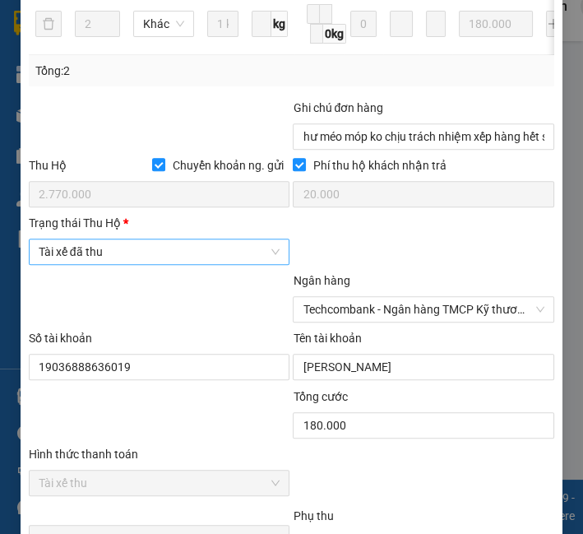
click at [130, 262] on span "Tài xế đã thu" at bounding box center [160, 251] width 242 height 25
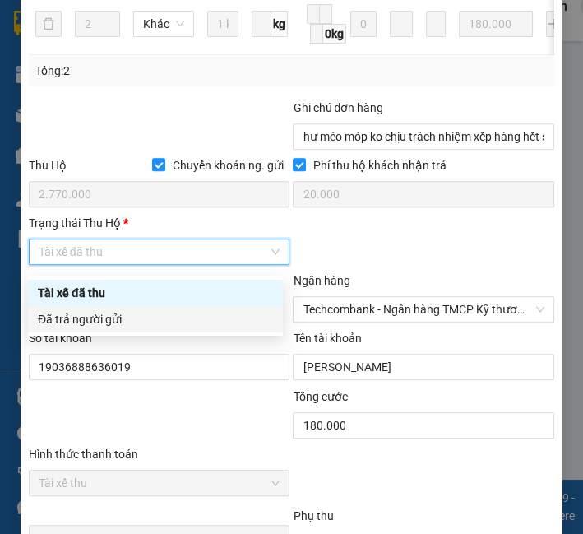
click at [114, 327] on div "Đã trả người gửi" at bounding box center [155, 319] width 235 height 18
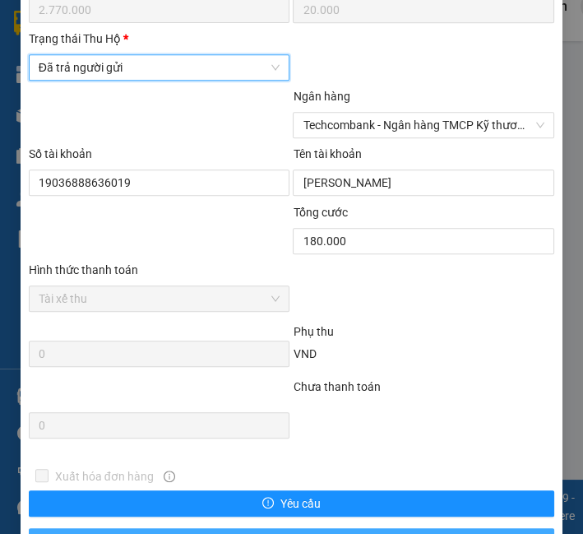
scroll to position [1111, 0]
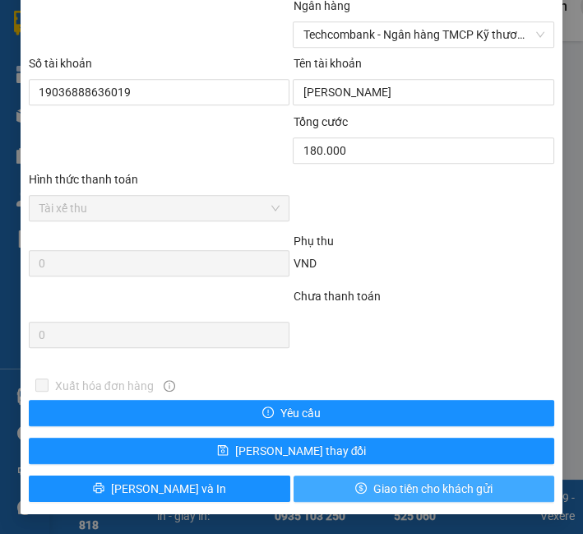
click at [387, 485] on span "Giao tiền cho khách gửi" at bounding box center [432, 489] width 119 height 18
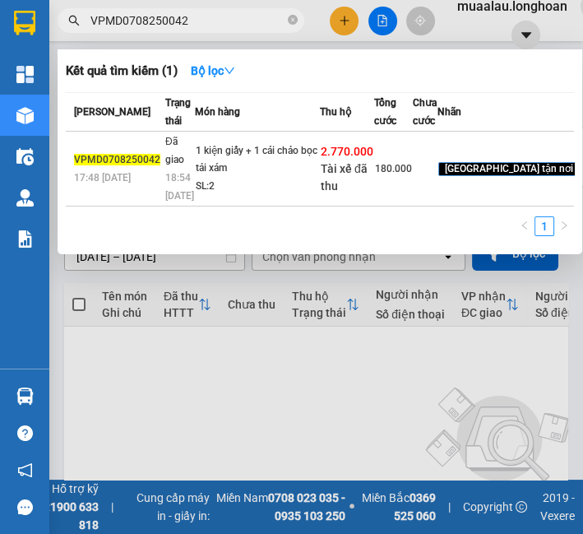
click at [145, 17] on input "VPMD0708250042" at bounding box center [187, 21] width 194 height 18
paste input "HNVD0708250051"
click at [160, 22] on input "VPMD0708HNVD0708250051250042" at bounding box center [187, 21] width 194 height 18
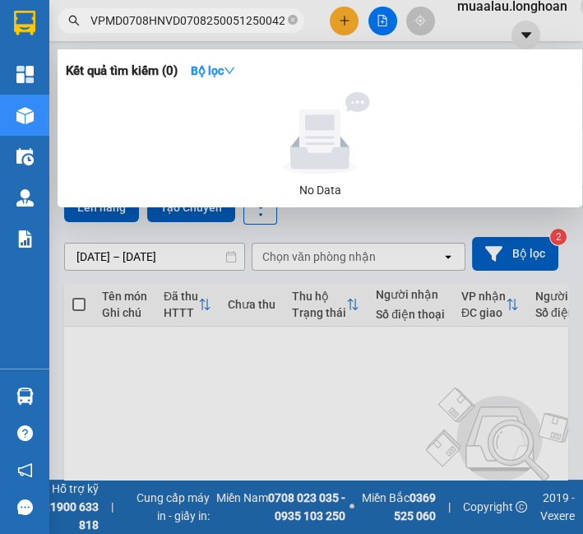
click at [160, 22] on input "VPMD0708HNVD0708250051250042" at bounding box center [187, 21] width 194 height 18
paste input "HNVD0708250051"
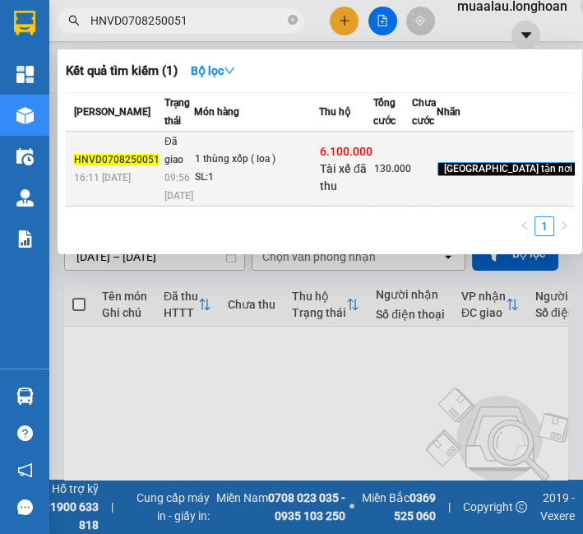
click at [237, 206] on td "1 thùng xốp ( loa ) SL: 1" at bounding box center [256, 169] width 125 height 75
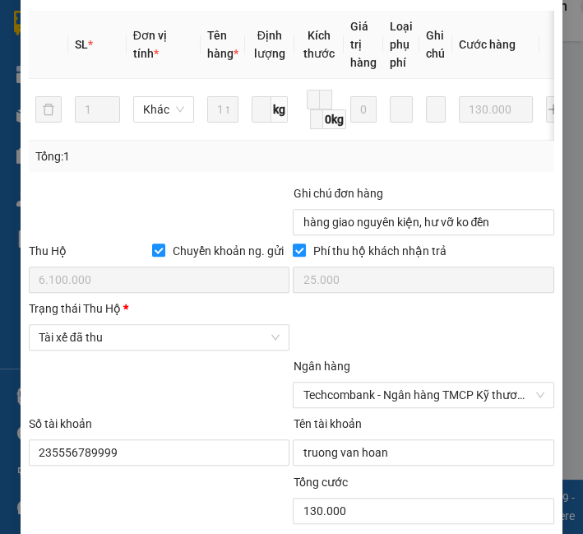
scroll to position [746, 0]
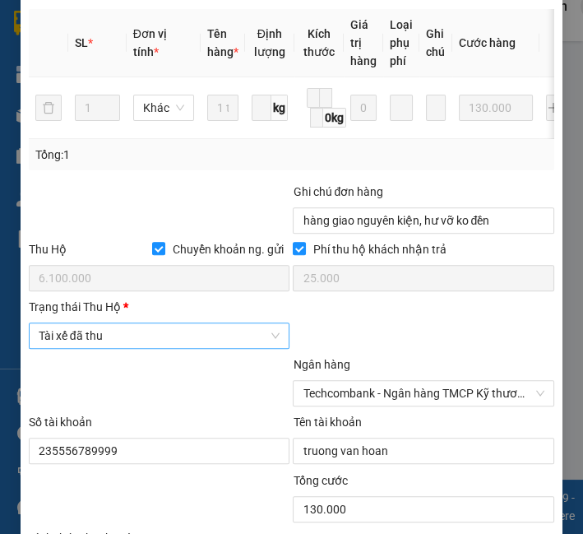
click at [124, 348] on span "Tài xế đã thu" at bounding box center [160, 335] width 242 height 25
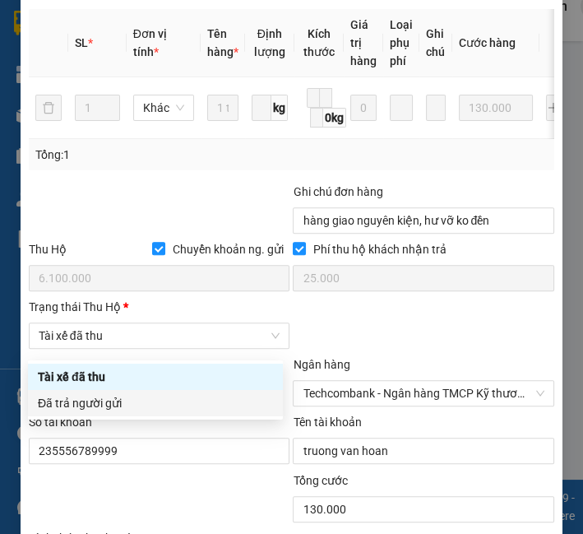
click at [119, 417] on body "Kết quả tìm kiếm ( 1 ) Bộ lọc Mã ĐH Trạng thái Món hàng Thu hộ Tổng cước Chưa c…" at bounding box center [291, 267] width 583 height 534
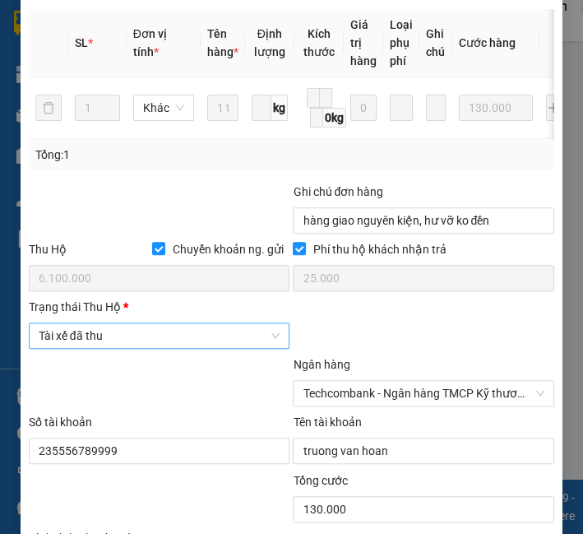
click at [127, 341] on span "Tài xế đã thu" at bounding box center [160, 335] width 242 height 25
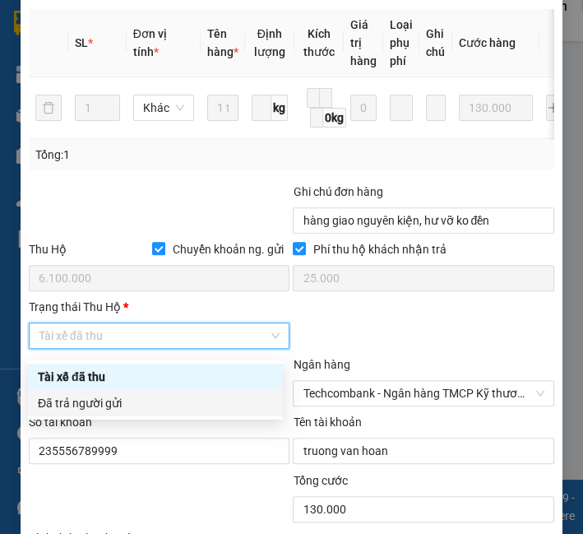
click at [122, 399] on div "Đã trả người gửi" at bounding box center [155, 403] width 235 height 18
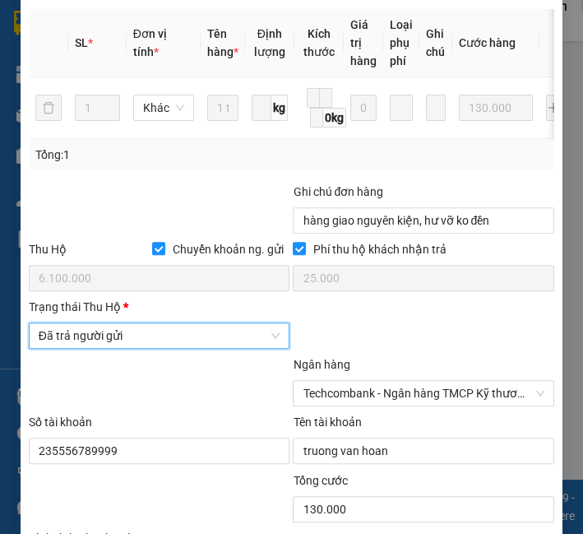
scroll to position [1111, 0]
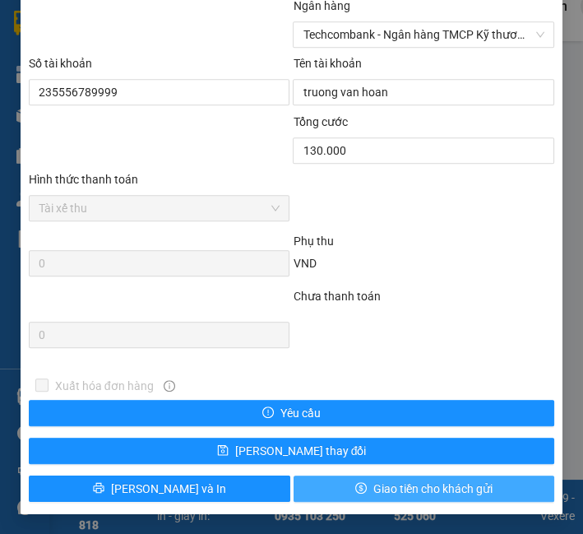
click at [465, 497] on span "Giao tiền cho khách gửi" at bounding box center [432, 489] width 119 height 18
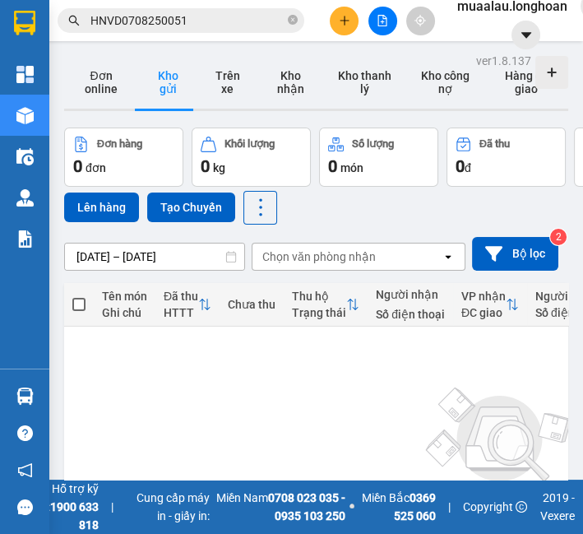
click at [193, 25] on input "HNVD0708250051" at bounding box center [187, 21] width 194 height 18
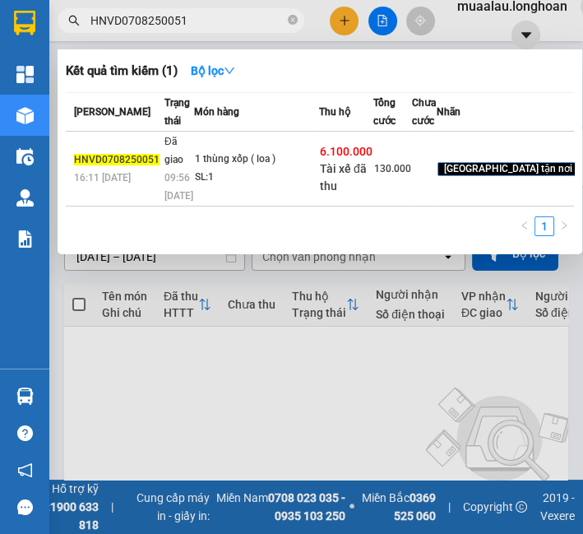
paste input "68"
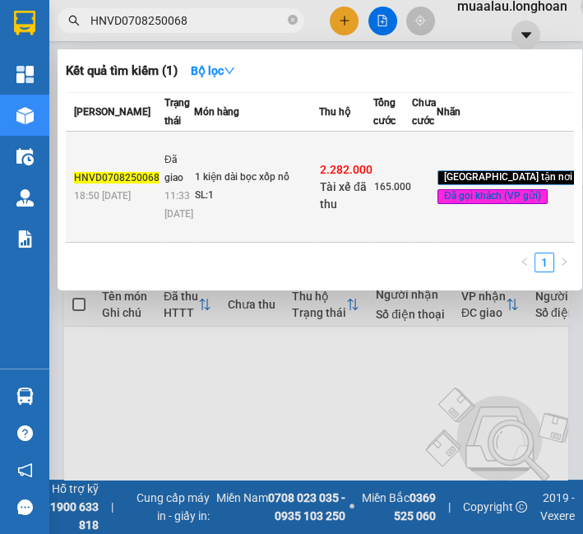
click at [195, 177] on td "1 kiện dài bọc xốp nổ SL: 1" at bounding box center [256, 187] width 125 height 111
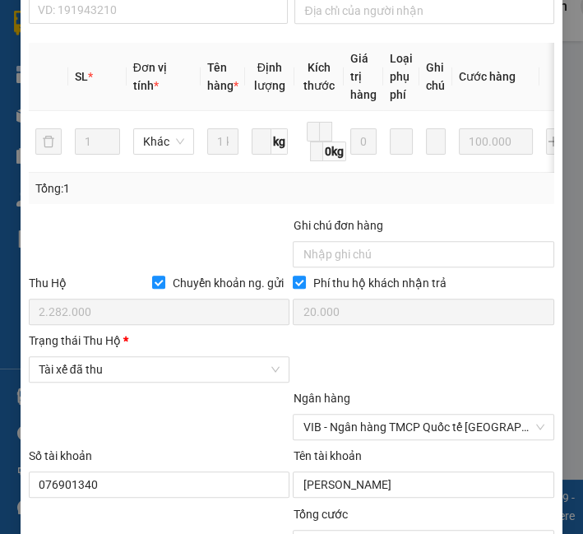
scroll to position [736, 0]
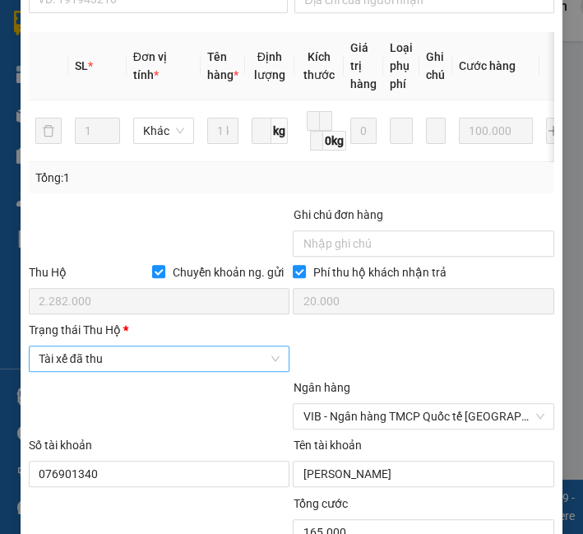
click at [119, 358] on span "Tài xế đã thu" at bounding box center [160, 358] width 242 height 25
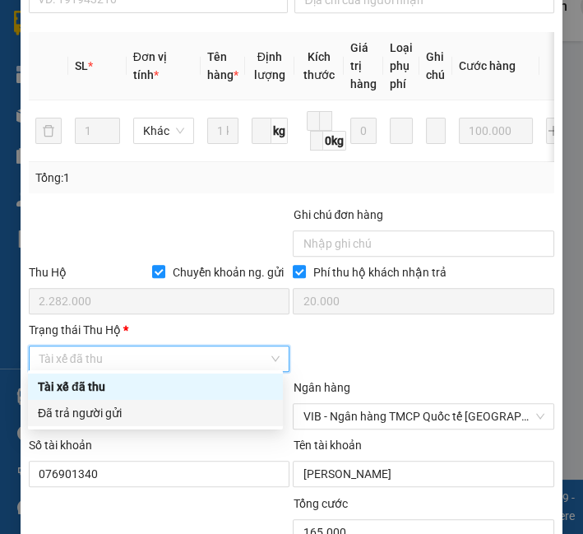
click at [96, 413] on div "Đã trả người gửi" at bounding box center [155, 413] width 235 height 18
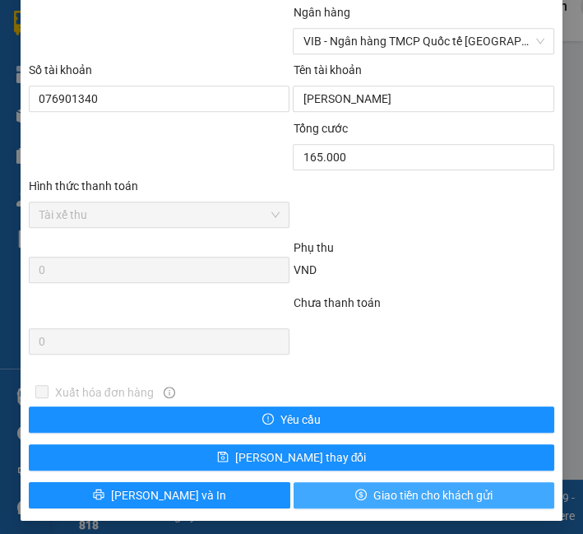
scroll to position [1111, 0]
click at [456, 487] on span "Giao tiền cho khách gửi" at bounding box center [432, 495] width 119 height 18
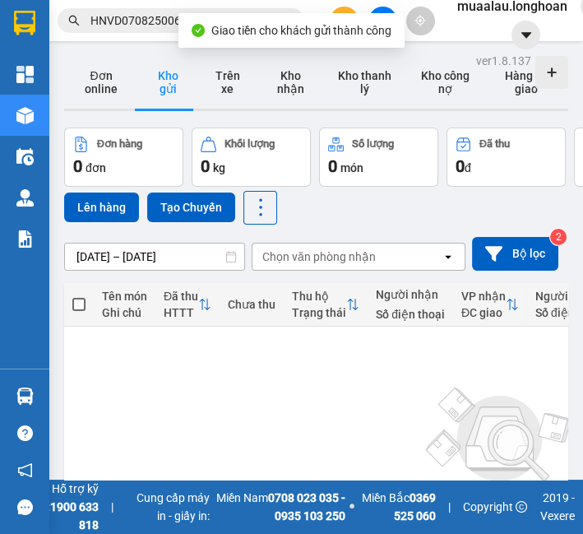
click at [114, 16] on input "HNVD0708250068" at bounding box center [187, 21] width 194 height 18
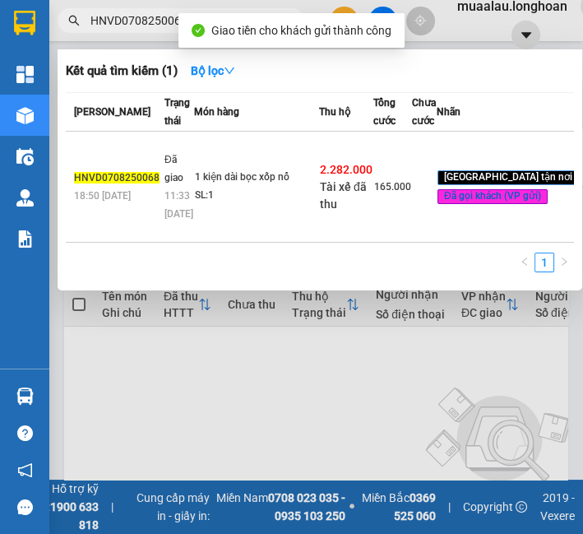
click at [114, 16] on input "HNVD0708250068" at bounding box center [187, 21] width 194 height 18
paste input "VPHM0708250031"
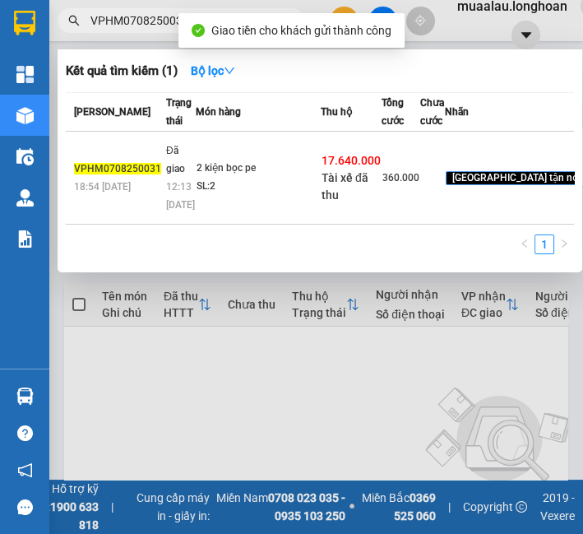
click at [308, 196] on div "SL: 2" at bounding box center [258, 187] width 123 height 18
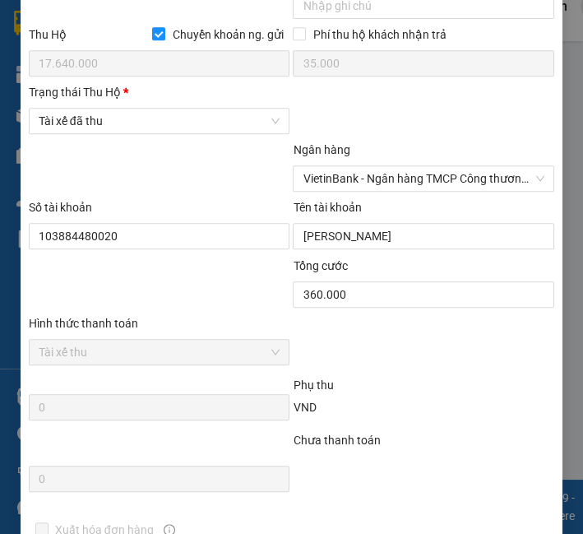
scroll to position [1006, 0]
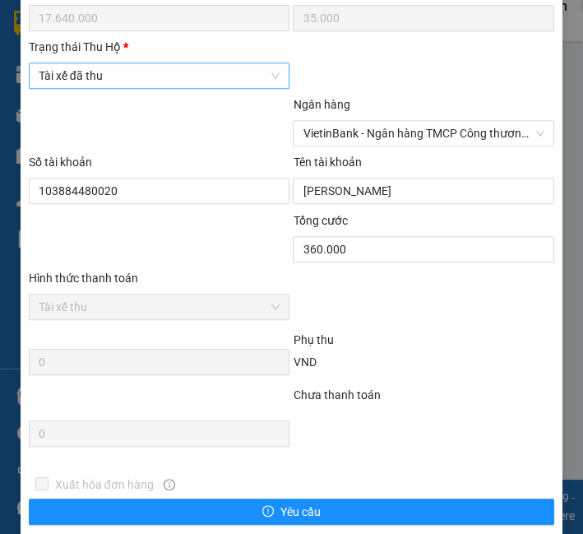
click at [128, 73] on span "Tài xế đã thu" at bounding box center [160, 75] width 242 height 25
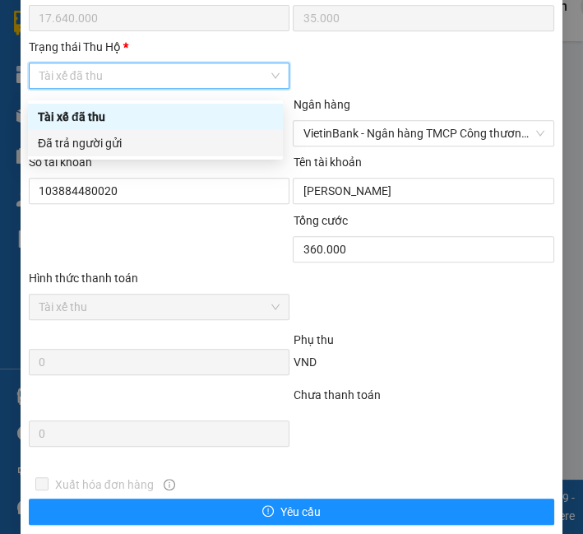
drag, startPoint x: 122, startPoint y: 128, endPoint x: 123, endPoint y: 147, distance: 19.8
click at [123, 147] on div "Tài xế đã thu Đã trả người gửi" at bounding box center [155, 130] width 255 height 53
click at [123, 147] on div "Đã trả người gửi" at bounding box center [155, 143] width 235 height 18
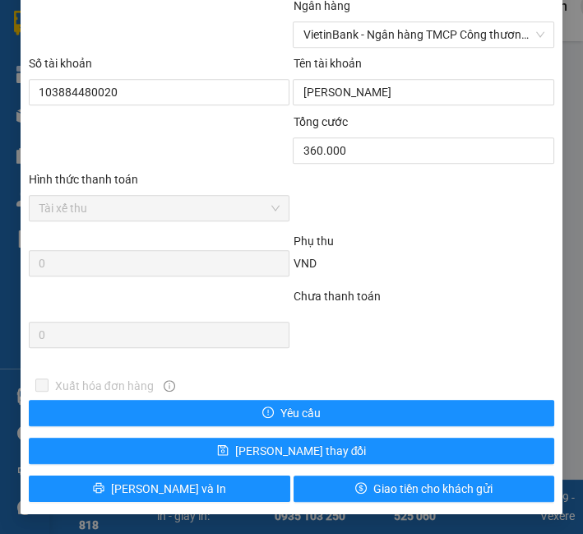
scroll to position [1111, 0]
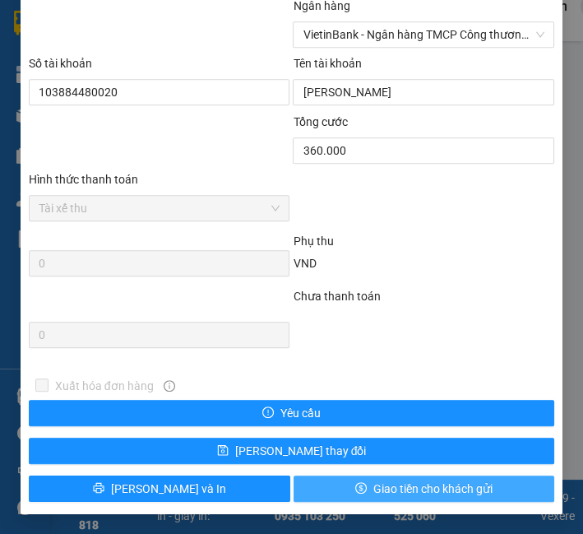
click at [393, 498] on button "Giao tiền cho khách gửi" at bounding box center [425, 488] width 262 height 26
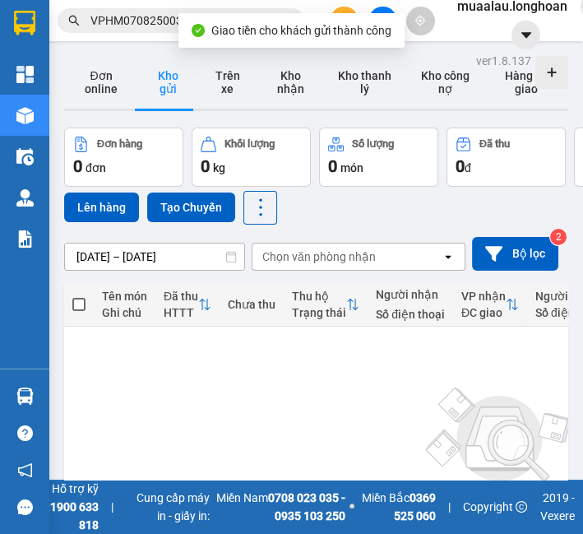
click at [149, 14] on input "VPHM0708250031" at bounding box center [187, 21] width 194 height 18
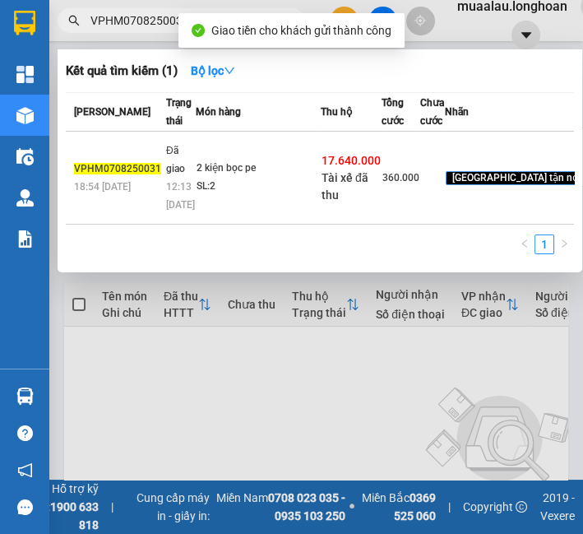
click at [149, 14] on input "VPHM0708250031" at bounding box center [187, 21] width 194 height 18
paste input "HNHD0708250027"
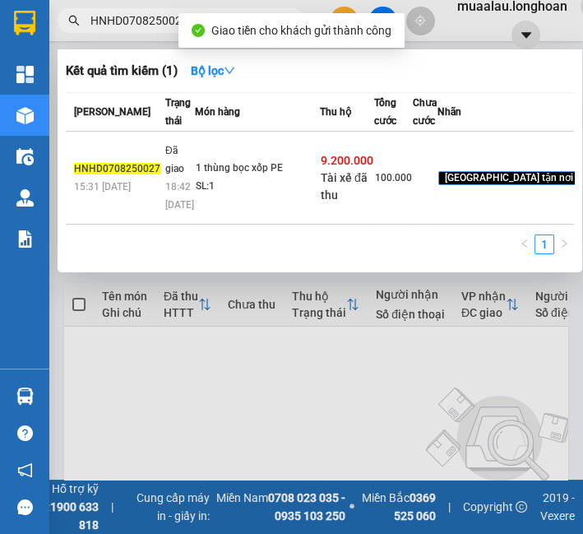
click at [260, 178] on div "1 thùng bọc xốp PE" at bounding box center [257, 169] width 123 height 18
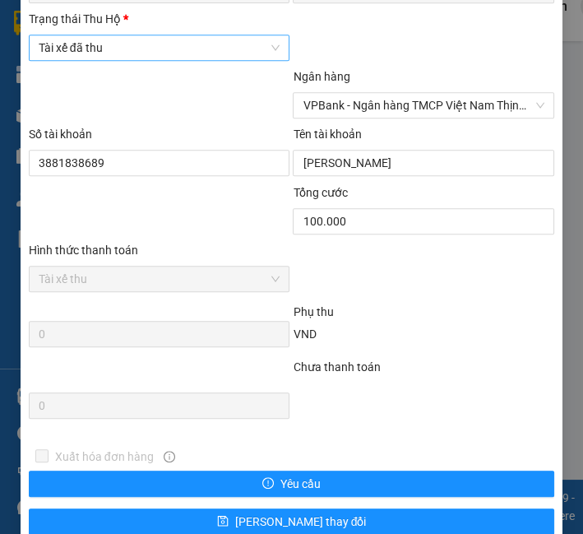
scroll to position [1005, 0]
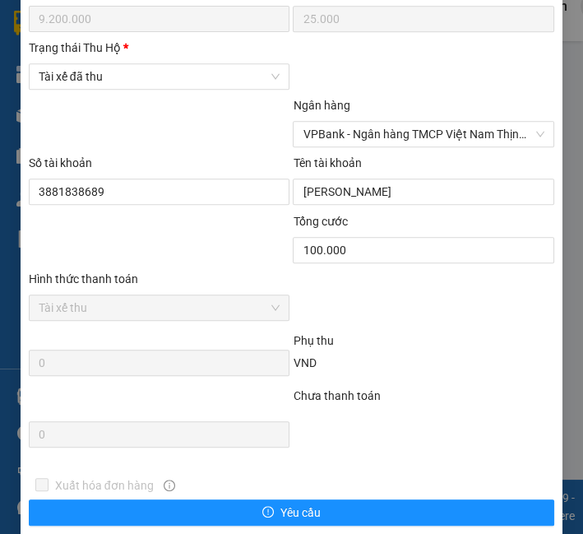
click at [174, 96] on div "Trạng thái Thu Hộ * Tài xế đã thu" at bounding box center [160, 68] width 262 height 58
click at [180, 86] on span "Tài xế đã thu" at bounding box center [160, 76] width 242 height 25
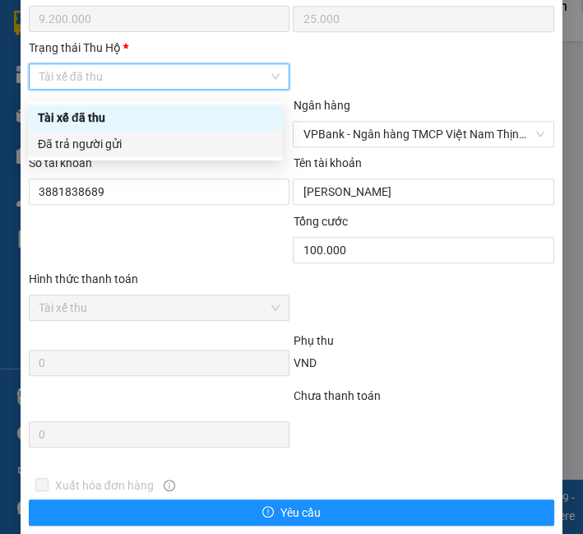
click at [159, 153] on div "Đã trả người gửi" at bounding box center [155, 144] width 255 height 26
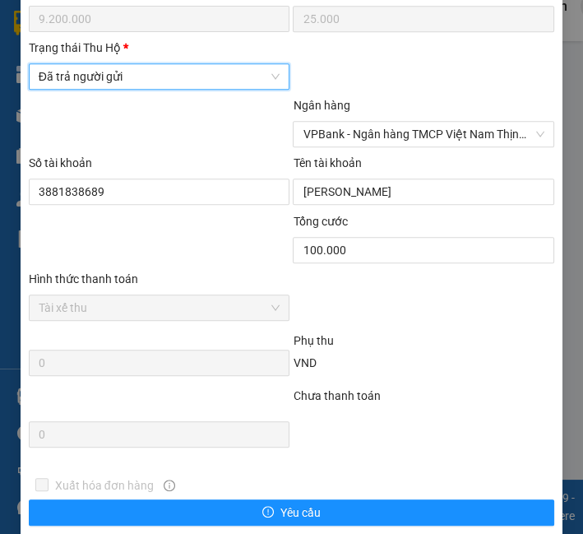
scroll to position [1111, 0]
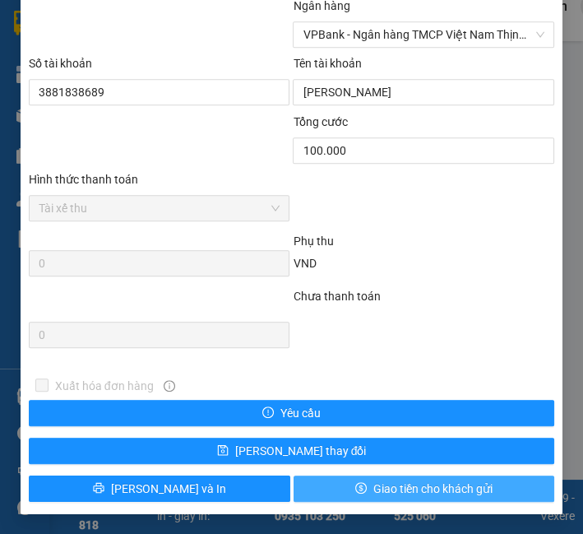
click at [423, 494] on span "Giao tiền cho khách gửi" at bounding box center [432, 489] width 119 height 18
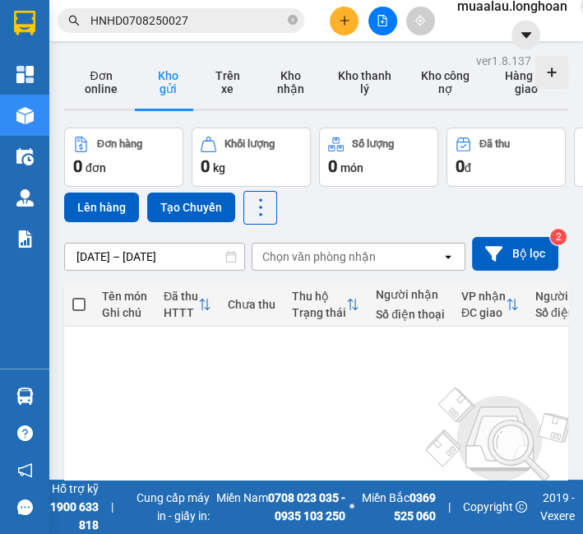
click at [138, 17] on input "HNHD0708250027" at bounding box center [187, 21] width 194 height 18
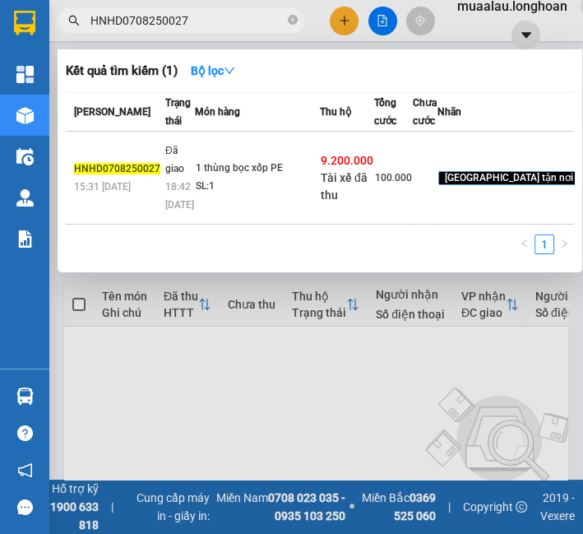
click at [138, 17] on input "HNHD0708250027" at bounding box center [187, 21] width 194 height 18
paste input "VPLB0508250003"
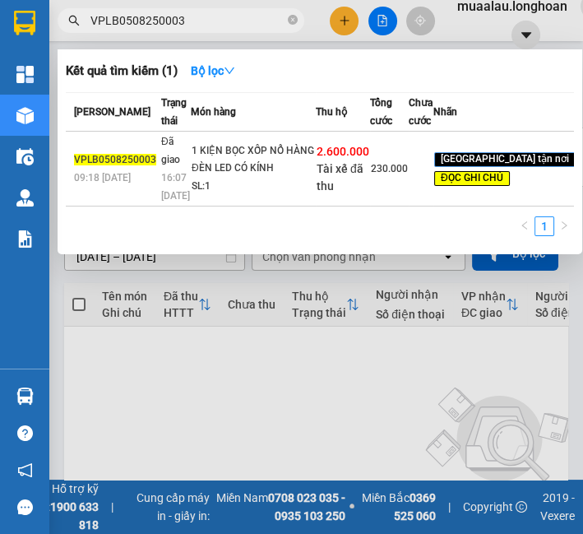
click at [292, 178] on div "1 KIỆN BỌC XỐP NỔ HÀNG ĐÈN LED CÓ KÍNH" at bounding box center [253, 159] width 123 height 35
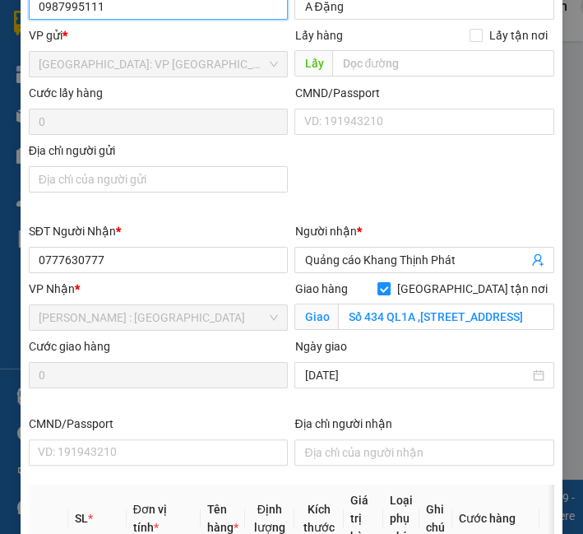
scroll to position [649, 0]
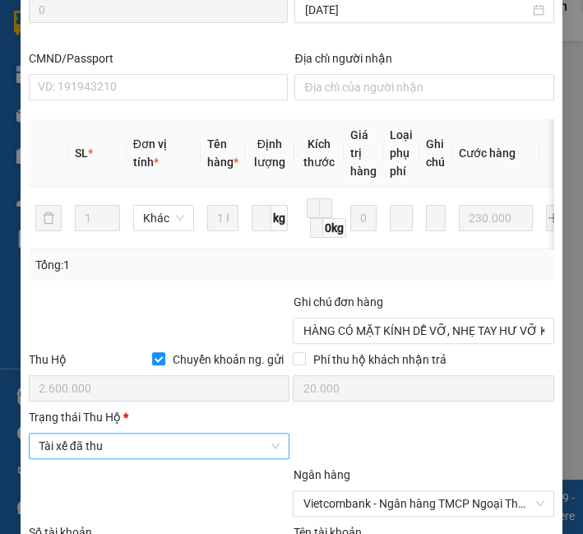
click at [132, 440] on span "Tài xế đã thu" at bounding box center [160, 446] width 242 height 25
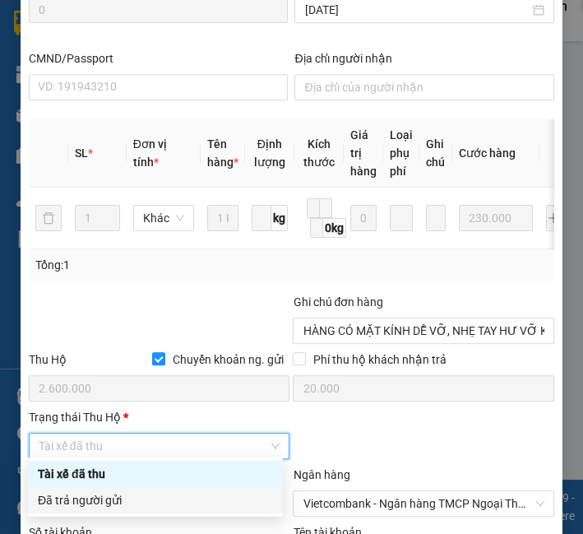
click at [121, 511] on div "Đã trả người gửi" at bounding box center [155, 500] width 255 height 26
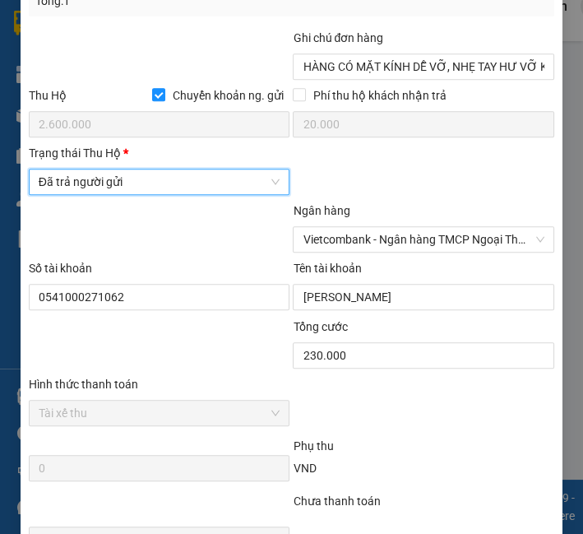
scroll to position [1106, 0]
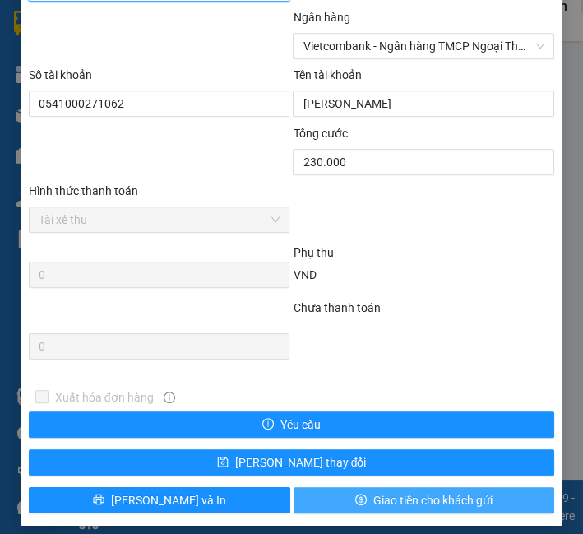
click at [327, 487] on button "Giao tiền cho khách gửi" at bounding box center [425, 500] width 262 height 26
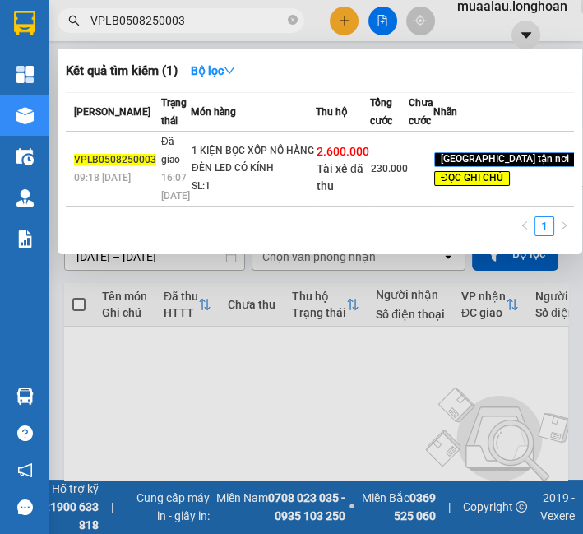
click at [150, 16] on input "VPLB0508250003" at bounding box center [187, 21] width 194 height 18
paste input "MD0808250004"
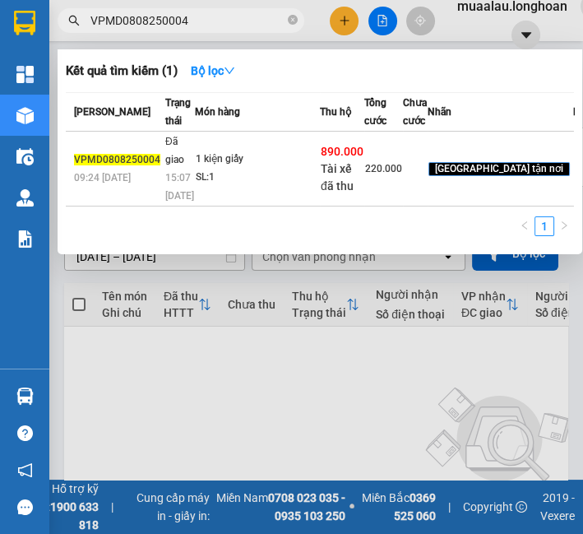
click at [230, 206] on td "1 kiện giấy SL: 1" at bounding box center [257, 169] width 125 height 75
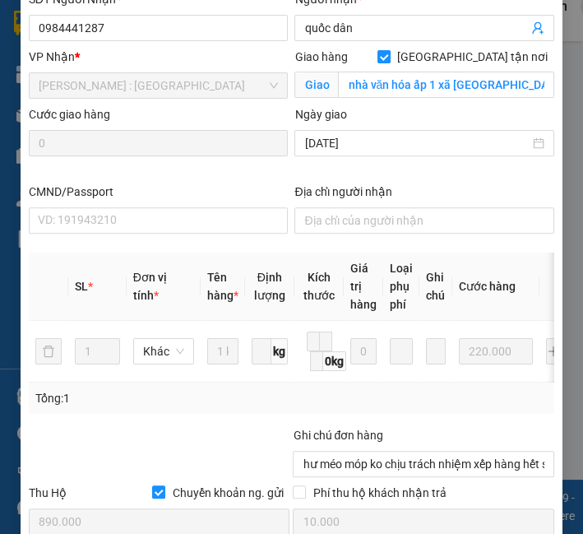
scroll to position [868, 0]
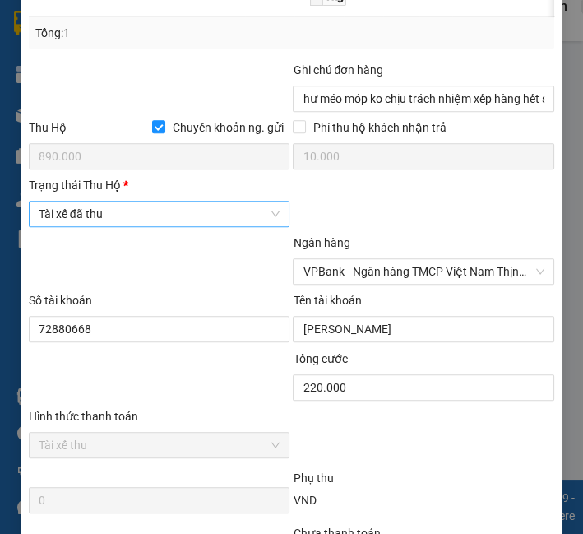
click at [180, 217] on span "Tài xế đã thu" at bounding box center [160, 214] width 242 height 25
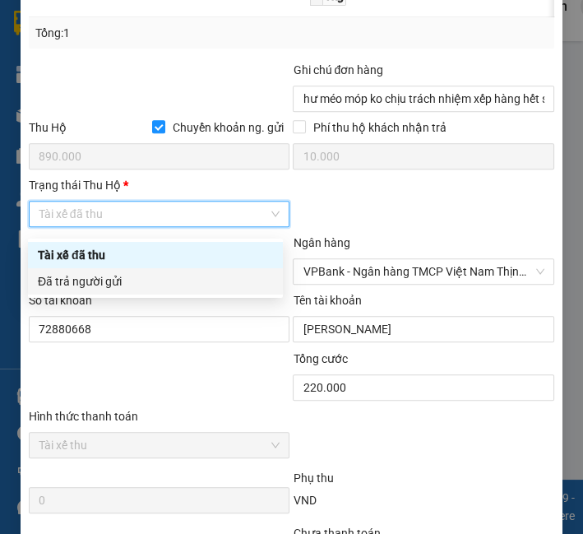
click at [172, 280] on div "Đã trả người gửi" at bounding box center [155, 281] width 235 height 18
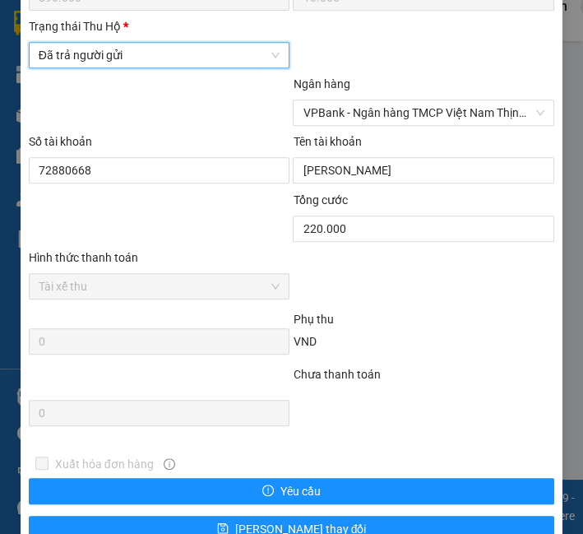
scroll to position [1111, 0]
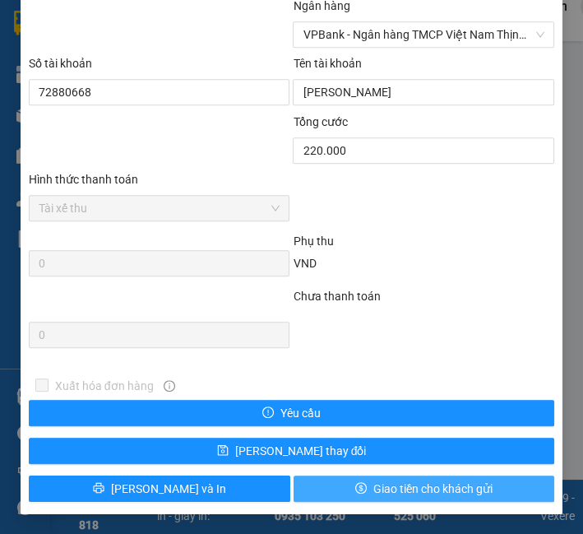
click at [395, 480] on span "Giao tiền cho khách gửi" at bounding box center [432, 489] width 119 height 18
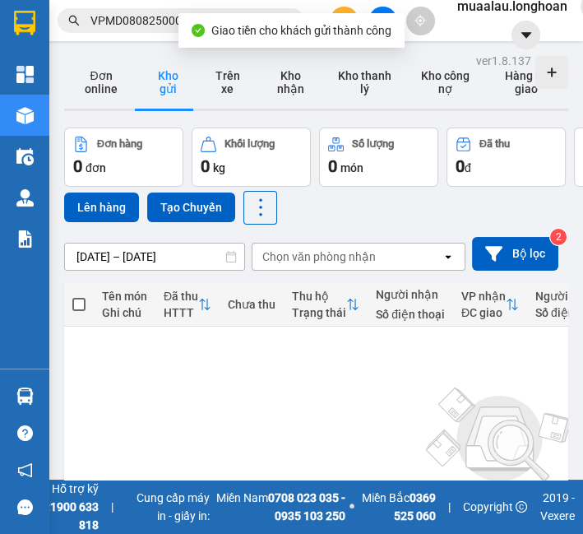
click at [149, 20] on input "VPMD0808250004" at bounding box center [187, 21] width 194 height 18
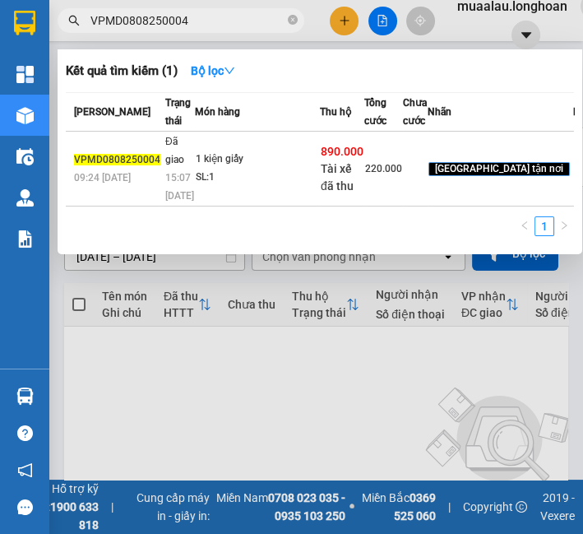
paste input "HNHD0808250003"
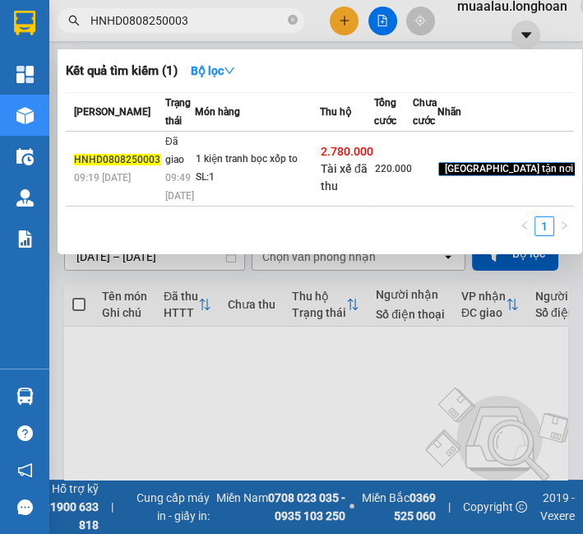
click at [169, 205] on div "09:49 [DATE]" at bounding box center [179, 187] width 29 height 36
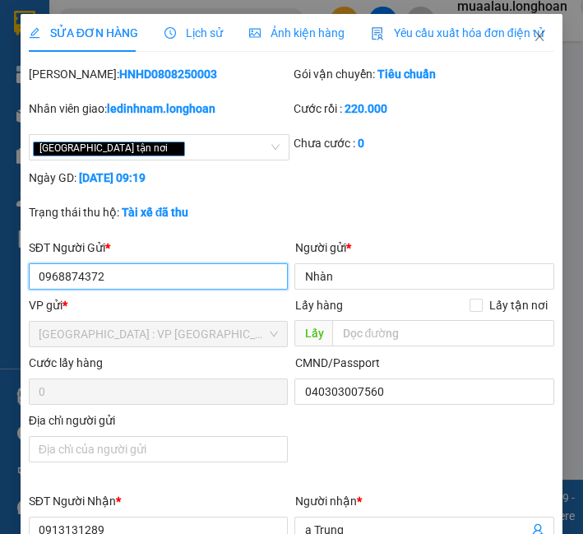
scroll to position [519, 0]
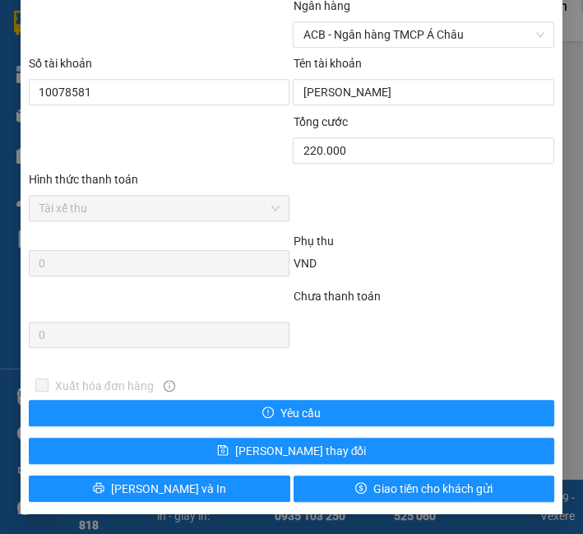
scroll to position [1020, 0]
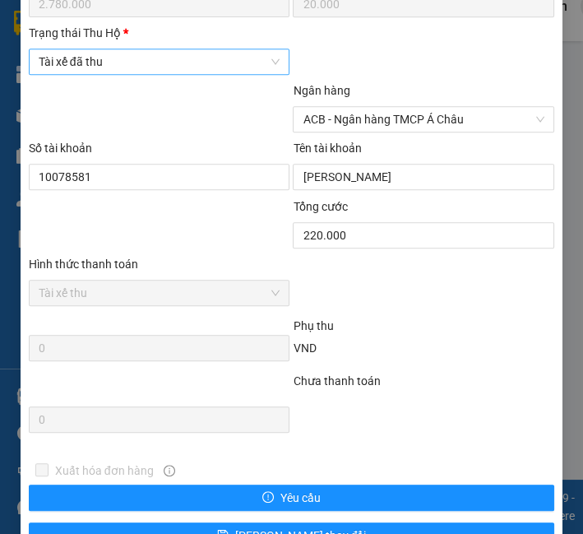
click at [132, 74] on span "Tài xế đã thu" at bounding box center [160, 61] width 242 height 25
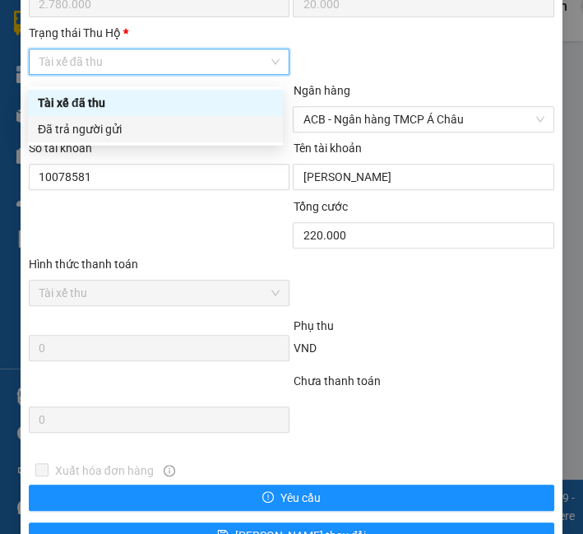
click at [133, 126] on div "Đã trả người gửi" at bounding box center [155, 129] width 235 height 18
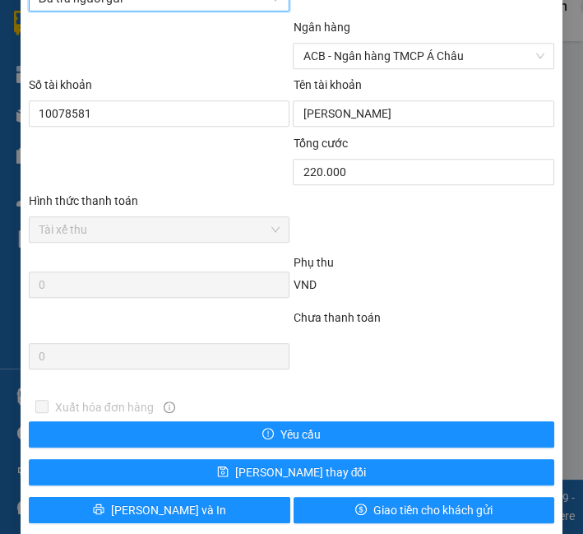
scroll to position [1111, 0]
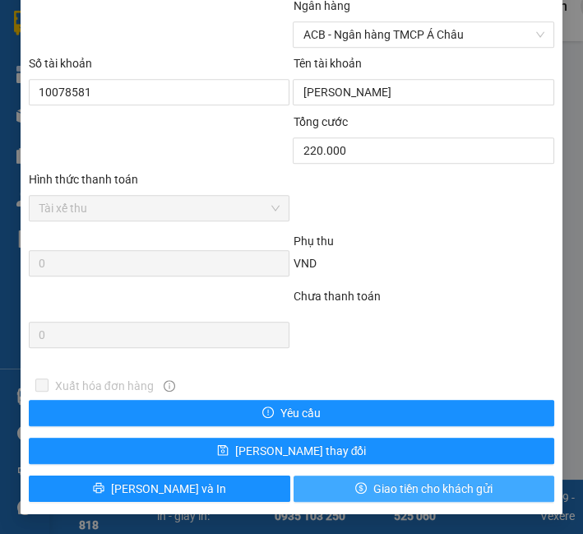
click at [373, 485] on span "Giao tiền cho khách gửi" at bounding box center [432, 489] width 119 height 18
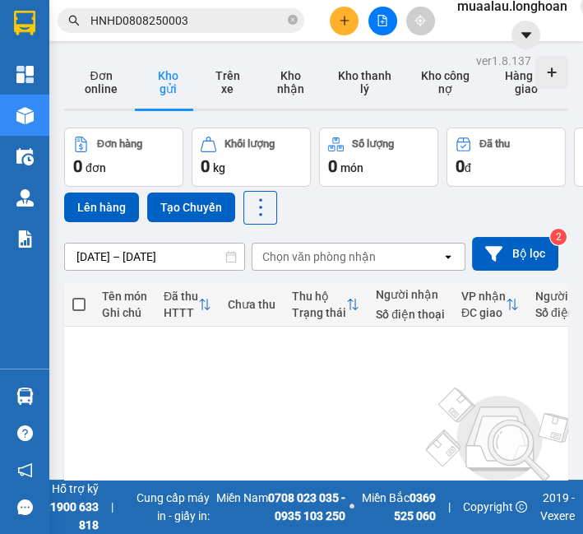
click at [107, 28] on input "HNHD0808250003" at bounding box center [187, 21] width 194 height 18
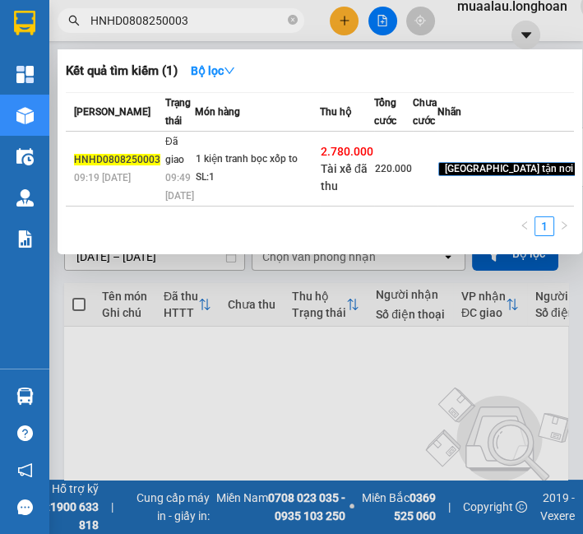
click at [107, 28] on input "HNHD0808250003" at bounding box center [187, 21] width 194 height 18
paste input "VHBT0808250027"
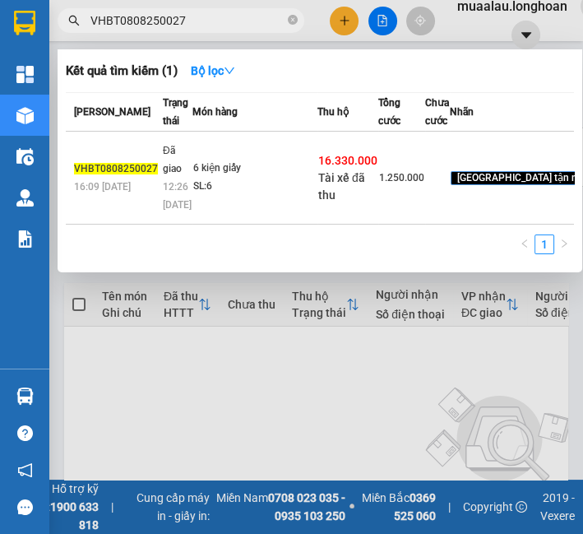
type input "VHBT0808250027"
click at [318, 202] on span "Tài xế đã thu" at bounding box center [341, 186] width 47 height 30
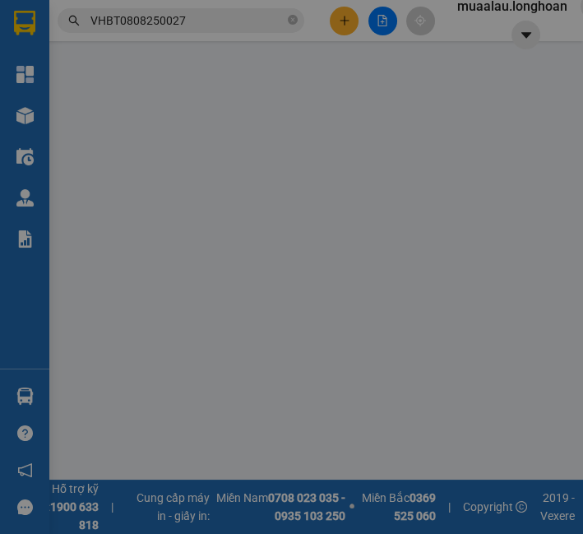
type input "0383713273"
type input "[PERSON_NAME]"
type input "0903767587"
type input "[PERSON_NAME]"
checkbox input "true"
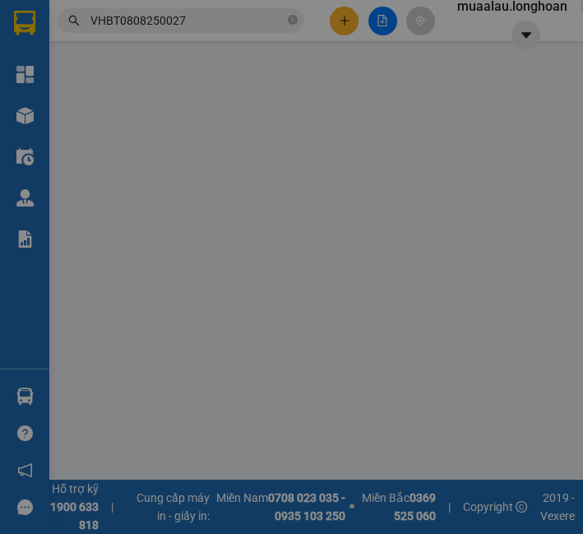
type input "888 ĐƯỜNG 30/4 PHƯỜNG 11 ,[GEOGRAPHIC_DATA]"
checkbox input "true"
type input "16.330.000"
type input "35.000"
type input "1.250.000"
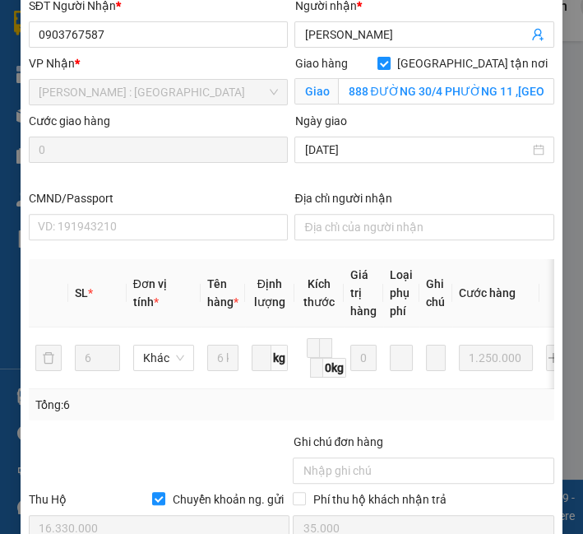
scroll to position [1045, 0]
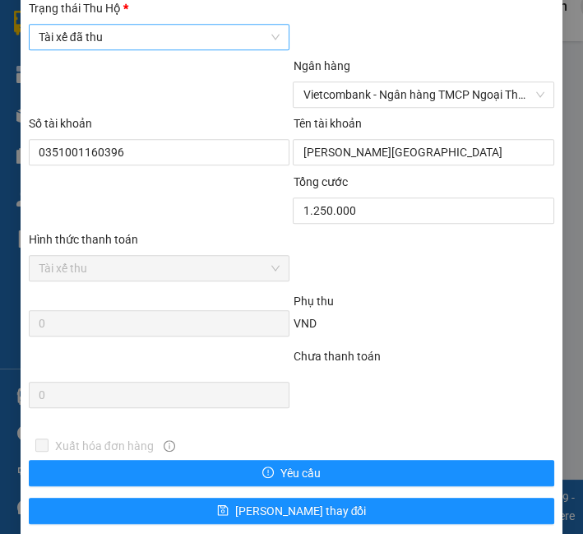
click at [160, 50] on div "Tài xế đã thu" at bounding box center [160, 37] width 262 height 26
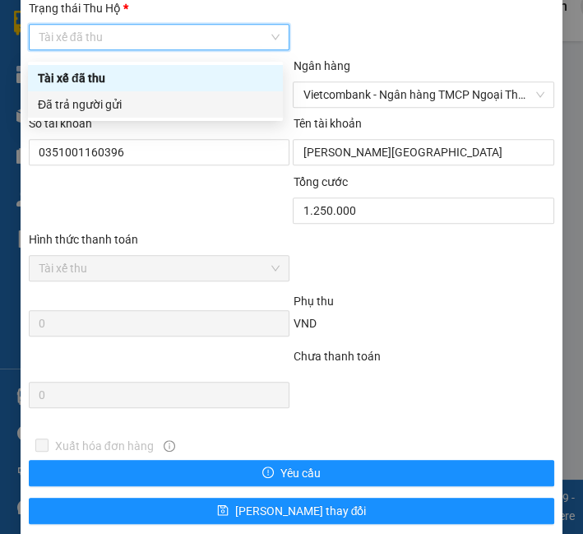
click at [160, 111] on div "Đã trả người gửi" at bounding box center [155, 104] width 235 height 18
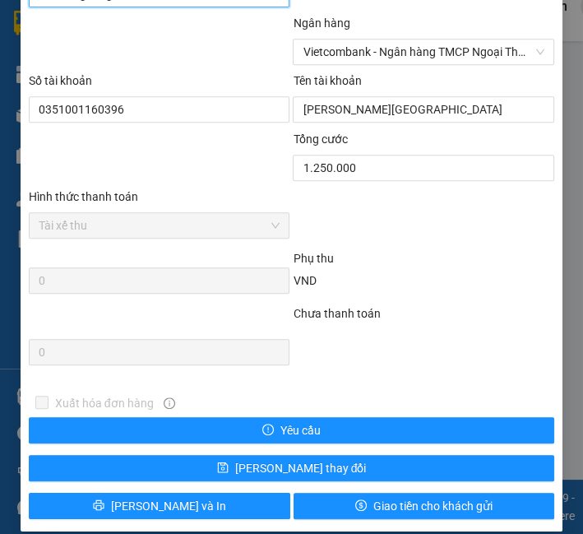
scroll to position [1111, 0]
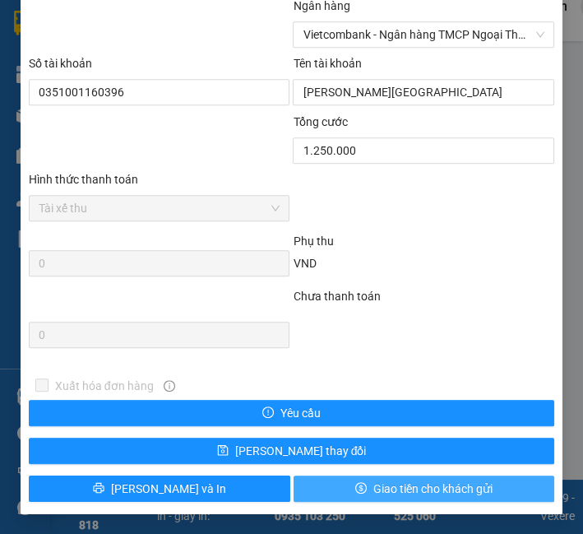
click at [411, 489] on span "Giao tiền cho khách gửi" at bounding box center [432, 489] width 119 height 18
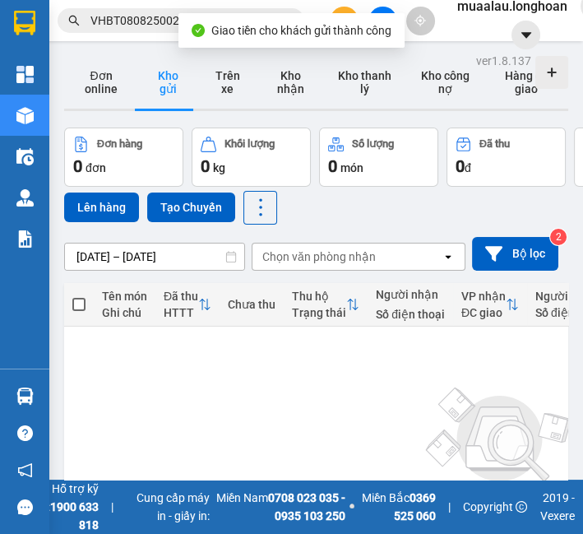
drag, startPoint x: 108, startPoint y: 31, endPoint x: 110, endPoint y: 22, distance: 9.4
click at [108, 29] on span "VHBT0808250027" at bounding box center [181, 20] width 247 height 25
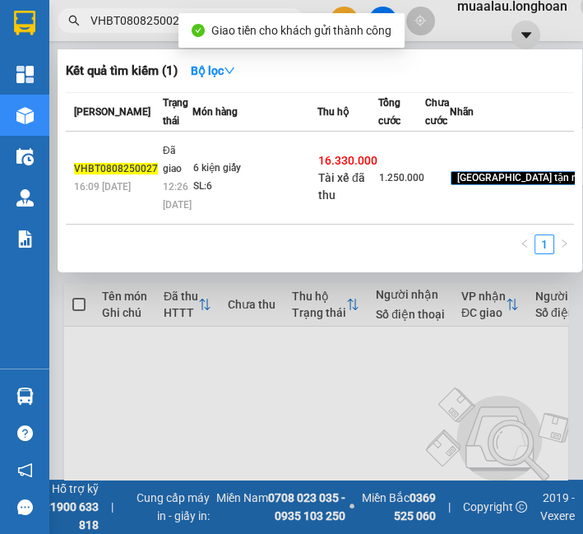
click at [110, 22] on input "VHBT0808250027" at bounding box center [187, 21] width 194 height 18
paste input "HNTH0808250012"
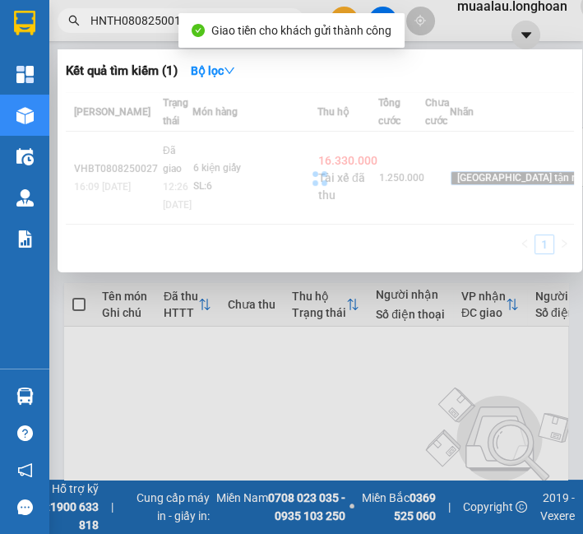
type input "HNTH0808250012"
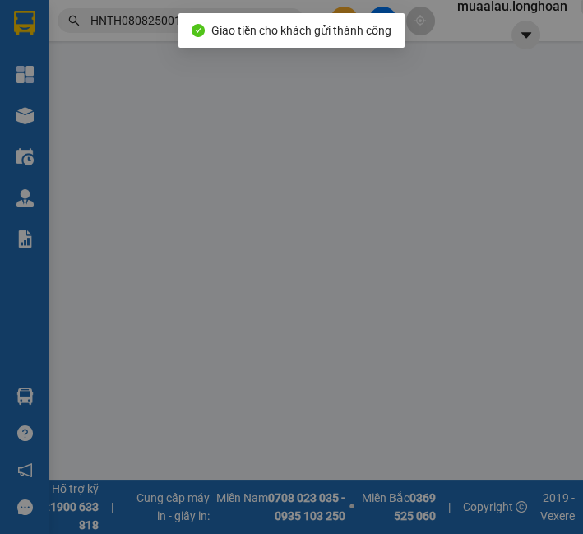
type input "0363330608"
type input "anh long"
type input "0901476827"
type input "a luân"
checkbox input "true"
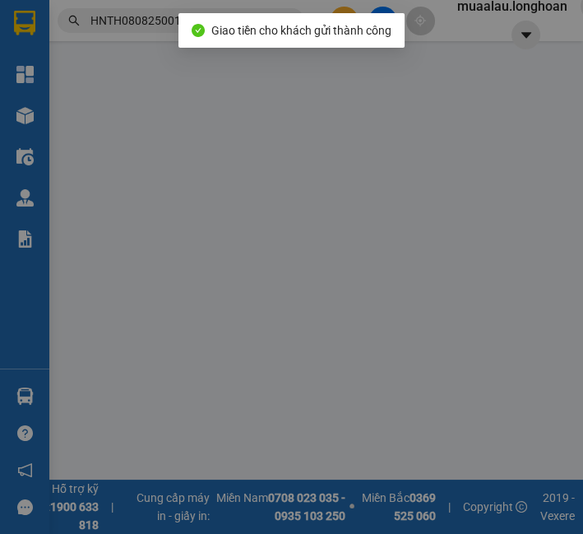
type input "178 hà tôn quyền p4 Q11 hcm"
checkbox input "true"
type input "400.000"
type input "10.000"
type input "100.000"
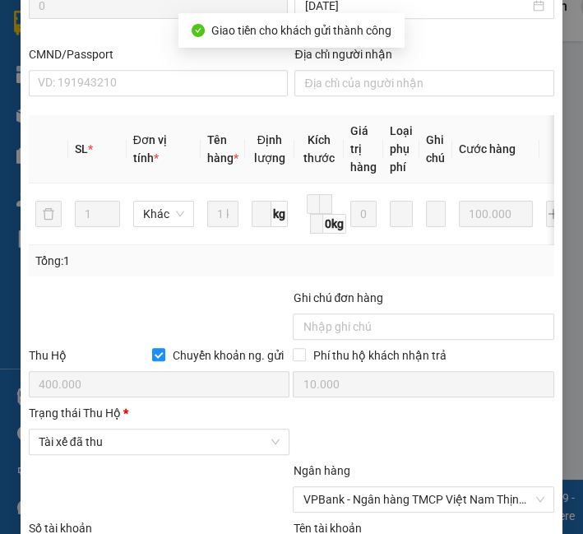
scroll to position [744, 0]
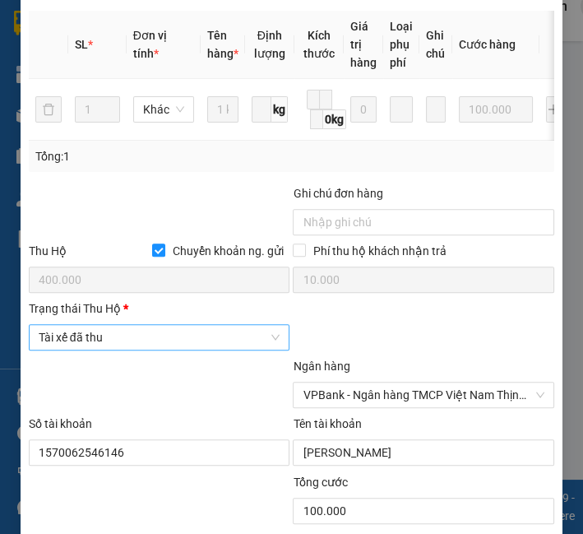
click at [73, 343] on span "Tài xế đã thu" at bounding box center [160, 337] width 242 height 25
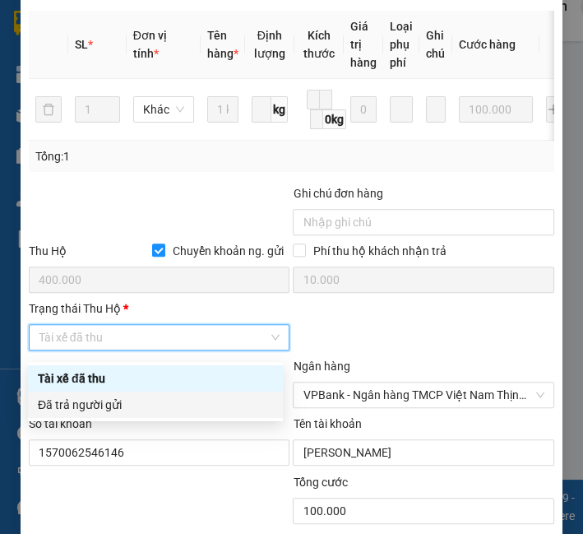
click at [88, 406] on div "Đã trả người gửi" at bounding box center [155, 405] width 235 height 18
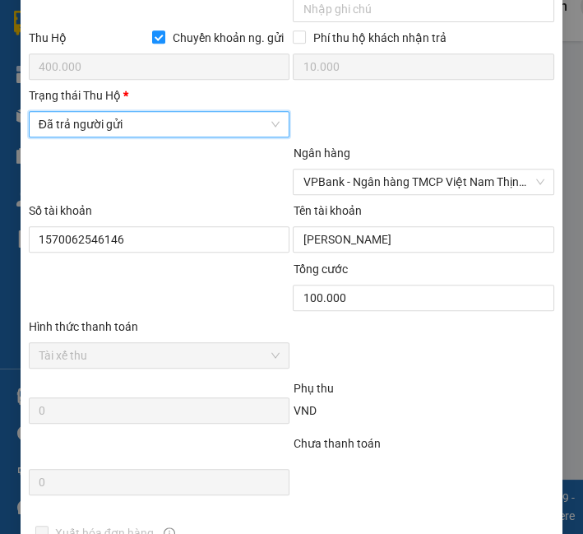
scroll to position [1111, 0]
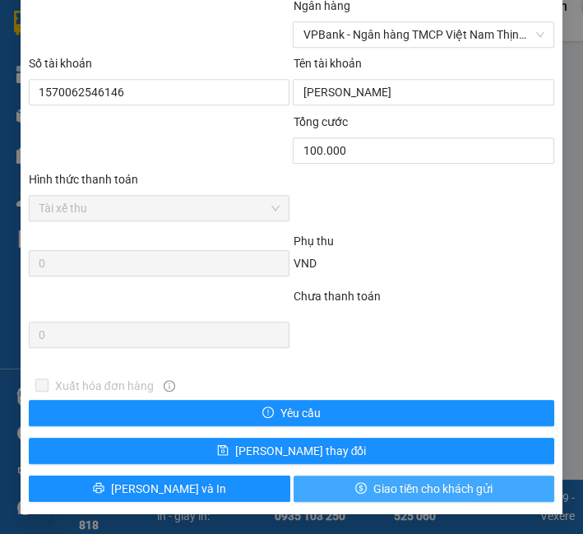
click at [336, 499] on button "Giao tiền cho khách gửi" at bounding box center [425, 488] width 262 height 26
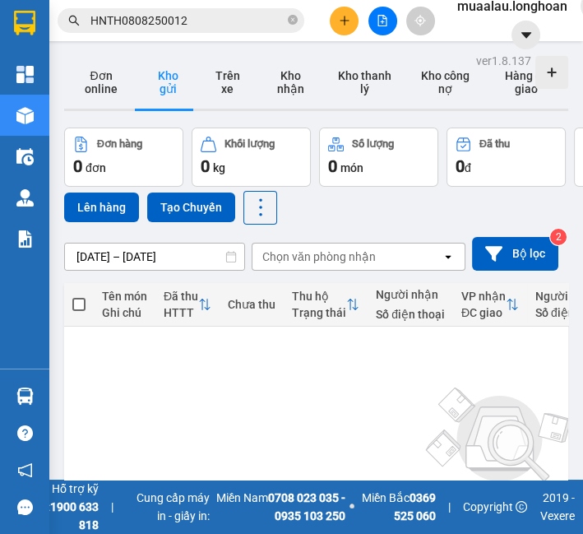
click at [164, 40] on div "Kết quả tìm kiếm ( 1 ) Bộ lọc Mã ĐH Trạng thái Món hàng Thu hộ Tổng cước Chưa c…" at bounding box center [291, 20] width 583 height 41
click at [164, 26] on input "HNTH0808250012" at bounding box center [187, 21] width 194 height 18
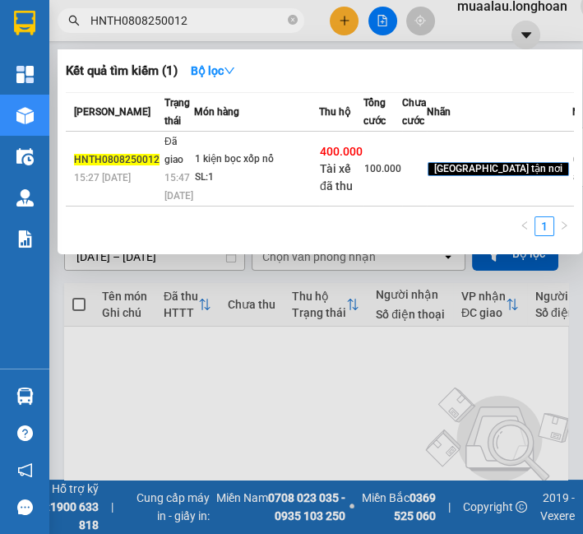
click at [164, 26] on input "HNTH0808250012" at bounding box center [187, 21] width 194 height 18
paste input "VPHM0608250001"
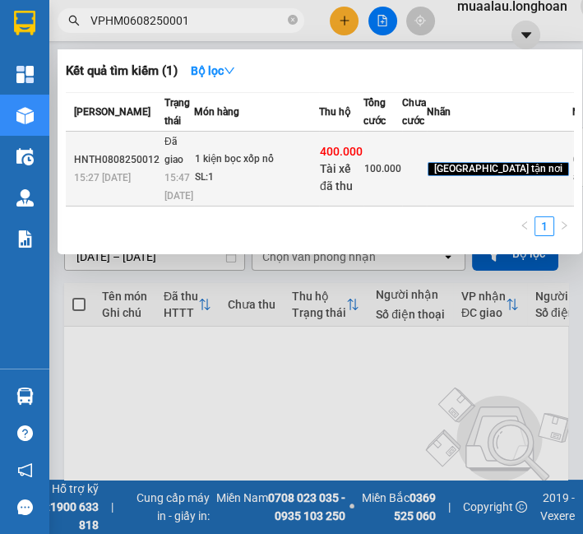
type input "VPHM0608250001"
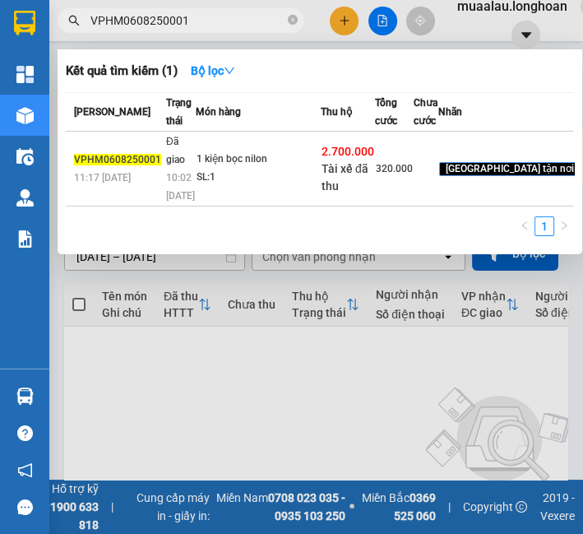
click at [298, 198] on td "1 kiện bọc nilon SL: 1" at bounding box center [258, 169] width 125 height 75
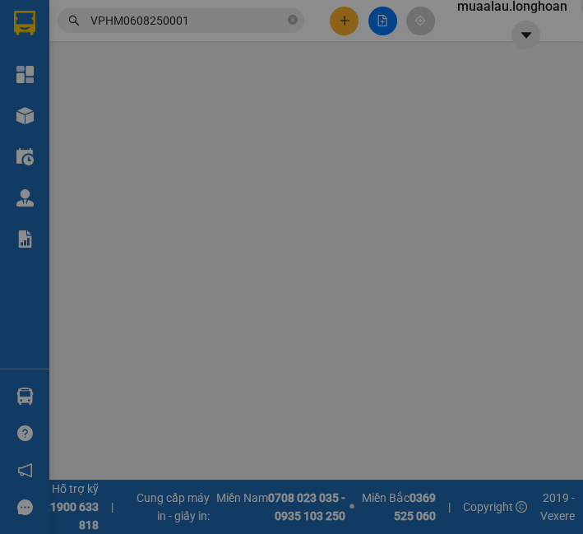
type input "0392591998"
type input "Hùng"
type input "0586934274"
type input "nga"
checkbox input "true"
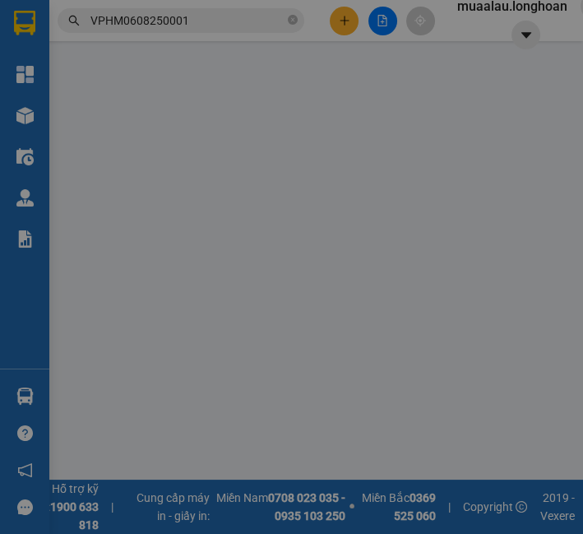
type input "33 đường số 3,[GEOGRAPHIC_DATA],p10,gò vấp"
type input "nhận nguyên kiện,giao nguyên kiện,gẫy k đền"
checkbox input "true"
type input "2.700.000"
type input "20.000"
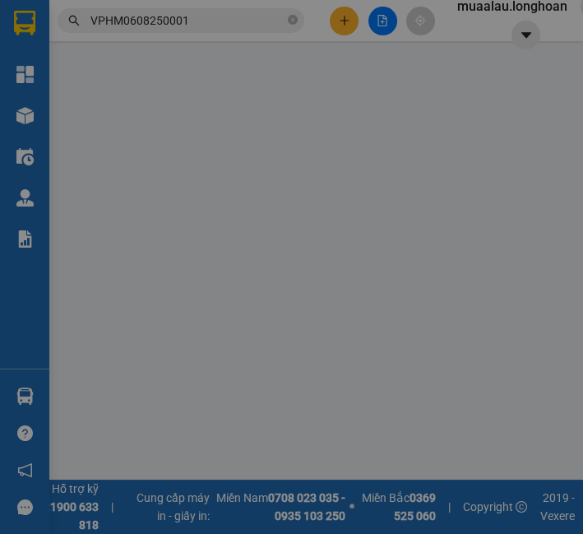
type input "320.000"
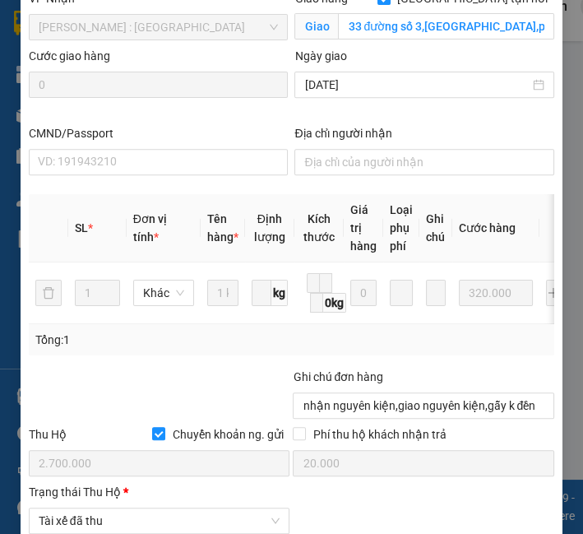
scroll to position [927, 0]
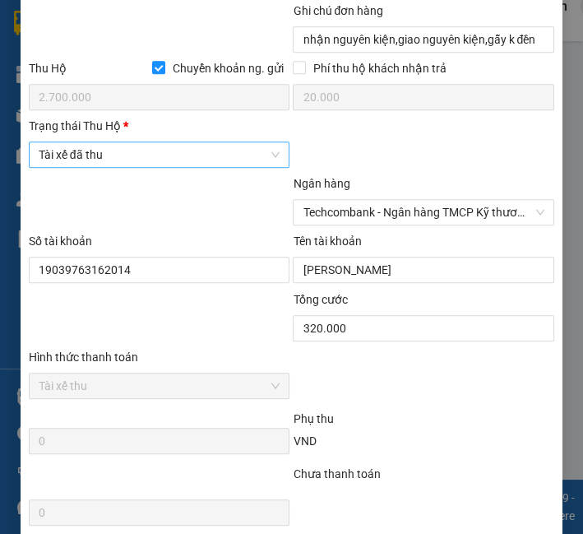
click at [225, 158] on span "Tài xế đã thu" at bounding box center [160, 154] width 242 height 25
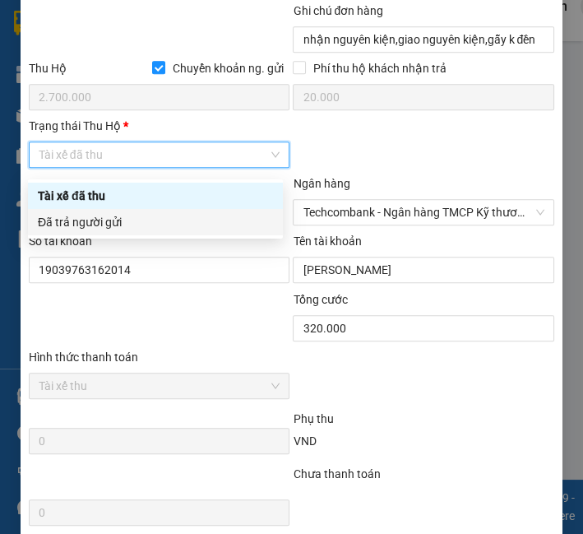
click at [214, 225] on div "Đã trả người gửi" at bounding box center [155, 222] width 235 height 18
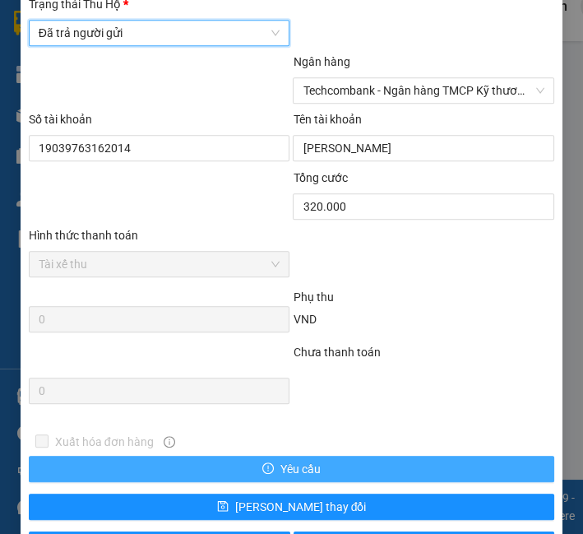
scroll to position [1111, 0]
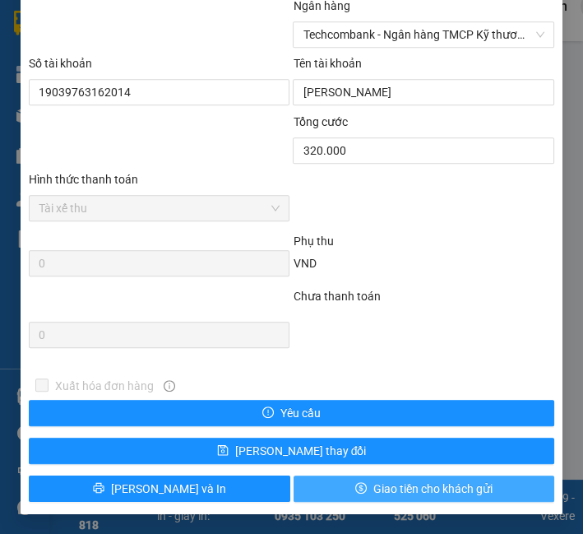
click at [406, 491] on span "Giao tiền cho khách gửi" at bounding box center [432, 489] width 119 height 18
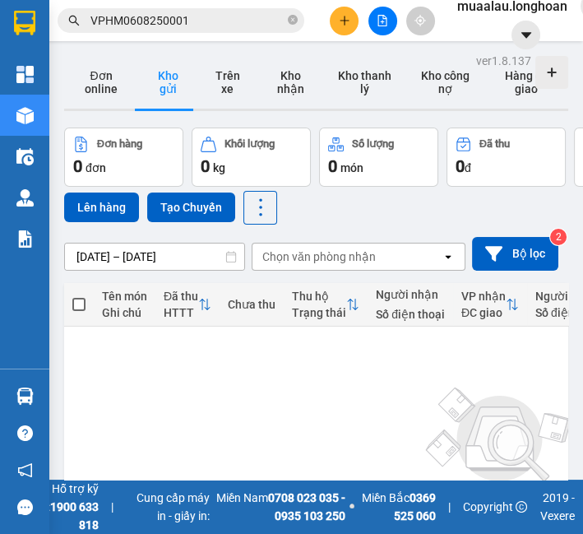
click at [152, 20] on input "VPHM0608250001" at bounding box center [187, 21] width 194 height 18
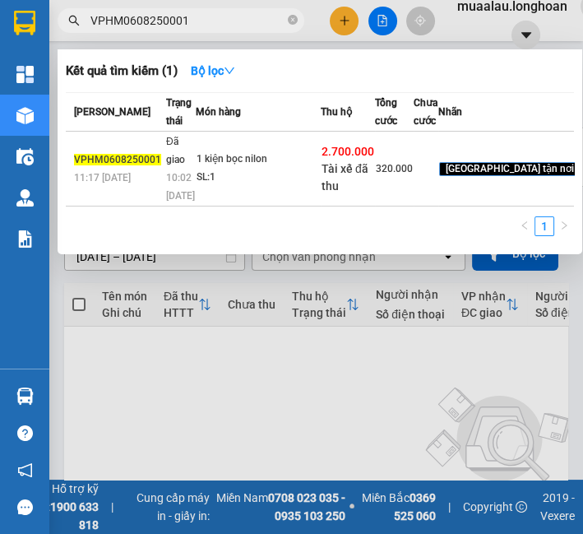
click at [152, 20] on input "VPHM0608250001" at bounding box center [187, 21] width 194 height 18
paste input "708250019"
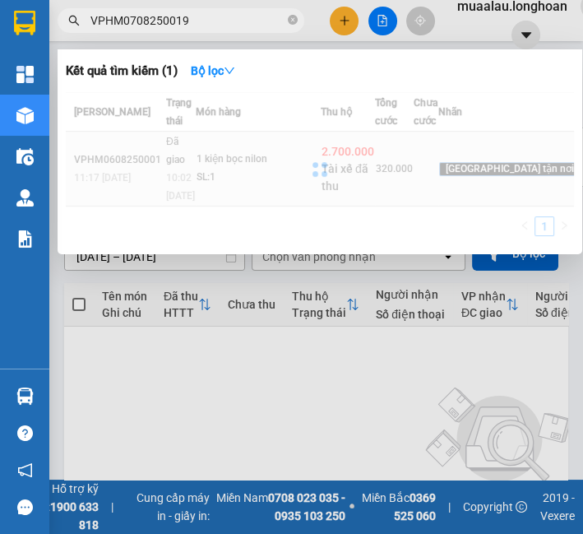
type input "VPHM0708250019"
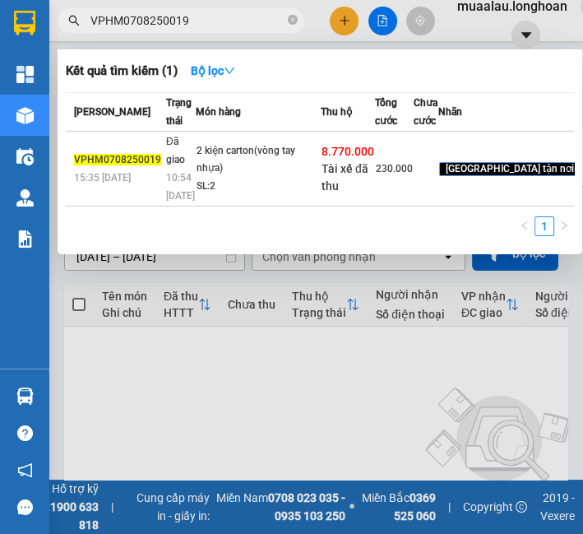
click at [214, 178] on div "2 kiện carton(vòng tay nhựa)" at bounding box center [258, 159] width 123 height 35
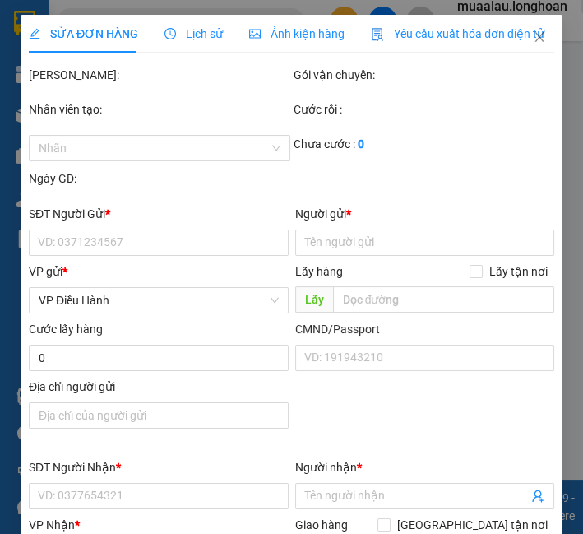
type input "0943334656"
type input "tú"
type input "0909662093"
type input "miêu"
checkbox input "true"
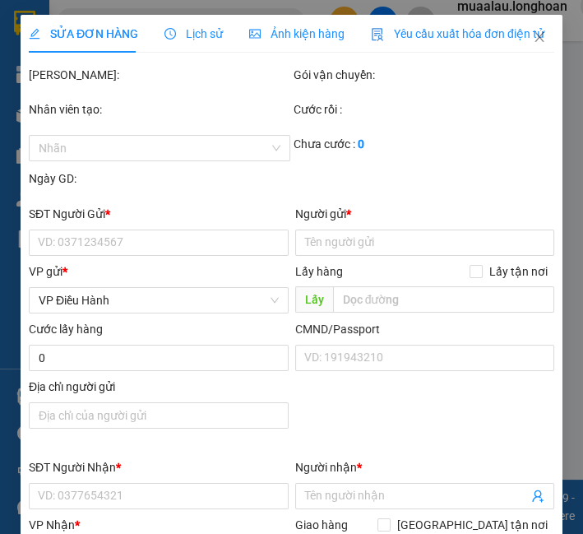
type input "315/30f đường [PERSON_NAME],p nhiêu lộc,[GEOGRAPHIC_DATA],hcm"
type input "nhận nguyên kiện,giao nguyên kiện,gẫy k đền"
checkbox input "true"
type input "8.770.000"
type input "25.000"
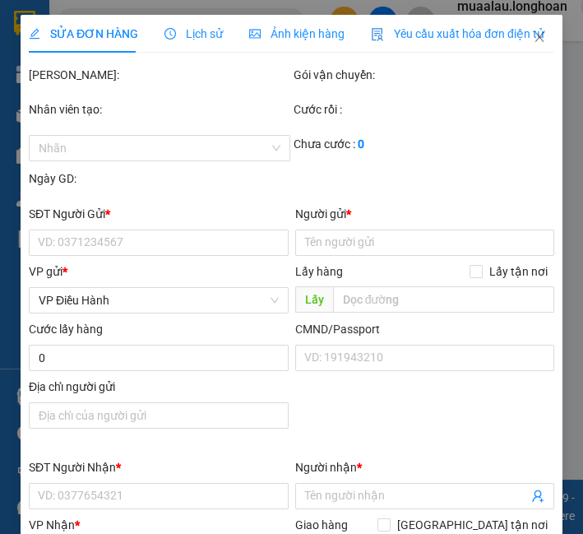
type input "230.000"
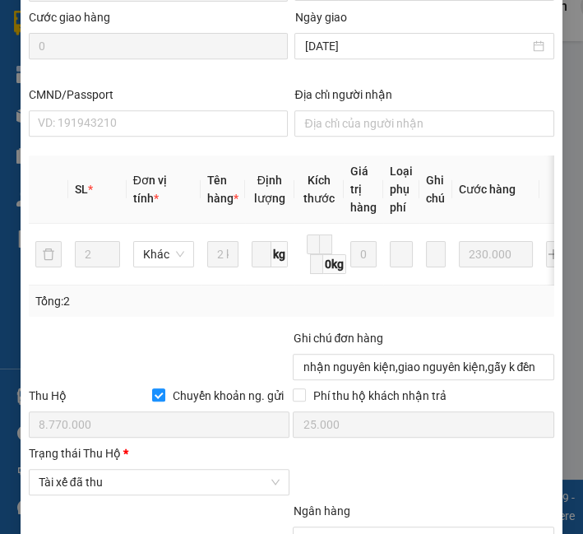
scroll to position [832, 0]
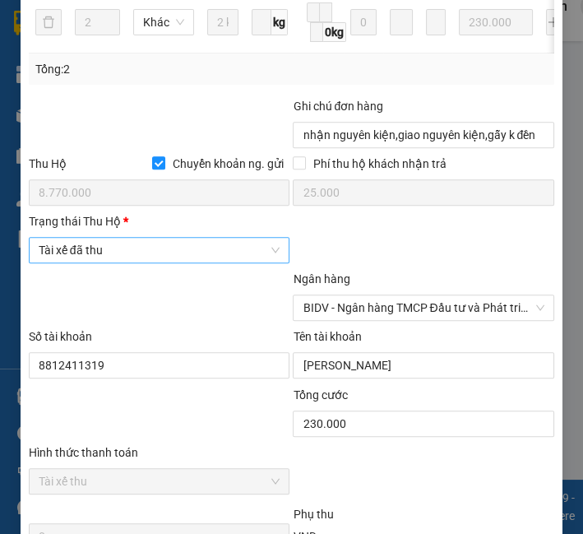
click at [174, 250] on span "Tài xế đã thu" at bounding box center [160, 250] width 242 height 25
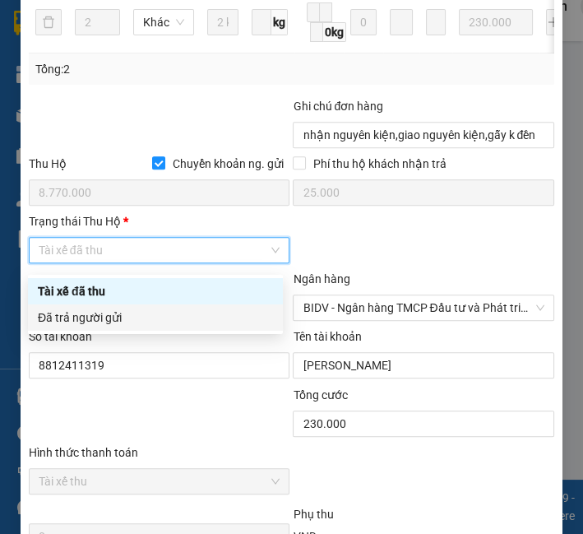
click at [171, 316] on div "Đã trả người gửi" at bounding box center [155, 317] width 235 height 18
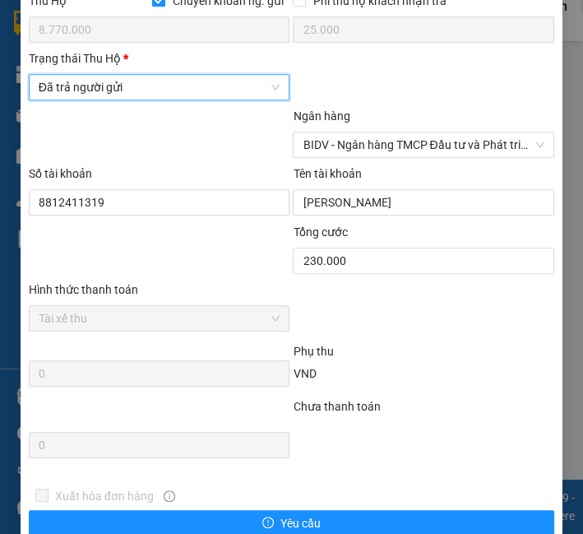
scroll to position [1111, 0]
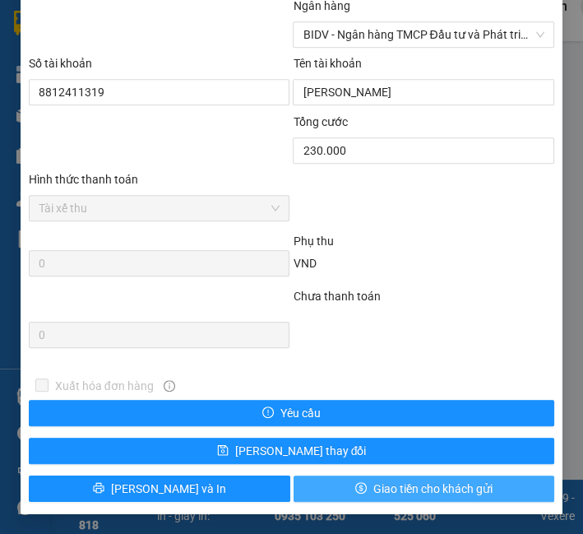
click at [313, 483] on button "Giao tiền cho khách gửi" at bounding box center [425, 488] width 262 height 26
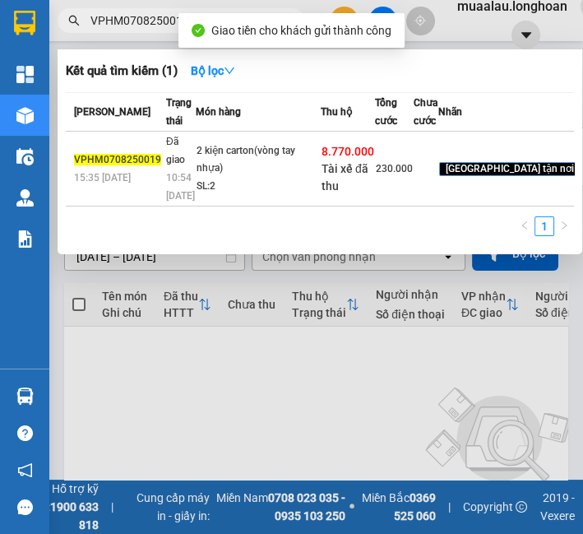
click at [169, 29] on input "VPHM0708250019" at bounding box center [187, 21] width 194 height 18
click at [169, 28] on input "VPHM0708250019" at bounding box center [187, 21] width 194 height 18
paste input "HNVD0608250064"
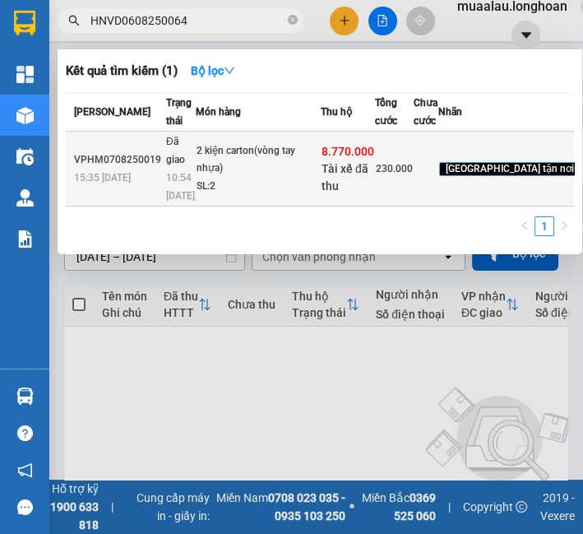
type input "HNVD0608250064"
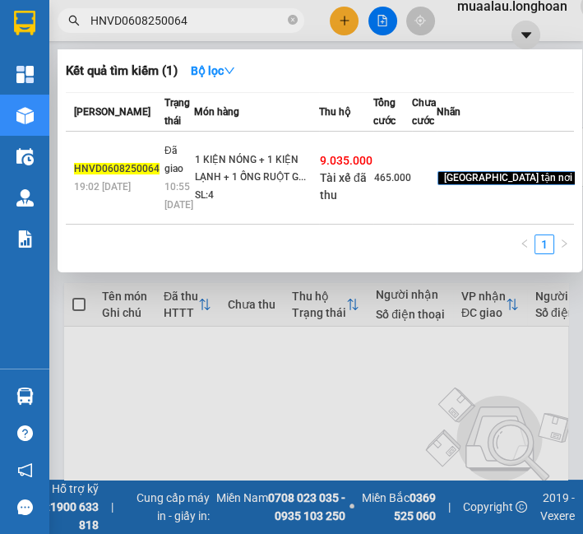
click at [290, 220] on td "1 KIỆN NÓNG + 1 KIỆN LẠNH + 1 ỐNG RUỘT G... SL: 4" at bounding box center [256, 178] width 125 height 93
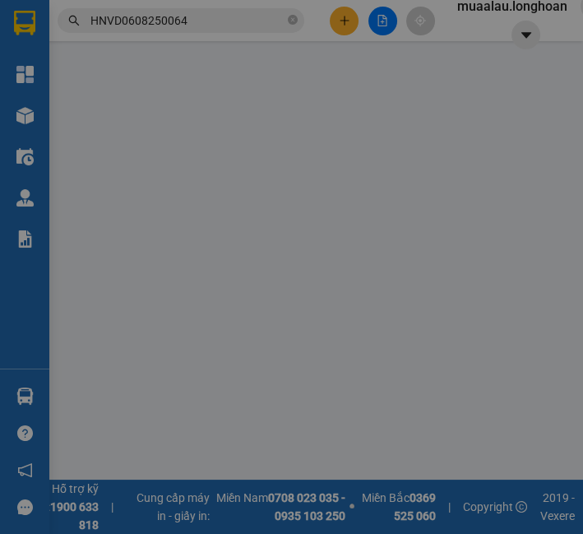
type input "0563693666"
type input "ngọc nhi điều hòa nhật"
checkbox input "true"
type input "Công Ty Mặt Trời Vang, Đường Trại Gà, [GEOGRAPHIC_DATA], [GEOGRAPHIC_DATA] 2, […"
type input "65.000"
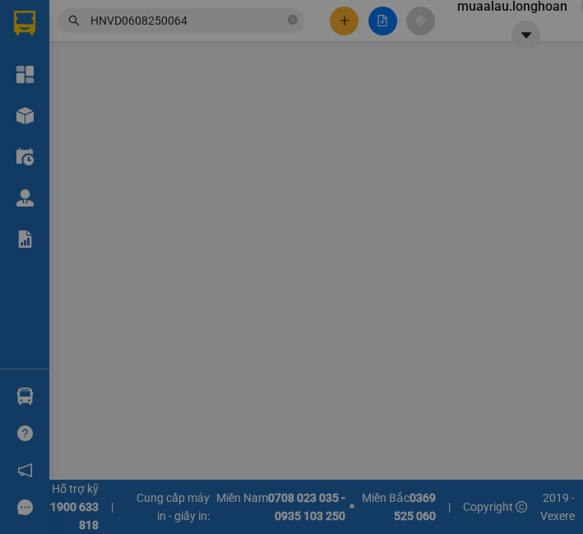
type input "0386443877"
type input "[PERSON_NAME]"
checkbox input "true"
type input "82/1/1 đông Hưng thuận 5 / q12 /[GEOGRAPHIC_DATA]"
type input "hàng giao nguyên kiện, hư vỡ ko đền"
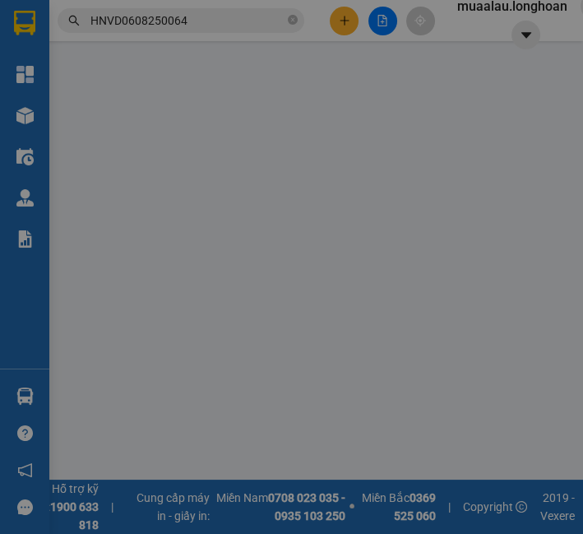
checkbox input "true"
type input "9.035.000"
type input "25.000"
type input "465.000"
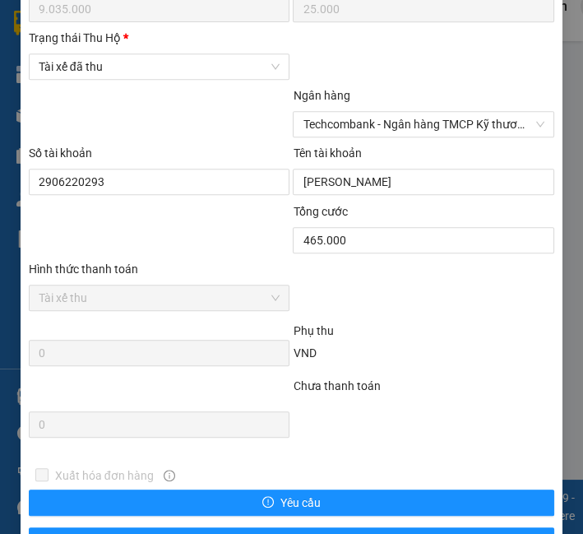
scroll to position [929, 0]
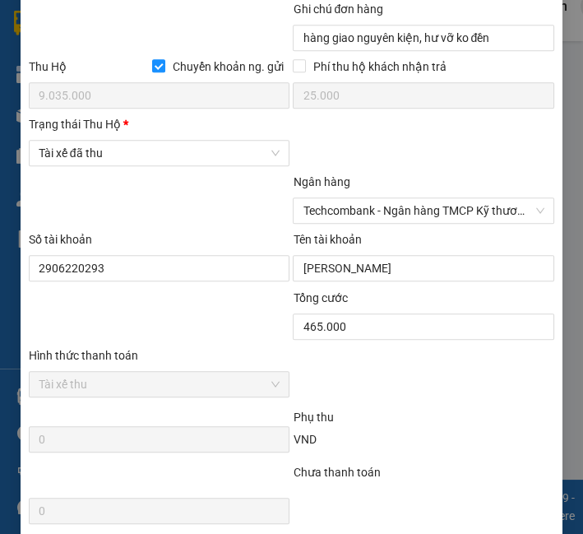
click at [158, 130] on div "Trạng thái [PERSON_NAME] *" at bounding box center [160, 124] width 262 height 18
click at [158, 141] on input "Trạng thái [PERSON_NAME] *" at bounding box center [154, 153] width 230 height 25
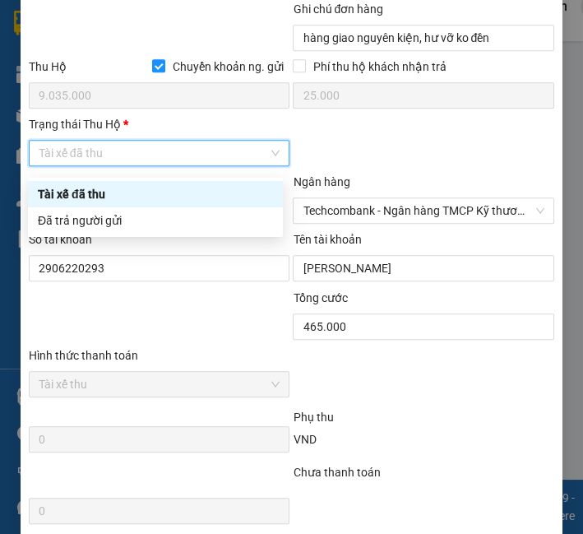
click at [151, 158] on span "Tài xế đã thu" at bounding box center [160, 153] width 242 height 25
click at [135, 216] on div "Đã trả người gửi" at bounding box center [155, 220] width 235 height 18
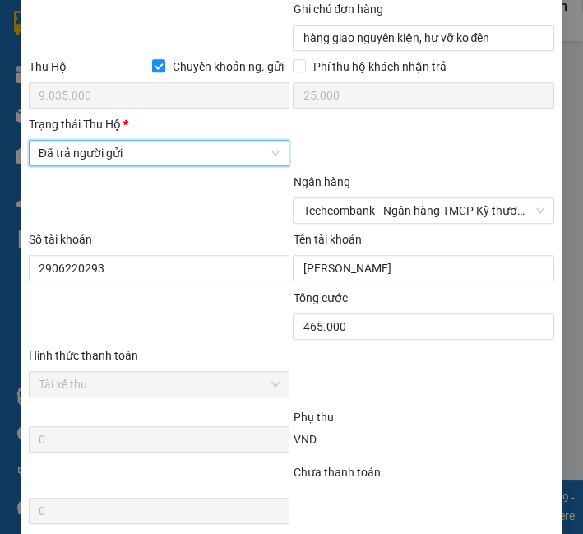
scroll to position [1111, 0]
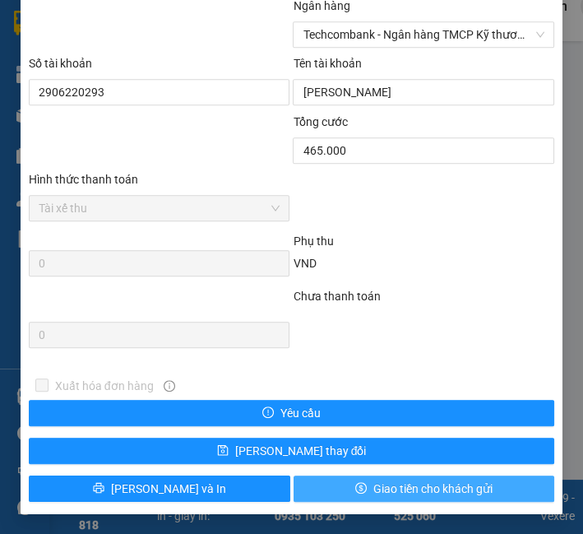
click at [463, 485] on span "Giao tiền cho khách gửi" at bounding box center [432, 489] width 119 height 18
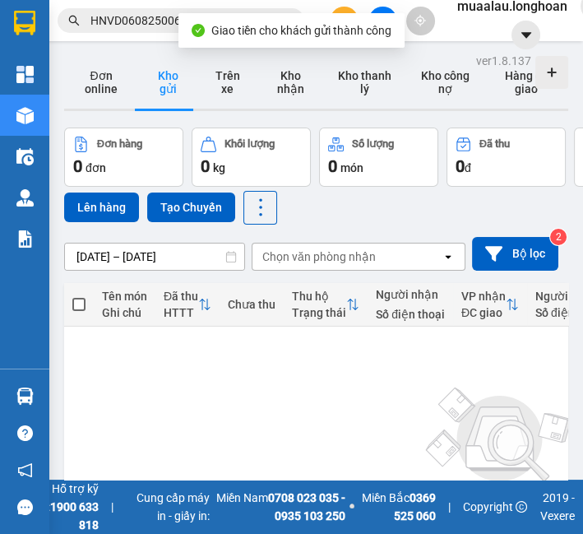
click at [100, 29] on input "HNVD0608250064" at bounding box center [187, 21] width 194 height 18
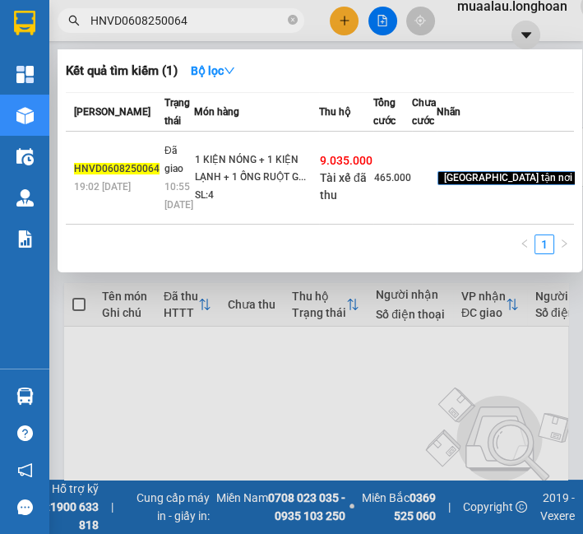
click at [100, 29] on input "HNVD0608250064" at bounding box center [187, 21] width 194 height 18
paste input "VPTX0708250002"
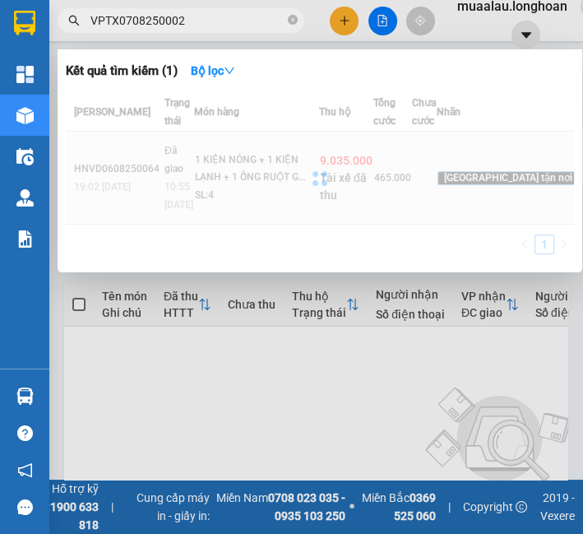
type input "VPTX0708250002"
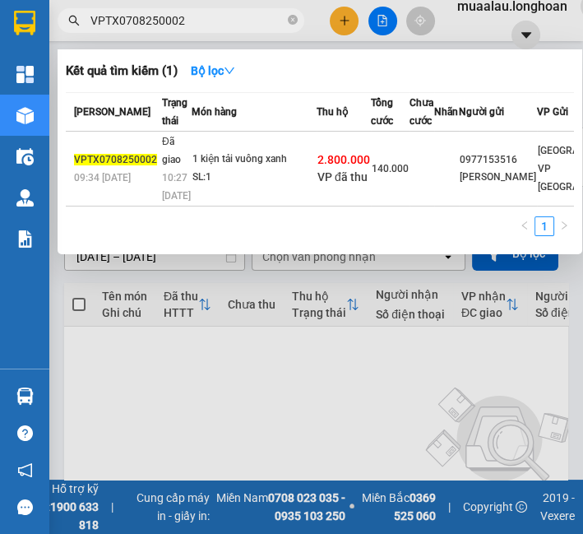
click at [217, 206] on td "1 kiện tải vuông xanh SL: 1" at bounding box center [254, 169] width 125 height 75
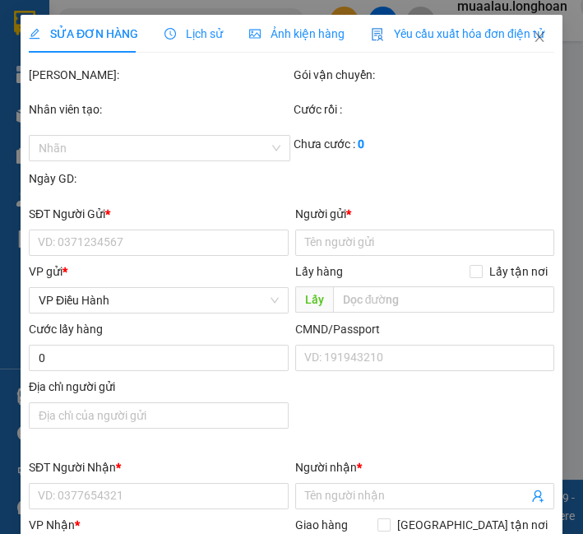
type input "0977153516"
type input "[PERSON_NAME]"
type input "0902736827"
type input "Nhã trần"
checkbox input "true"
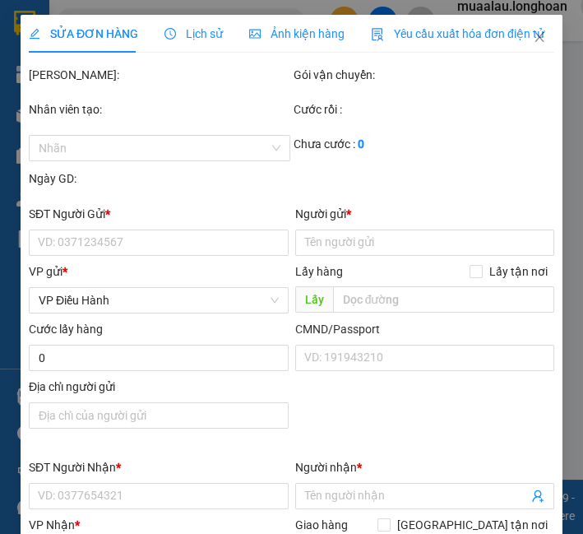
type input "2.800.000"
type input "20.000"
type input "140.000"
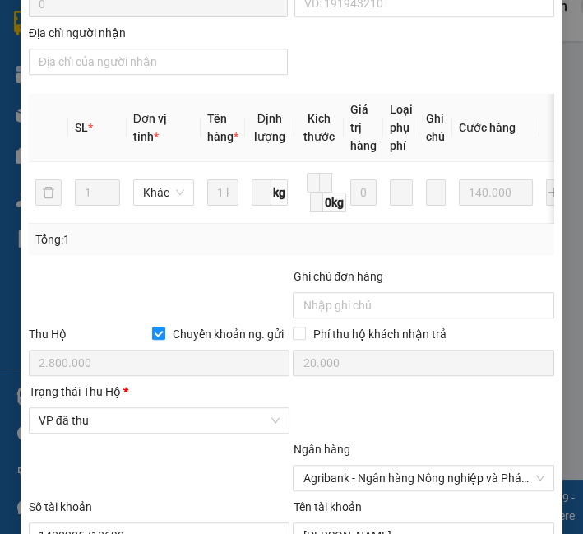
scroll to position [1019, 0]
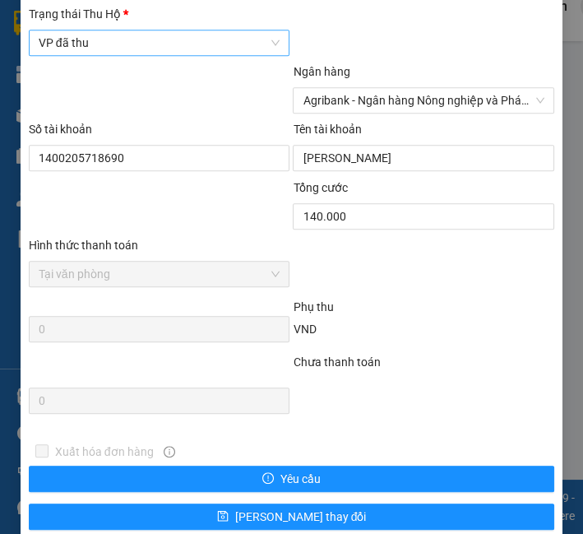
click at [170, 55] on span "VP đã thu" at bounding box center [160, 42] width 242 height 25
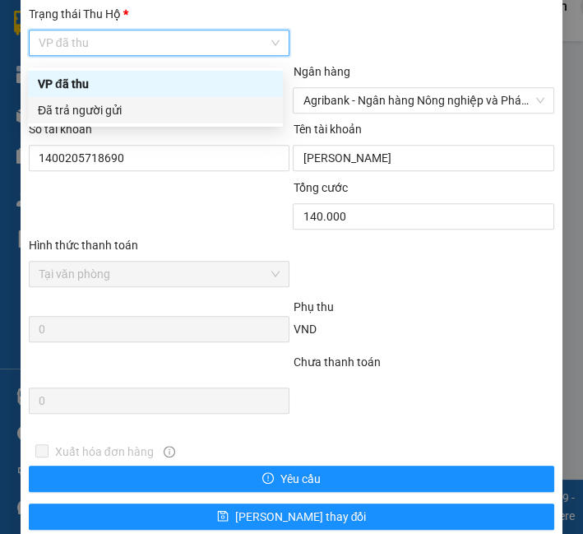
click at [161, 114] on div "Đã trả người gửi" at bounding box center [155, 110] width 235 height 18
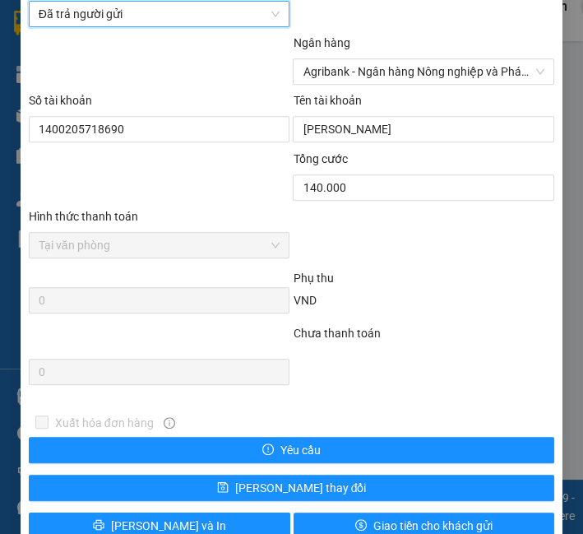
scroll to position [1092, 0]
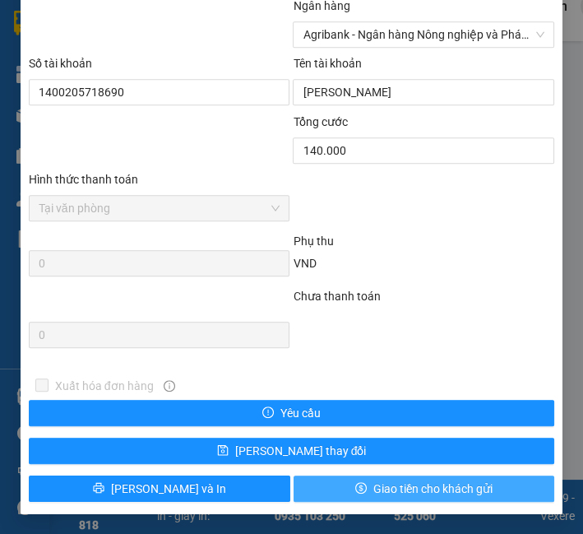
click at [415, 483] on span "Giao tiền cho khách gửi" at bounding box center [432, 489] width 119 height 18
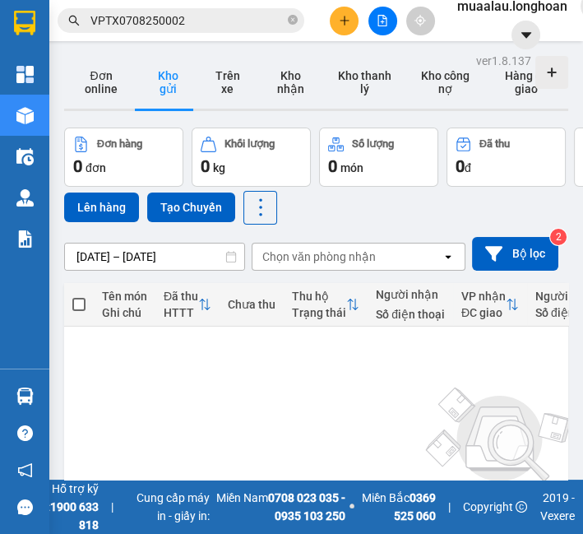
click at [166, 15] on input "VPTX0708250002" at bounding box center [187, 21] width 194 height 18
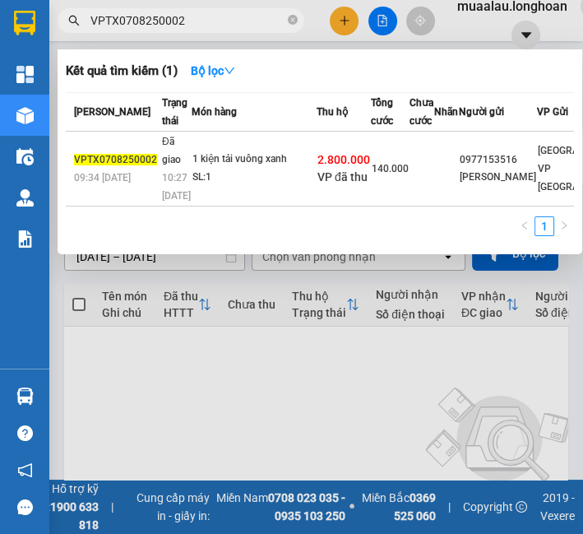
click at [166, 15] on input "VPTX0708250002" at bounding box center [187, 21] width 194 height 18
paste input "HNTH0708250018"
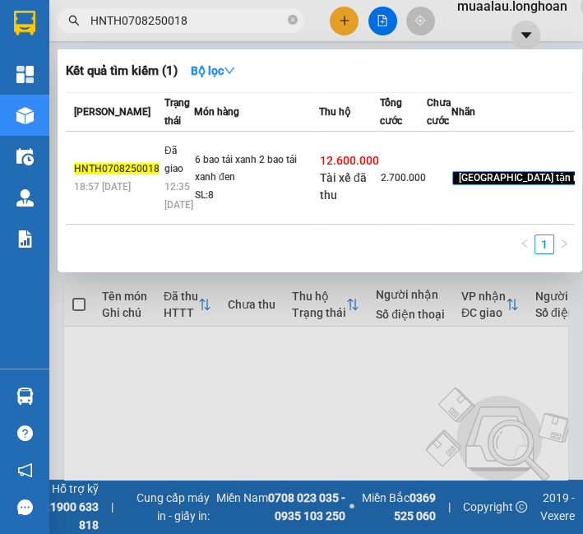
type input "HNTH0708250018"
click at [194, 160] on td "6 bao tải xanh 2 bao tải xanh đen SL: 8" at bounding box center [256, 178] width 125 height 93
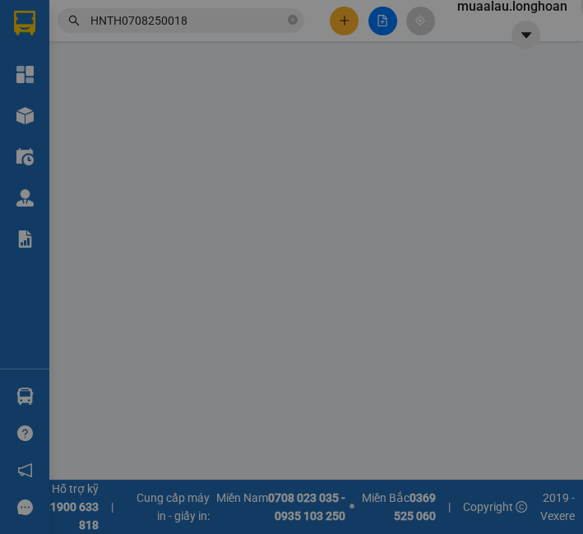
type input "0922225525"
type input "c thuỷ"
type input "173 an dương vương phú thượng tây hồ hcm"
type input "0848400086"
type input "anh thịnh"
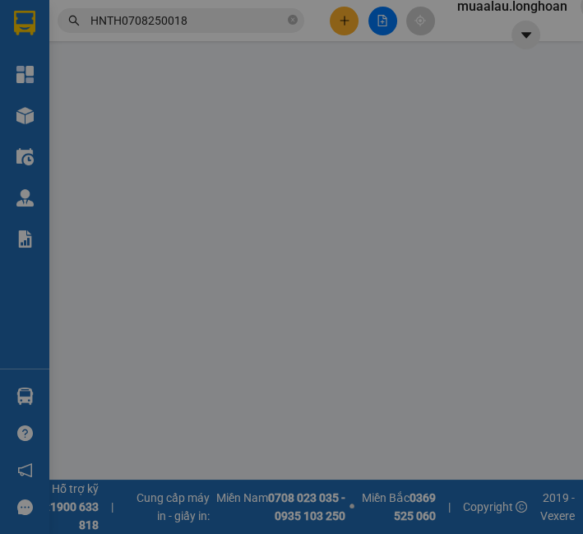
checkbox input "true"
type input "82 [PERSON_NAME] p2 tp [GEOGRAPHIC_DATA]"
checkbox input "true"
type input "12.600.000"
type input "30.000"
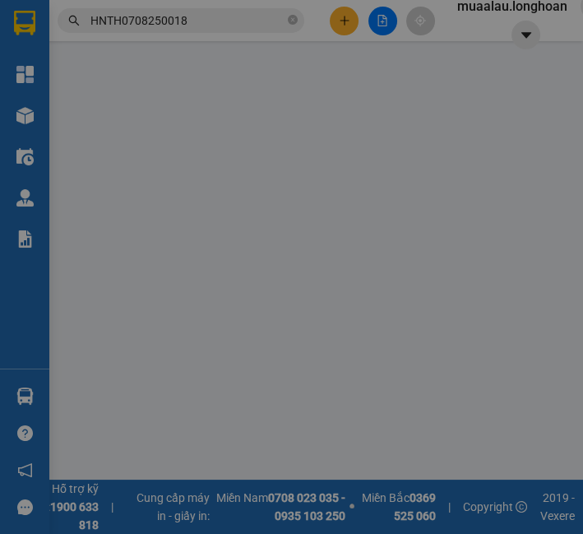
type input "2.700.000"
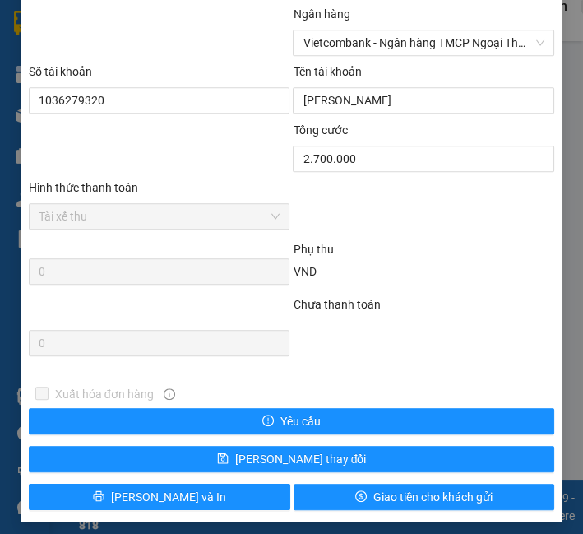
scroll to position [914, 0]
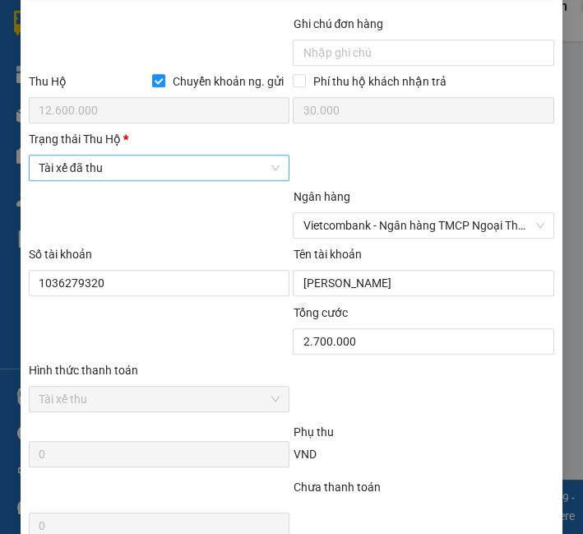
click at [190, 180] on span "Tài xế đã thu" at bounding box center [160, 167] width 242 height 25
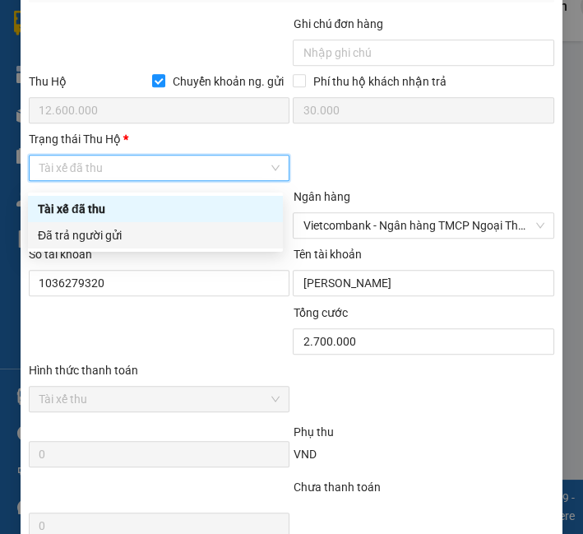
click at [199, 226] on div "Đã trả người gửi" at bounding box center [155, 235] width 235 height 18
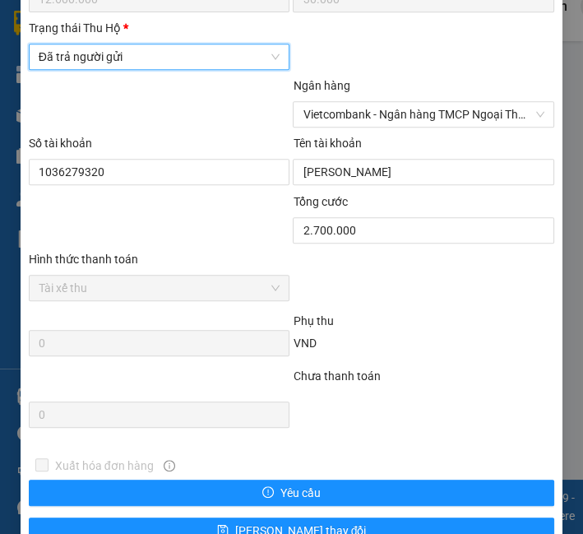
scroll to position [1111, 0]
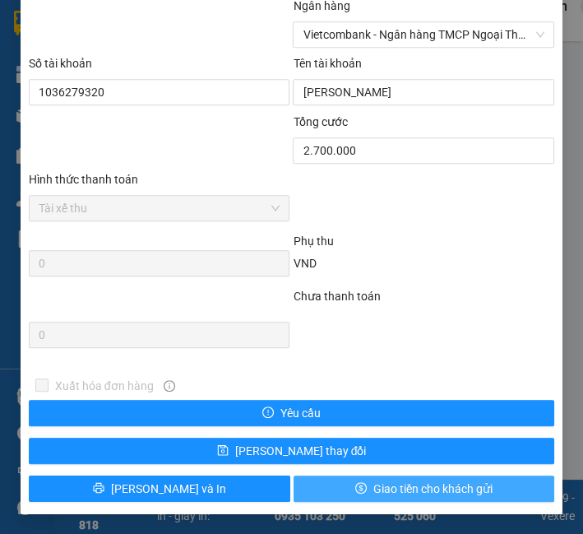
click at [414, 486] on span "Giao tiền cho khách gửi" at bounding box center [432, 489] width 119 height 18
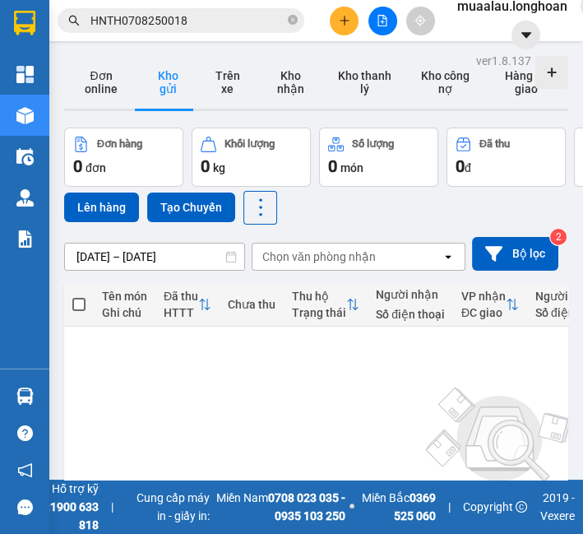
click at [177, 18] on input "HNTH0708250018" at bounding box center [187, 21] width 194 height 18
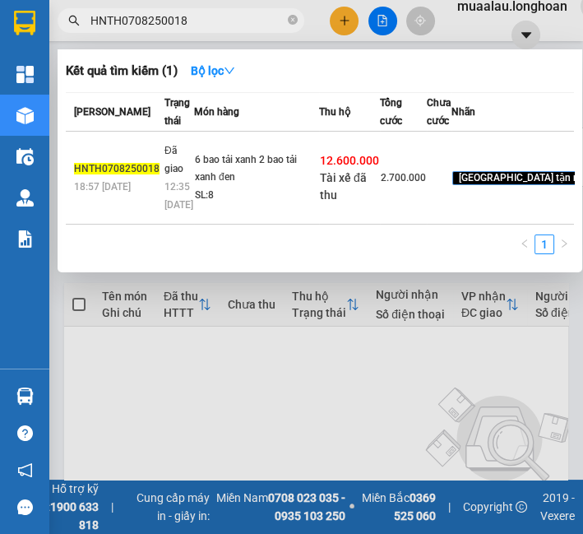
click at [177, 18] on input "HNTH0708250018" at bounding box center [187, 21] width 194 height 18
paste input "VPMD0808250023"
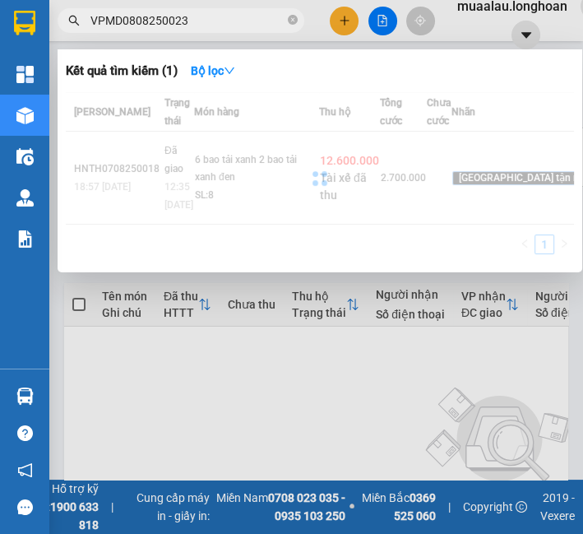
type input "VPMD0808250023"
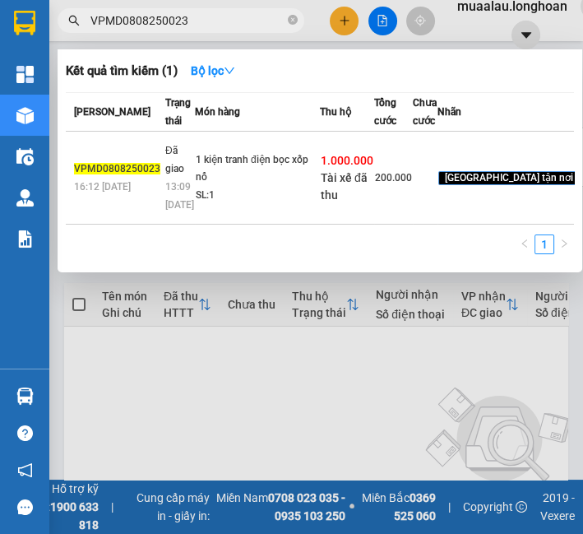
click at [228, 187] on div "1 kiện tranh điện bọc xốp nổ" at bounding box center [257, 168] width 123 height 35
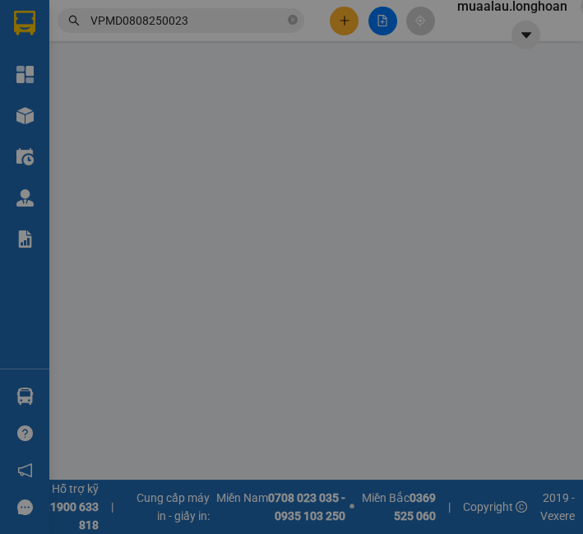
type input "0965755580"
type input "A Minh"
type input "0905095461"
type input "tuấn"
checkbox input "true"
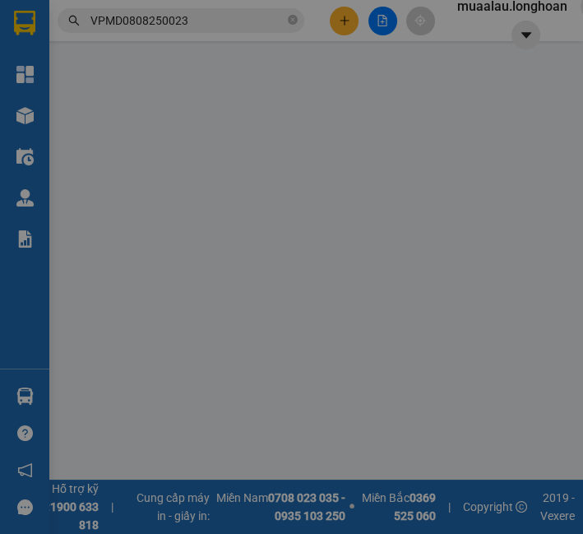
type input "phường [GEOGRAPHIC_DATA] 53 cồn dê ngọc thảo"
type input "hư vỡ ko đền đã báo khách gửi"
checkbox input "true"
type input "1.000.000"
type input "10.000"
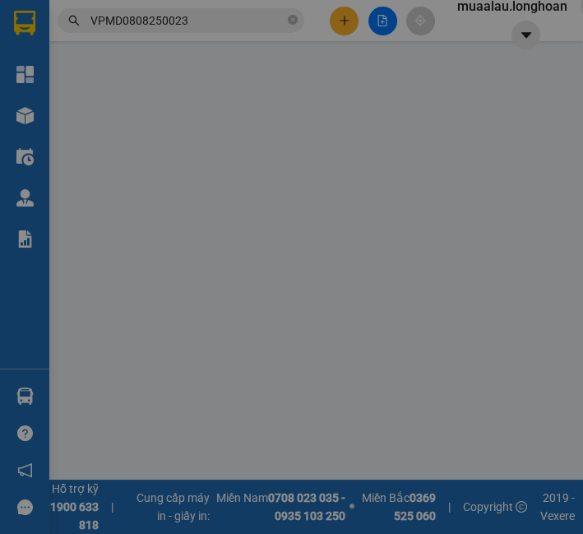
type input "200.000"
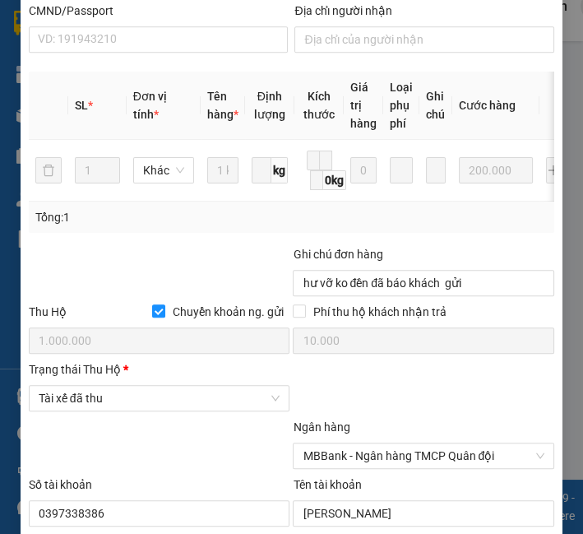
scroll to position [686, 0]
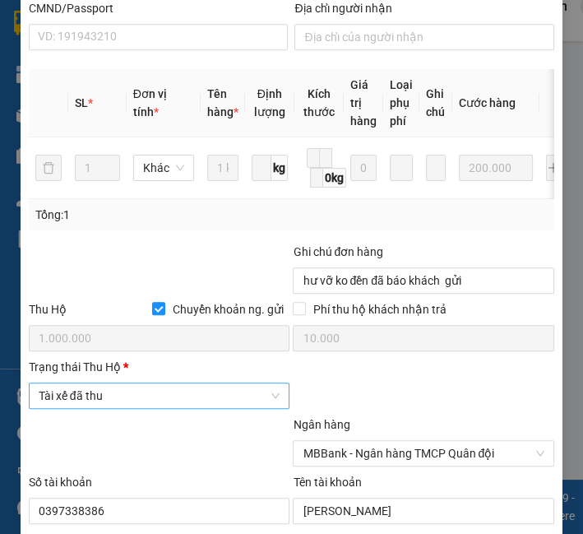
click at [95, 400] on span "Tài xế đã thu" at bounding box center [160, 395] width 242 height 25
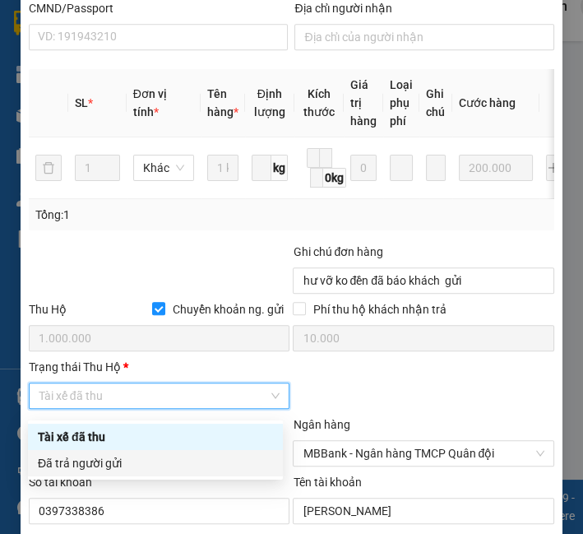
click at [89, 479] on body "Kết quả tìm kiếm ( 1 ) Bộ lọc Mã ĐH Trạng thái Món hàng Thu hộ Tổng cước Chưa c…" at bounding box center [291, 267] width 583 height 534
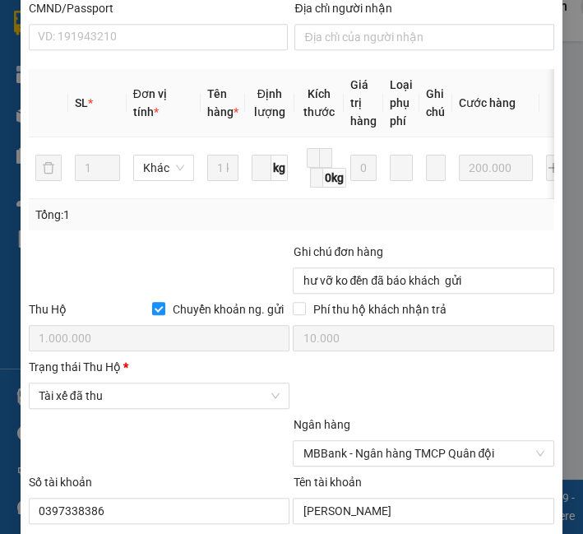
click at [91, 466] on div at bounding box center [159, 444] width 265 height 58
click at [100, 399] on span "Tài xế đã thu" at bounding box center [160, 395] width 242 height 25
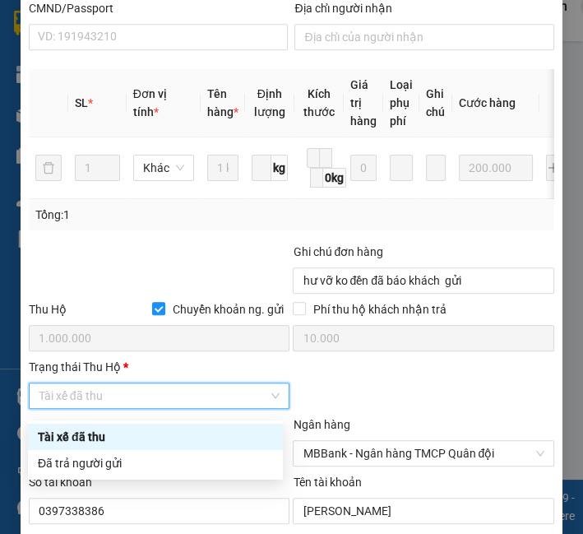
drag, startPoint x: 99, startPoint y: 438, endPoint x: 103, endPoint y: 455, distance: 17.8
click at [103, 455] on div "Tài xế đã thu Đã trả người gửi" at bounding box center [155, 450] width 255 height 53
click at [103, 455] on div "Đã trả người gửi" at bounding box center [155, 463] width 235 height 18
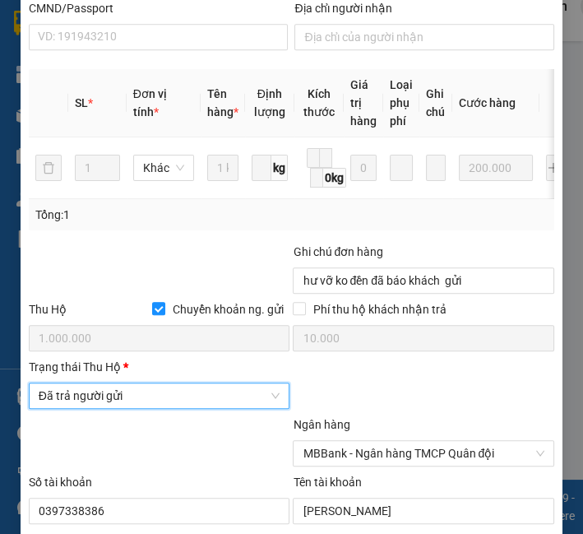
scroll to position [1111, 0]
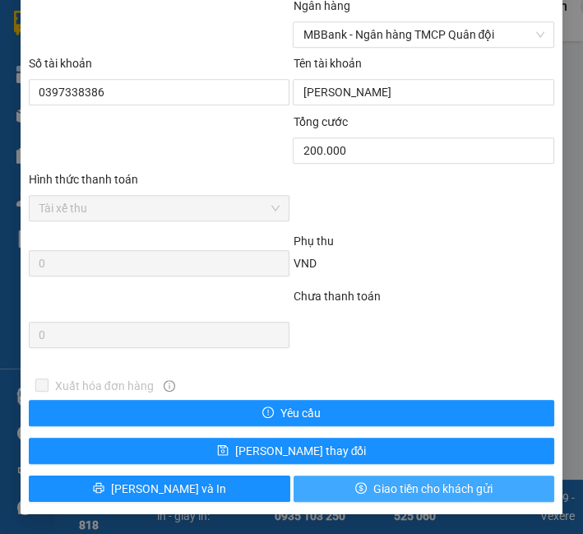
click at [422, 487] on span "Giao tiền cho khách gửi" at bounding box center [432, 489] width 119 height 18
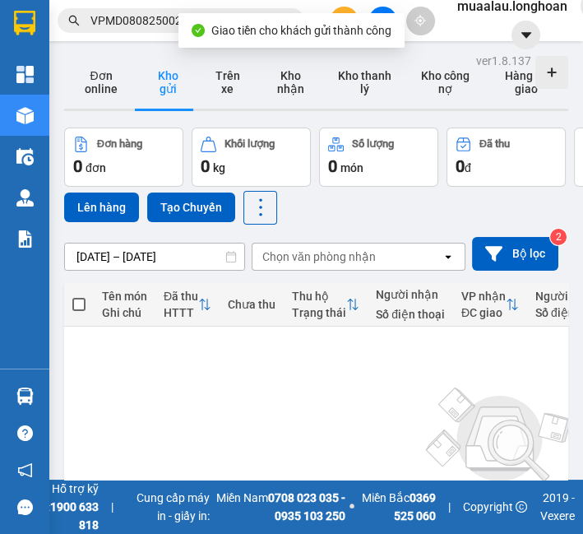
click at [179, 13] on div "Giao tiền cho khách gửi thành công" at bounding box center [292, 30] width 226 height 35
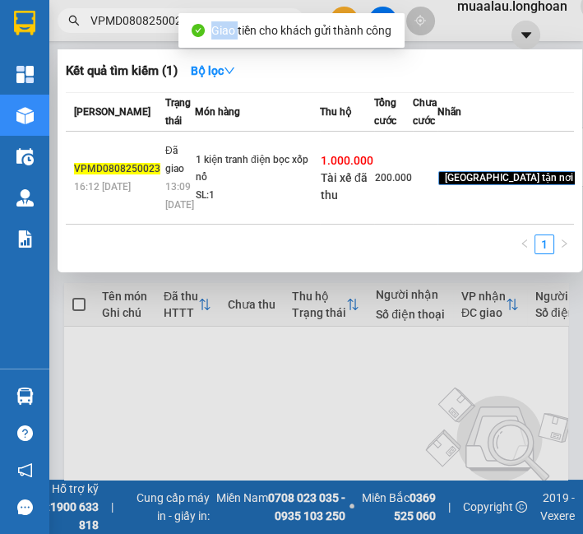
click at [179, 13] on div "Giao tiền cho khách gửi thành công" at bounding box center [292, 30] width 226 height 35
click at [128, 15] on input "VPMD0808250023" at bounding box center [187, 21] width 194 height 18
paste input "LB0708250002"
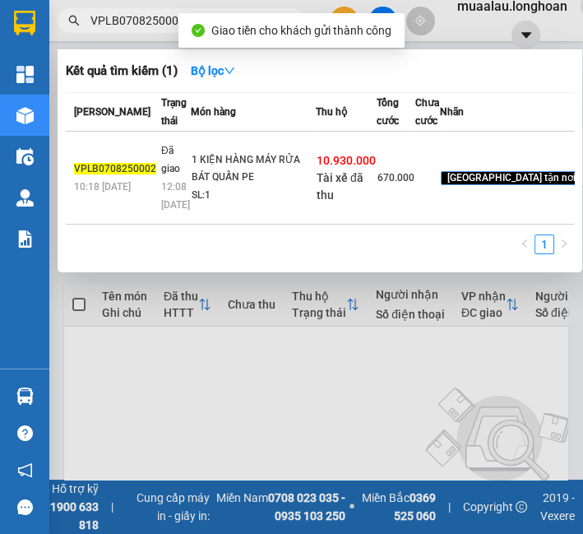
type input "VPLB0708250002"
click at [249, 187] on div "1 KIỆN HÀNG MÁY RỬA BÁT QUẤN PE" at bounding box center [253, 168] width 123 height 35
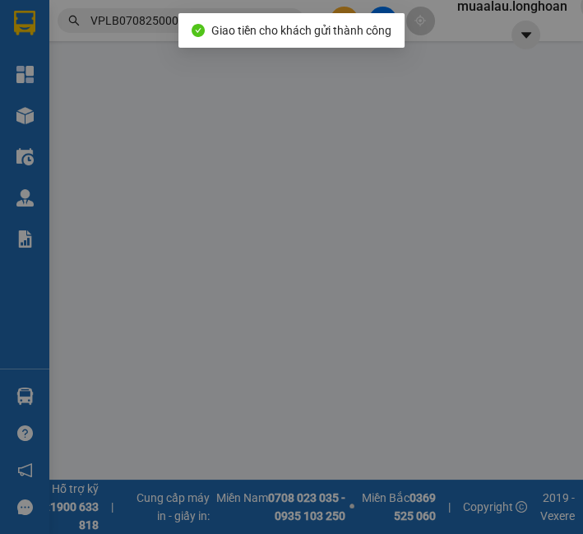
type input "0979827049"
type input "[PERSON_NAME]"
type input "0945670196"
type input "ANH ĐẠT"
checkbox input "true"
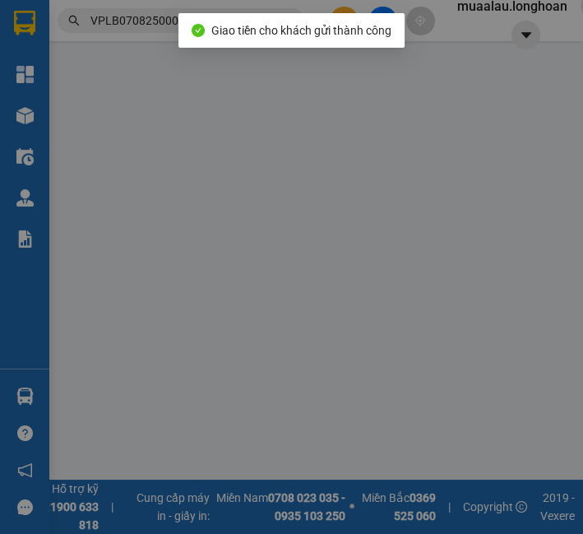
type input "[STREET_ADDRESS][PERSON_NAME] Đồng"
type input "HÀNG DỄ VỠ, NHẸ TAY HƯ VỠ KHÔNG ĐỀN GIÁ TRỊ HÀNG"
checkbox input "true"
type input "10.930.000"
type input "30.000"
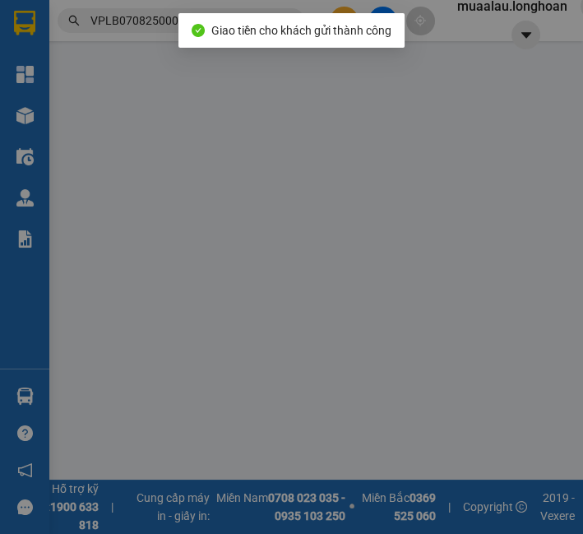
type input "670.000"
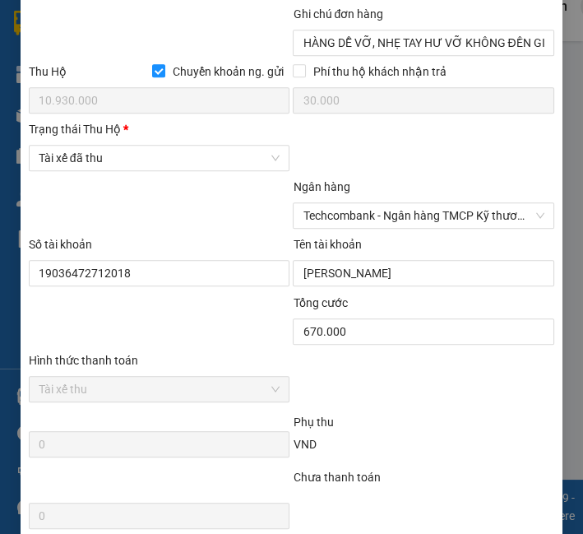
scroll to position [914, 0]
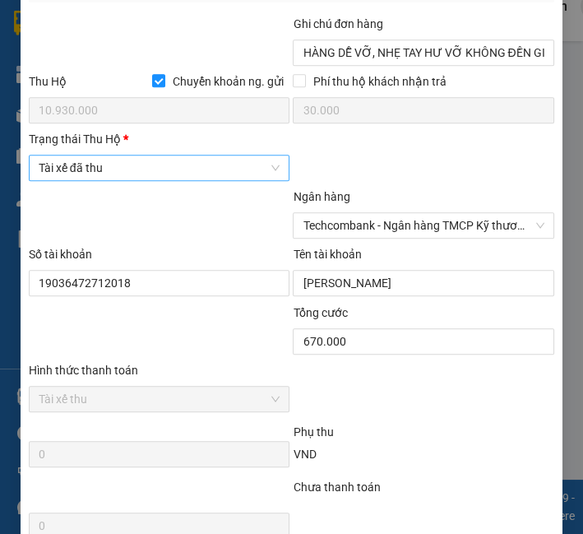
click at [189, 176] on span "Tài xế đã thu" at bounding box center [160, 167] width 242 height 25
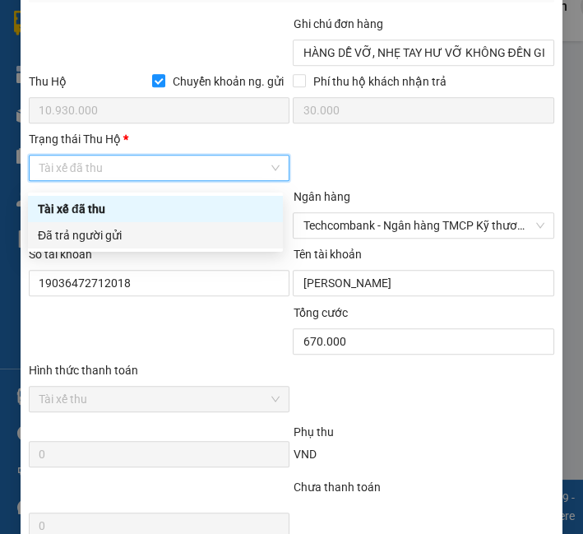
click at [179, 238] on div "Đã trả người gửi" at bounding box center [155, 235] width 235 height 18
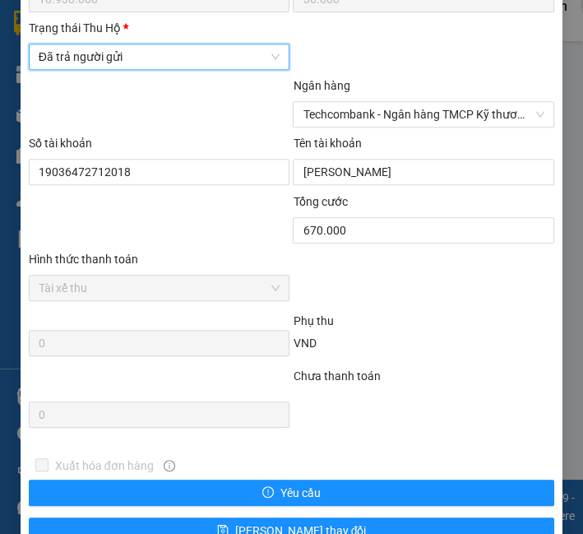
scroll to position [1111, 0]
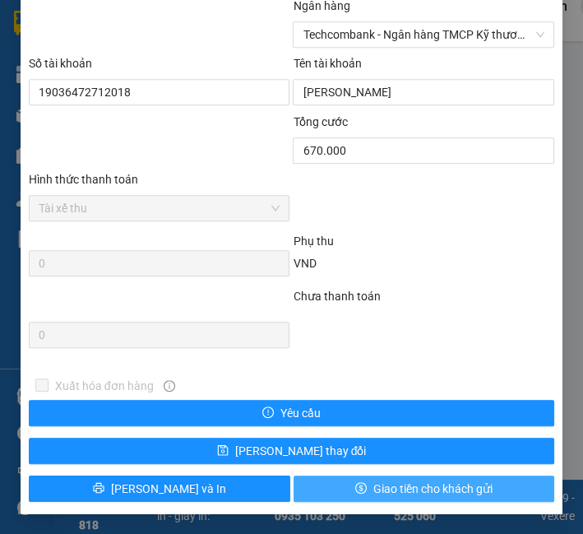
click at [485, 488] on button "Giao tiền cho khách gửi" at bounding box center [425, 488] width 262 height 26
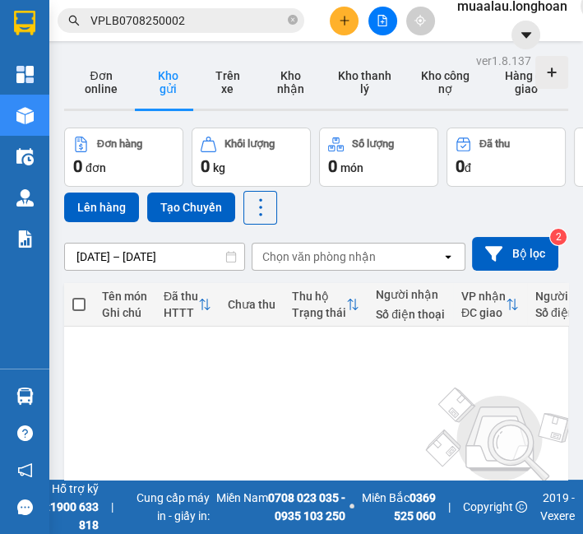
click at [169, 21] on input "VPLB0708250002" at bounding box center [187, 21] width 194 height 18
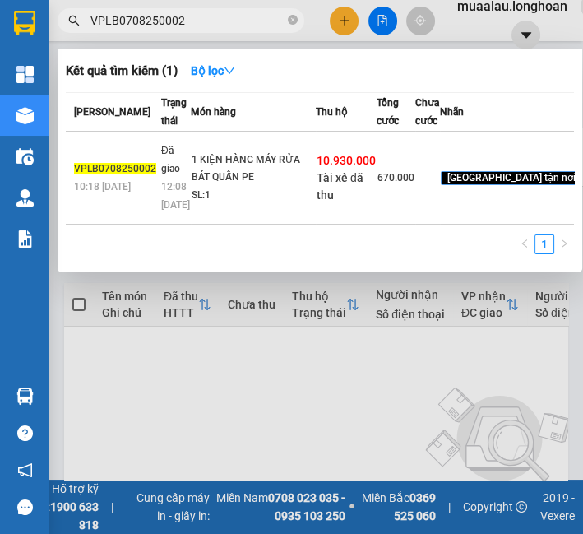
click at [169, 21] on input "VPLB0708250002" at bounding box center [187, 21] width 194 height 18
paste input "CTNK08"
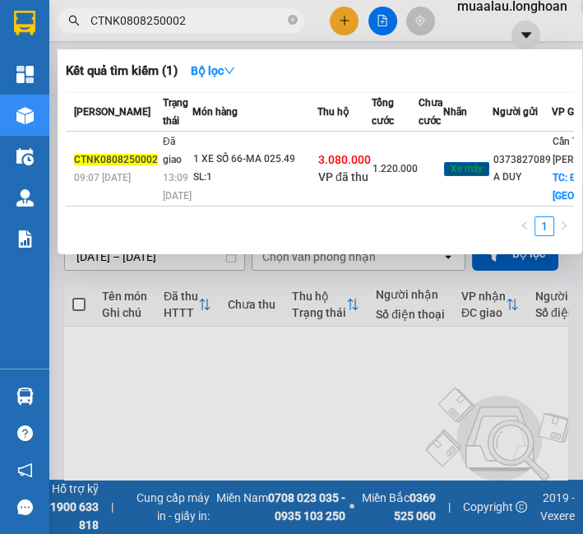
click at [275, 187] on div "SL: 1" at bounding box center [254, 178] width 123 height 18
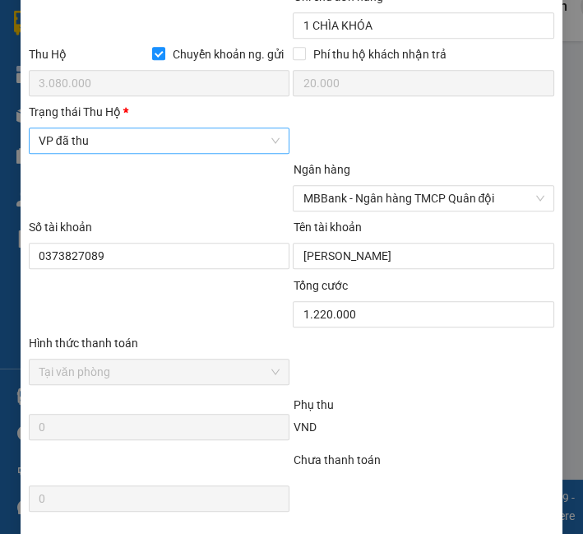
scroll to position [914, 0]
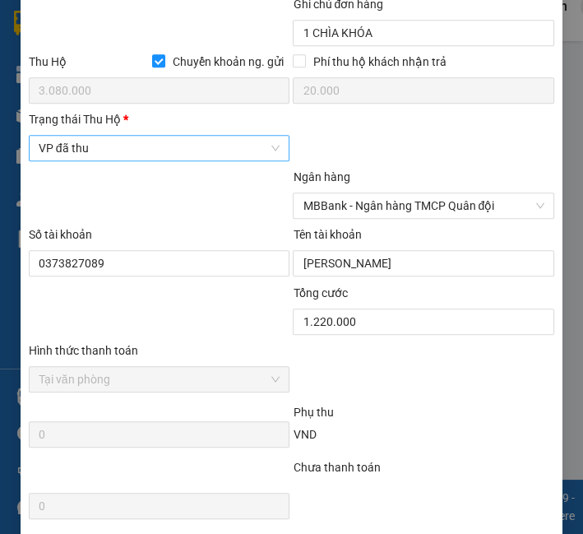
click at [146, 160] on span "VP đã thu" at bounding box center [160, 148] width 242 height 25
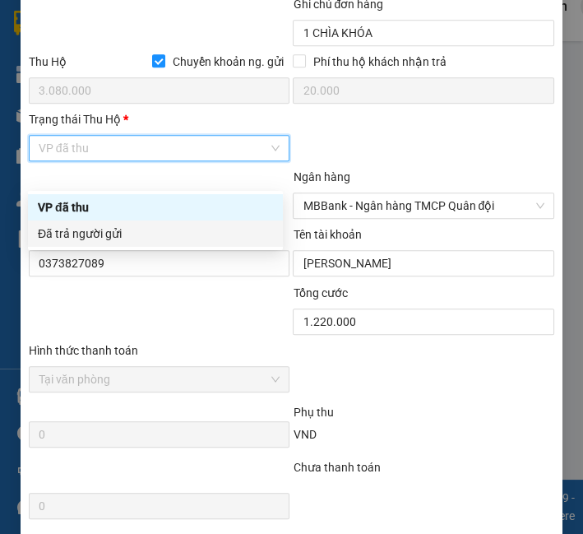
click at [113, 232] on div "Đã trả người gửi" at bounding box center [155, 234] width 235 height 18
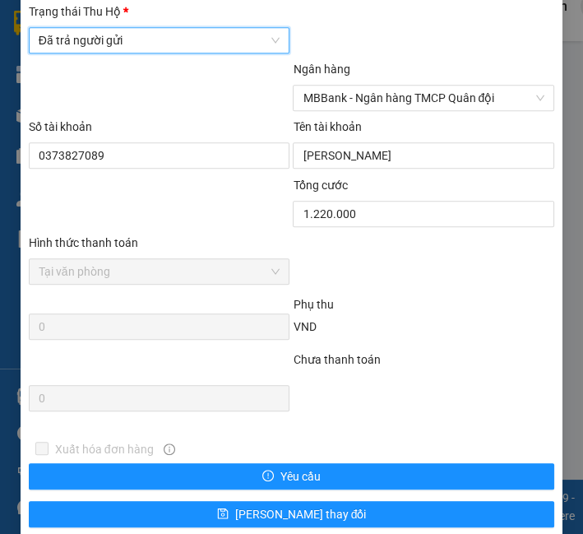
scroll to position [1110, 0]
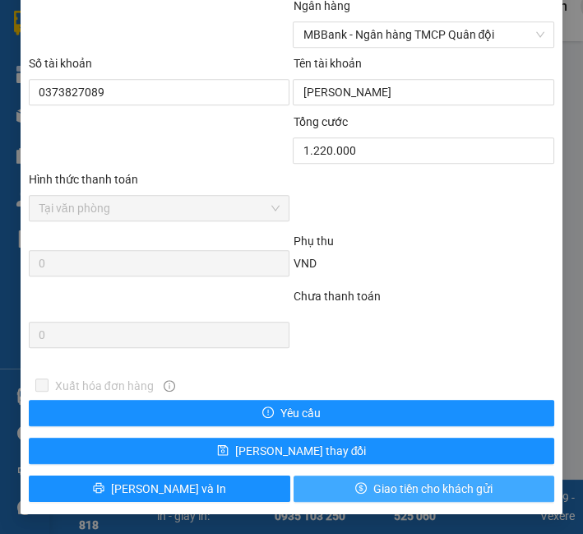
click at [415, 499] on button "Giao tiền cho khách gửi" at bounding box center [425, 488] width 262 height 26
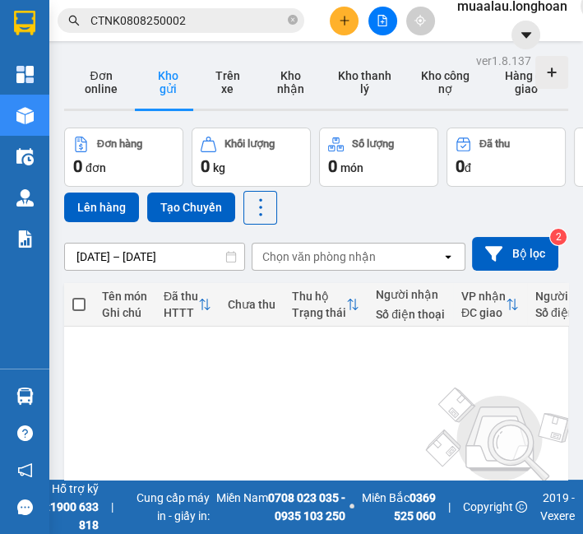
click at [137, 12] on input "CTNK0808250002" at bounding box center [187, 21] width 194 height 18
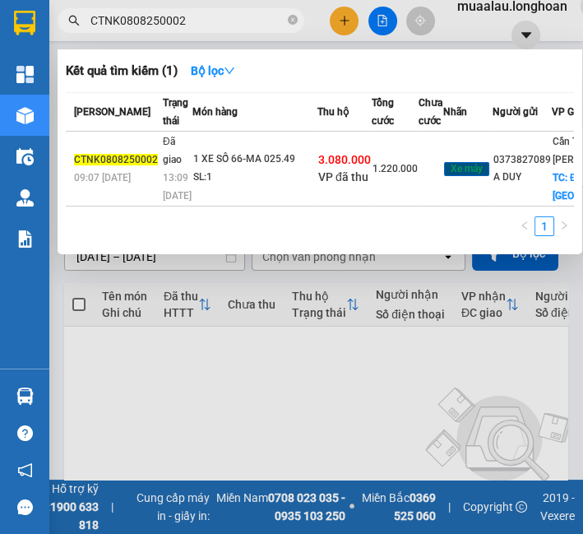
click at [137, 12] on input "CTNK0808250002" at bounding box center [187, 21] width 194 height 18
paste input "VPHM0808250016"
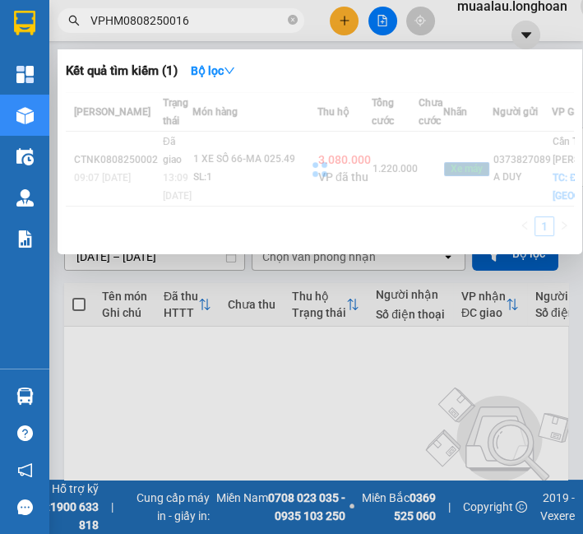
type input "VPHM0808250016"
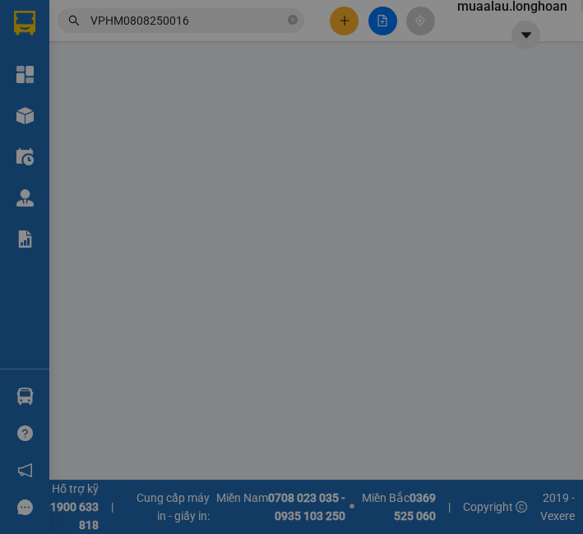
type input "0986896995"
type input "A Việt"
type input "0905232834"
type input "a thương"
checkbox input "true"
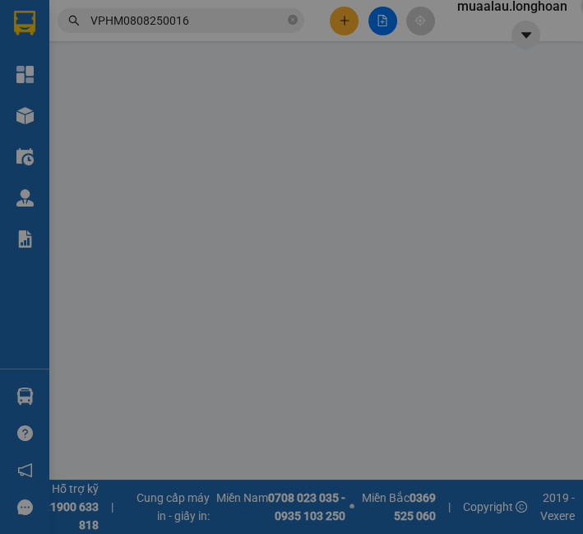
type input "228 [PERSON_NAME], P. [GEOGRAPHIC_DATA],[GEOGRAPHIC_DATA]"
type input "nhận nguyên kiện,giao nguyên kiện,bể vỡ k đền"
checkbox input "true"
type input "6.500.000"
type input "25.000"
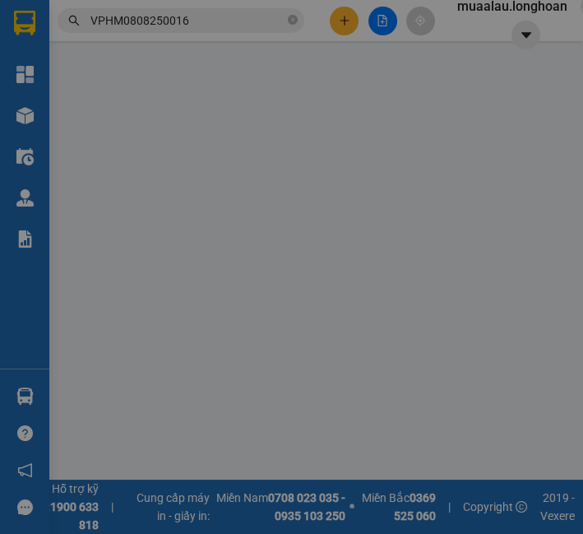
type input "250.000"
type input "100.000"
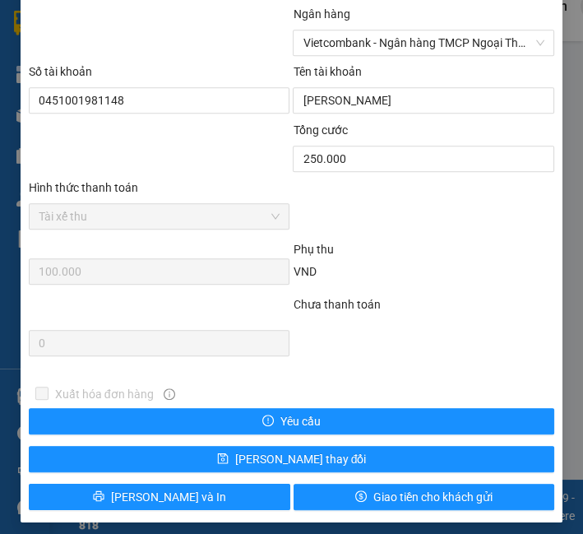
scroll to position [1005, 0]
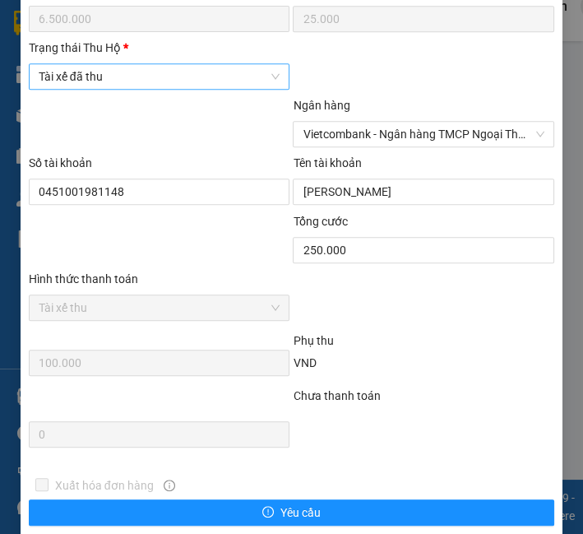
click at [167, 85] on span "Tài xế đã thu" at bounding box center [160, 76] width 242 height 25
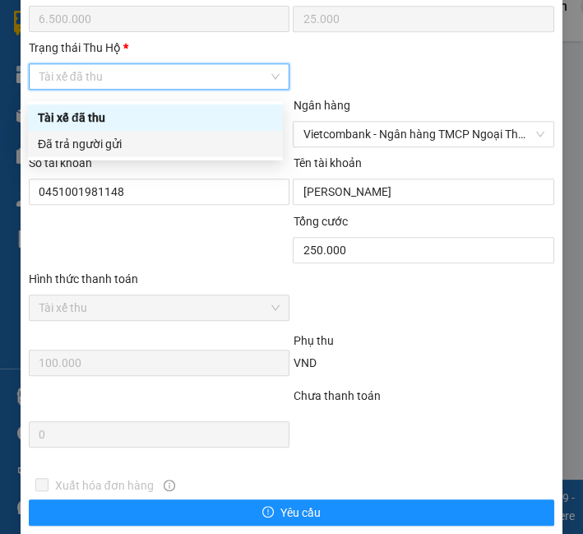
click at [155, 156] on div "Đã trả người gửi" at bounding box center [155, 144] width 255 height 26
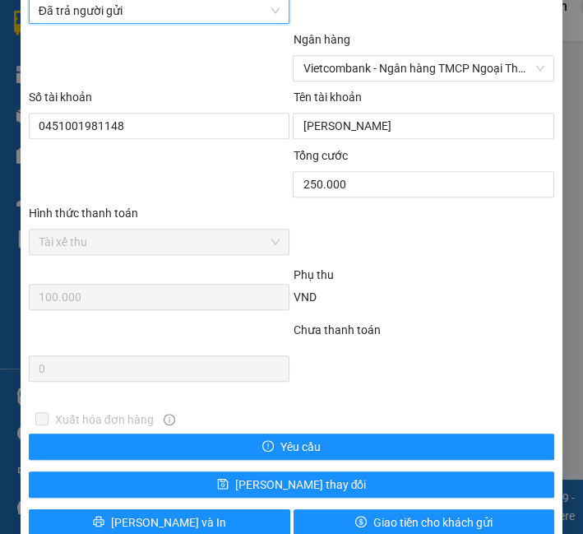
scroll to position [1111, 0]
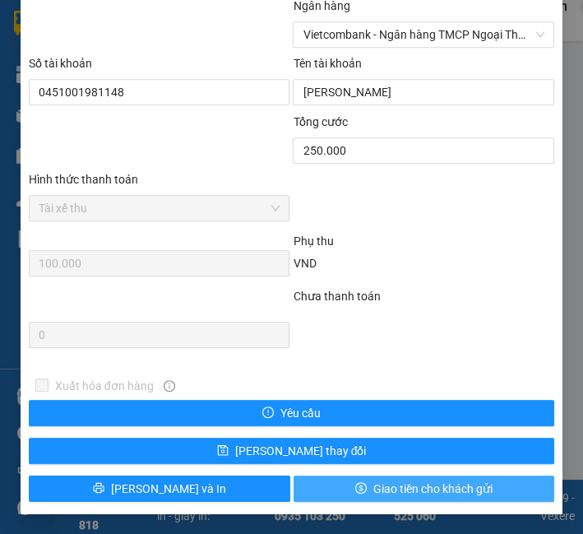
click at [391, 478] on button "Giao tiền cho khách gửi" at bounding box center [425, 488] width 262 height 26
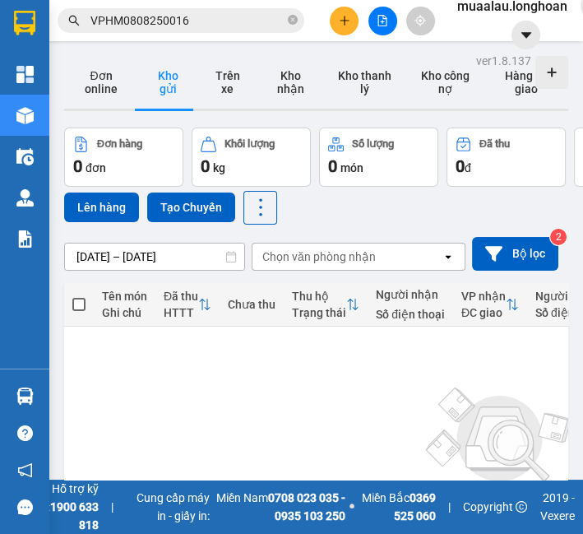
click at [129, 20] on input "VPHM0808250016" at bounding box center [187, 21] width 194 height 18
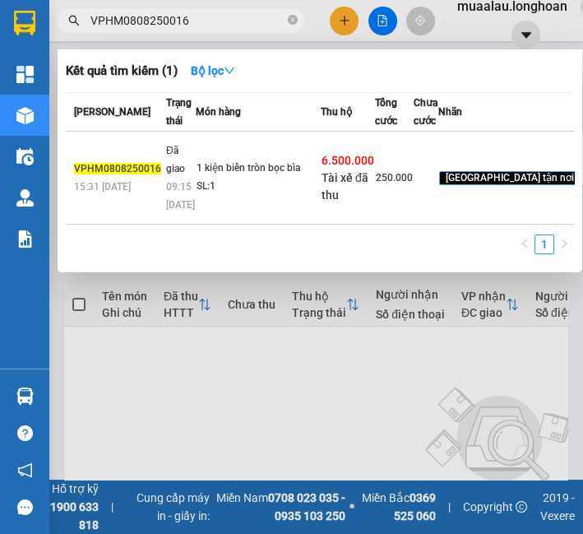
click at [129, 20] on input "VPHM0808250016" at bounding box center [187, 21] width 194 height 18
paste input "QU120908250013"
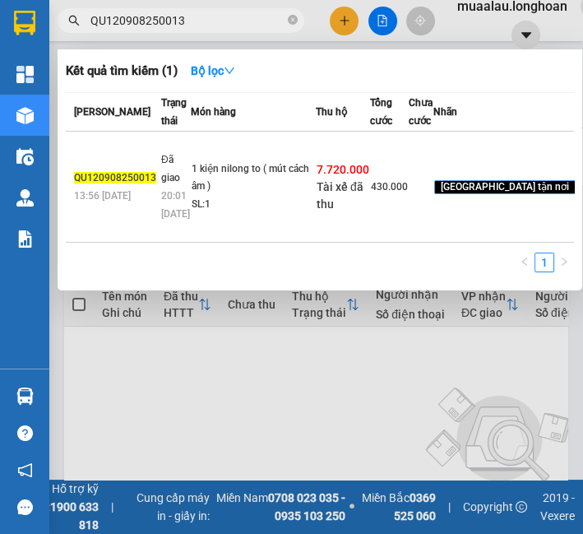
type input "QU120908250013"
click at [309, 187] on td "1 kiện nilong to ( mút cách âm ) SL: 1" at bounding box center [253, 187] width 125 height 111
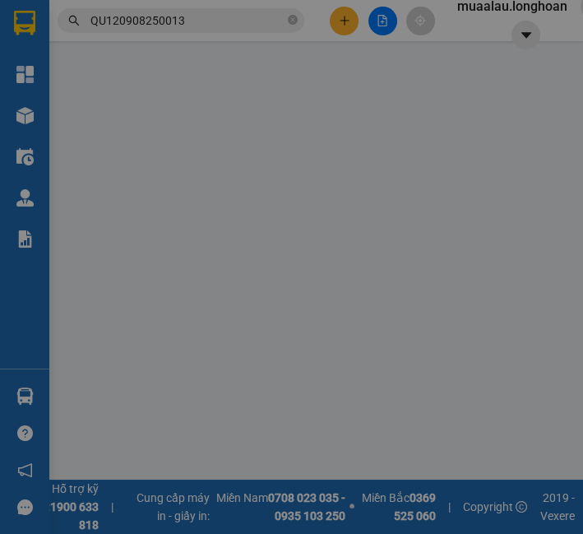
type input "0985923320"
type input "c Hương"
type input "0898511067"
type input "Angel"
checkbox input "true"
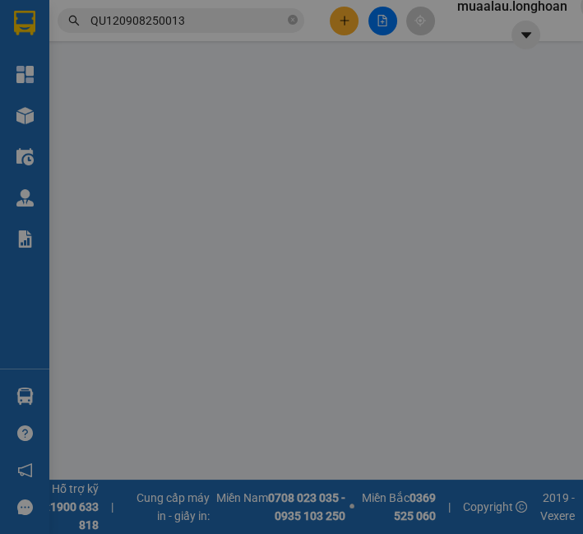
type input "313-315 [PERSON_NAME], [GEOGRAPHIC_DATA], [GEOGRAPHIC_DATA]"
type input "nhận theo kiện - hư hỏng ko chịu trách nhiệm"
checkbox input "true"
type input "7.720.000"
type input "25.000"
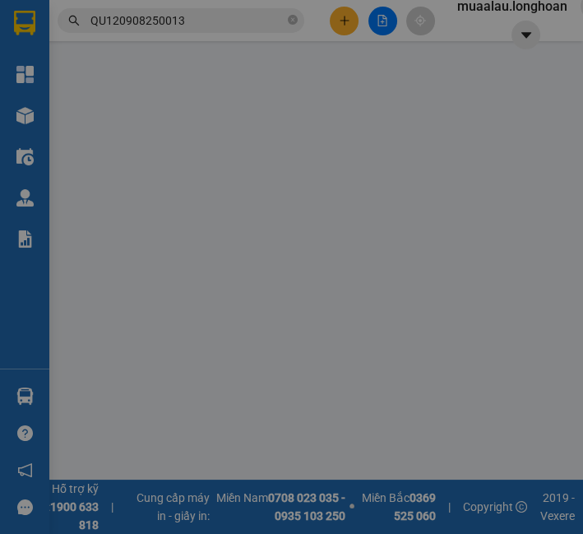
type input "430.000"
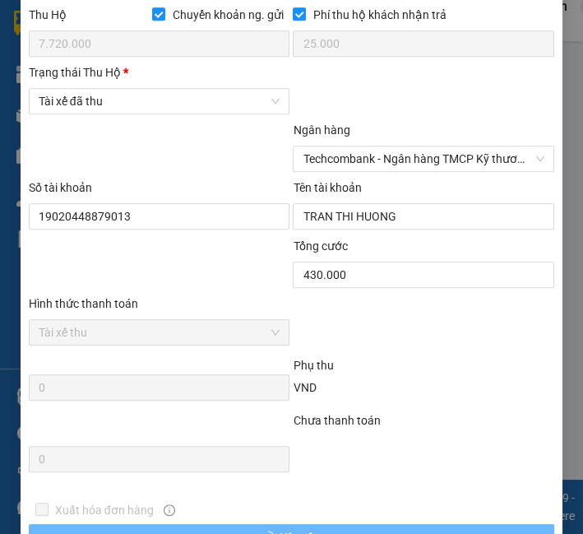
scroll to position [798, 0]
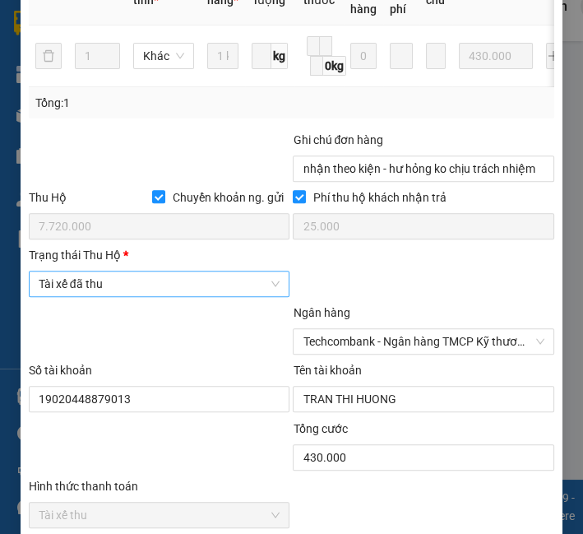
click at [132, 296] on span "Tài xế đã thu" at bounding box center [160, 283] width 242 height 25
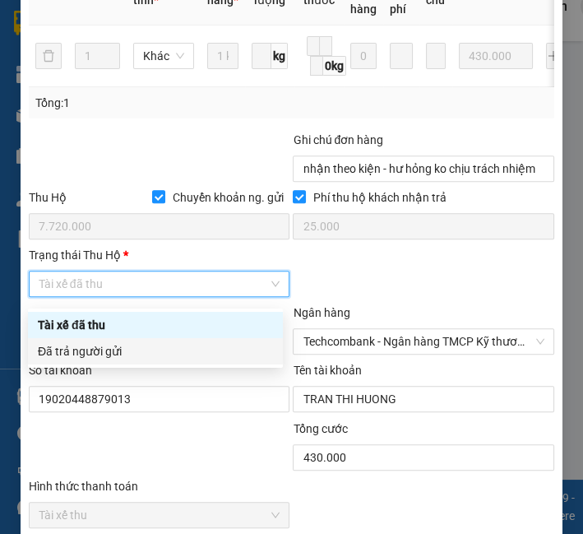
drag, startPoint x: 119, startPoint y: 338, endPoint x: 121, endPoint y: 350, distance: 12.4
click at [121, 350] on div "Đã trả người gửi" at bounding box center [155, 351] width 255 height 26
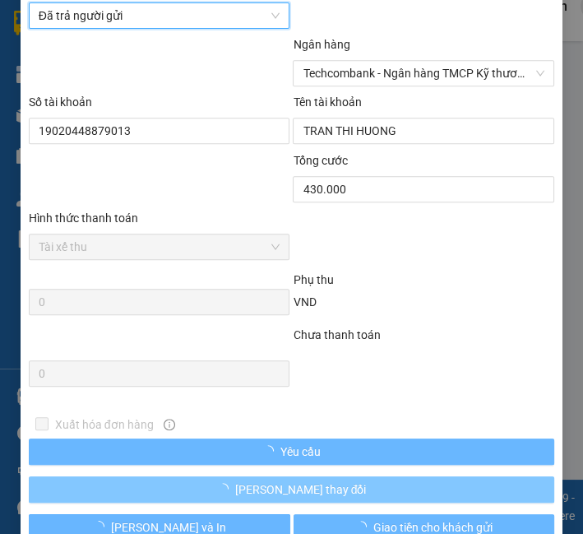
scroll to position [1111, 0]
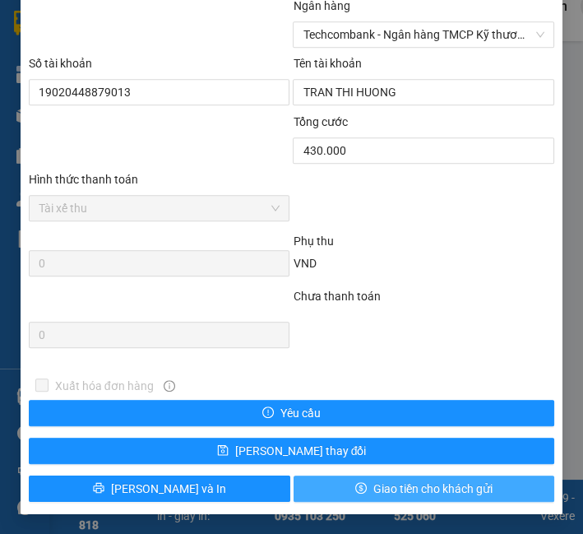
click at [357, 498] on button "Giao tiền cho khách gửi" at bounding box center [425, 488] width 262 height 26
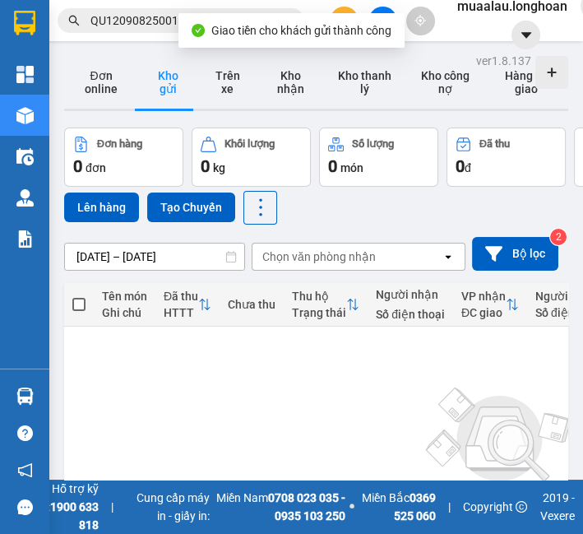
click at [106, 16] on input "QU120908250013" at bounding box center [187, 21] width 194 height 18
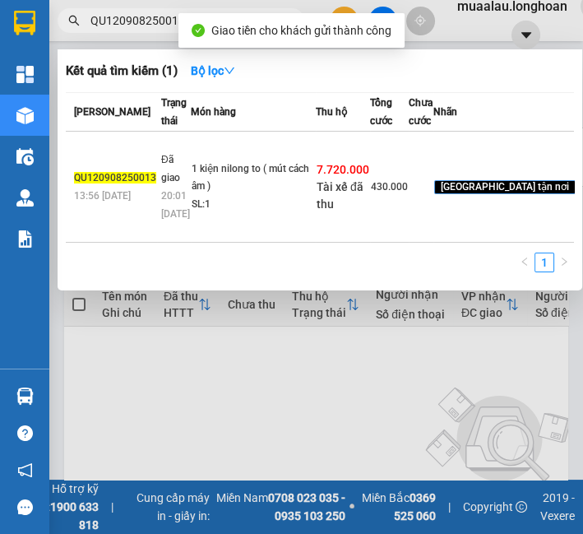
click at [106, 16] on input "QU120908250013" at bounding box center [187, 21] width 194 height 18
paste input "KQ120608250037"
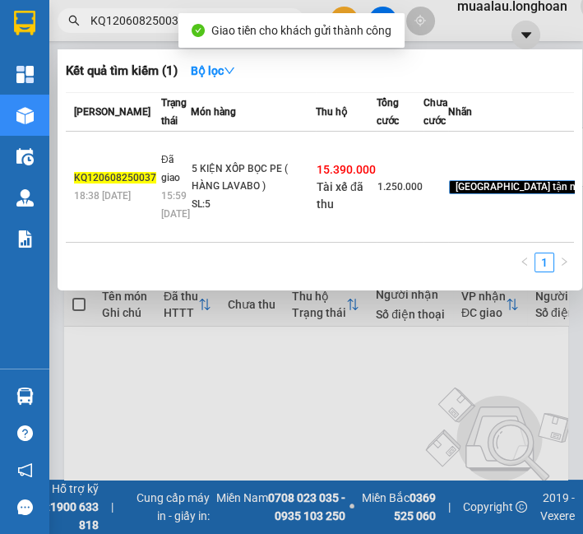
type input "KQ120608250037"
click at [317, 213] on div "15.390.000 Tài xế đã thu" at bounding box center [346, 187] width 59 height 52
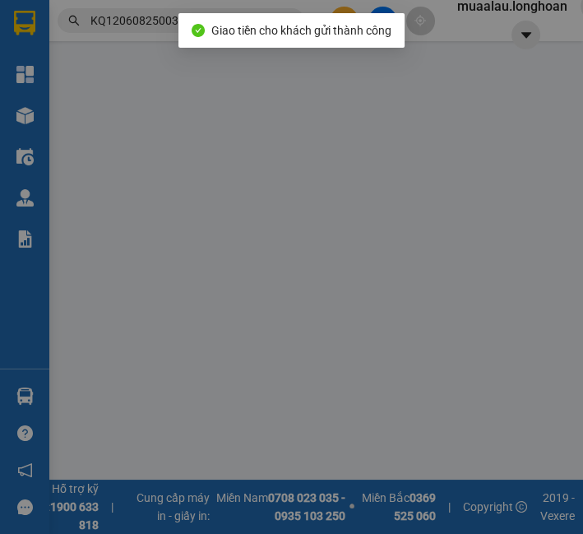
type input "0918903619"
type input "HIẾU"
type input "0935666753"
type input "Diễm Hoàng"
checkbox input "true"
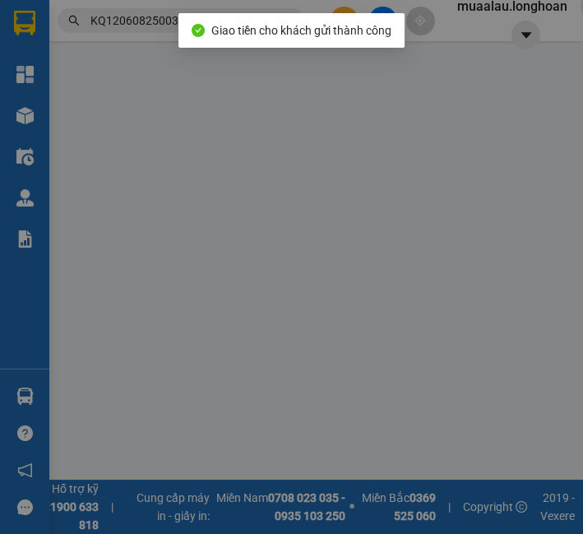
type input "Địa chỉ : [STREET_ADDRESS][PERSON_NAME]"
type input "VẬN CHUYỂN NHẸ TAY - KHÔNG BAO HƯ VỠ - ĐÃ BÁO NG GỬI"
checkbox input "true"
type input "15.390.000"
type input "35.000"
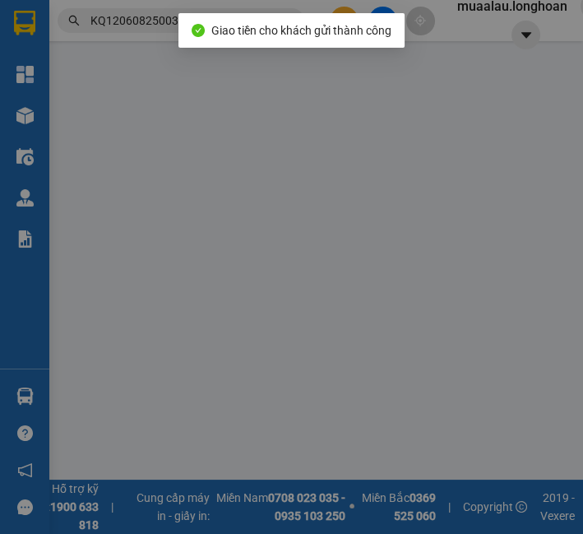
type input "1.250.000"
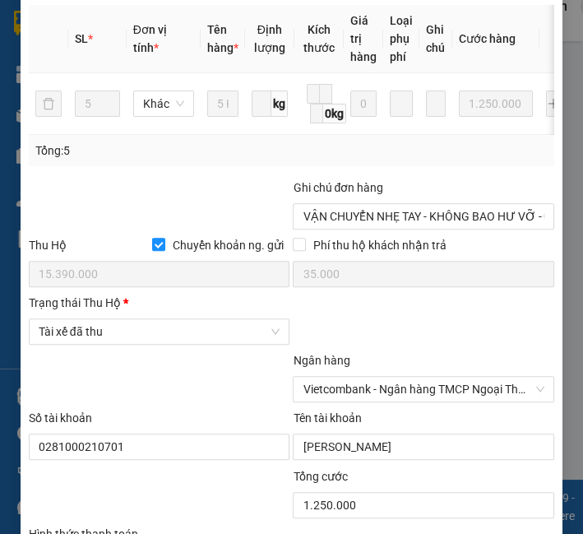
scroll to position [832, 0]
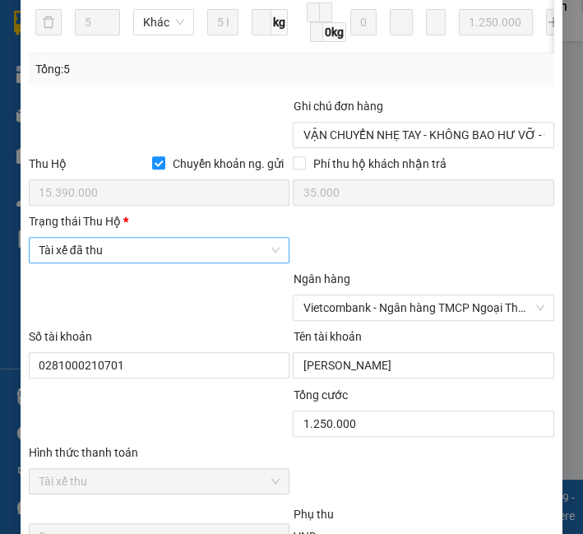
click at [187, 262] on span "Tài xế đã thu" at bounding box center [160, 250] width 242 height 25
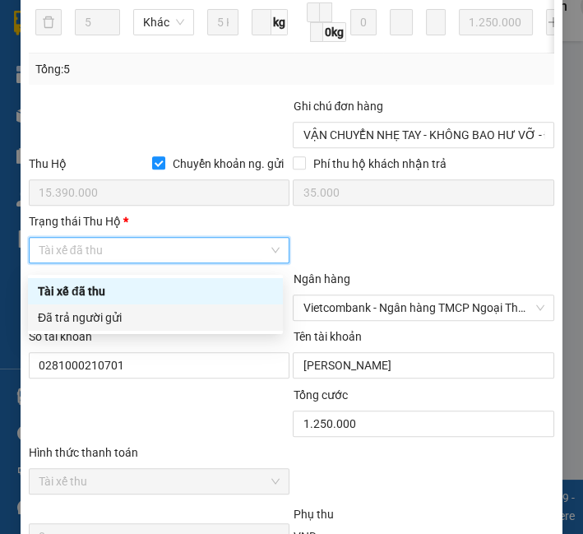
click at [179, 313] on div "Đã trả người gửi" at bounding box center [155, 317] width 235 height 18
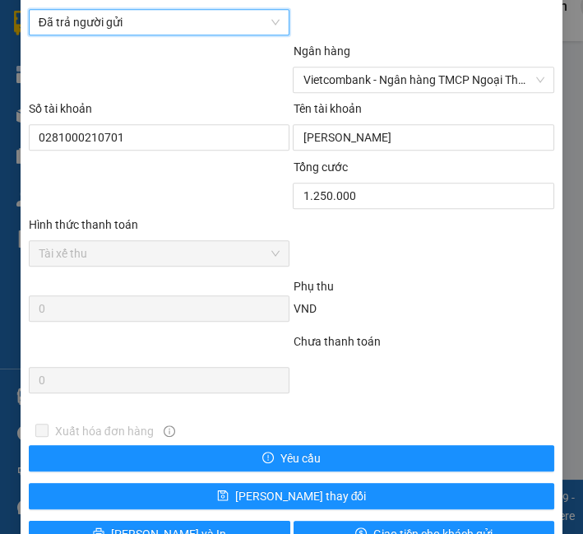
scroll to position [1111, 0]
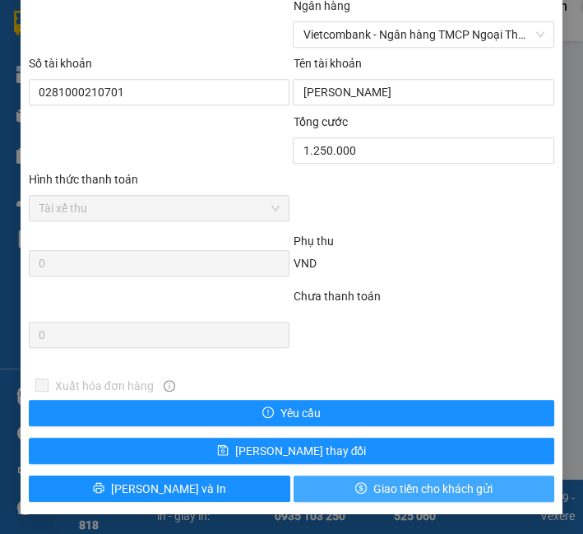
click at [387, 480] on span "Giao tiền cho khách gửi" at bounding box center [432, 489] width 119 height 18
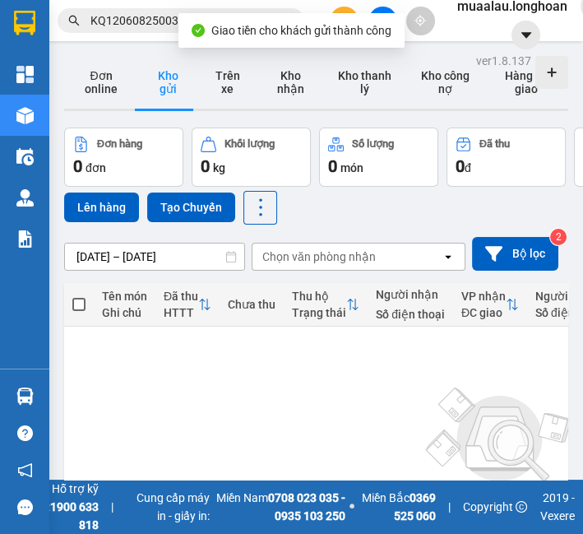
click at [141, 23] on input "KQ120608250037" at bounding box center [187, 21] width 194 height 18
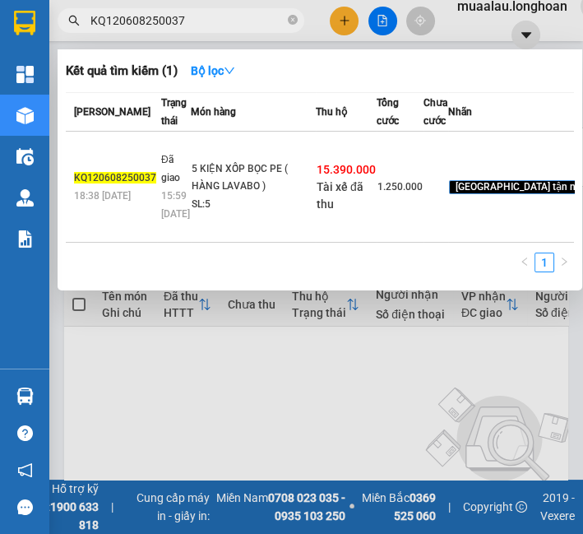
paste input "VPMD0708250015"
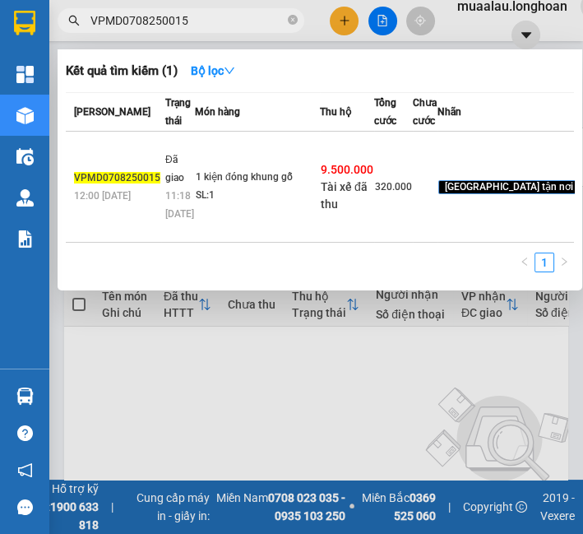
click at [197, 216] on td "1 kiện đóng khung gỗ SL: 1" at bounding box center [257, 187] width 125 height 111
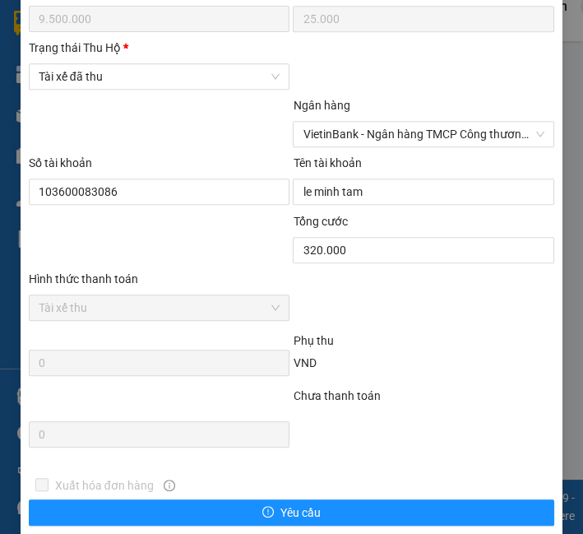
scroll to position [929, 0]
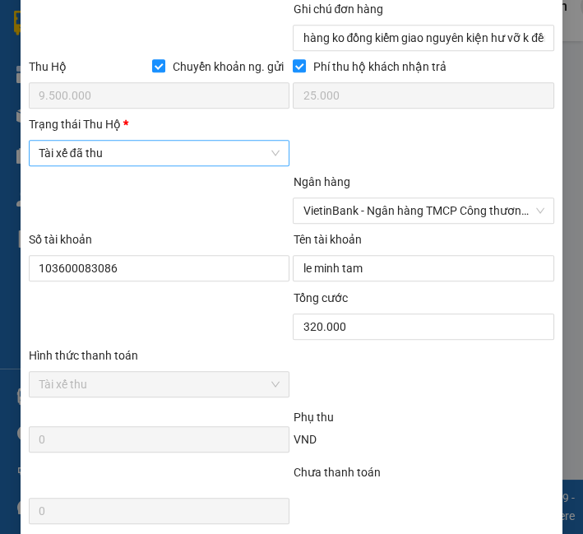
click at [174, 158] on span "Tài xế đã thu" at bounding box center [160, 153] width 242 height 25
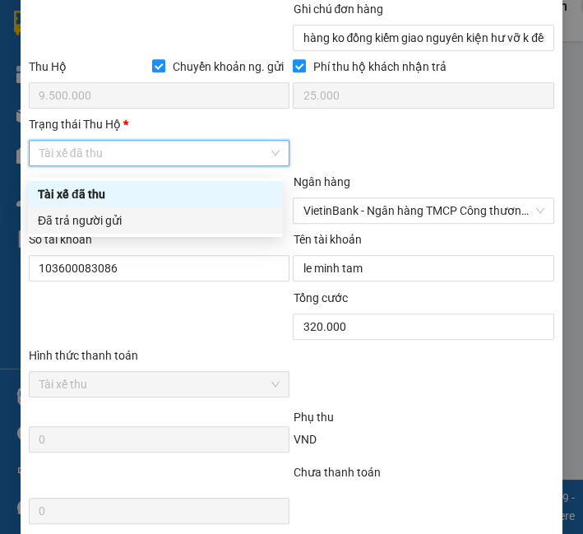
click at [141, 220] on div "Đã trả người gửi" at bounding box center [155, 220] width 235 height 18
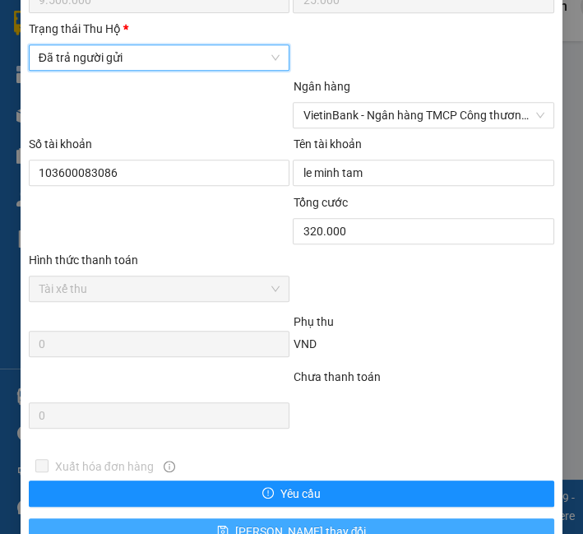
scroll to position [1111, 0]
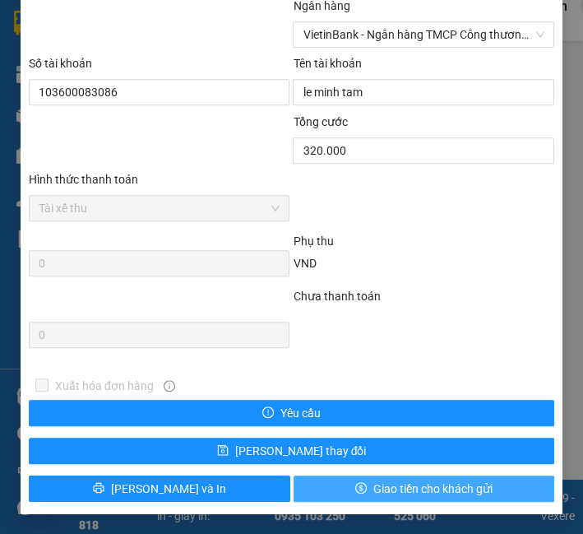
click at [465, 493] on span "Giao tiền cho khách gửi" at bounding box center [432, 489] width 119 height 18
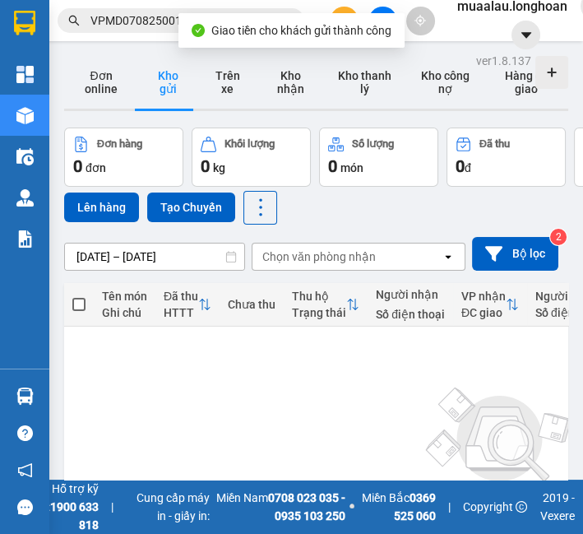
click at [153, 20] on input "VPMD0708250015" at bounding box center [187, 21] width 194 height 18
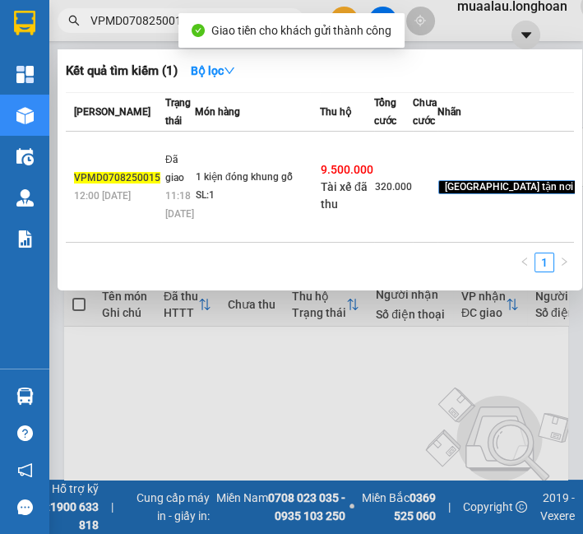
click at [153, 20] on input "VPMD0708250015" at bounding box center [187, 21] width 194 height 18
paste input "KQ120808250007"
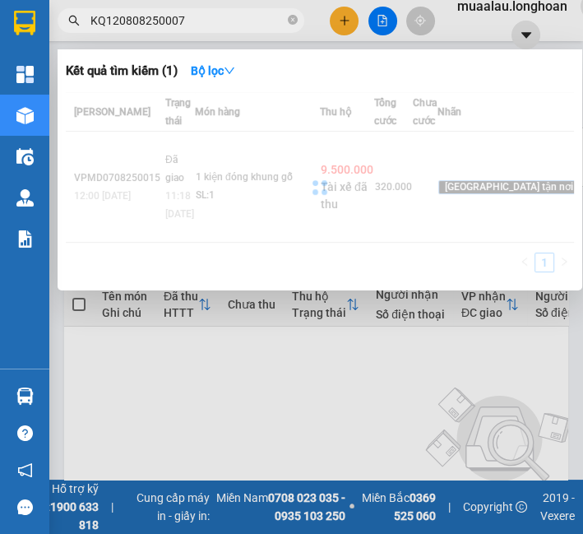
type input "KQ120808250007"
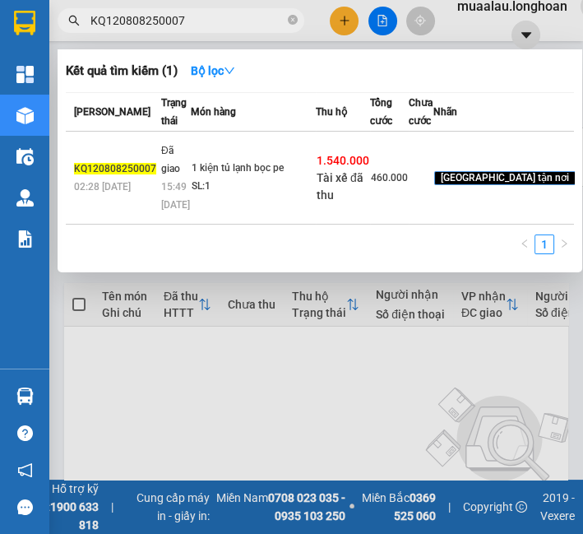
click at [225, 219] on td "1 kiện tủ lạnh bọc pe SL: 1" at bounding box center [253, 178] width 125 height 93
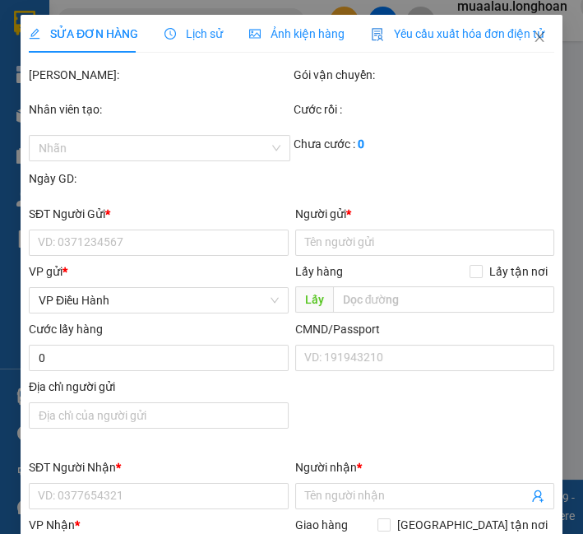
type input "0397651819"
type input "Hùng"
checkbox input "true"
type input "Đón: 574 [PERSON_NAME] . định hoà thủ dầu một . bình dương"
type input "0971675820"
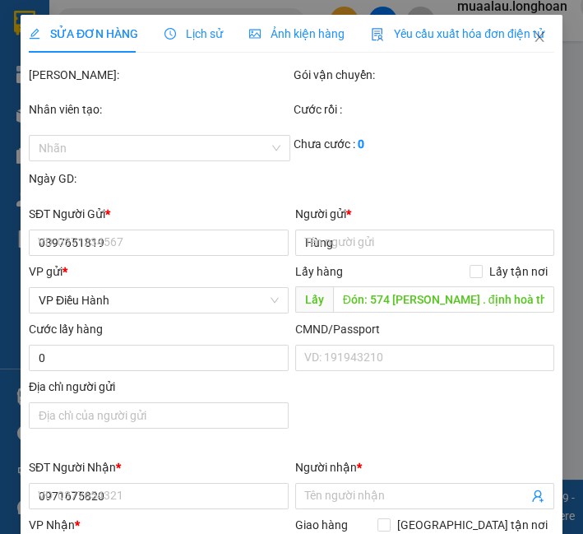
type input "[PERSON_NAME]"
checkbox input "true"
type input "Trả: 11/7 [PERSON_NAME] phường hòa minh quân liên chiều [GEOGRAPHIC_DATA]"
type input "không bao hư vỡ - trầy xước"
checkbox input "true"
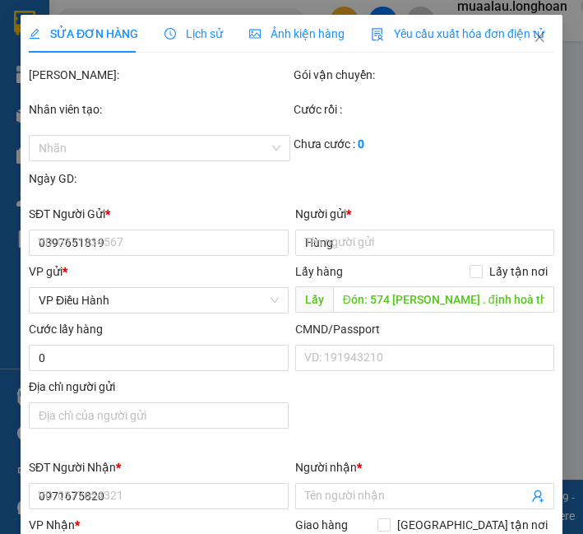
type input "1.540.000"
type input "10.000"
type input "460.000"
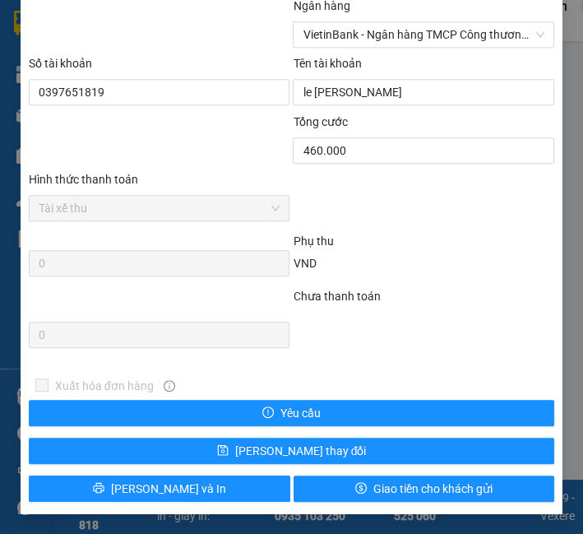
scroll to position [1020, 0]
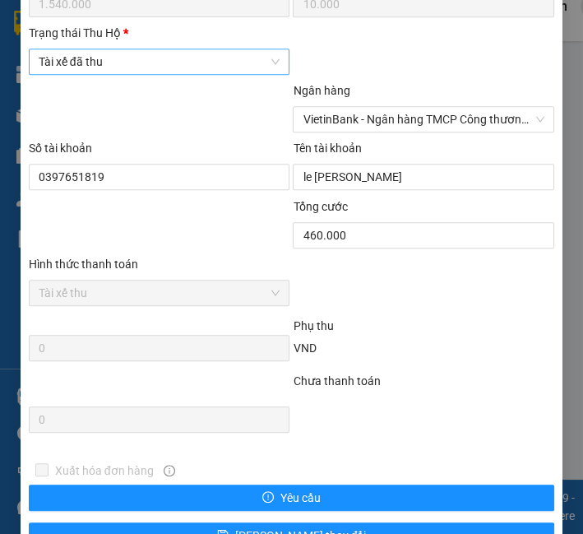
click at [133, 72] on span "Tài xế đã thu" at bounding box center [160, 61] width 242 height 25
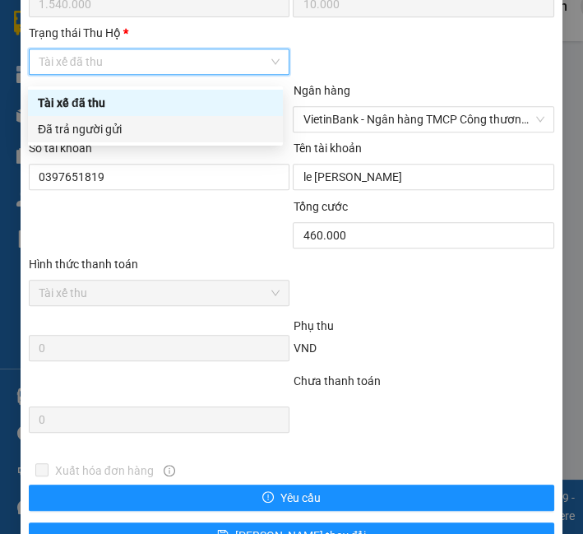
click at [133, 118] on div "Đã trả người gửi" at bounding box center [155, 129] width 255 height 26
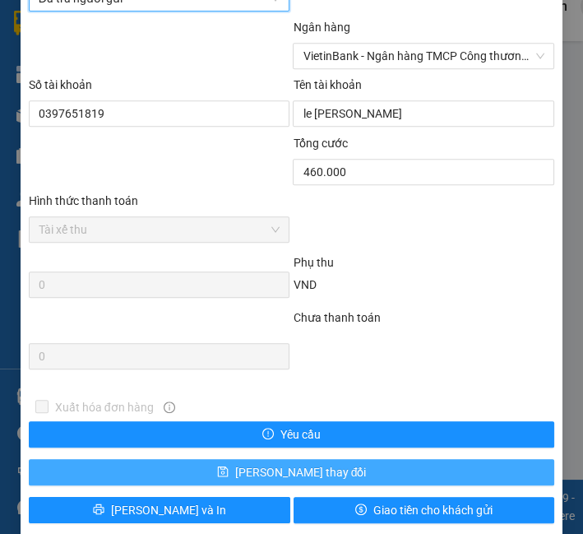
scroll to position [1111, 0]
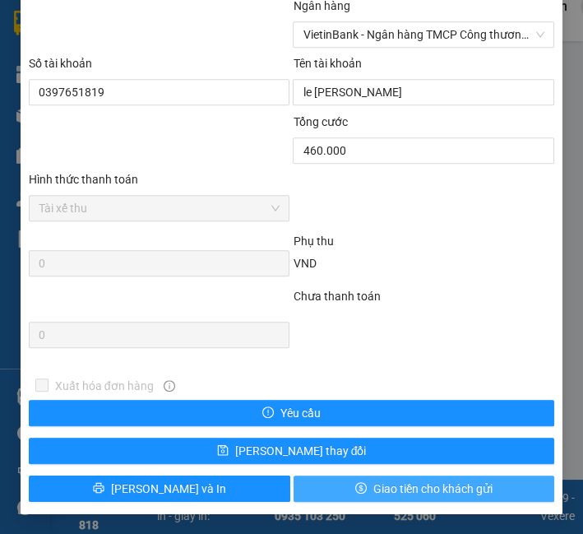
click at [356, 494] on button "Giao tiền cho khách gửi" at bounding box center [425, 488] width 262 height 26
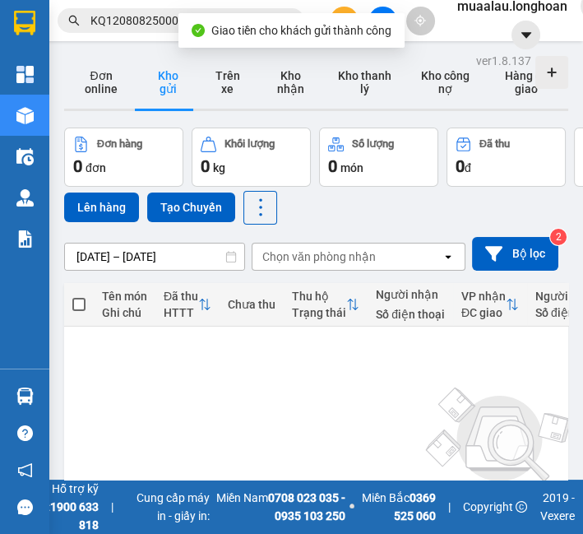
click at [115, 20] on input "KQ120808250007" at bounding box center [187, 21] width 194 height 18
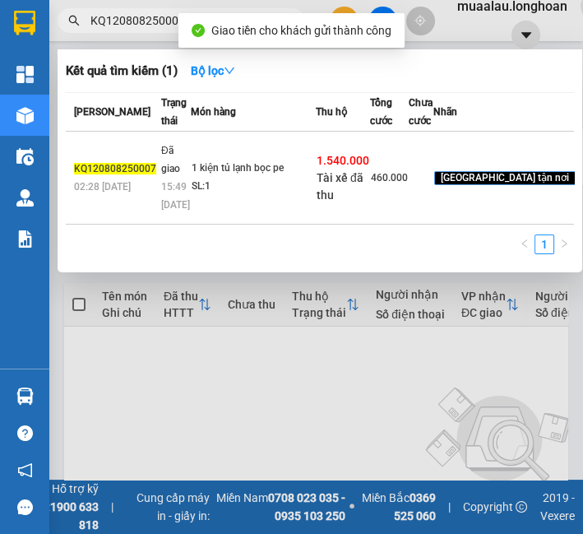
click at [115, 20] on input "KQ120808250007" at bounding box center [187, 21] width 194 height 18
paste input "HQTP0808250011"
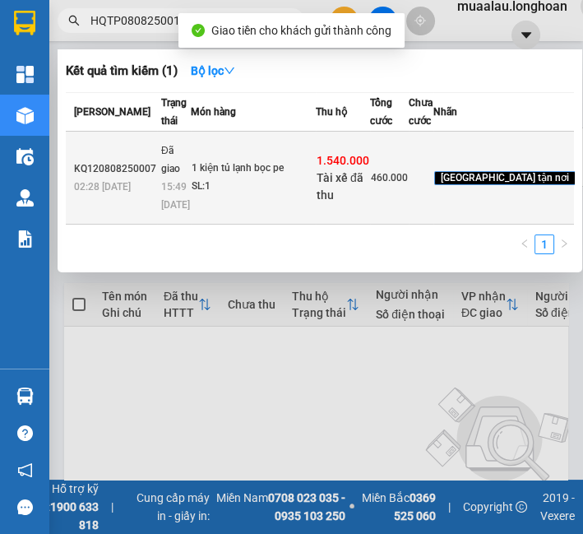
type input "HQTP0808250011"
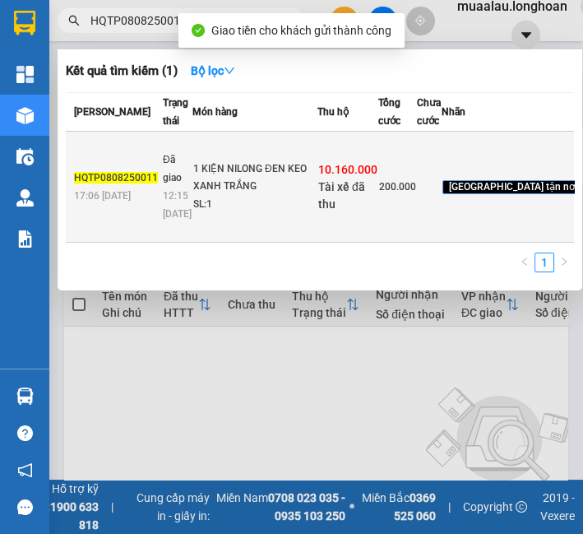
click at [277, 196] on div "1 KIỆN NILONG ĐEN KEO XANH TRẮNG" at bounding box center [254, 177] width 123 height 35
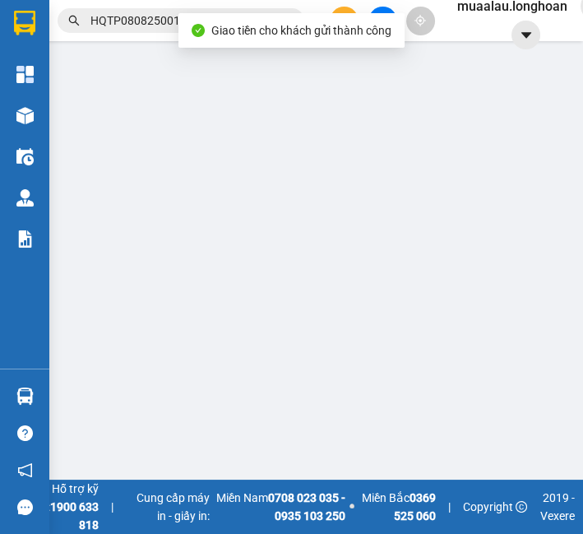
type input "0977297677"
type input "hoàng trúc"
type input "0914333449"
type input "THIỆU"
checkbox input "true"
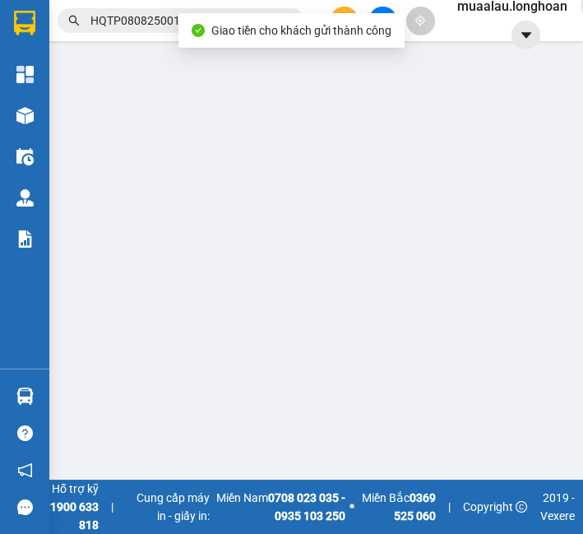
type input "[STREET_ADDRESS][PERSON_NAME]"
checkbox input "true"
type input "10.160.000"
type input "30.000"
type input "200.000"
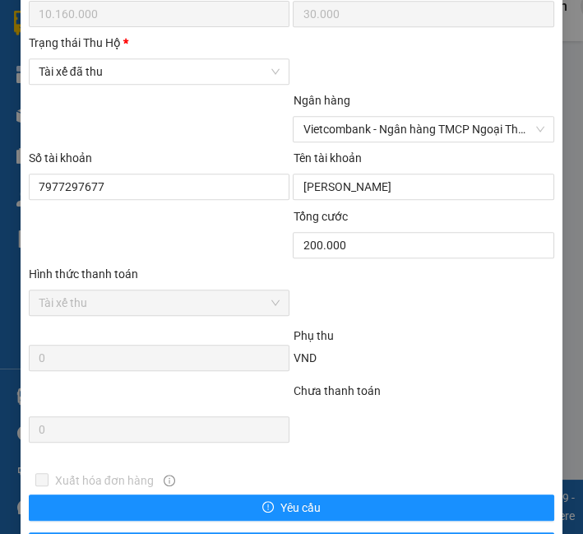
scroll to position [1013, 0]
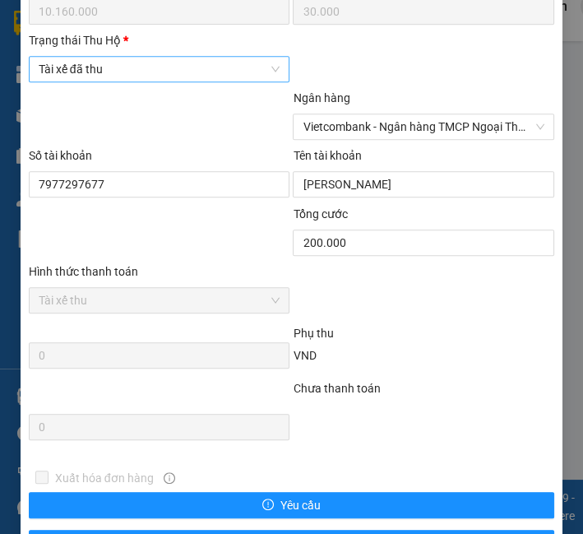
click at [179, 81] on span "Tài xế đã thu" at bounding box center [160, 69] width 242 height 25
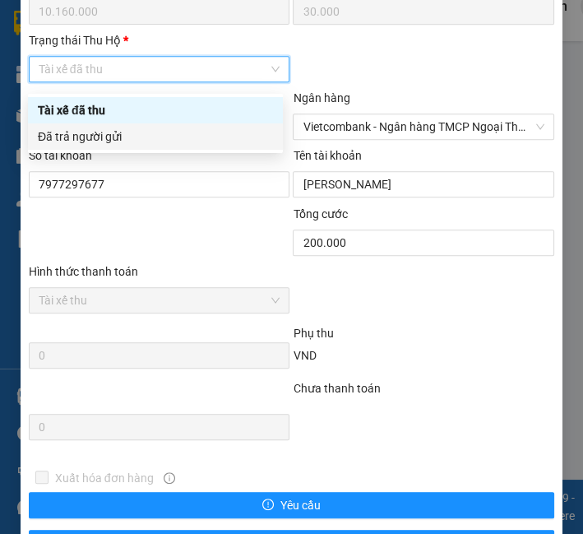
click at [166, 146] on div "Đã trả người gửi" at bounding box center [155, 136] width 255 height 26
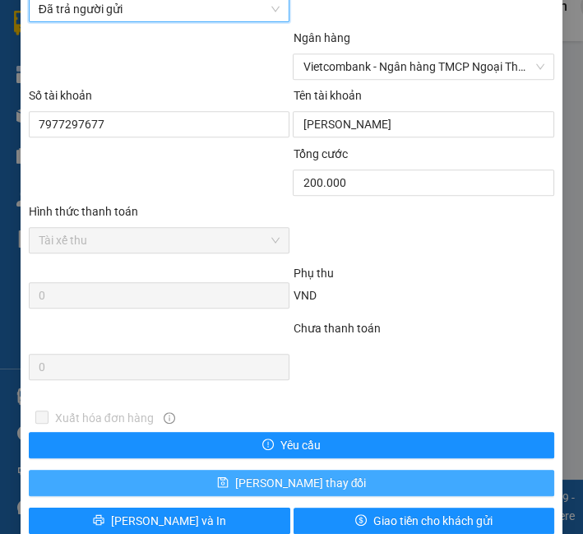
scroll to position [1111, 0]
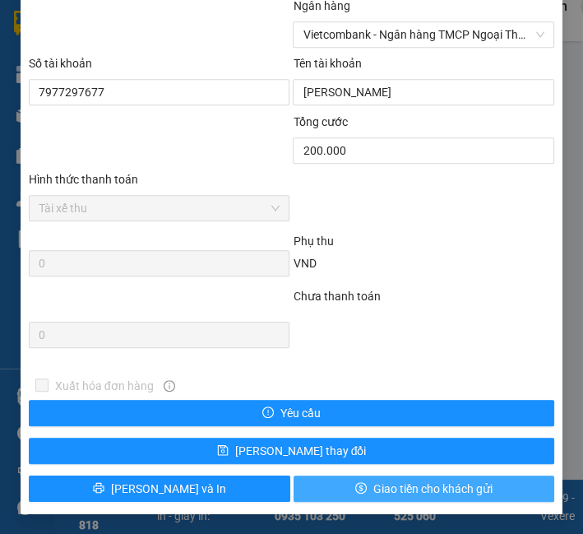
click at [358, 494] on button "Giao tiền cho khách gửi" at bounding box center [425, 488] width 262 height 26
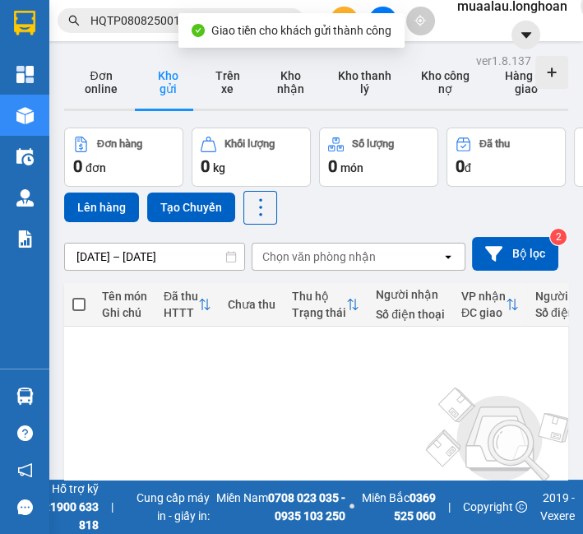
click at [145, 13] on input "HQTP0808250011" at bounding box center [187, 21] width 194 height 18
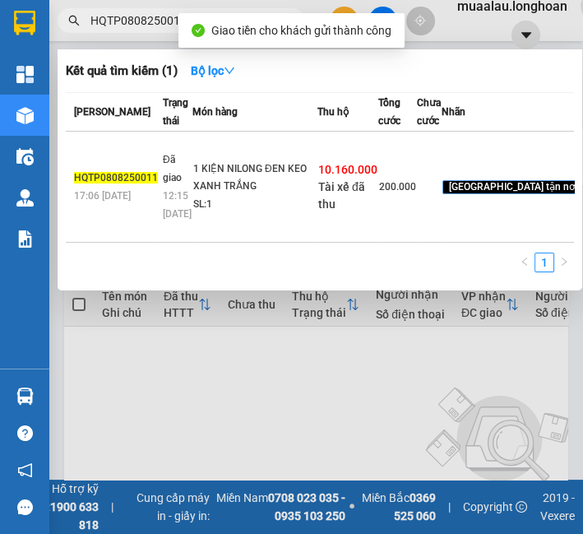
click at [145, 13] on input "HQTP0808250011" at bounding box center [187, 21] width 194 height 18
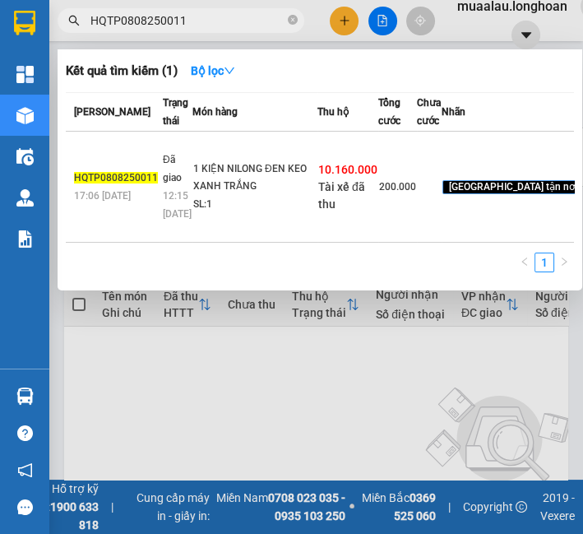
paste input "0"
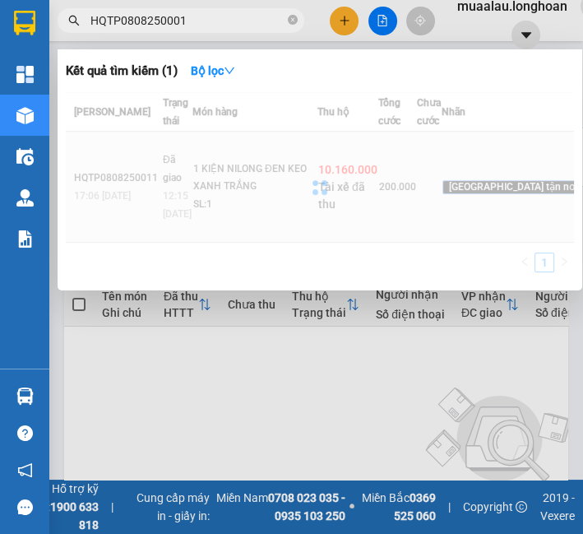
type input "HQTP0808250001"
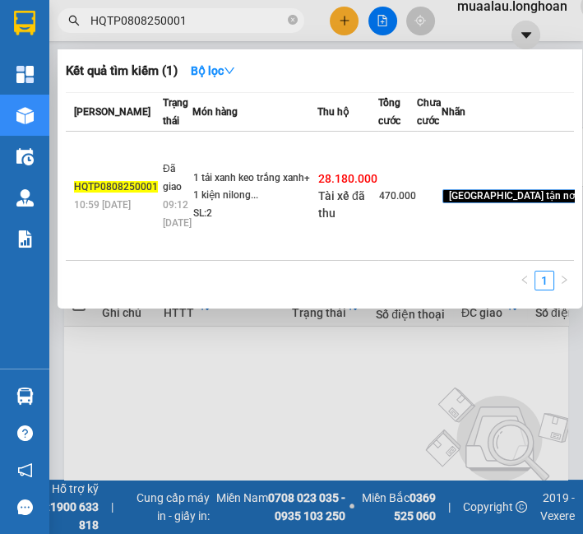
click at [234, 230] on td "1 tải xanh keo trắng xanh+ 1 kiện nilong... SL: 2" at bounding box center [254, 196] width 125 height 129
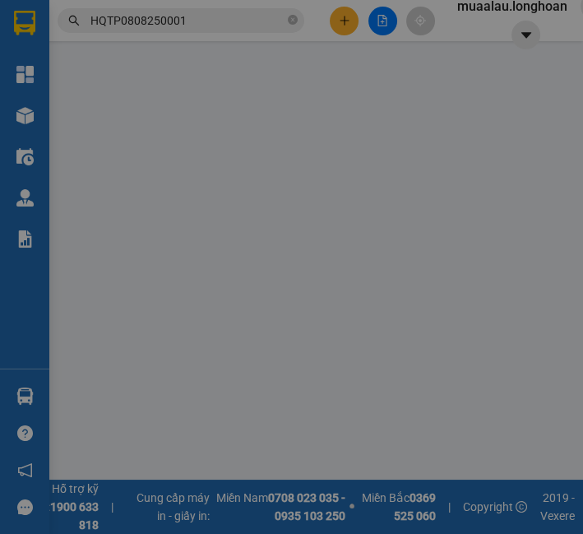
type input "0977297677"
type input "hoàng trúc"
type input "0905775133"
type input "chị [PERSON_NAME]"
checkbox input "true"
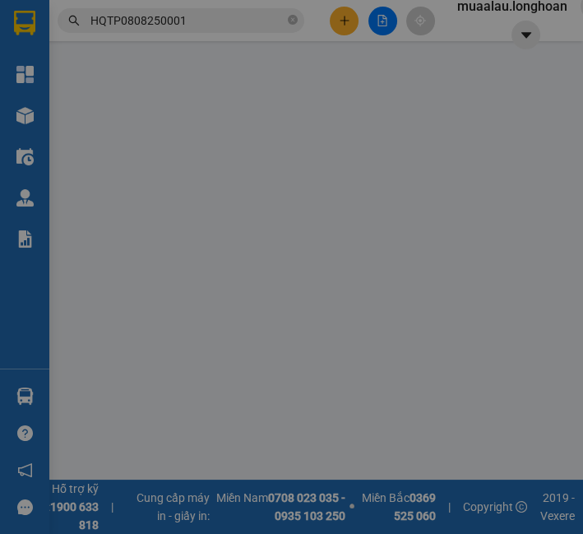
type input "141 [PERSON_NAME],[PERSON_NAME],[GEOGRAPHIC_DATA]"
checkbox input "true"
type input "28.180.000"
type input "60.000"
type input "470.000"
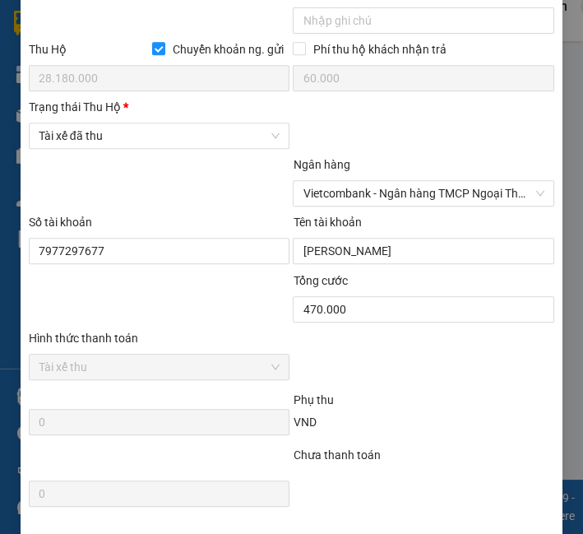
scroll to position [947, 0]
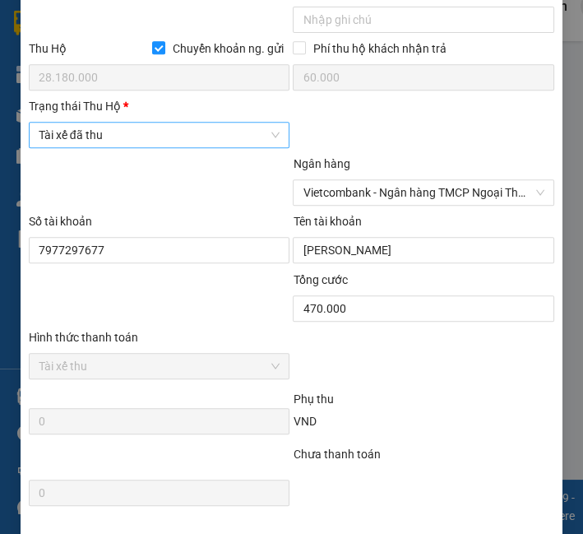
click at [163, 141] on span "Tài xế đã thu" at bounding box center [160, 135] width 242 height 25
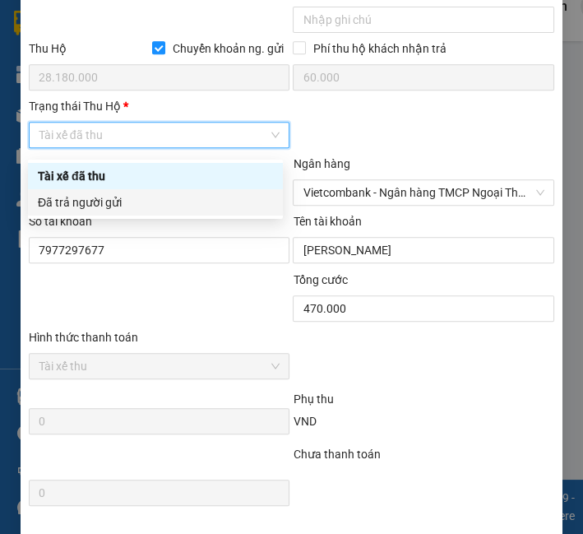
click at [155, 203] on div "Đã trả người gửi" at bounding box center [155, 202] width 235 height 18
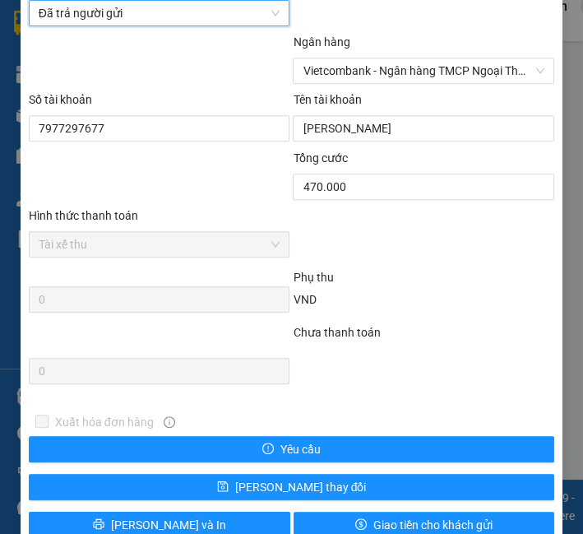
scroll to position [1111, 0]
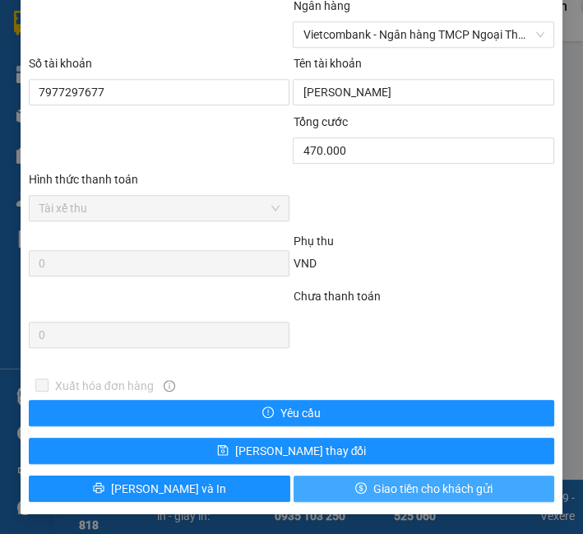
click at [380, 480] on span "Giao tiền cho khách gửi" at bounding box center [432, 489] width 119 height 18
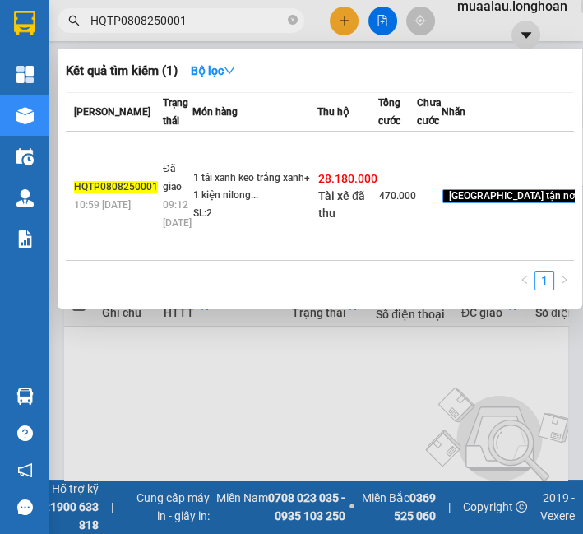
click at [248, 10] on span "HQTP0808250001" at bounding box center [181, 20] width 247 height 25
drag, startPoint x: 248, startPoint y: 10, endPoint x: 248, endPoint y: 23, distance: 13.2
click at [248, 21] on span "HQTP0808250001" at bounding box center [181, 20] width 247 height 25
click at [248, 23] on input "HQTP0808250001" at bounding box center [187, 21] width 194 height 18
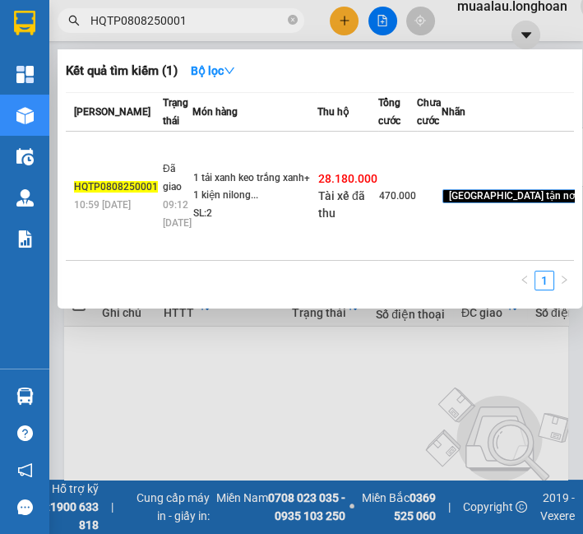
paste input "VPHM0708250027"
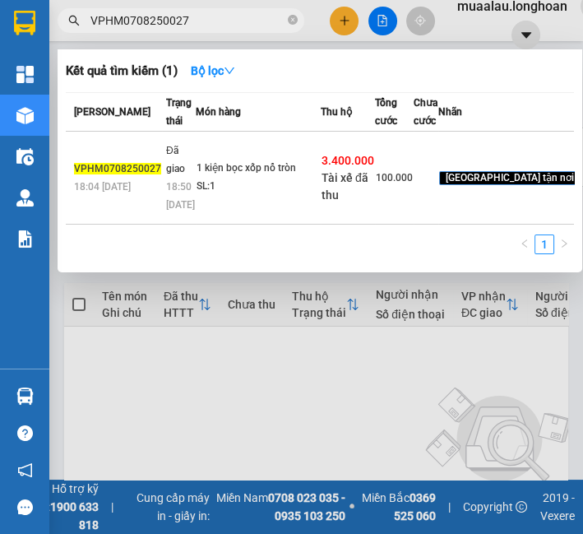
type input "VPHM0708250027"
click at [234, 197] on td "1 kiện bọc xốp nổ tròn SL: 1" at bounding box center [258, 178] width 125 height 93
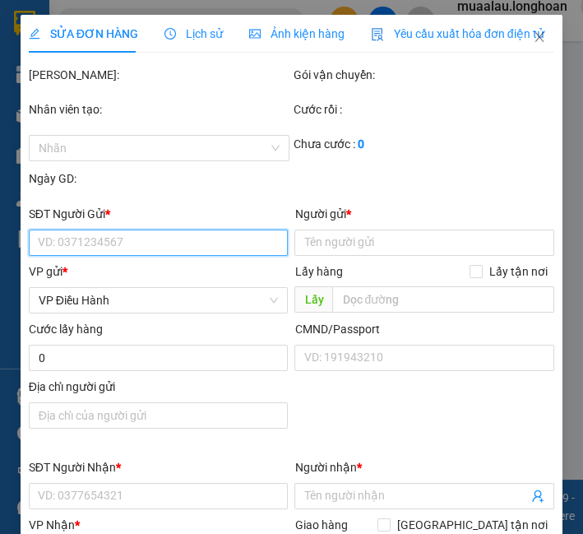
type input "0963268923"
type input "Toản"
type input "0935405552"
type input "ANH THOẠI"
checkbox input "true"
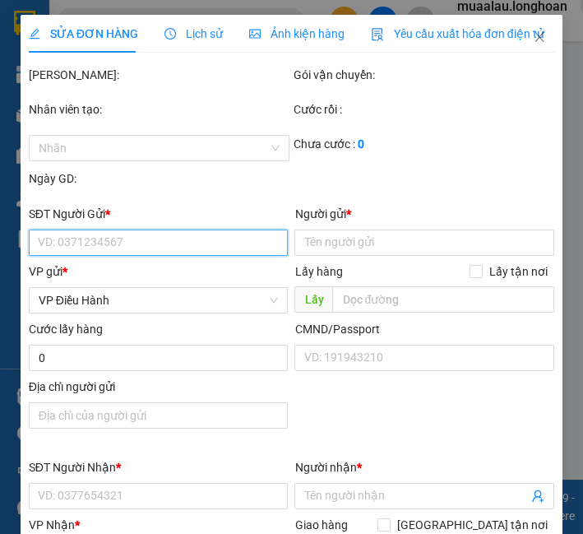
type input "[STREET_ADDRESS]"
type input "nhận nguyên kiện,giao nguyên kiện,gẫy k đền"
checkbox input "true"
type input "3.400.000"
type input "20.000"
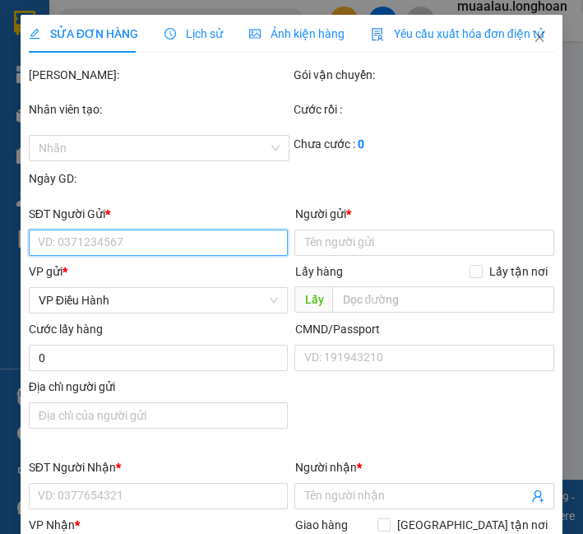
type input "100.000"
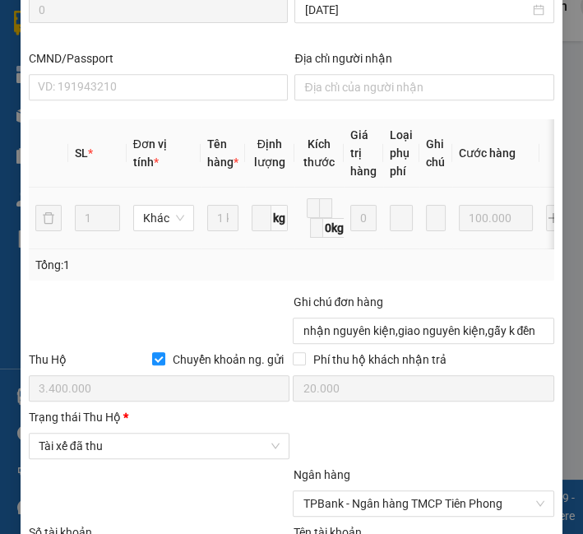
scroll to position [819, 0]
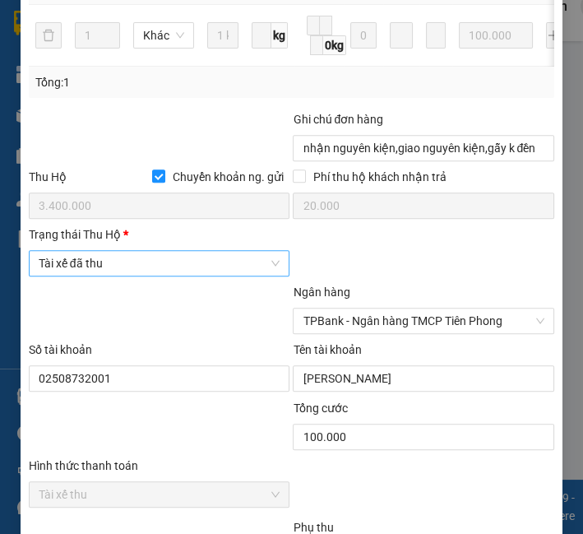
click at [138, 271] on span "Tài xế đã thu" at bounding box center [160, 263] width 242 height 25
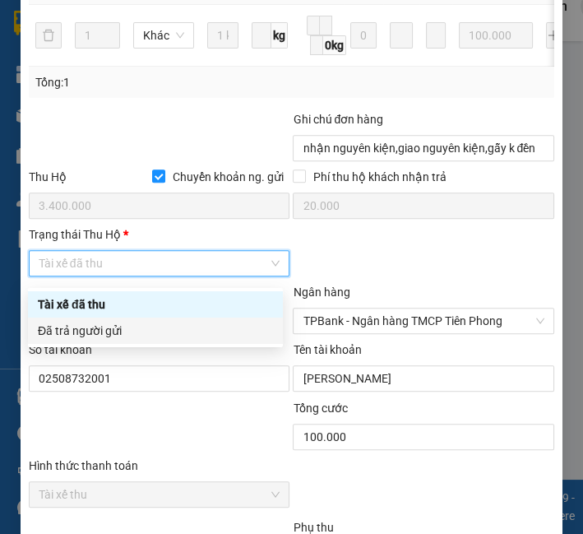
click at [135, 322] on div "Đã trả người gửi" at bounding box center [155, 331] width 235 height 18
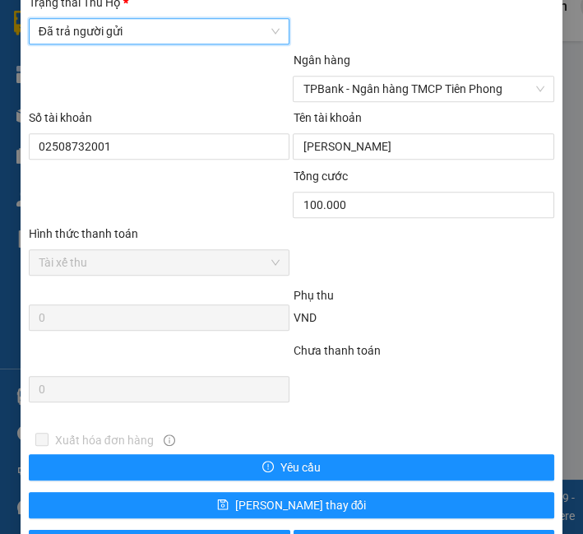
scroll to position [1111, 0]
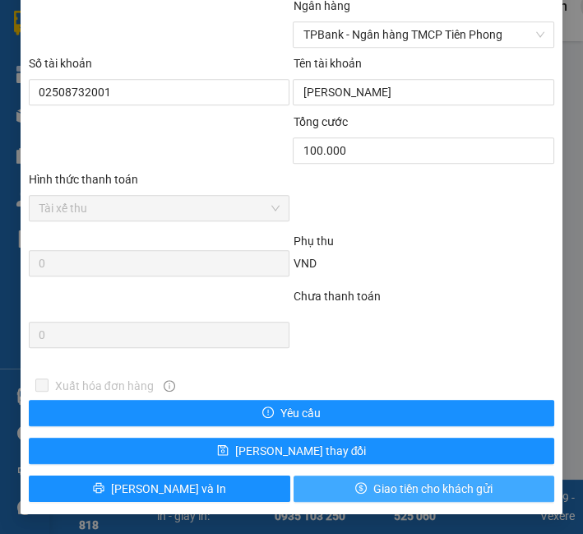
click at [399, 484] on span "Giao tiền cho khách gửi" at bounding box center [432, 489] width 119 height 18
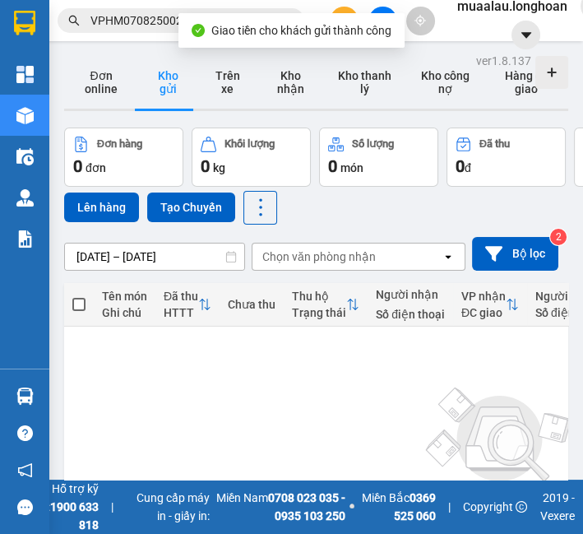
click at [110, 25] on input "VPHM0708250027" at bounding box center [187, 21] width 194 height 18
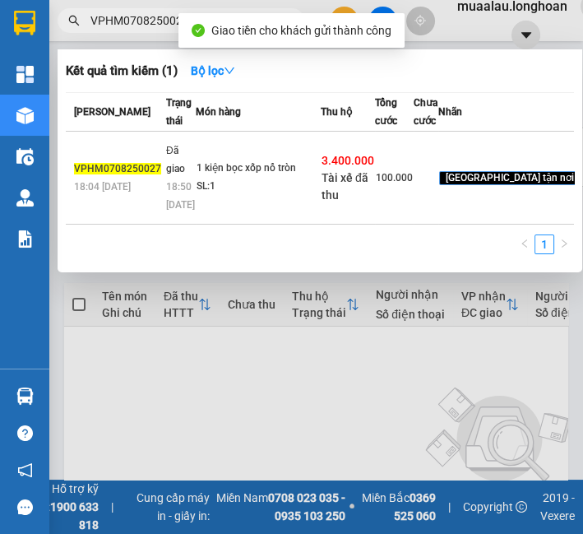
click at [110, 25] on input "VPHM0708250027" at bounding box center [187, 21] width 194 height 18
paste input "MD0908250054"
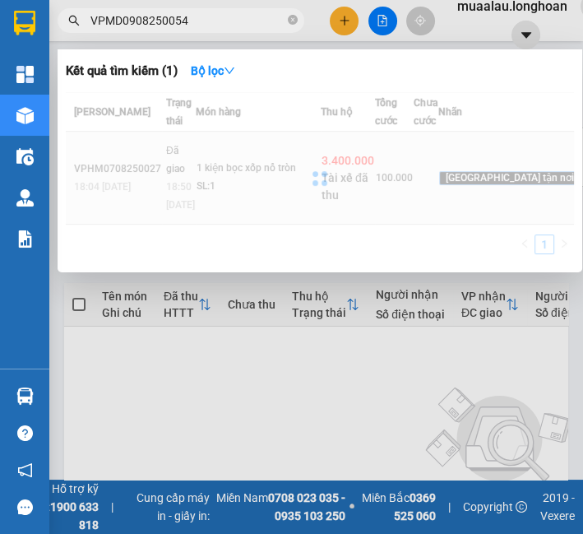
type input "VPMD0908250054"
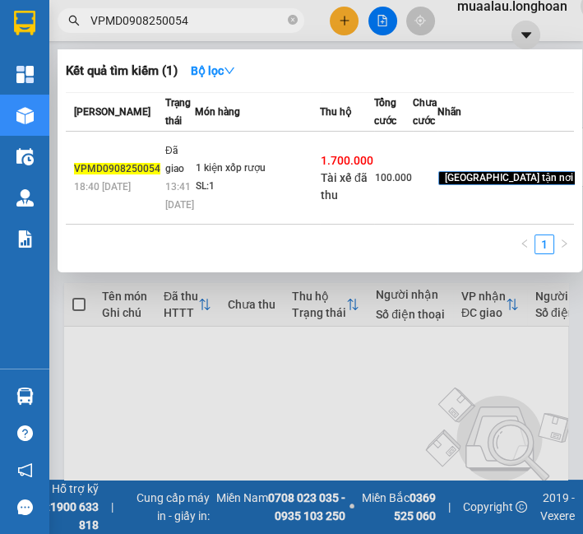
click at [267, 196] on div "SL: 1" at bounding box center [257, 187] width 123 height 18
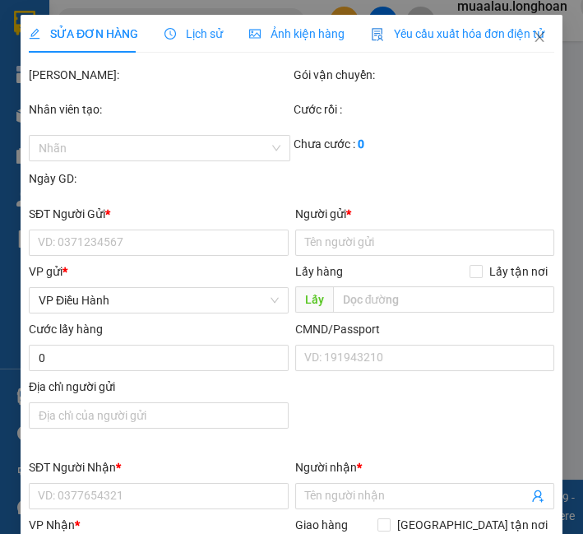
type input "0395138868"
type input "Quý"
type input "0913401777"
type input "mười"
checkbox input "true"
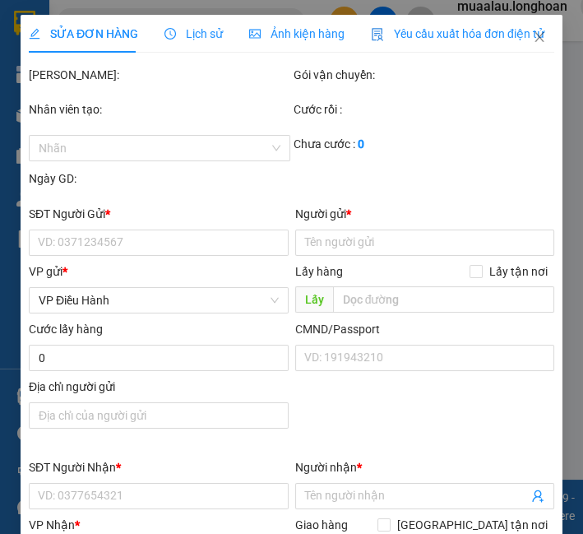
type input "27 ng tất thành thanh bình [GEOGRAPHIC_DATA]"
checkbox input "true"
type input "1.700.000"
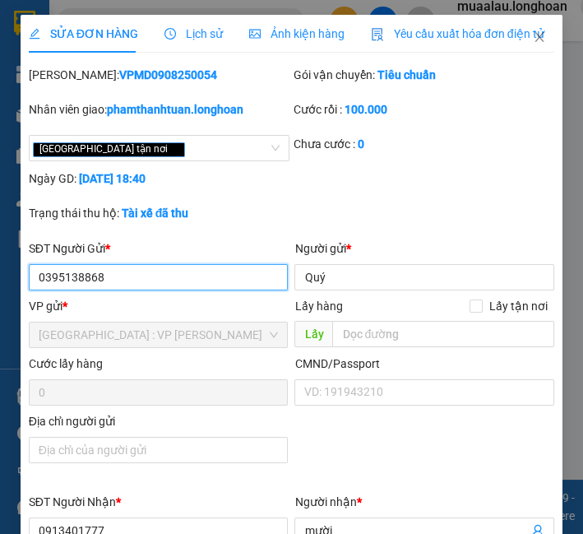
scroll to position [730, 0]
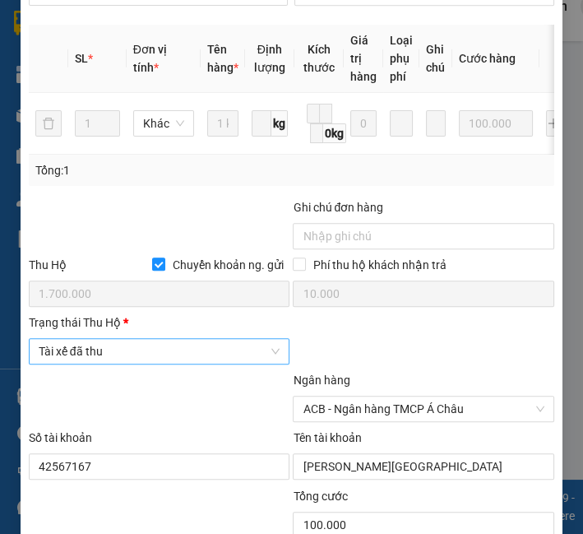
drag, startPoint x: 204, startPoint y: 337, endPoint x: 206, endPoint y: 355, distance: 18.3
click at [206, 353] on div "Trạng thái Thu Hộ * Tài xế đã thu" at bounding box center [160, 342] width 262 height 58
click at [206, 355] on span "Tài xế đã thu" at bounding box center [160, 351] width 242 height 25
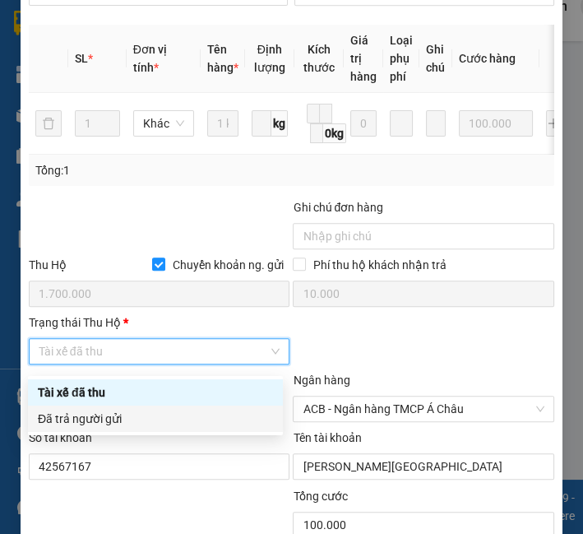
click at [197, 421] on div "Đã trả người gửi" at bounding box center [155, 419] width 235 height 18
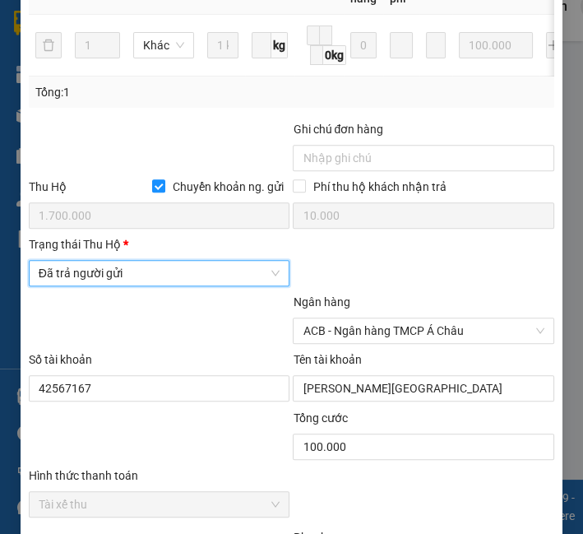
scroll to position [1111, 0]
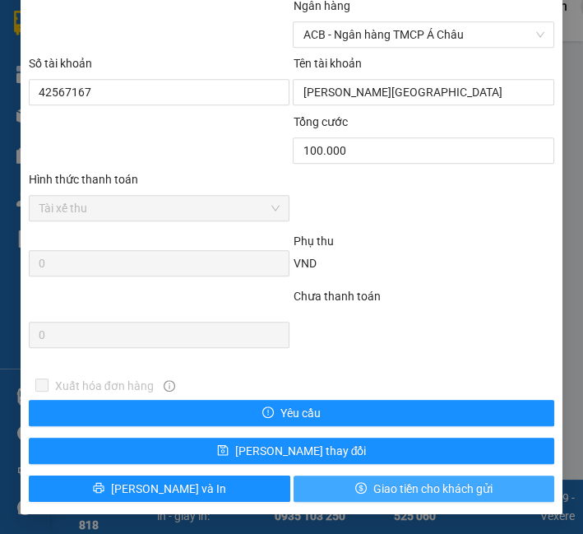
click at [353, 474] on div "Xuất hóa đơn hàng Yêu cầu [PERSON_NAME] thay đổi [PERSON_NAME] và In Giao tiền …" at bounding box center [291, 439] width 529 height 125
click at [355, 492] on icon "dollar" at bounding box center [361, 488] width 12 height 12
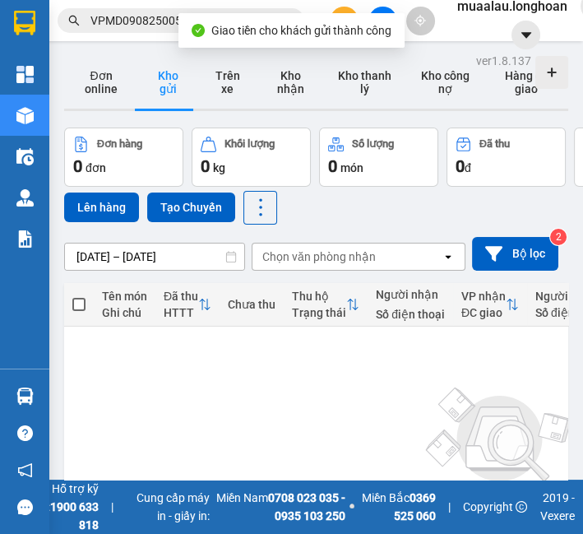
click at [132, 17] on input "VPMD0908250054" at bounding box center [187, 21] width 194 height 18
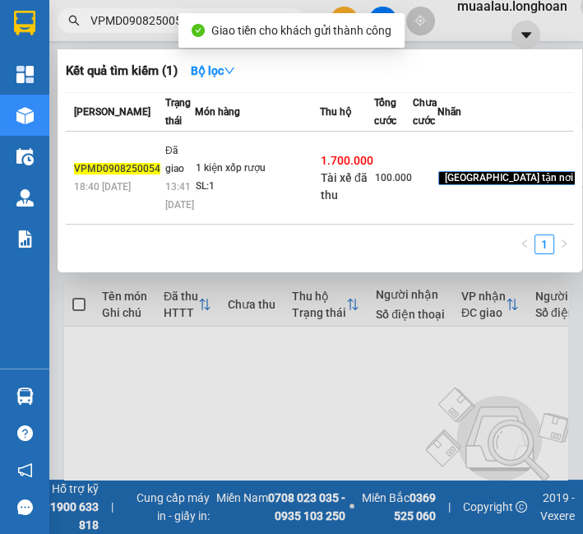
click at [132, 17] on input "VPMD0908250054" at bounding box center [187, 21] width 194 height 18
paste input "HNTH0808250001"
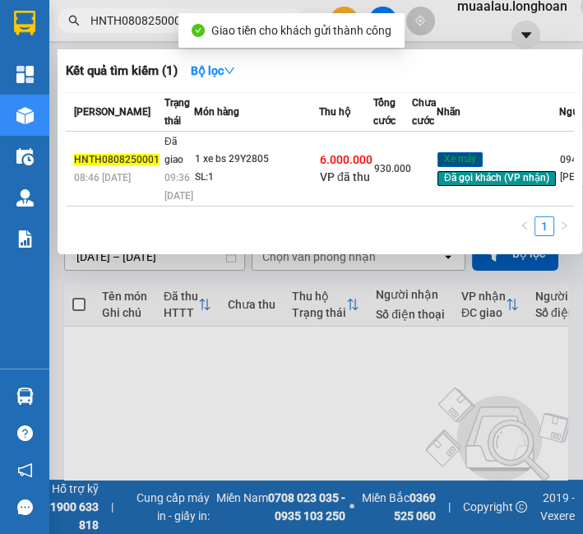
click at [160, 202] on td "Đã giao 09:36 [DATE]" at bounding box center [177, 169] width 34 height 75
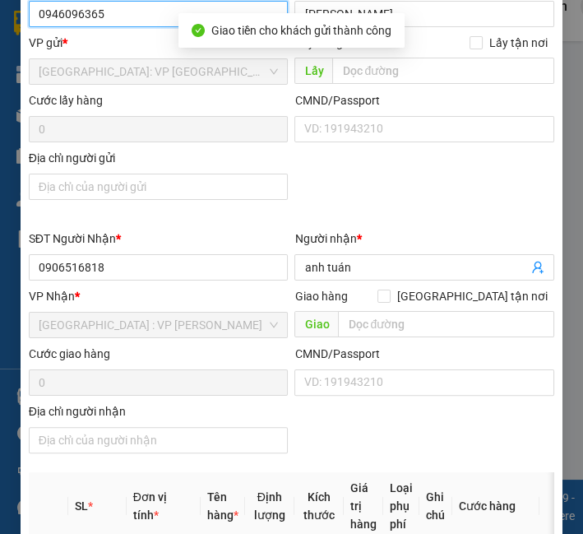
scroll to position [721, 0]
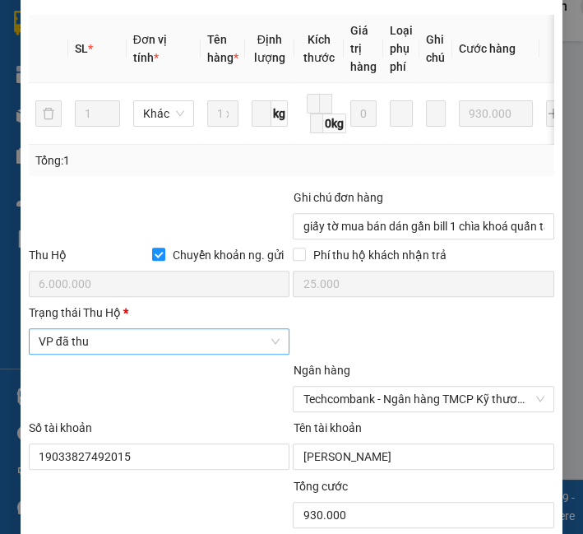
click at [134, 354] on span "VP đã thu" at bounding box center [160, 341] width 242 height 25
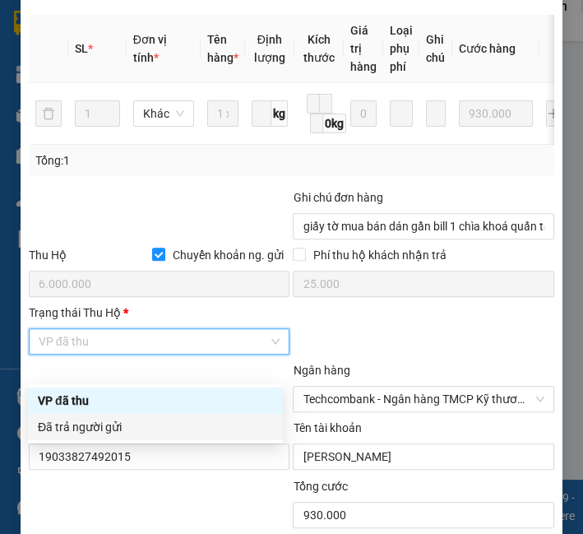
click at [122, 429] on div "Đã trả người gửi" at bounding box center [155, 427] width 235 height 18
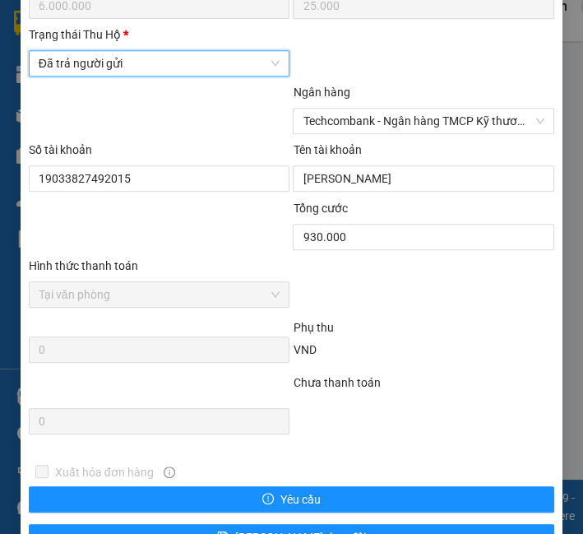
scroll to position [1110, 0]
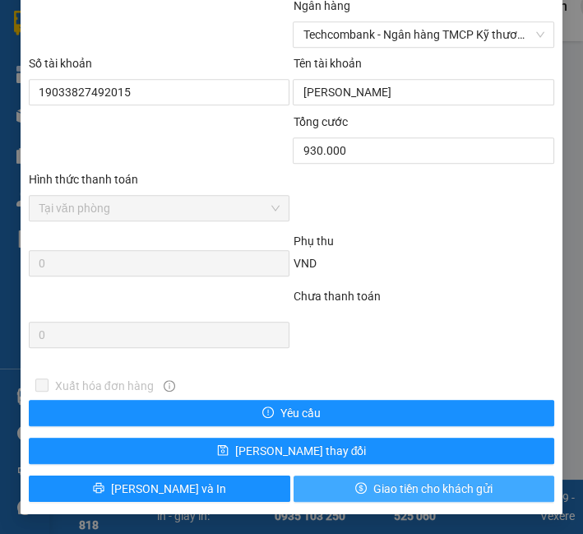
click at [355, 493] on icon "dollar" at bounding box center [361, 488] width 12 height 12
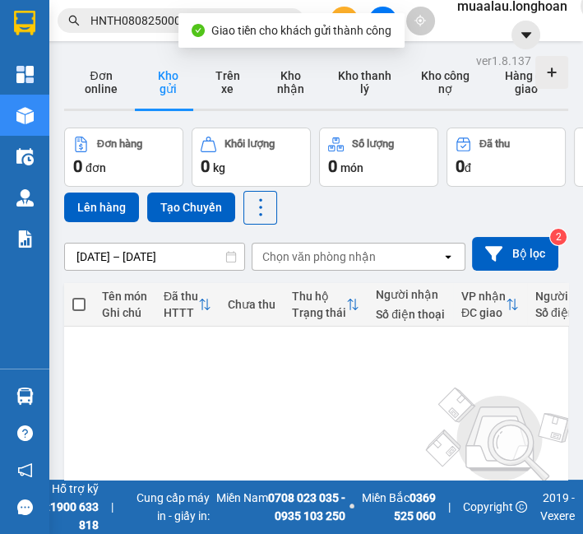
click at [148, 12] on input "HNTH0808250001" at bounding box center [187, 21] width 194 height 18
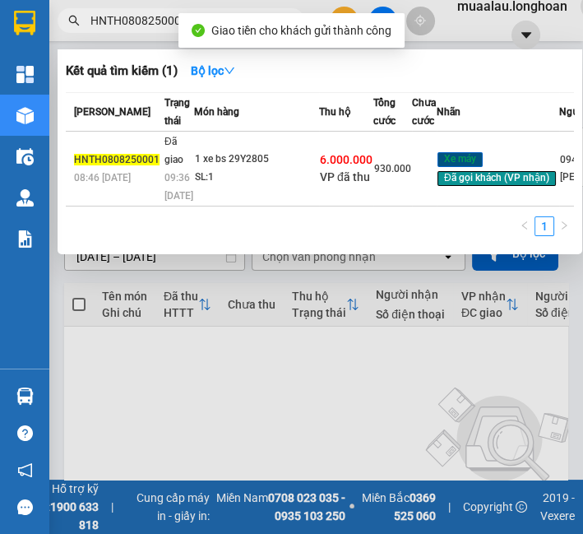
click at [148, 12] on input "HNTH0808250001" at bounding box center [187, 21] width 194 height 18
paste input "VPHP0708250016"
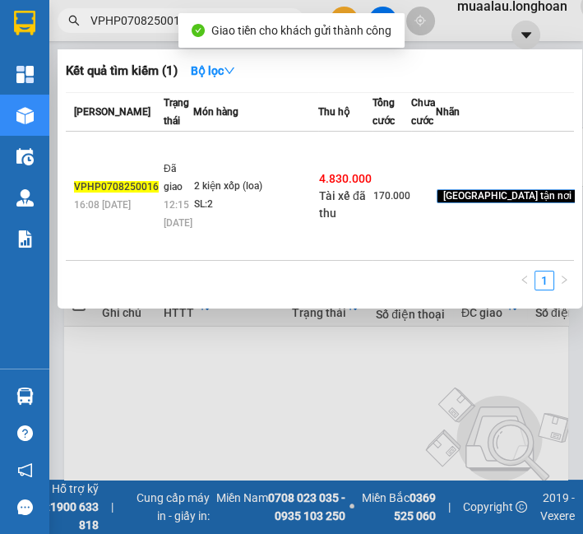
click at [276, 177] on td "2 kiện xốp (loa) SL: 2" at bounding box center [255, 196] width 125 height 129
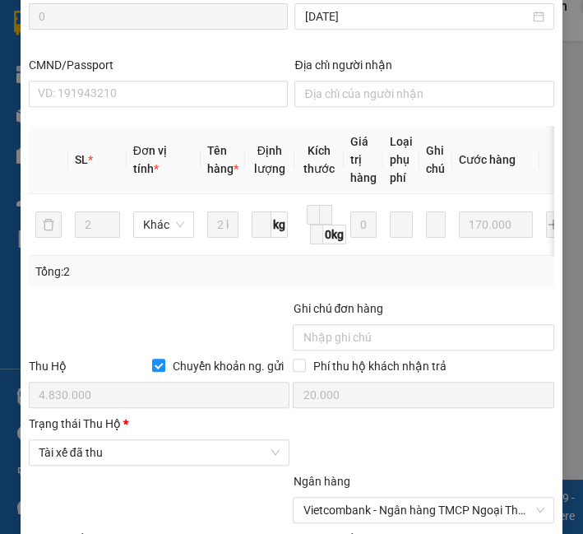
scroll to position [1027, 0]
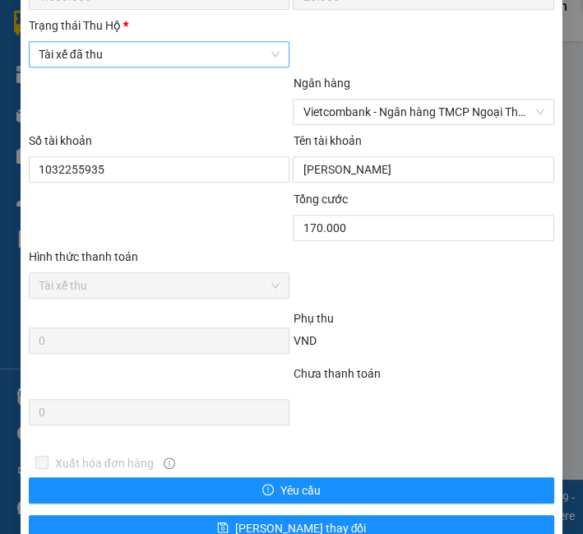
click at [119, 63] on span "Tài xế đã thu" at bounding box center [160, 54] width 242 height 25
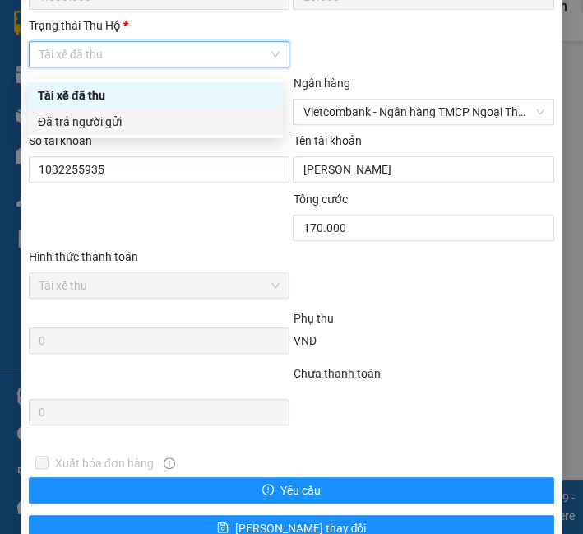
click at [120, 139] on div "Số tài khoản" at bounding box center [160, 144] width 262 height 25
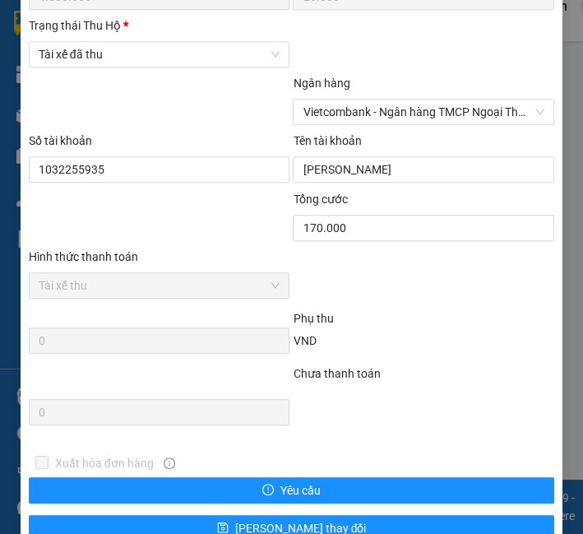
click at [125, 120] on div at bounding box center [159, 103] width 265 height 58
click at [145, 60] on div "Tài xế đã thu" at bounding box center [160, 54] width 262 height 26
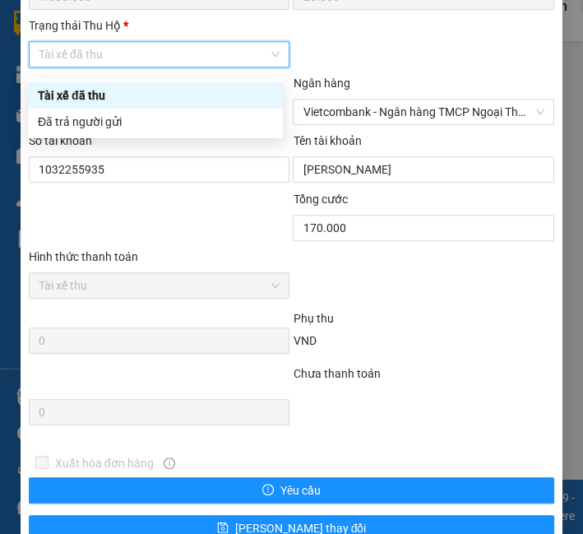
click at [145, 66] on span "Tài xế đã thu" at bounding box center [160, 54] width 242 height 25
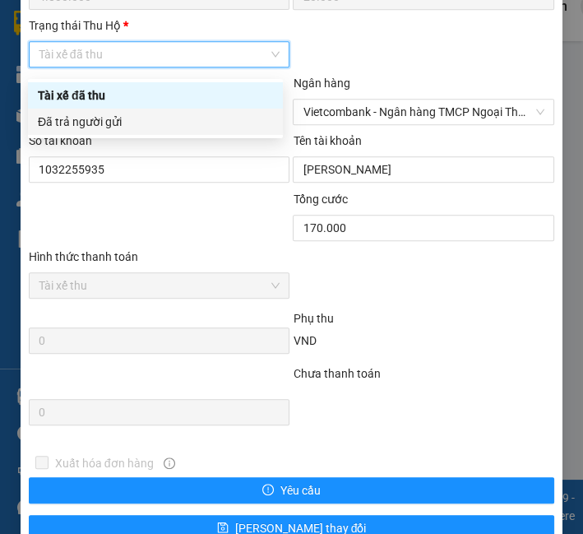
click at [132, 127] on div "Đã trả người gửi" at bounding box center [155, 122] width 235 height 18
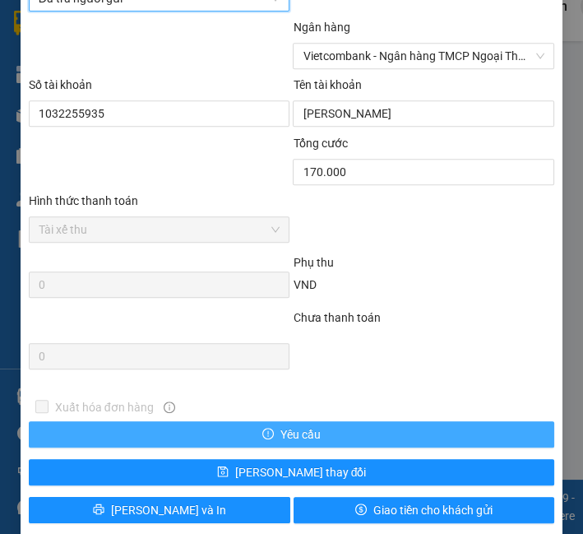
scroll to position [1111, 0]
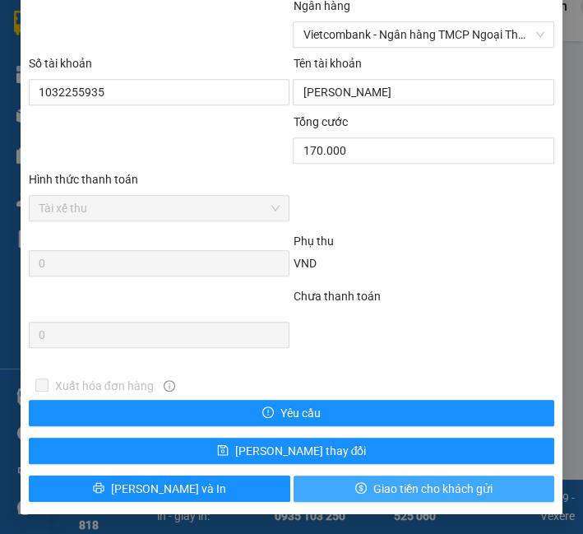
click at [346, 477] on button "Giao tiền cho khách gửi" at bounding box center [425, 488] width 262 height 26
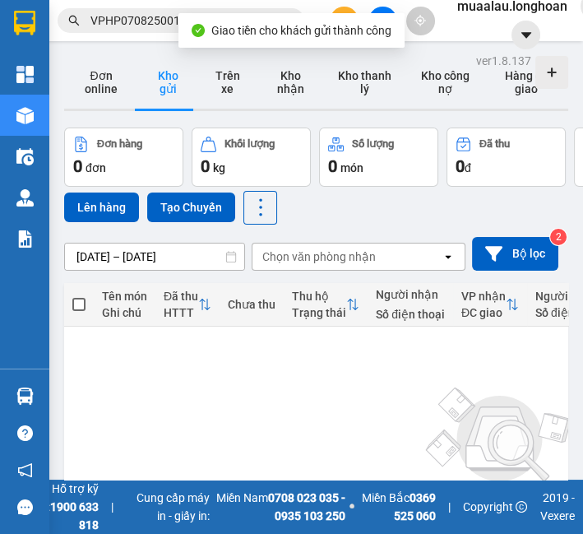
click at [132, 19] on input "VPHP0708250016" at bounding box center [187, 21] width 194 height 18
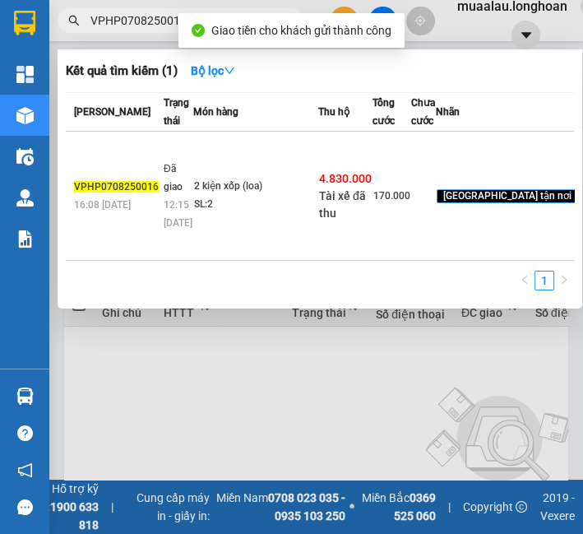
click at [132, 19] on input "VPHP0708250016" at bounding box center [187, 21] width 194 height 18
paste input "HNHD0908250050"
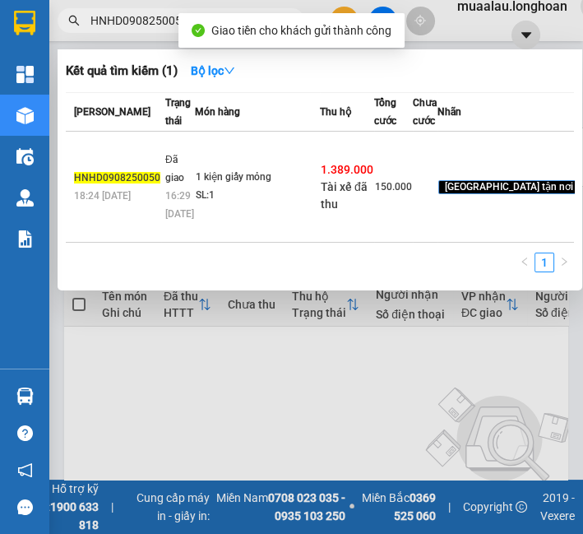
click at [297, 224] on td "1 kiện giấy mỏng SL: 1" at bounding box center [257, 187] width 125 height 111
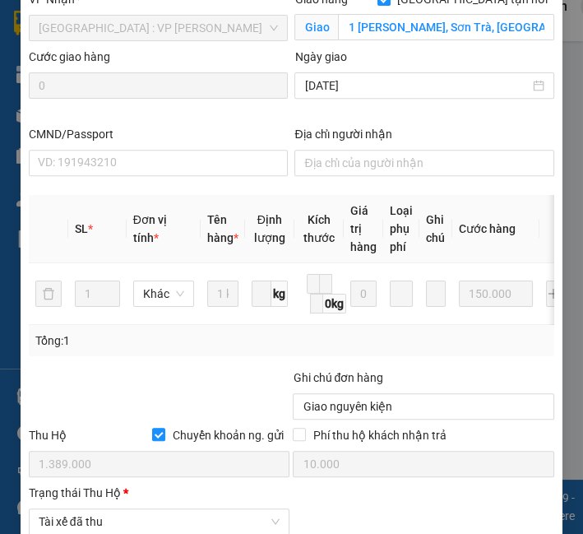
scroll to position [700, 0]
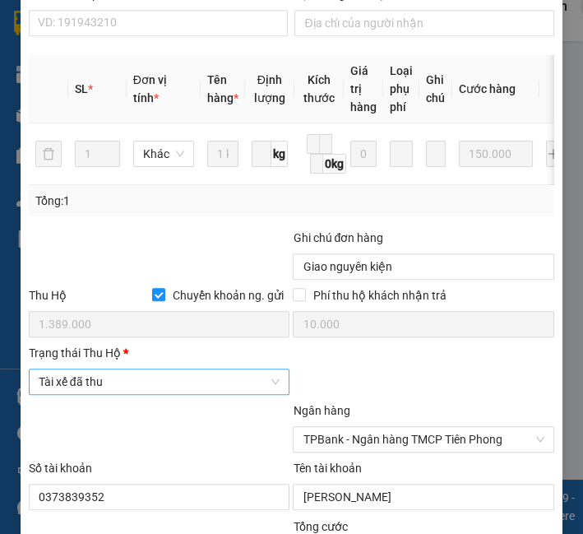
click at [159, 388] on span "Tài xế đã thu" at bounding box center [160, 381] width 242 height 25
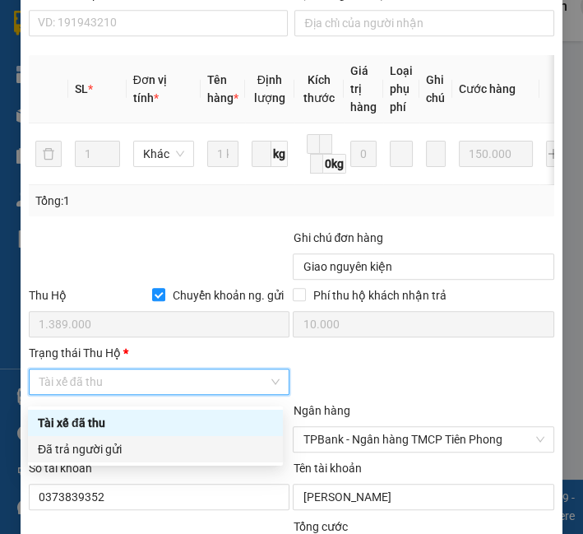
click at [137, 453] on div "Đã trả người gửi" at bounding box center [155, 449] width 235 height 18
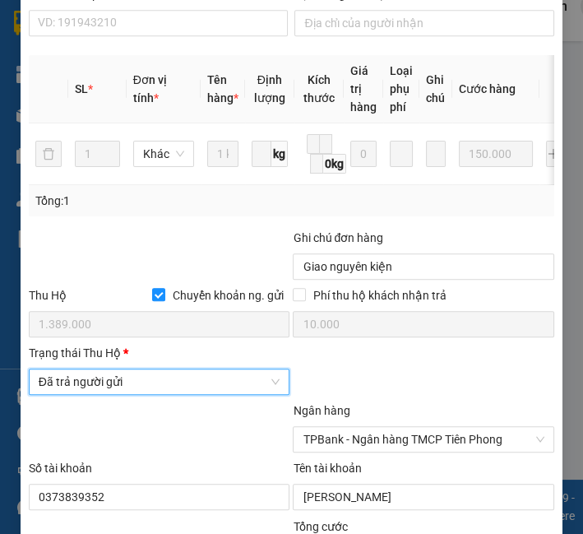
scroll to position [1111, 0]
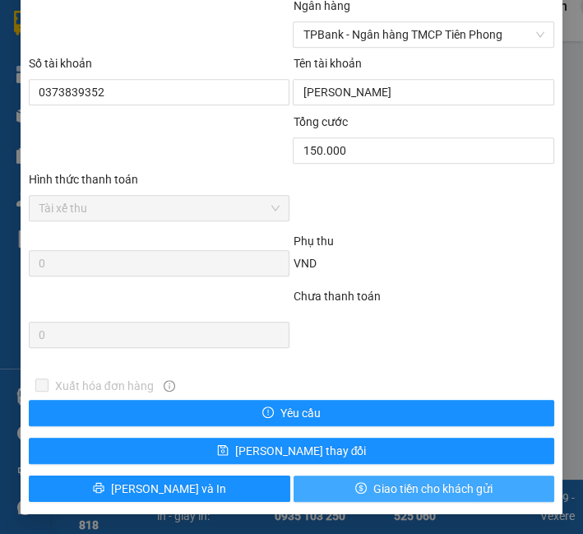
click at [442, 492] on span "Giao tiền cho khách gửi" at bounding box center [432, 489] width 119 height 18
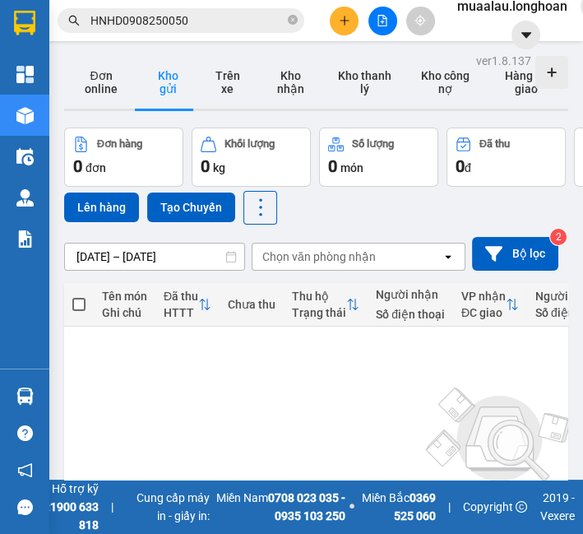
click at [268, 22] on input "HNHD0908250050" at bounding box center [187, 21] width 194 height 18
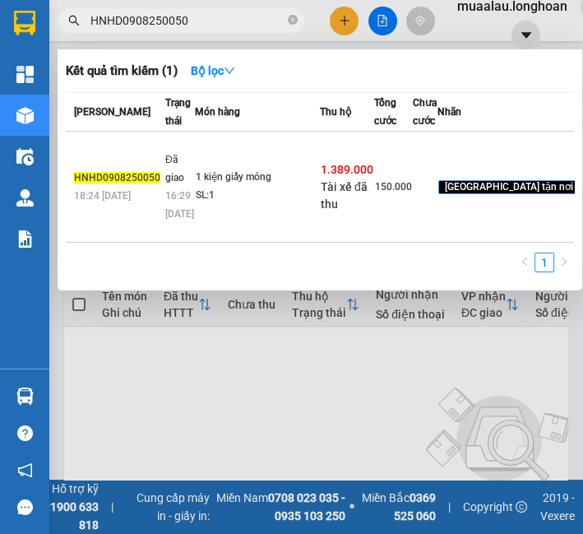
click at [268, 22] on input "HNHD0908250050" at bounding box center [187, 21] width 194 height 18
paste input "VD0908250036"
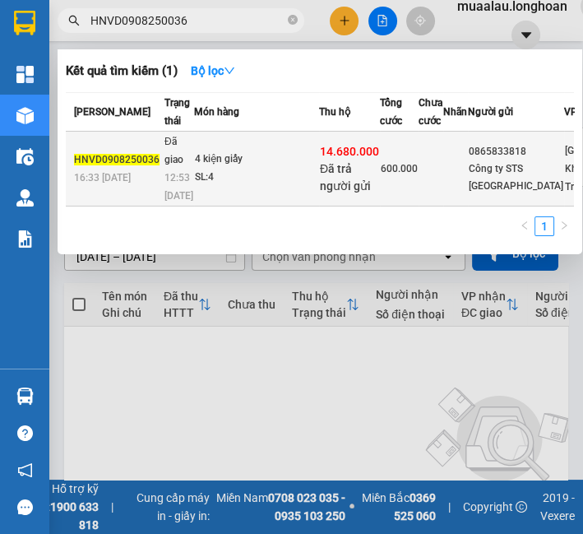
click at [209, 206] on td "4 kiện giấy SL: 4" at bounding box center [256, 169] width 125 height 75
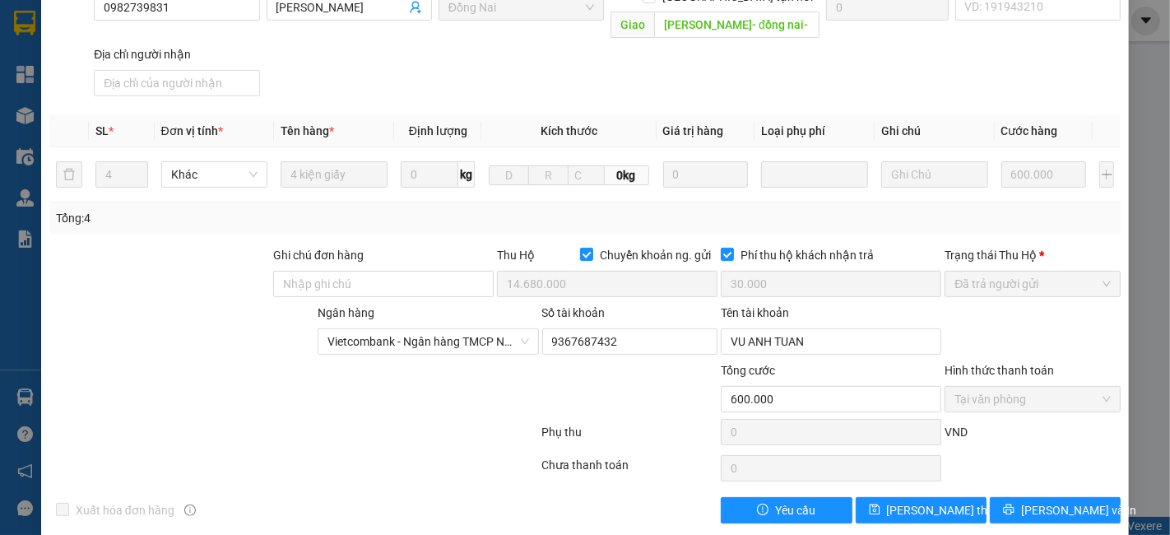
scroll to position [332, 0]
